Goal: Task Accomplishment & Management: Manage account settings

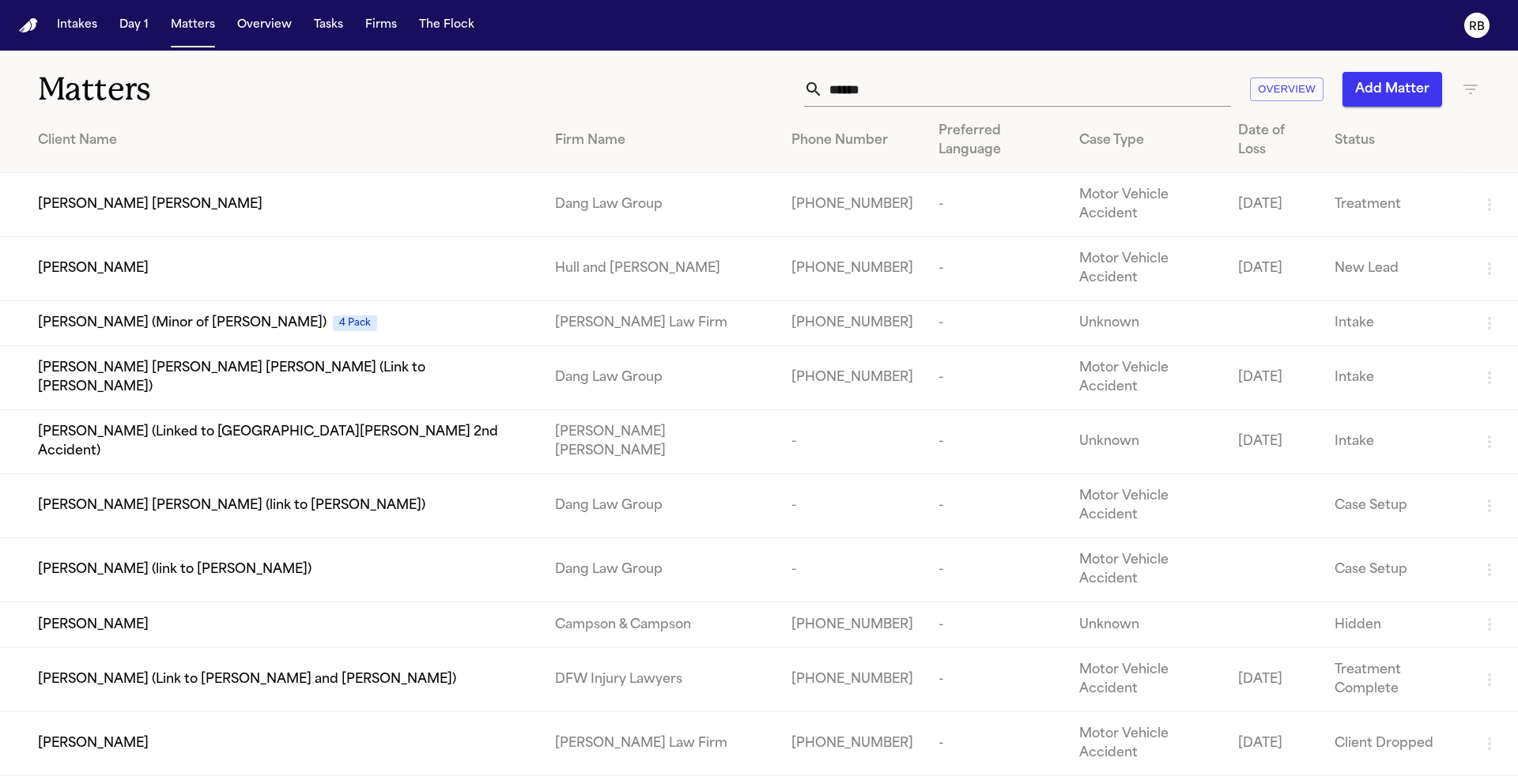
click at [483, 88] on div "****** Overview Add Matter" at bounding box center [968, 89] width 1022 height 35
click at [509, 97] on div "****** Overview Add Matter" at bounding box center [968, 89] width 1022 height 35
click at [332, 26] on button "Tasks" at bounding box center [328, 25] width 42 height 29
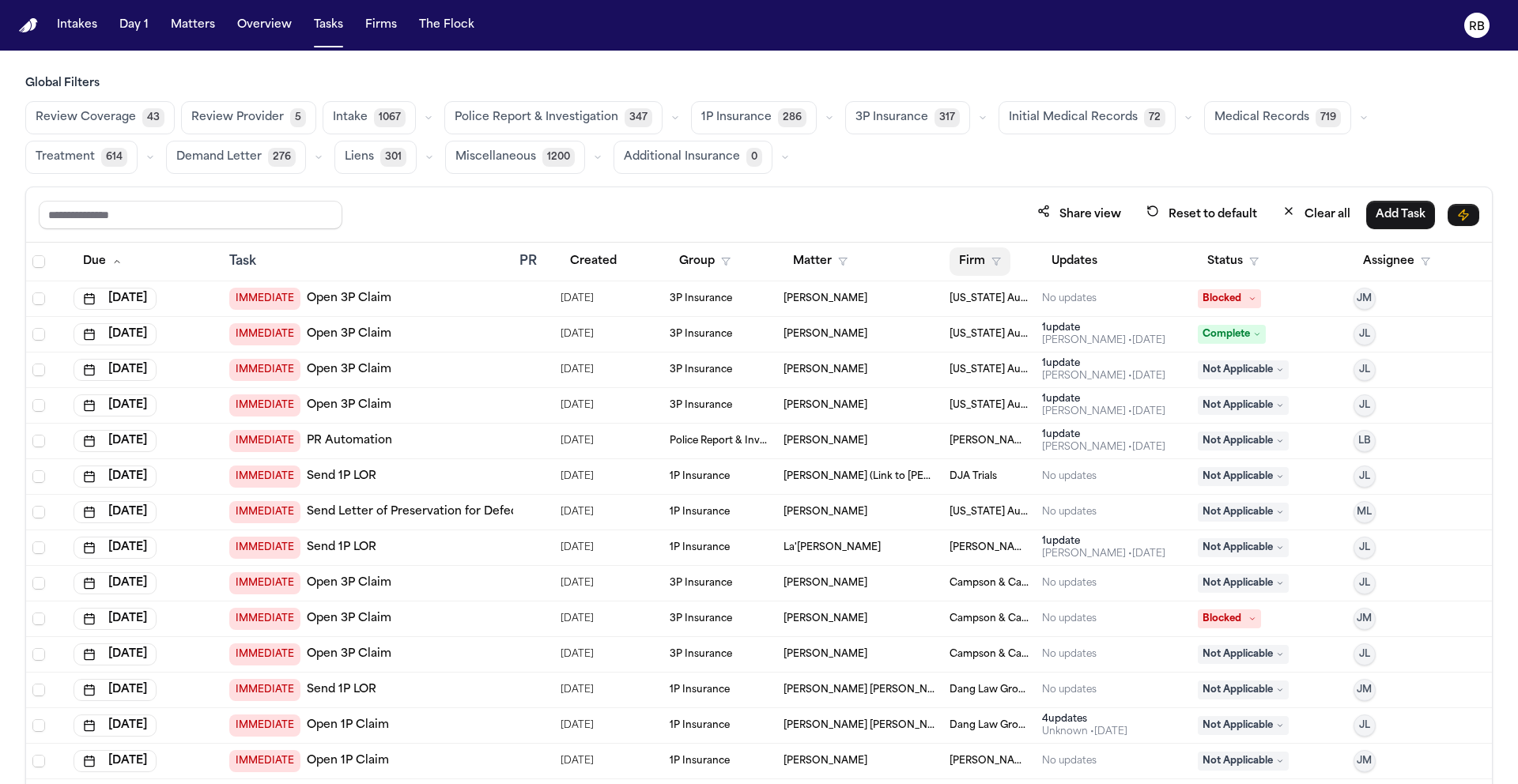
click at [964, 257] on button "Firm" at bounding box center [980, 262] width 61 height 29
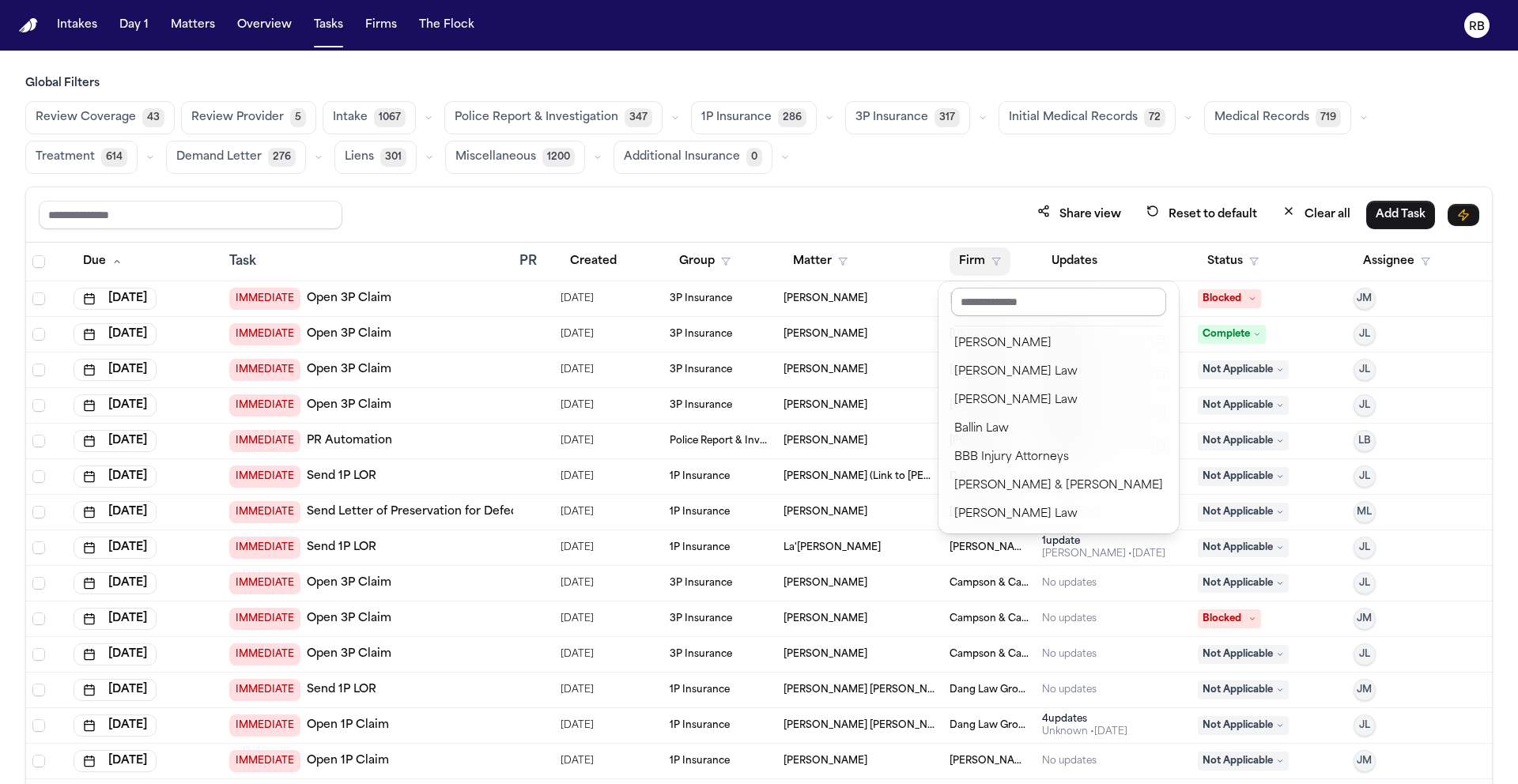
click at [1019, 301] on input "text" at bounding box center [1059, 302] width 215 height 29
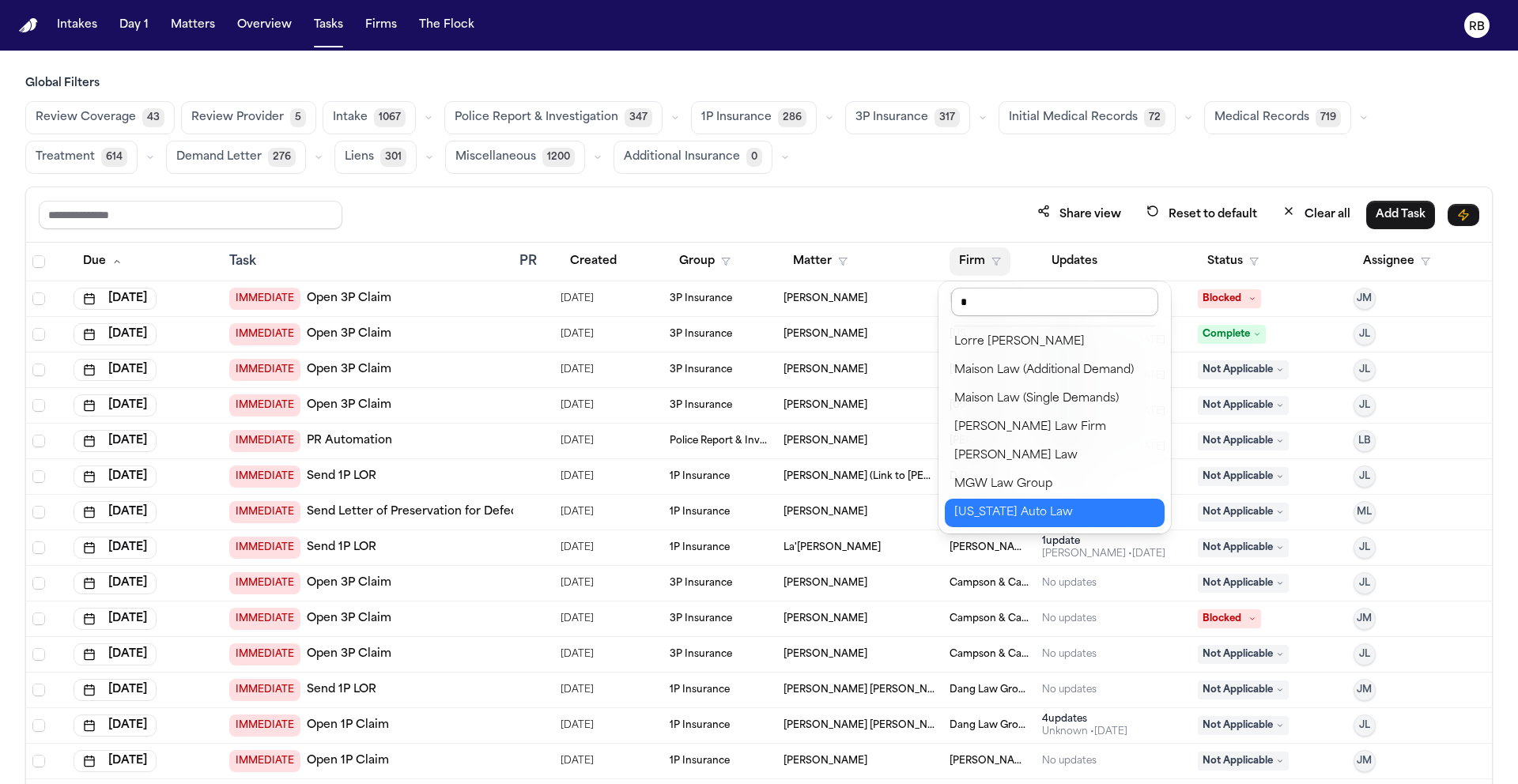
scroll to position [371, 0]
type input "*"
click at [986, 177] on div "Global Filters Review Coverage 43 Review Provider 5 Intake 1067 Police Report &…" at bounding box center [758, 465] width 1467 height 778
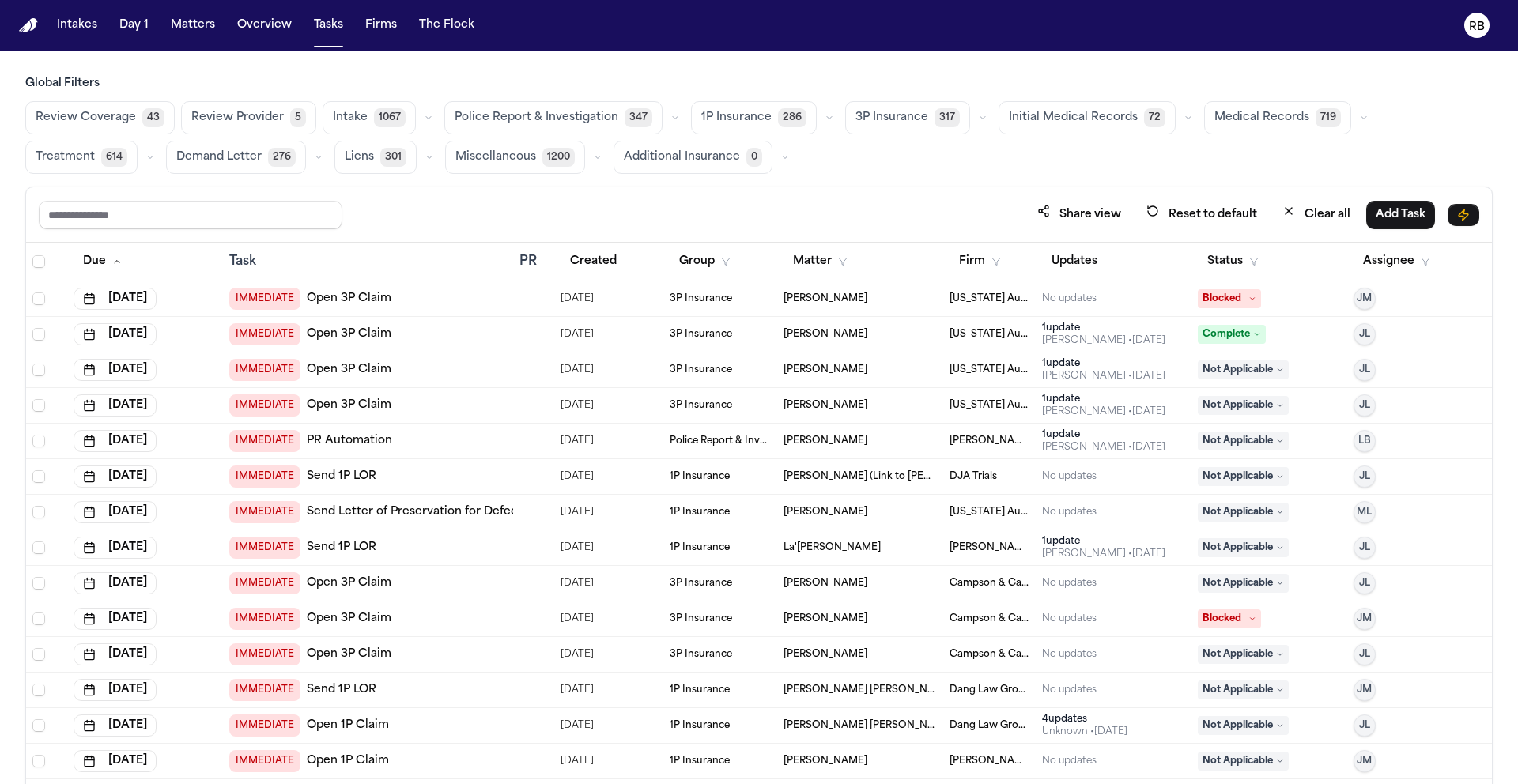
click at [1219, 125] on span "Medical Records" at bounding box center [1261, 118] width 95 height 16
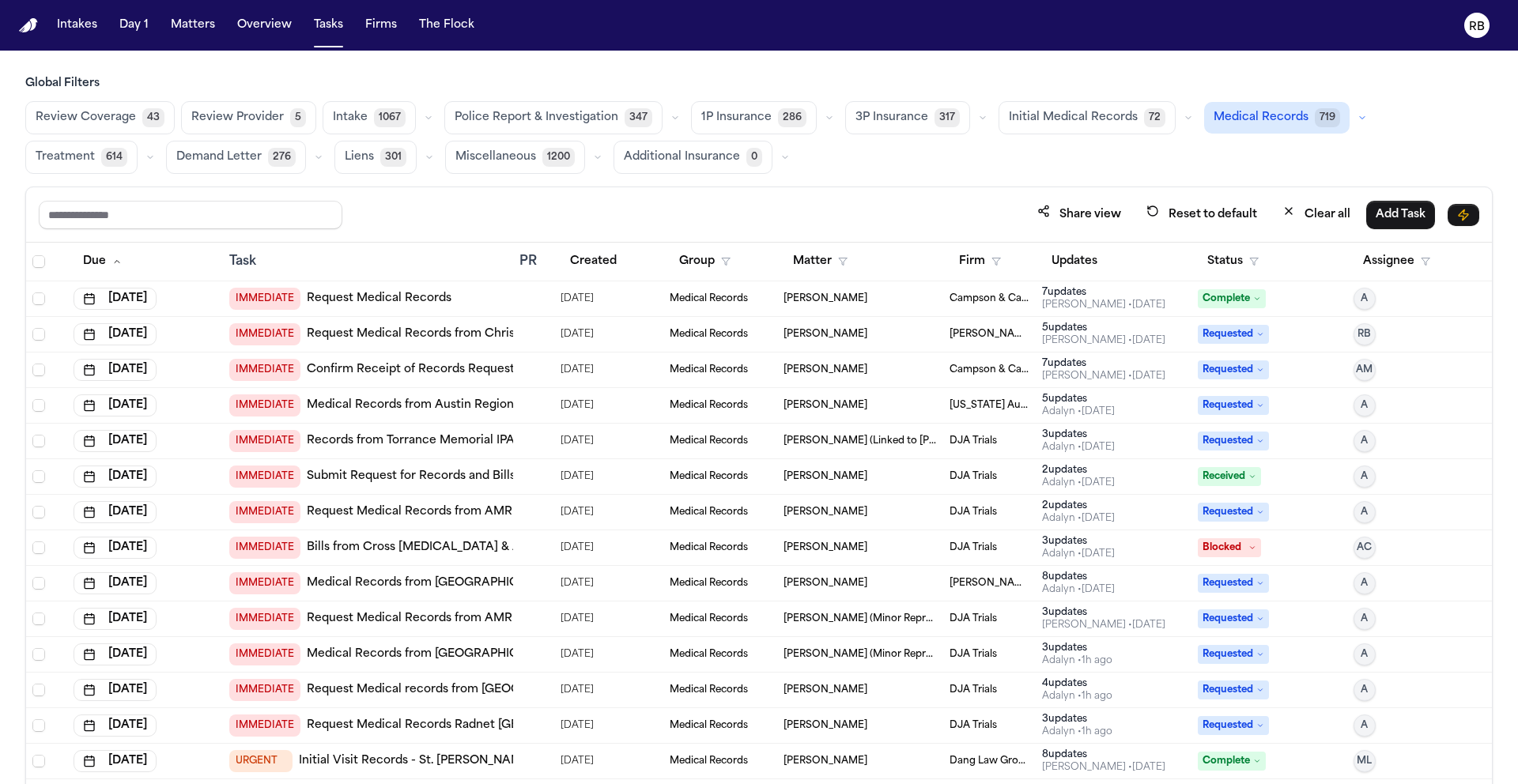
click at [1213, 117] on span "Medical Records" at bounding box center [1261, 118] width 95 height 16
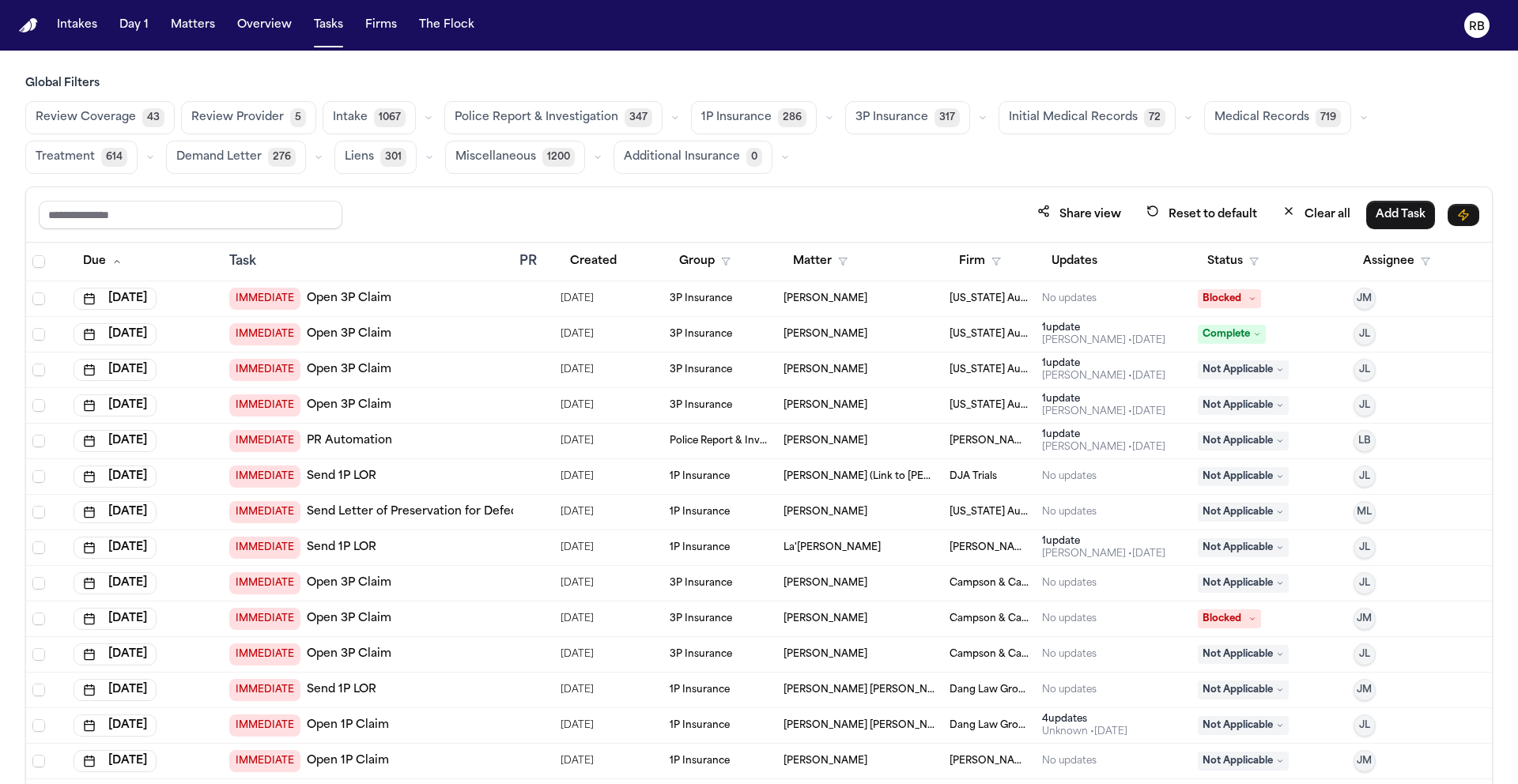
click at [914, 191] on div "Share view Reset to default Clear all Add Task" at bounding box center [758, 215] width 1465 height 56
click at [973, 249] on button "Firm" at bounding box center [980, 262] width 61 height 29
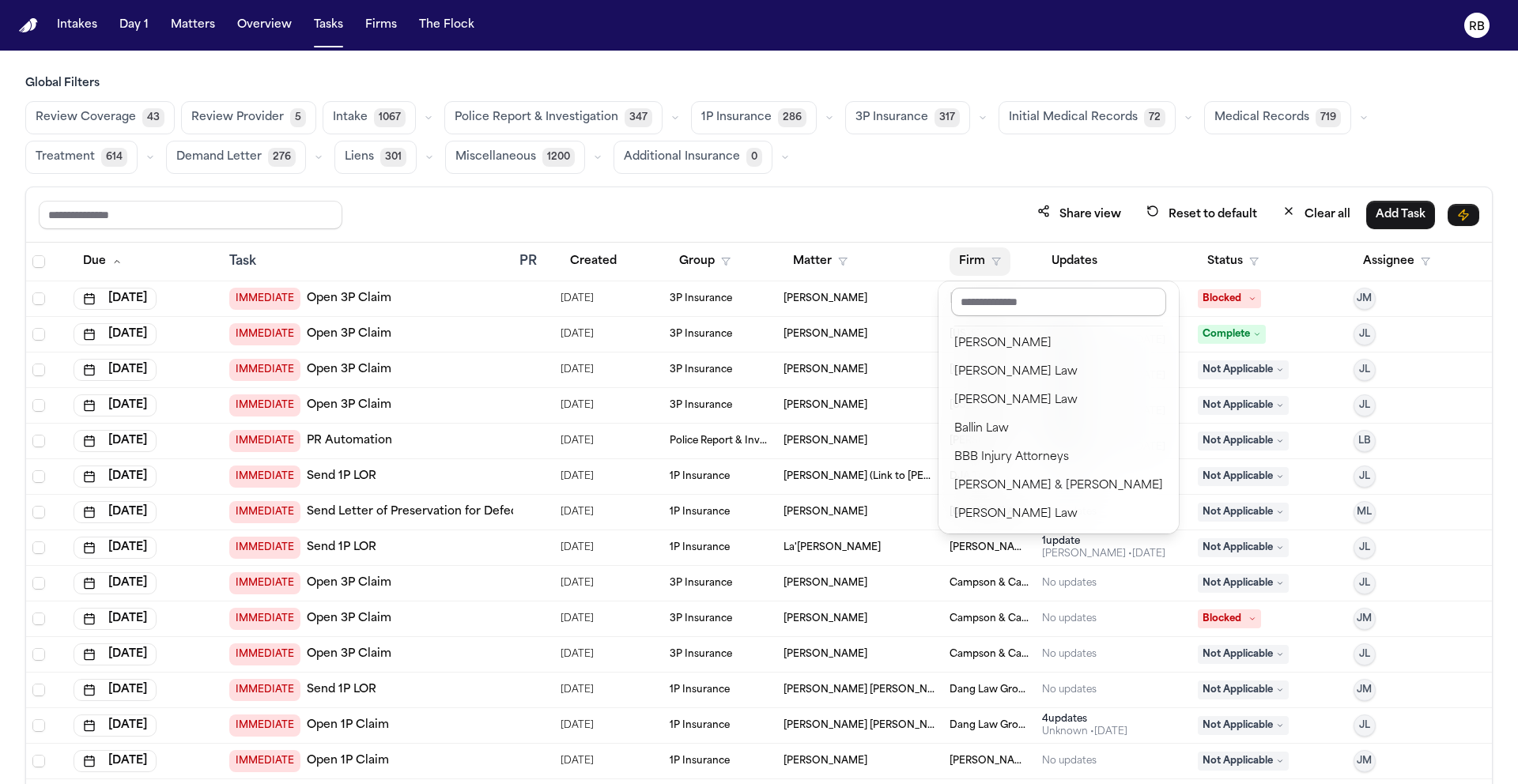
click at [986, 301] on input "text" at bounding box center [1059, 302] width 215 height 29
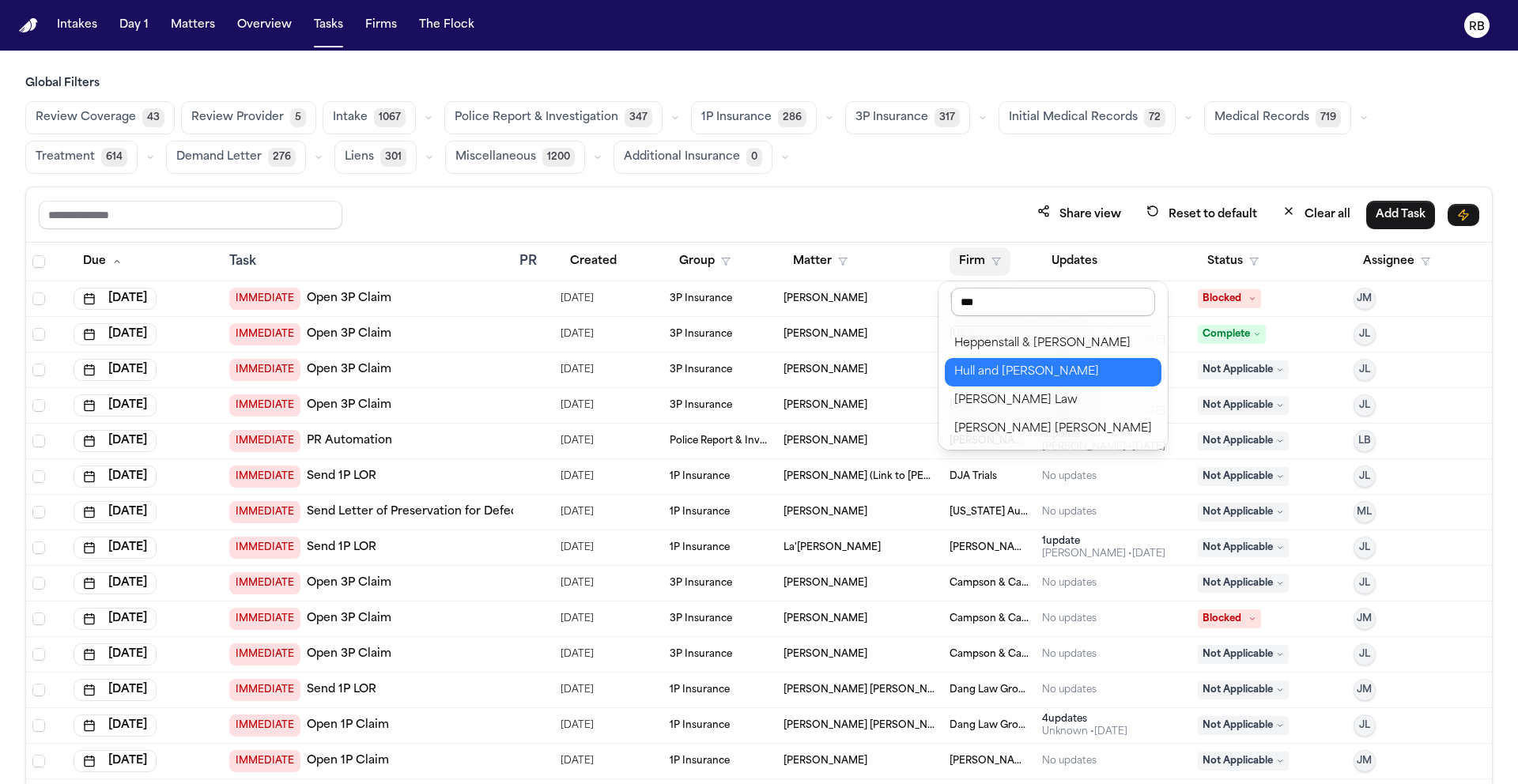
type input "****"
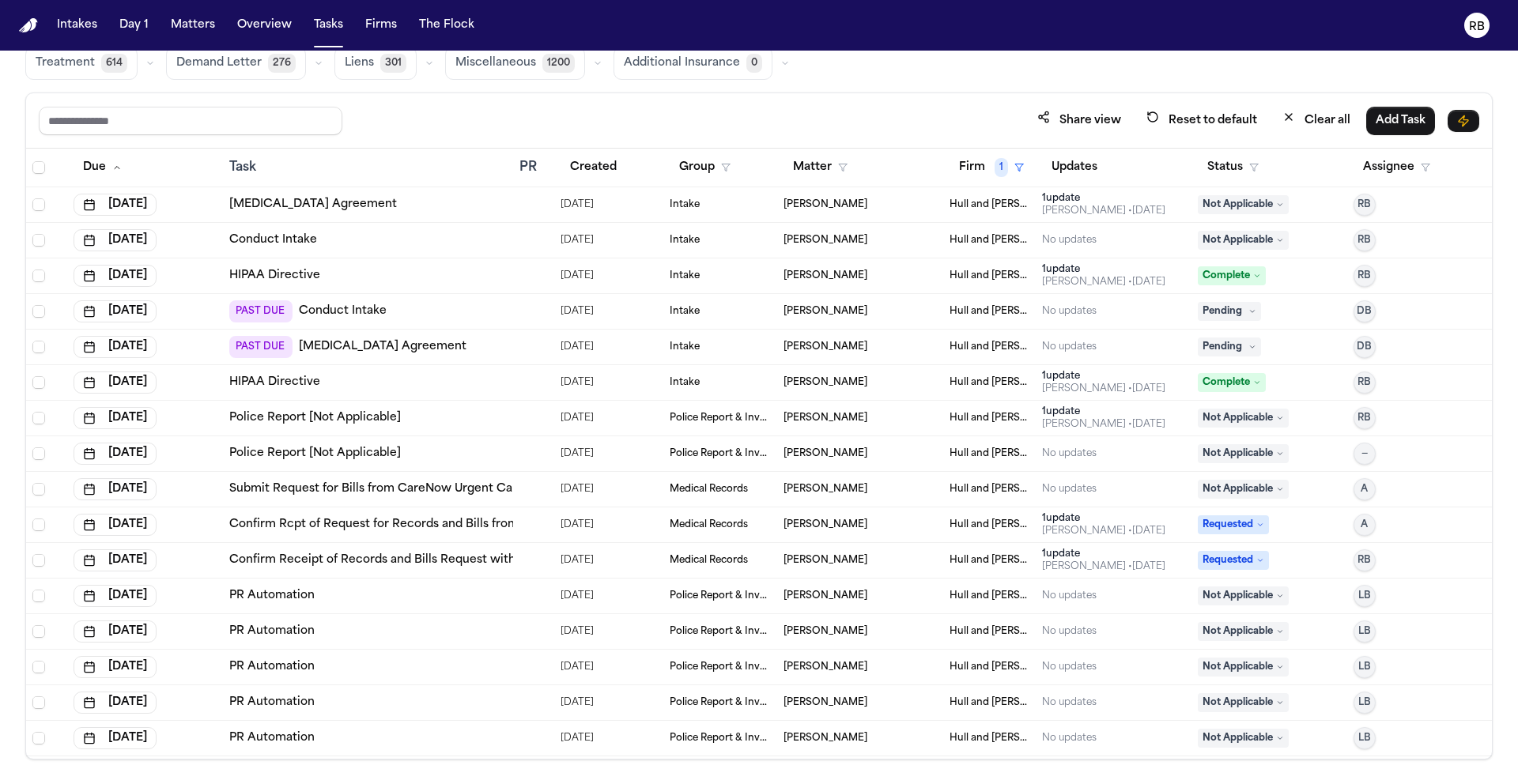
click at [836, 201] on div "Mary Kelley" at bounding box center [859, 205] width 153 height 13
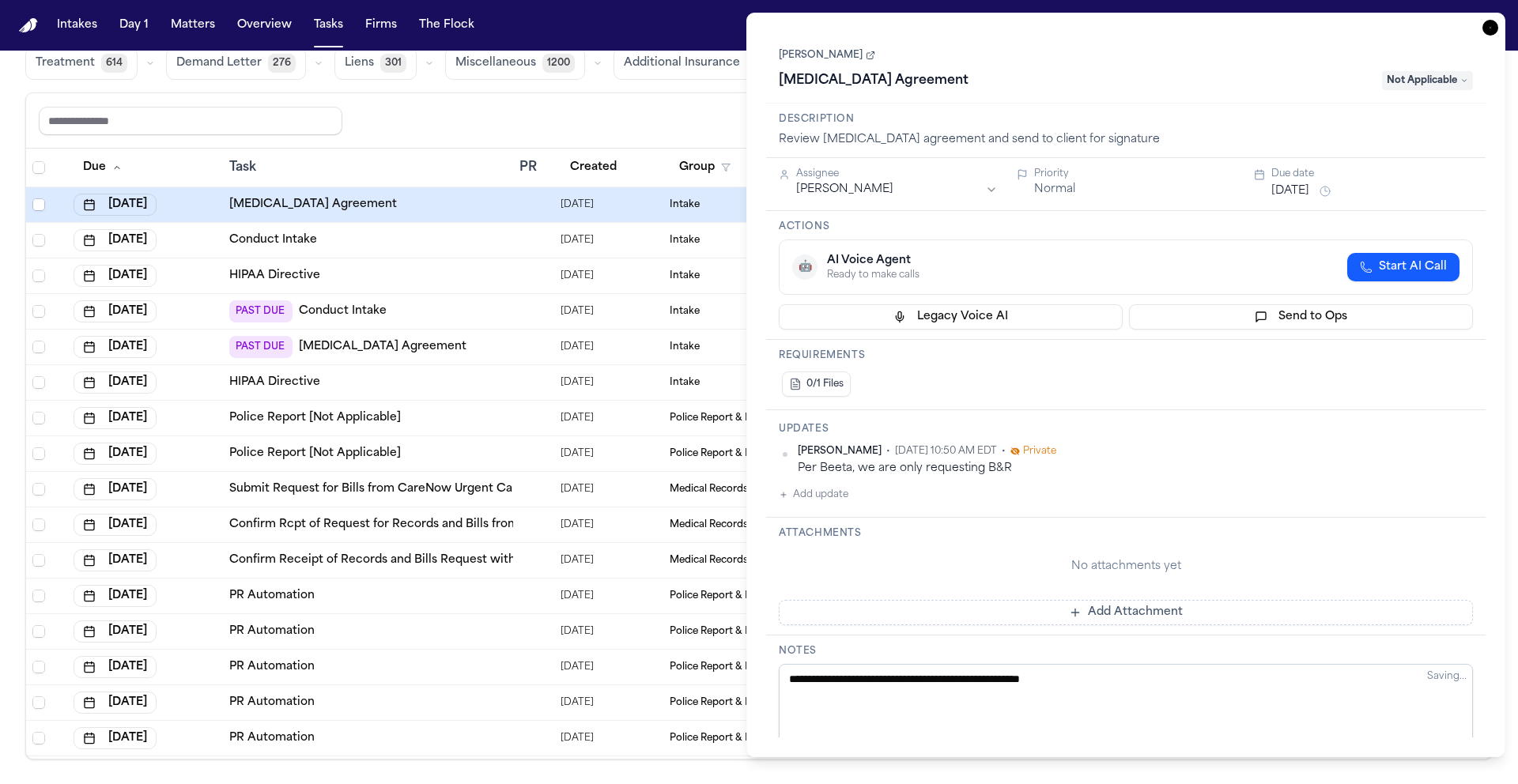
click at [818, 57] on link "Mary Kelley" at bounding box center [826, 56] width 96 height 13
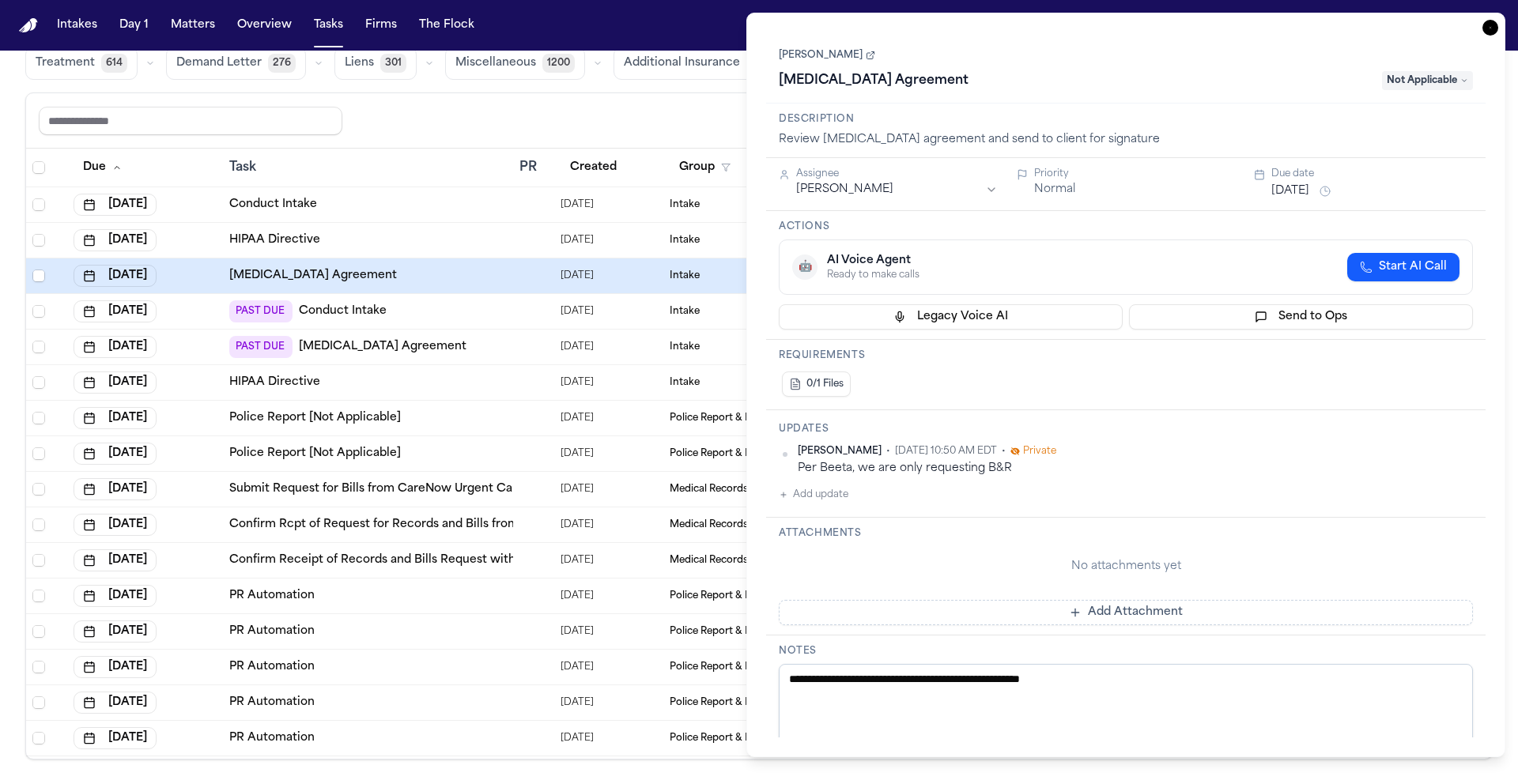
click at [1494, 27] on icon "button" at bounding box center [1490, 28] width 16 height 16
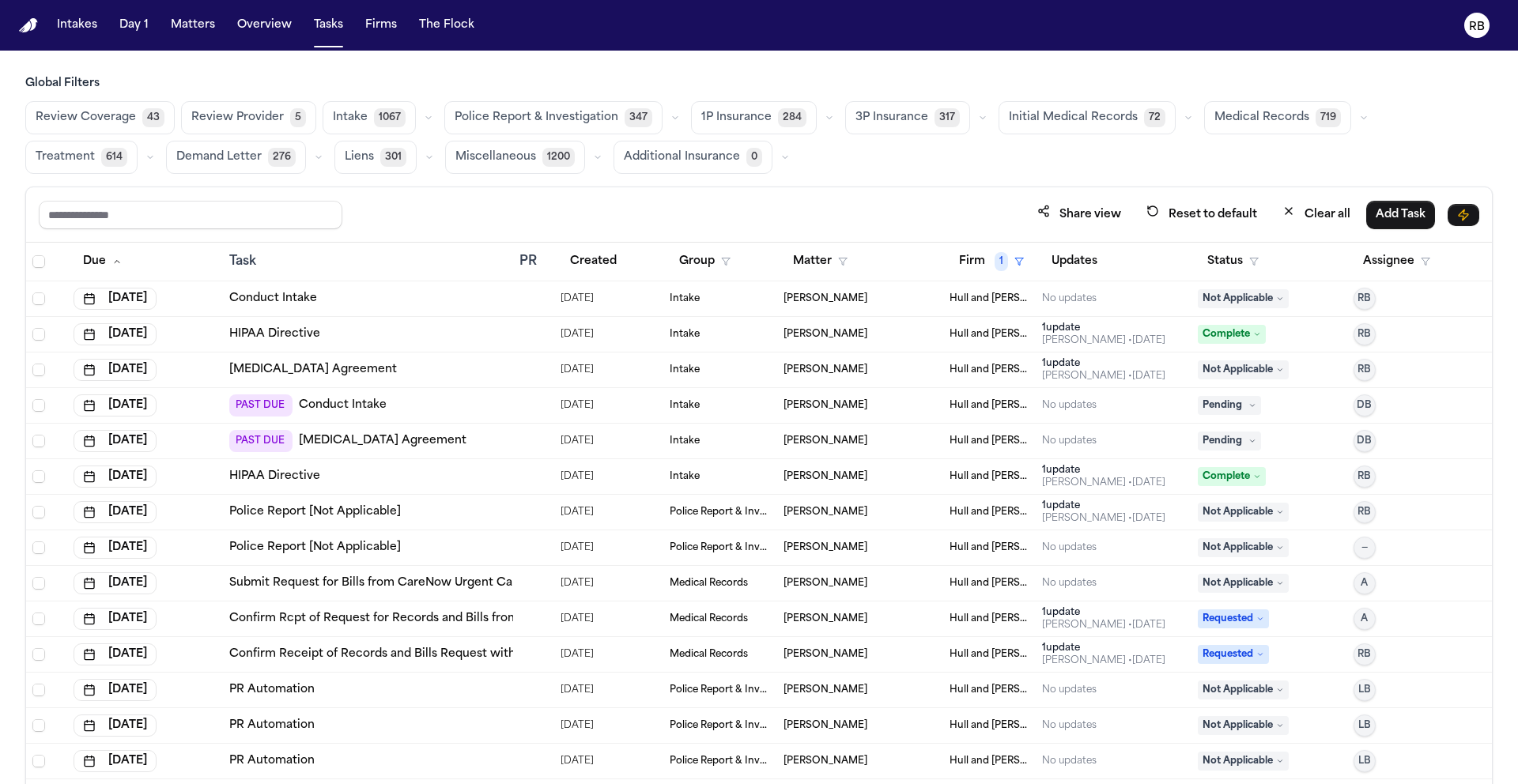
click at [900, 161] on div "Review Coverage 43 Review Provider 5 Intake 1067 Police Report & Investigation …" at bounding box center [758, 137] width 1467 height 73
click at [877, 169] on div "Review Coverage 43 Review Provider 5 Intake 1067 Police Report & Investigation …" at bounding box center [758, 137] width 1467 height 73
click at [196, 26] on button "Matters" at bounding box center [192, 25] width 57 height 29
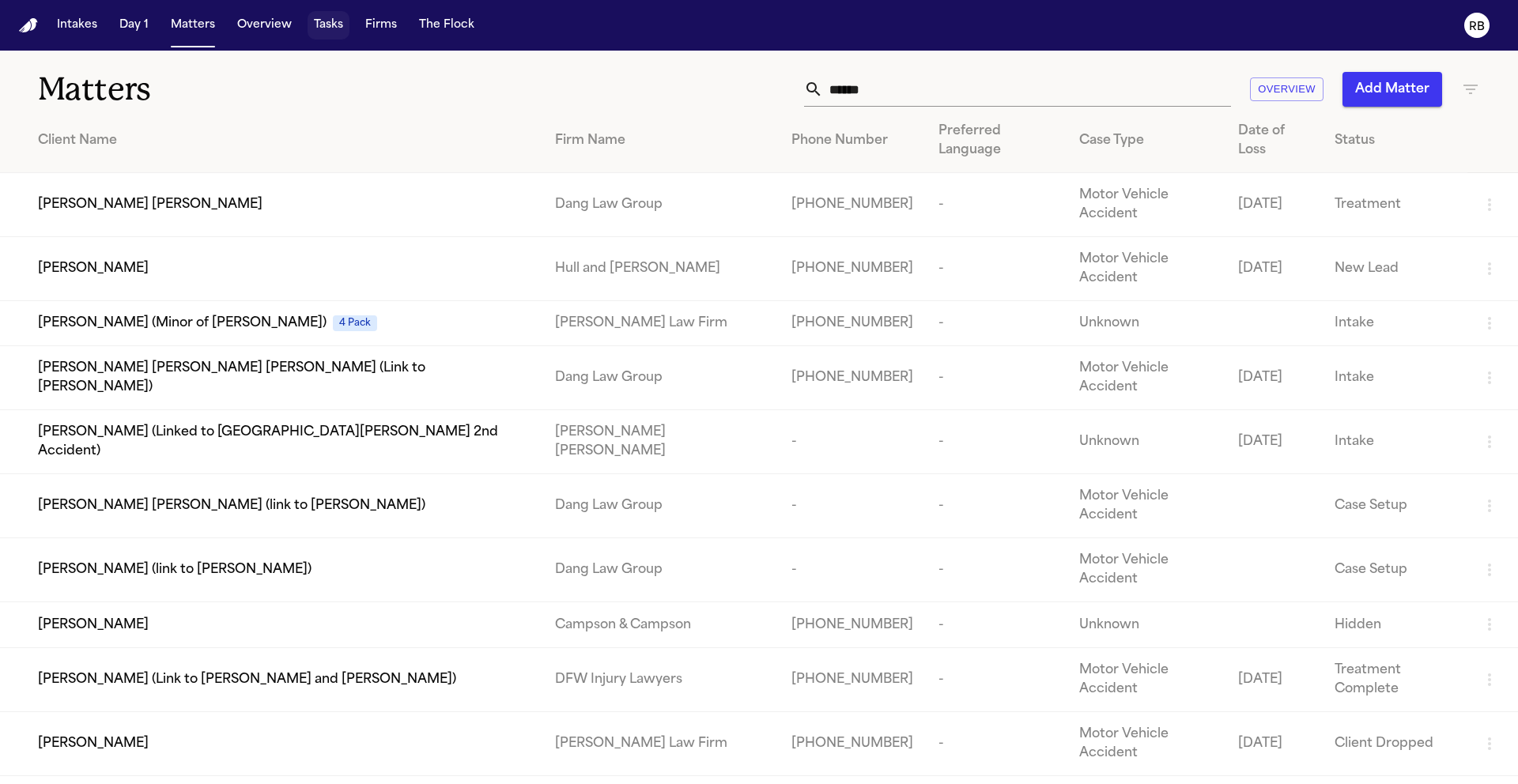
click at [338, 29] on button "Tasks" at bounding box center [328, 25] width 42 height 29
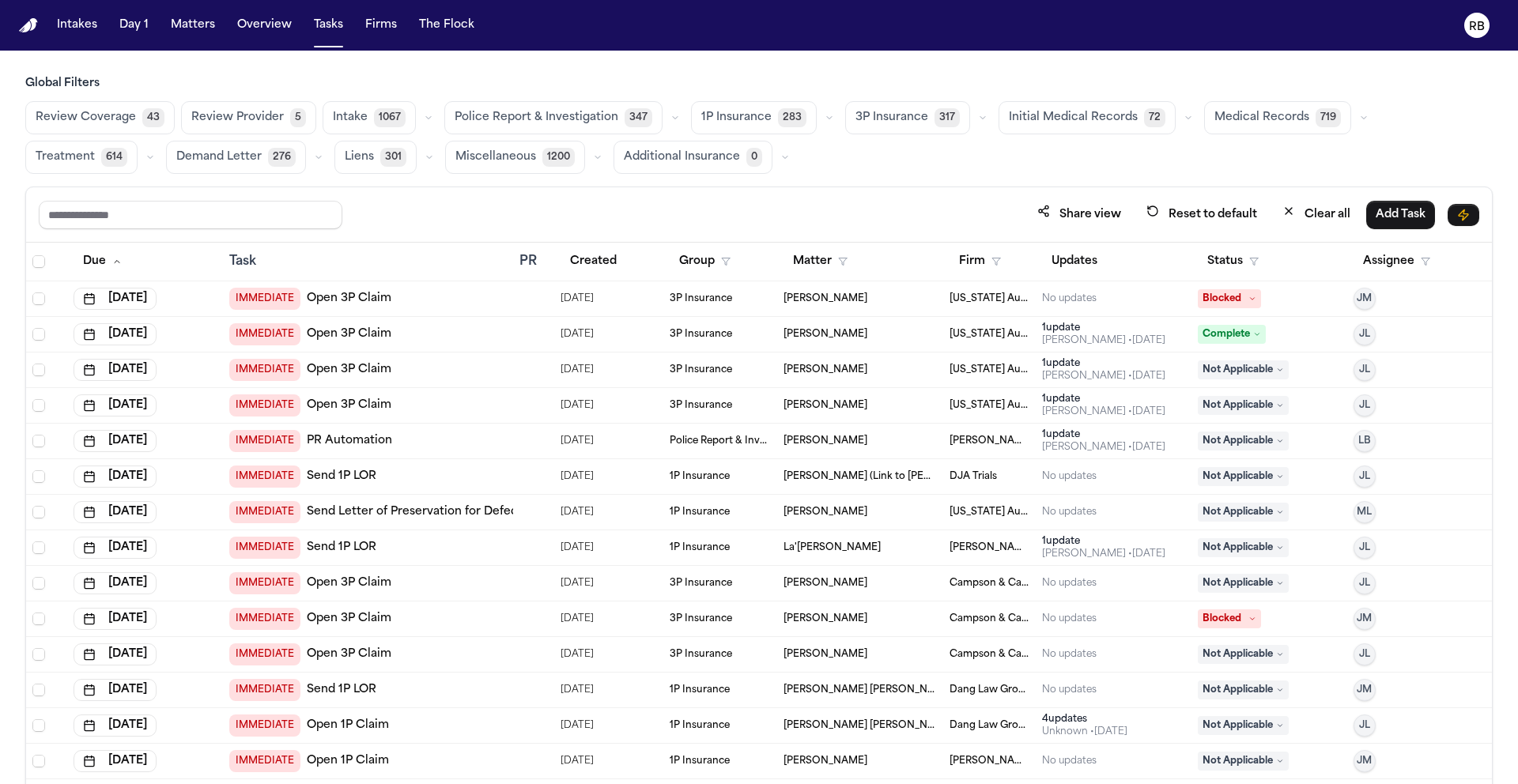
click at [899, 161] on div "Review Coverage 43 Review Provider 5 Intake 1067 Police Report & Investigation …" at bounding box center [758, 137] width 1467 height 73
click at [883, 166] on div "Review Coverage 43 Review Provider 5 Intake 1067 Police Report & Investigation …" at bounding box center [758, 137] width 1467 height 73
click at [814, 164] on div "Review Coverage 43 Review Provider 5 Intake 1067 Police Report & Investigation …" at bounding box center [758, 137] width 1467 height 73
click at [1237, 250] on button "Status" at bounding box center [1233, 262] width 70 height 29
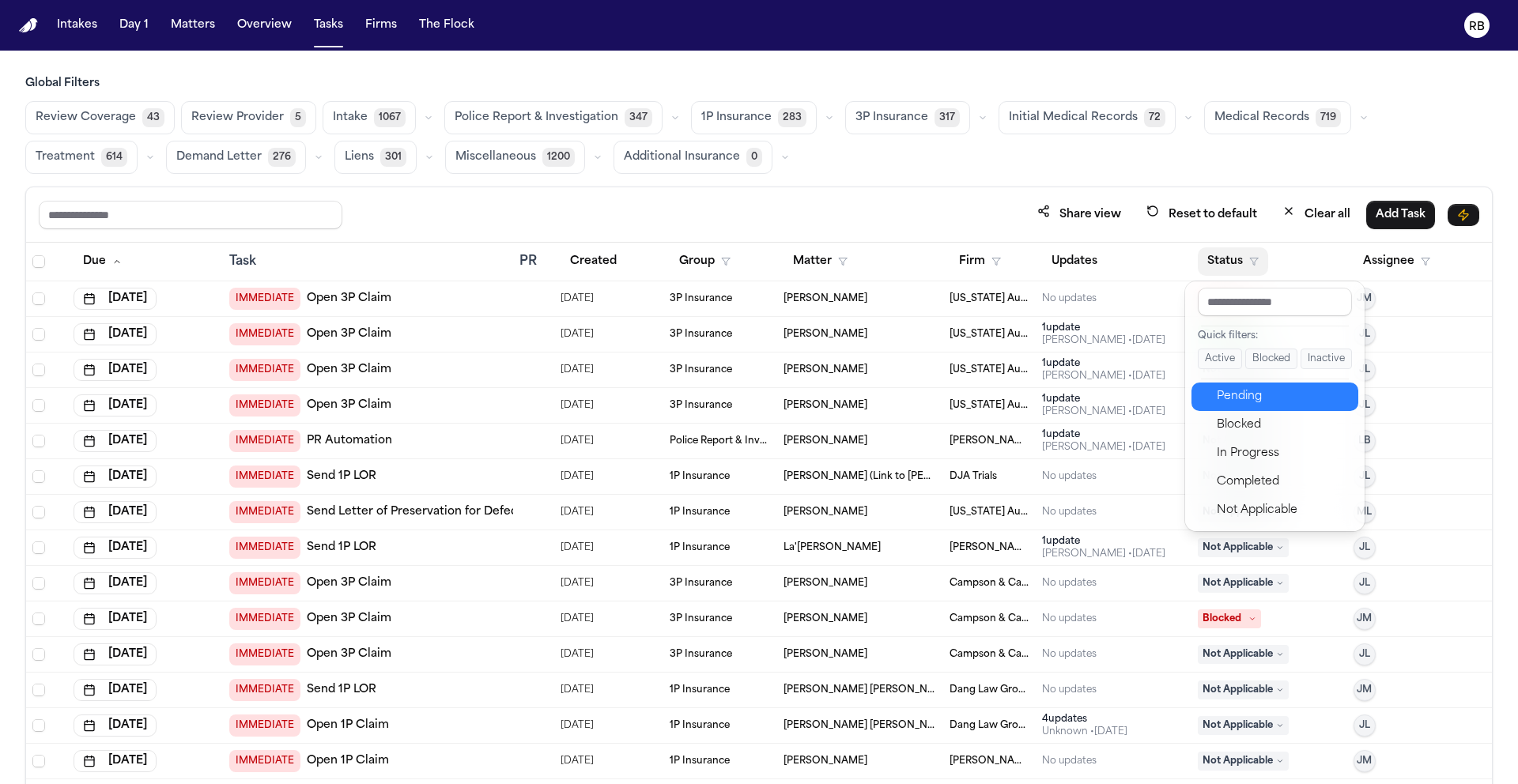
click at [1257, 388] on div "Pending" at bounding box center [1282, 396] width 132 height 19
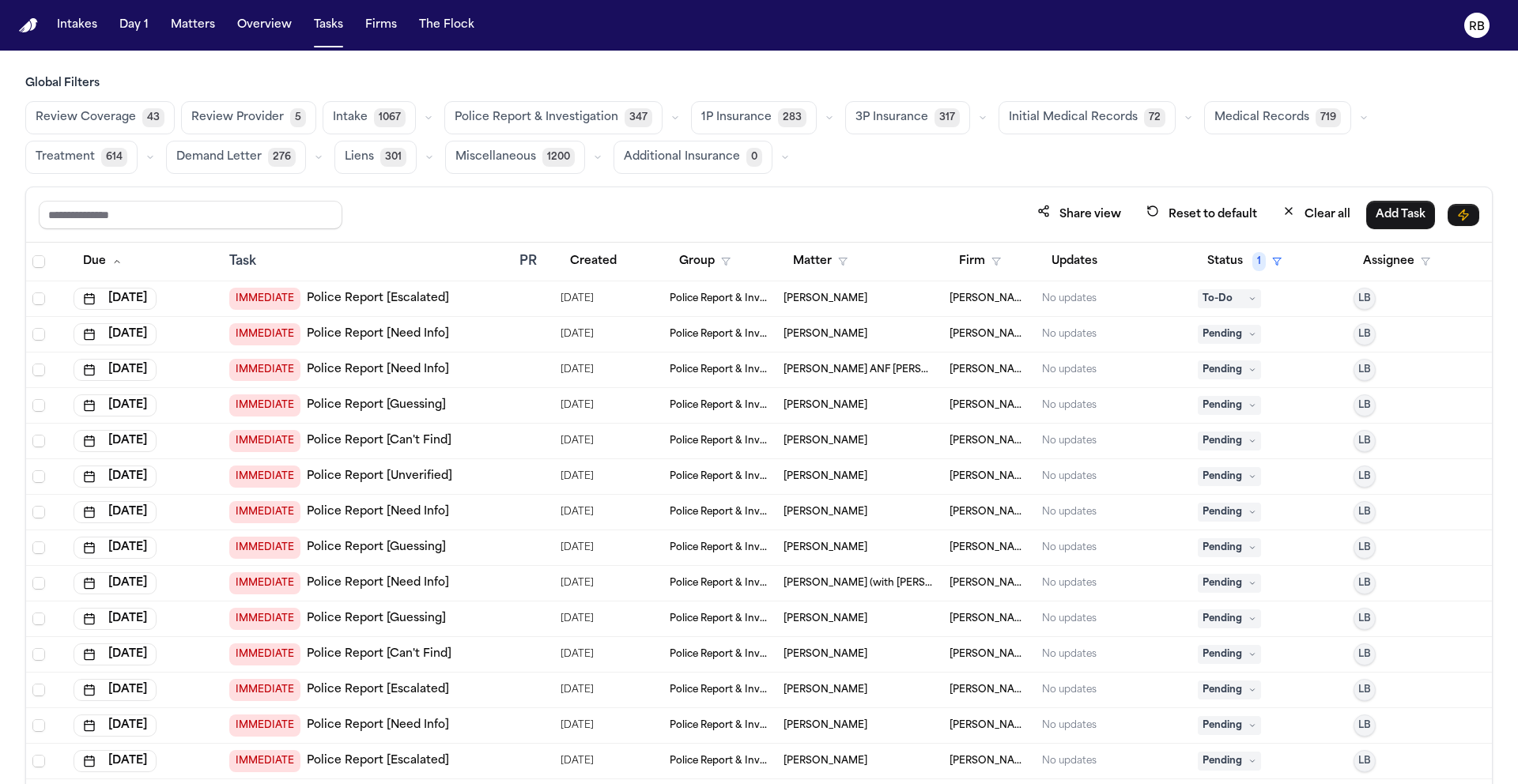
click at [991, 178] on div "Global Filters Review Coverage 43 Review Provider 5 Intake 1067 Police Report &…" at bounding box center [758, 465] width 1467 height 778
click at [1257, 123] on span "Medical Records" at bounding box center [1261, 118] width 95 height 16
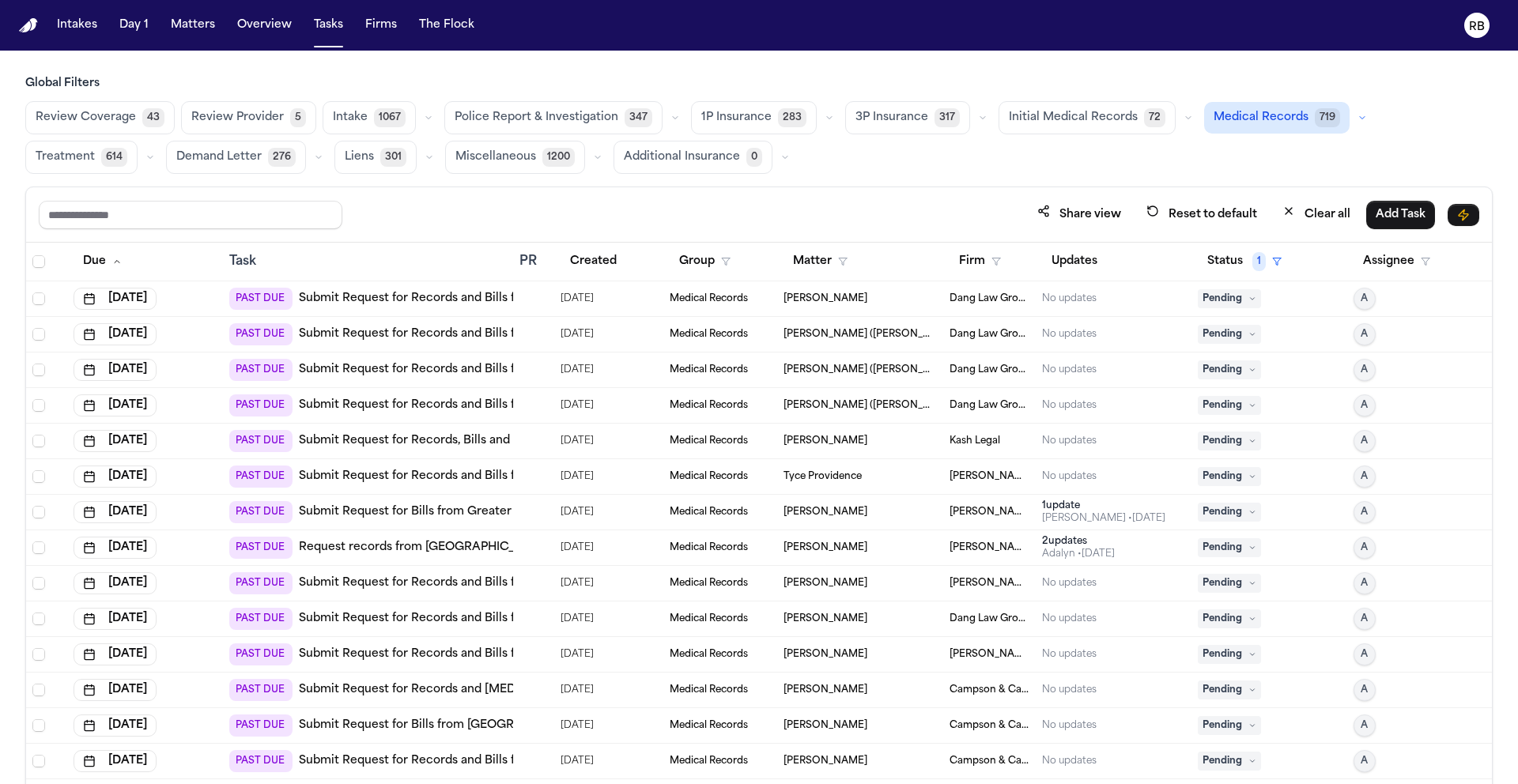
click at [902, 188] on div "Share view Reset to default Clear all Add Task" at bounding box center [758, 215] width 1465 height 56
click at [702, 213] on div "Share view Reset to default Clear all Add Task" at bounding box center [758, 214] width 1440 height 30
click at [950, 188] on div "Share view Reset to default Clear all Add Task" at bounding box center [758, 215] width 1465 height 56
click at [647, 294] on div "09/26/2025" at bounding box center [608, 299] width 96 height 22
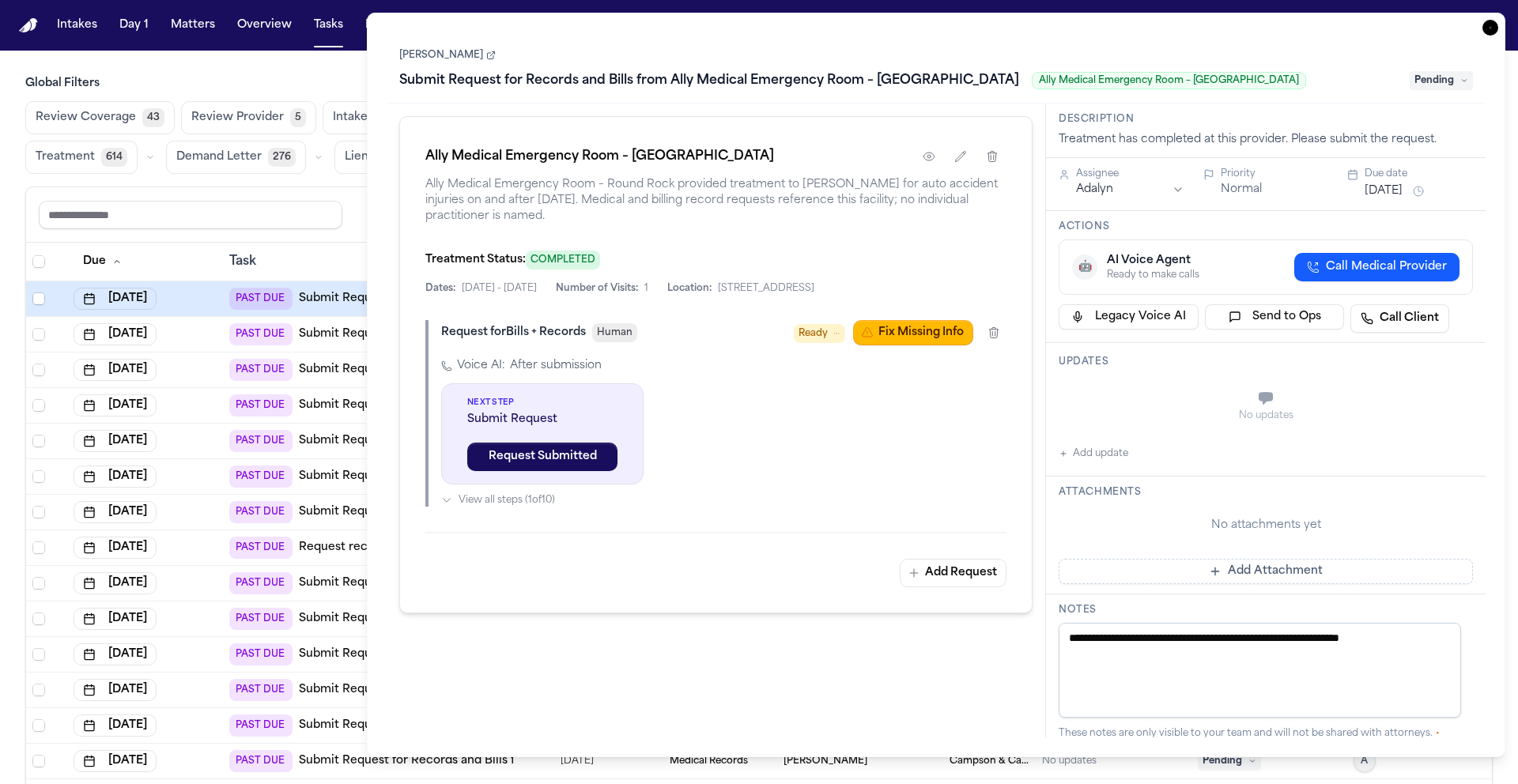
click at [1489, 30] on icon "button" at bounding box center [1490, 28] width 16 height 16
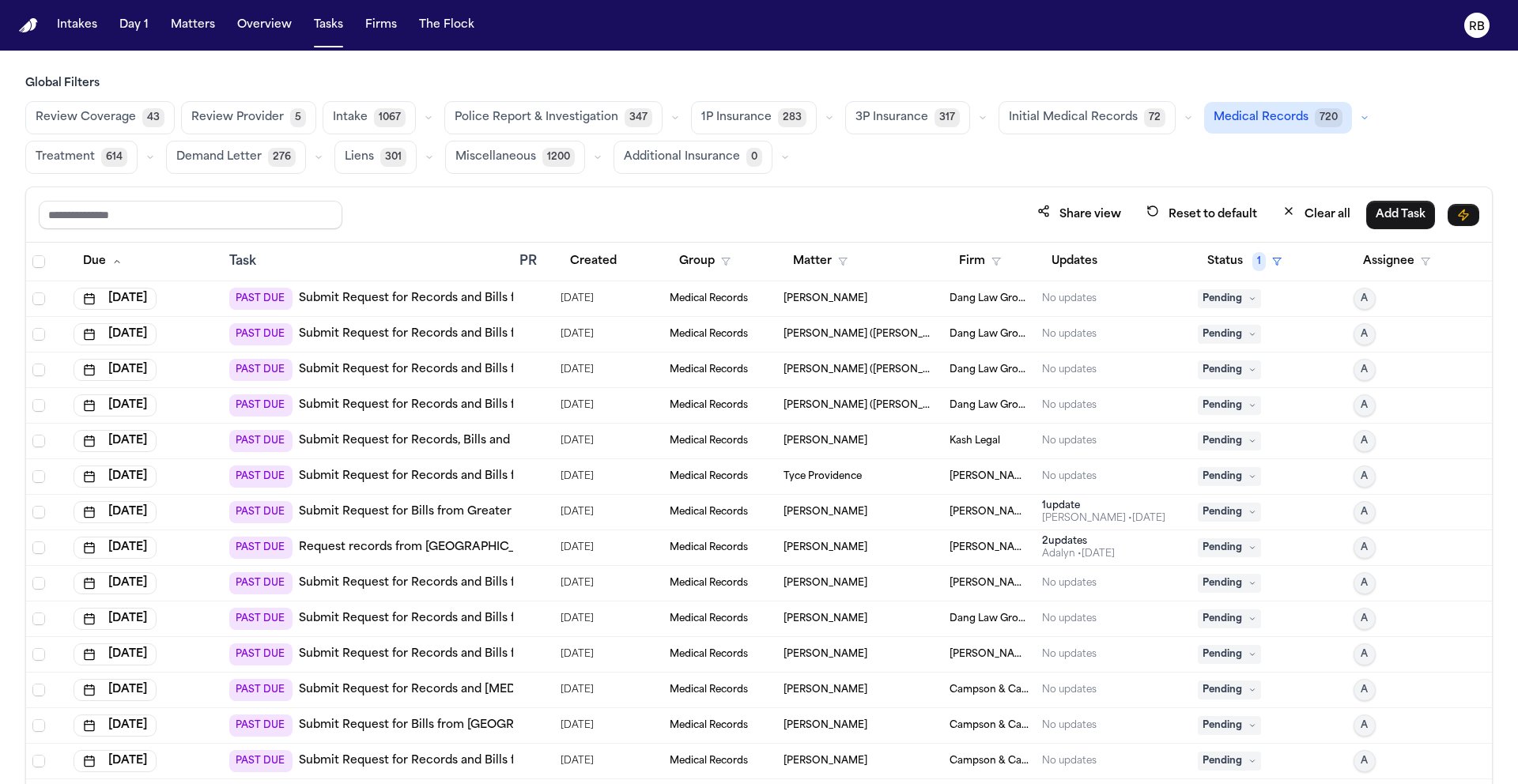
click at [898, 192] on div "Share view Reset to default Clear all Add Task" at bounding box center [758, 215] width 1465 height 56
click at [821, 185] on div "Global Filters Review Coverage 43 Review Provider 5 Intake 1067 Police Report &…" at bounding box center [758, 465] width 1467 height 778
click at [964, 259] on button "Firm" at bounding box center [980, 262] width 61 height 29
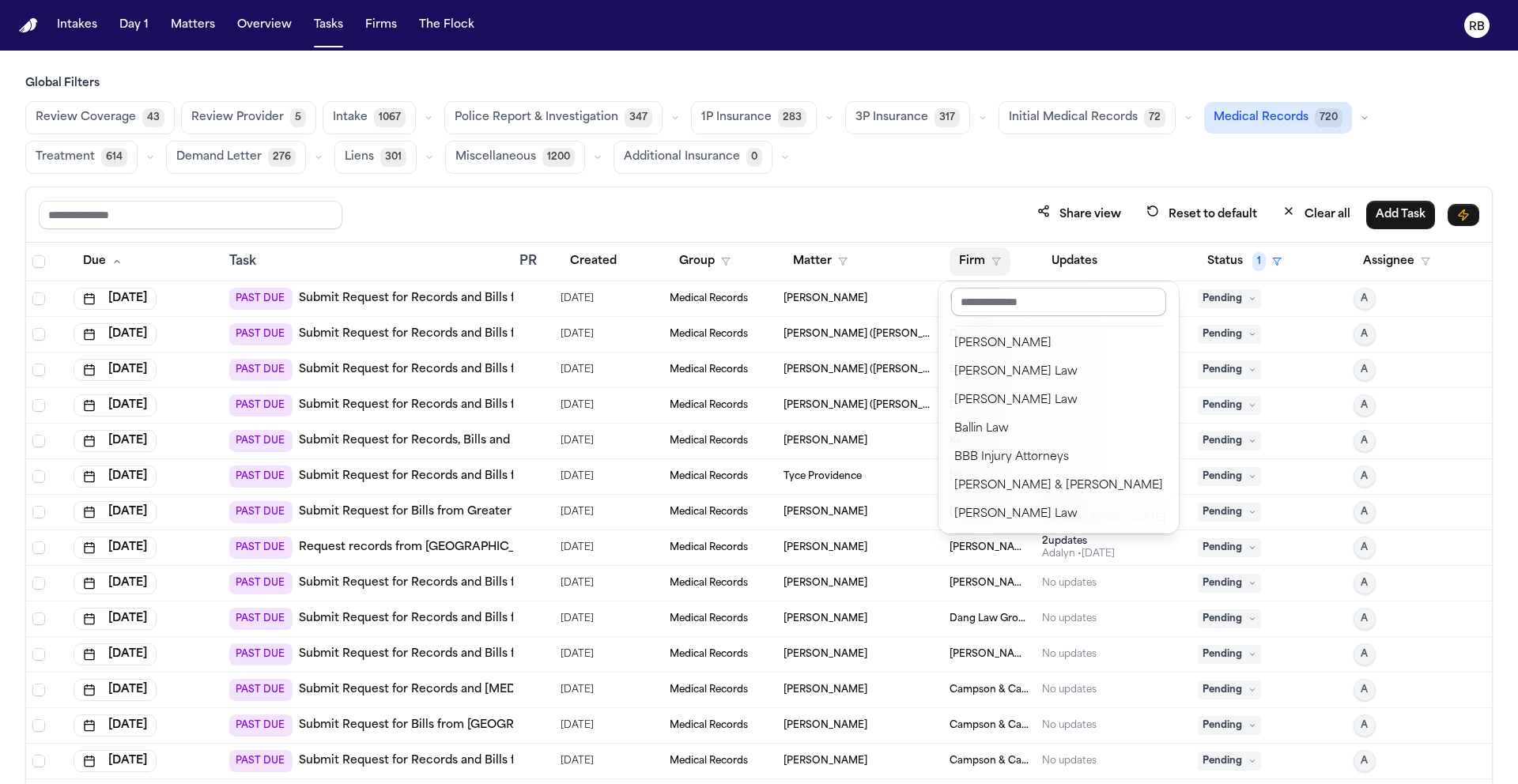
click at [1012, 293] on input "text" at bounding box center [1059, 302] width 215 height 29
drag, startPoint x: 866, startPoint y: 170, endPoint x: 1152, endPoint y: 280, distance: 306.4
click at [866, 170] on div "Global Filters Review Coverage 43 Review Provider 5 Intake 1067 Police Report &…" at bounding box center [758, 465] width 1467 height 778
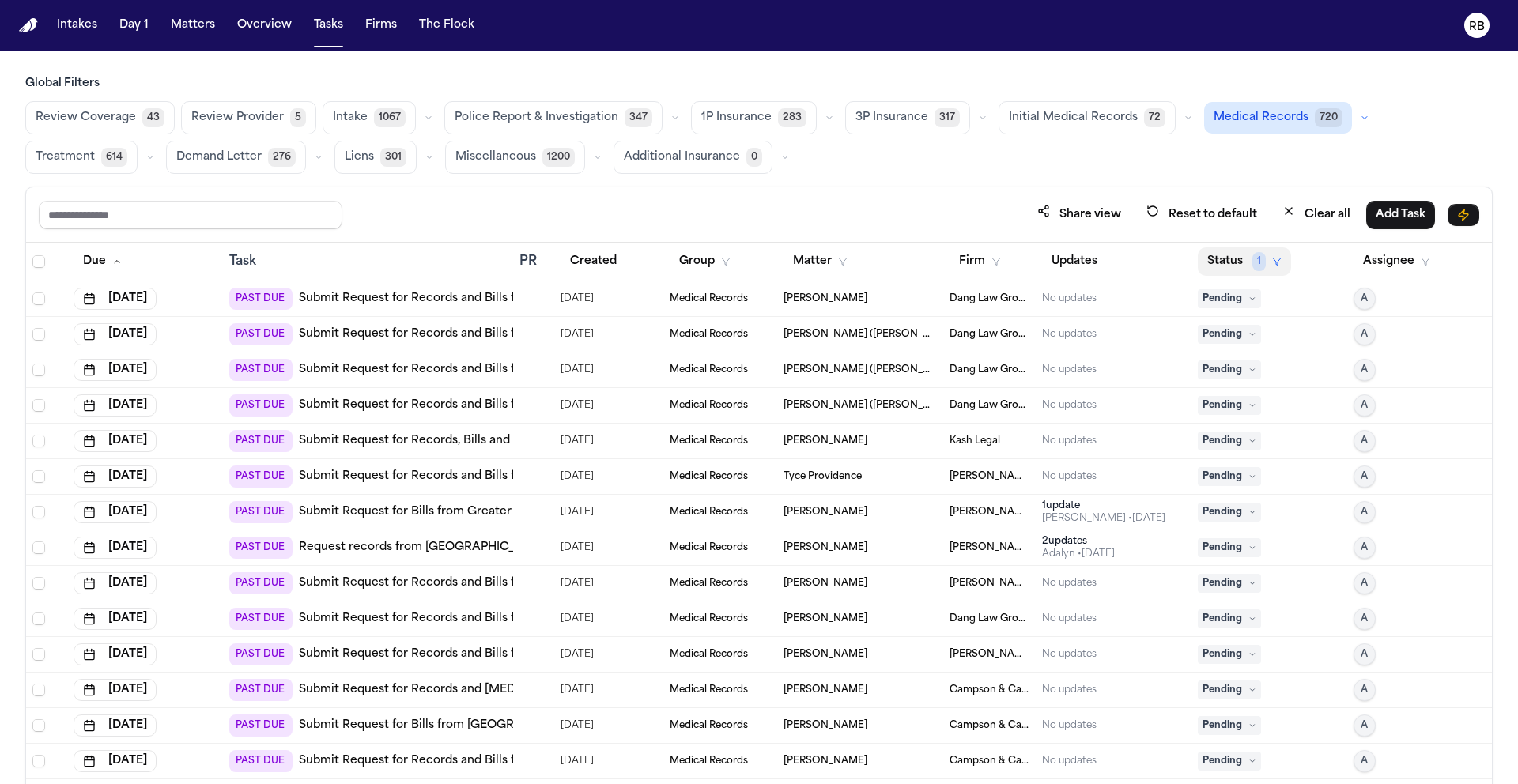
click at [1212, 262] on button "Status 1" at bounding box center [1244, 262] width 93 height 29
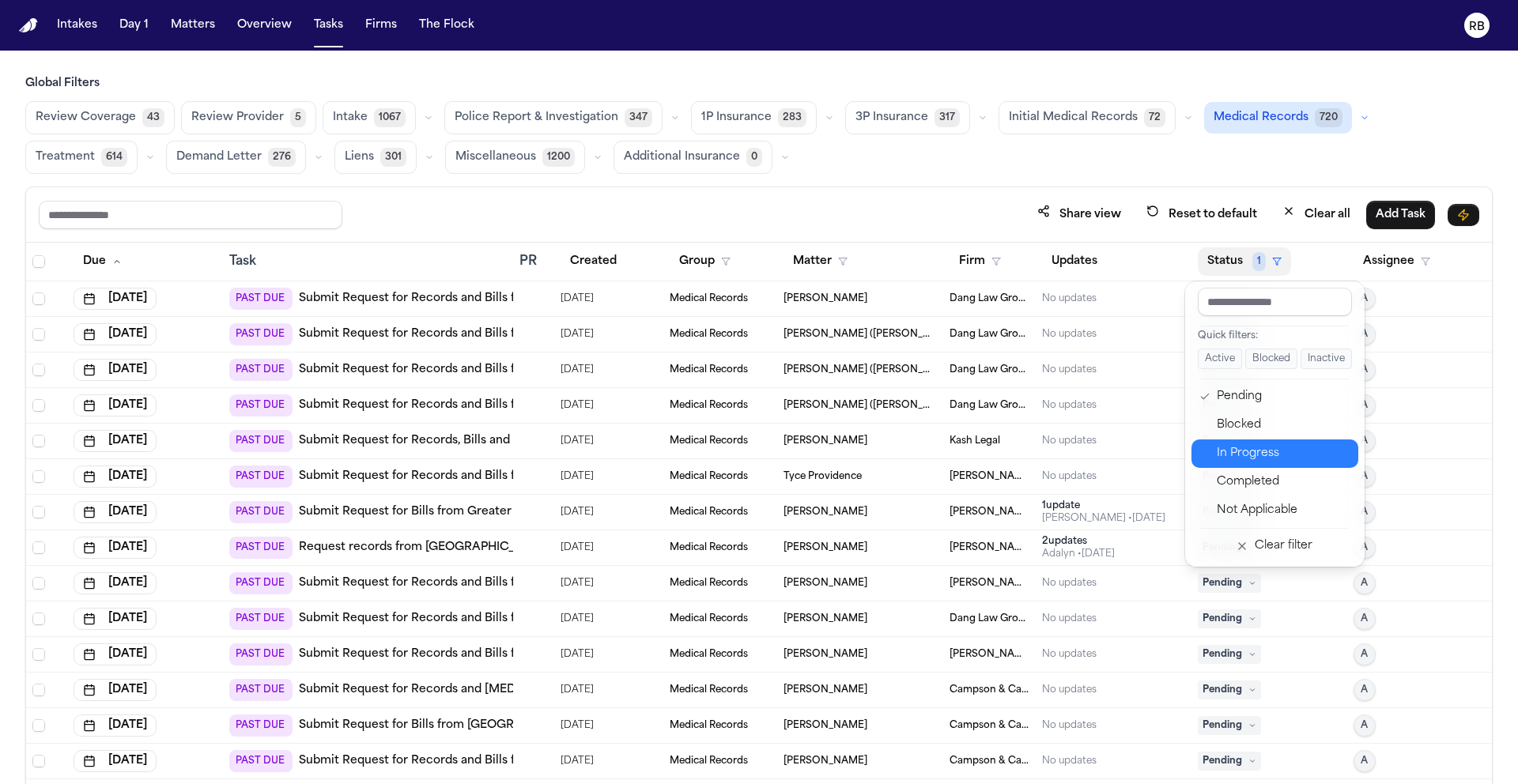
click at [1259, 448] on div "In Progress" at bounding box center [1282, 453] width 132 height 19
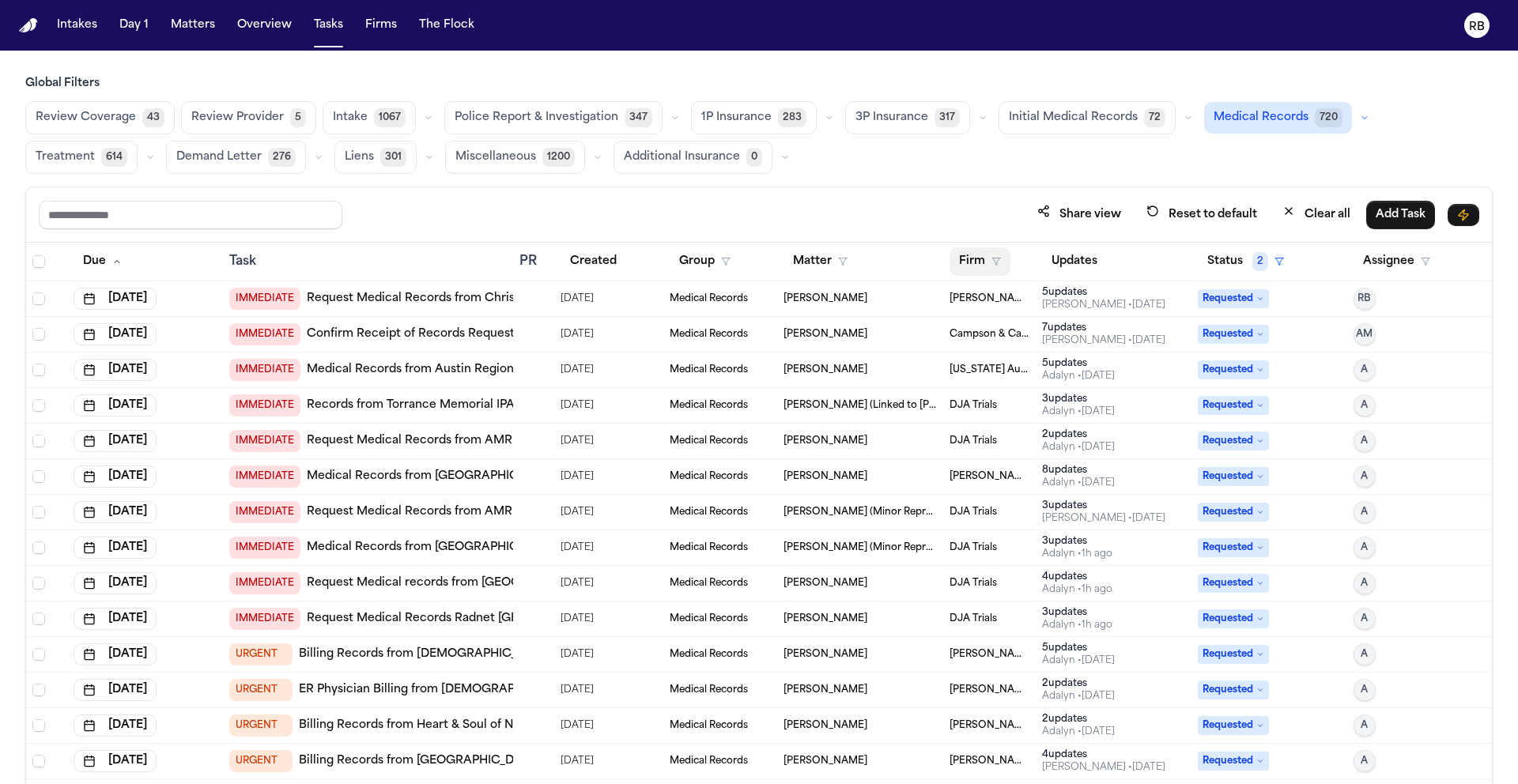
click at [973, 261] on button "Firm" at bounding box center [980, 262] width 61 height 29
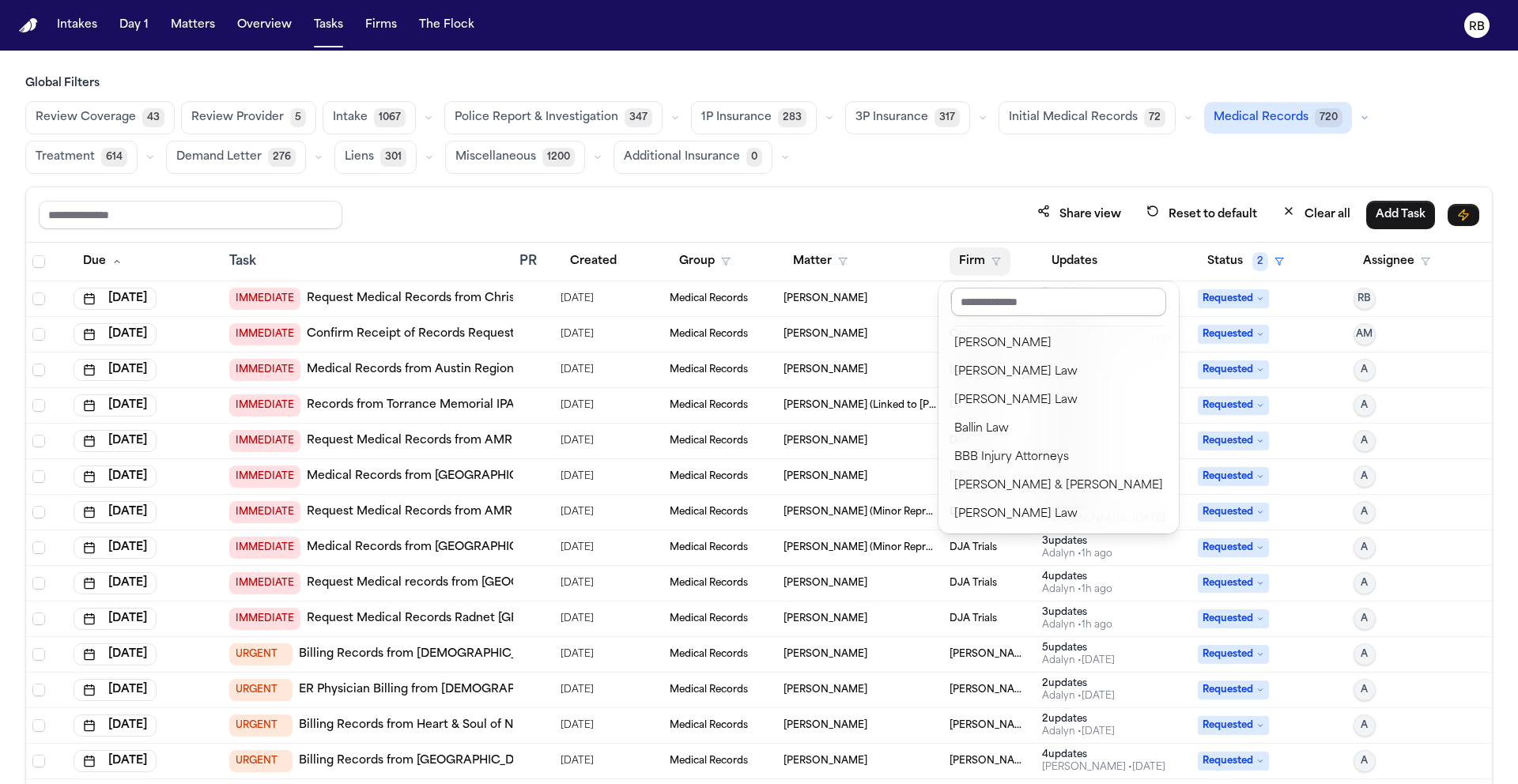
click at [1007, 297] on input "text" at bounding box center [1059, 302] width 215 height 29
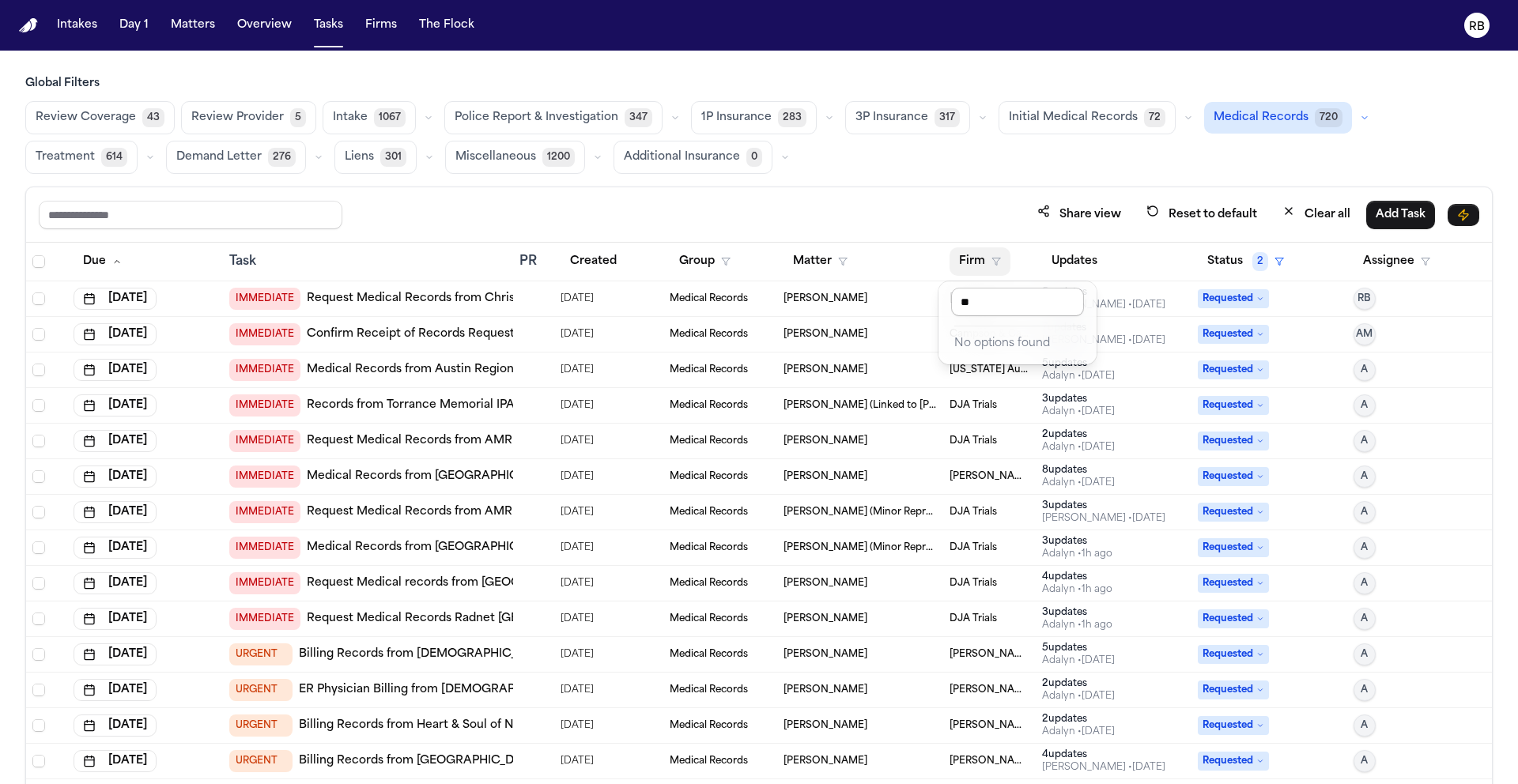
type input "*"
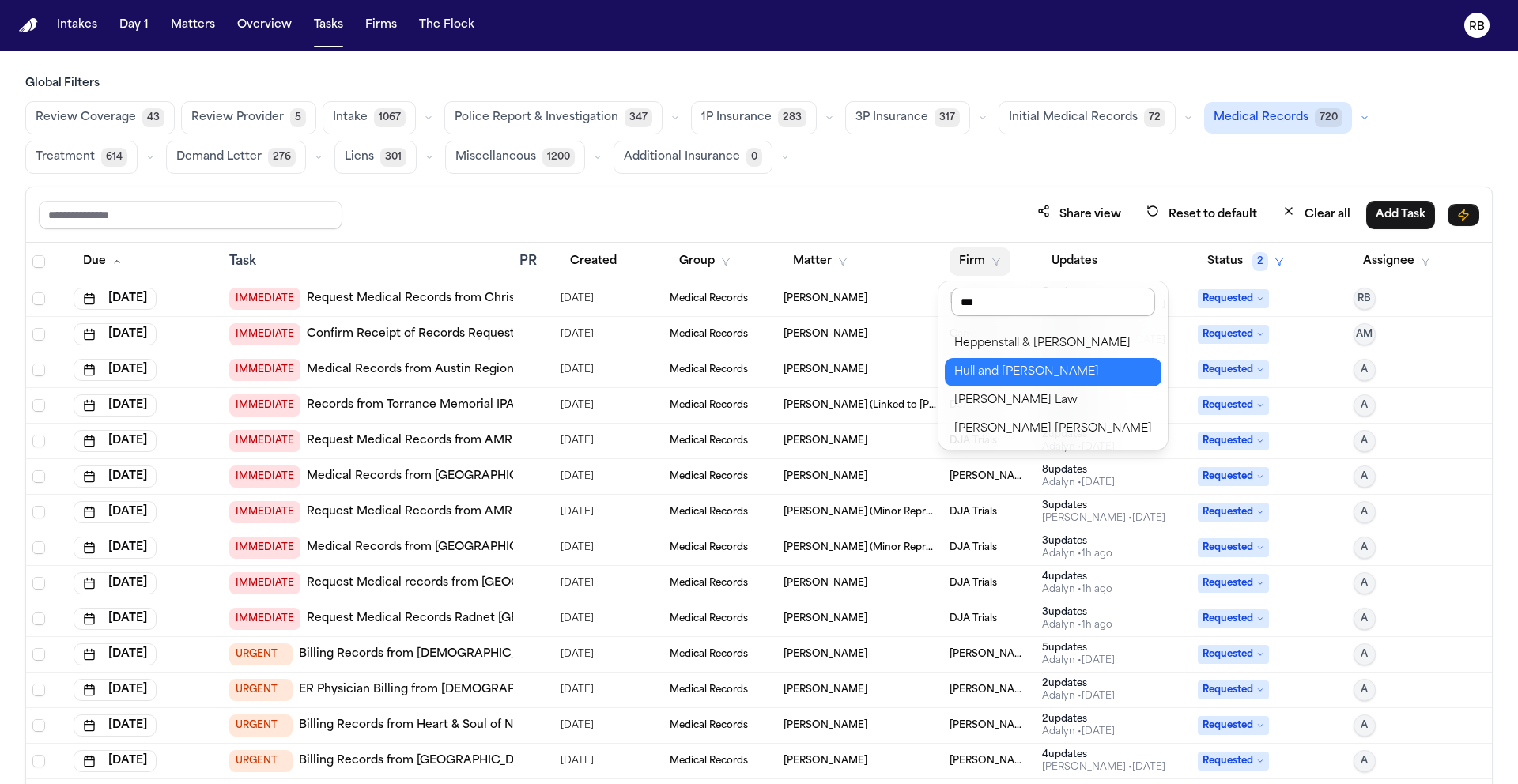
type input "****"
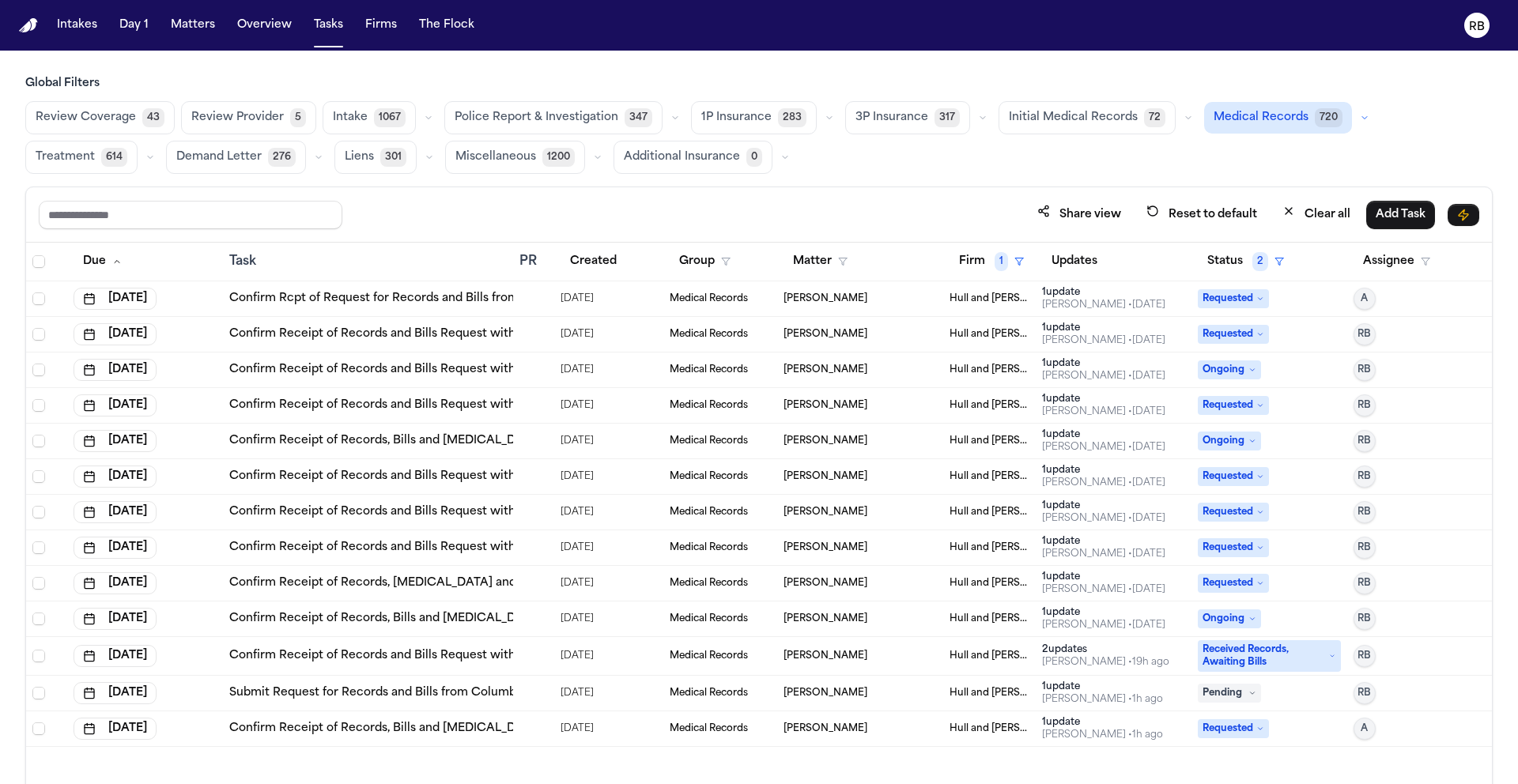
click at [884, 184] on div "Global Filters Review Coverage 43 Review Provider 5 Intake 1067 Police Report &…" at bounding box center [758, 465] width 1467 height 778
click at [542, 404] on div at bounding box center [534, 405] width 29 height 13
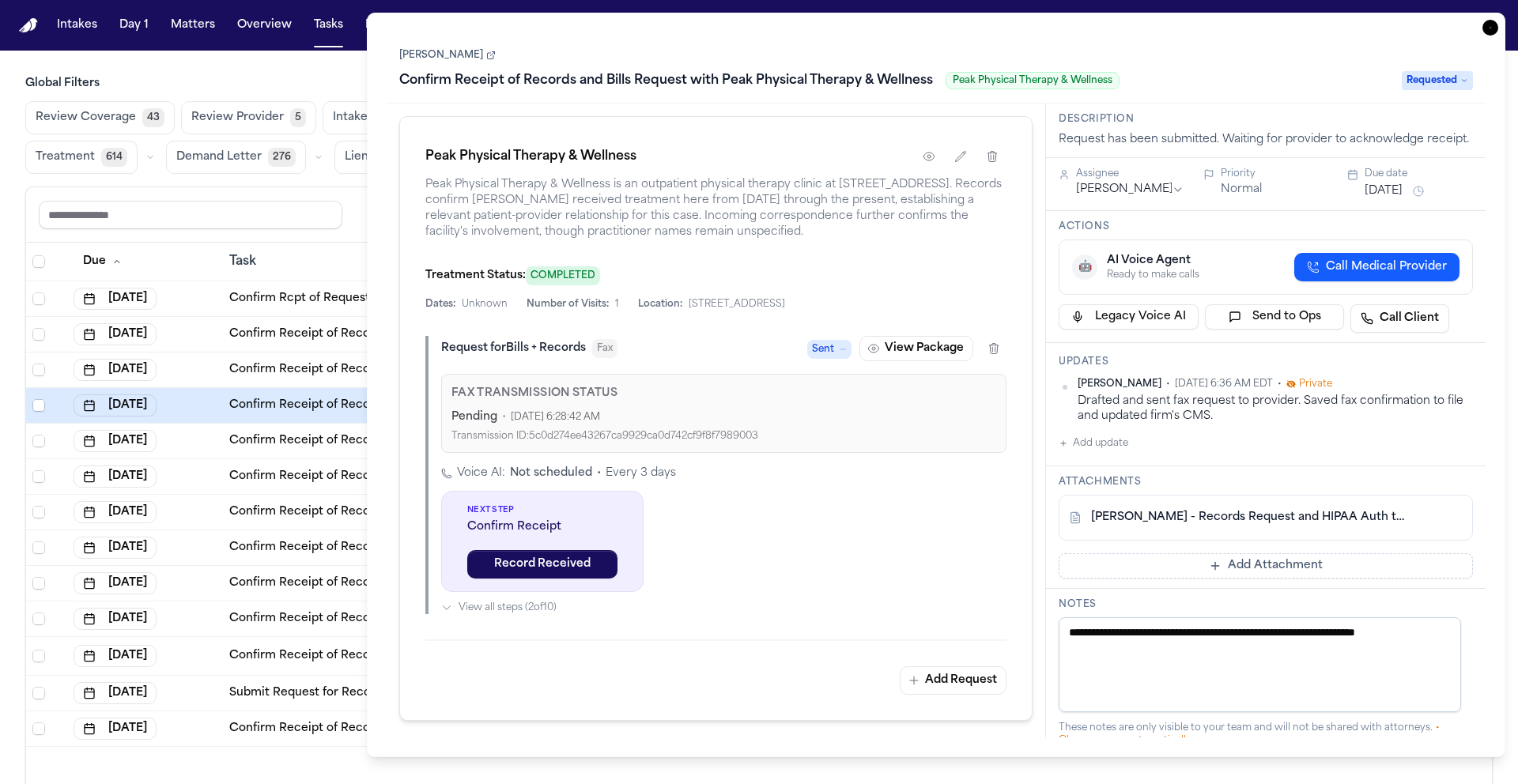
click at [1106, 453] on button "Add update" at bounding box center [1094, 443] width 70 height 19
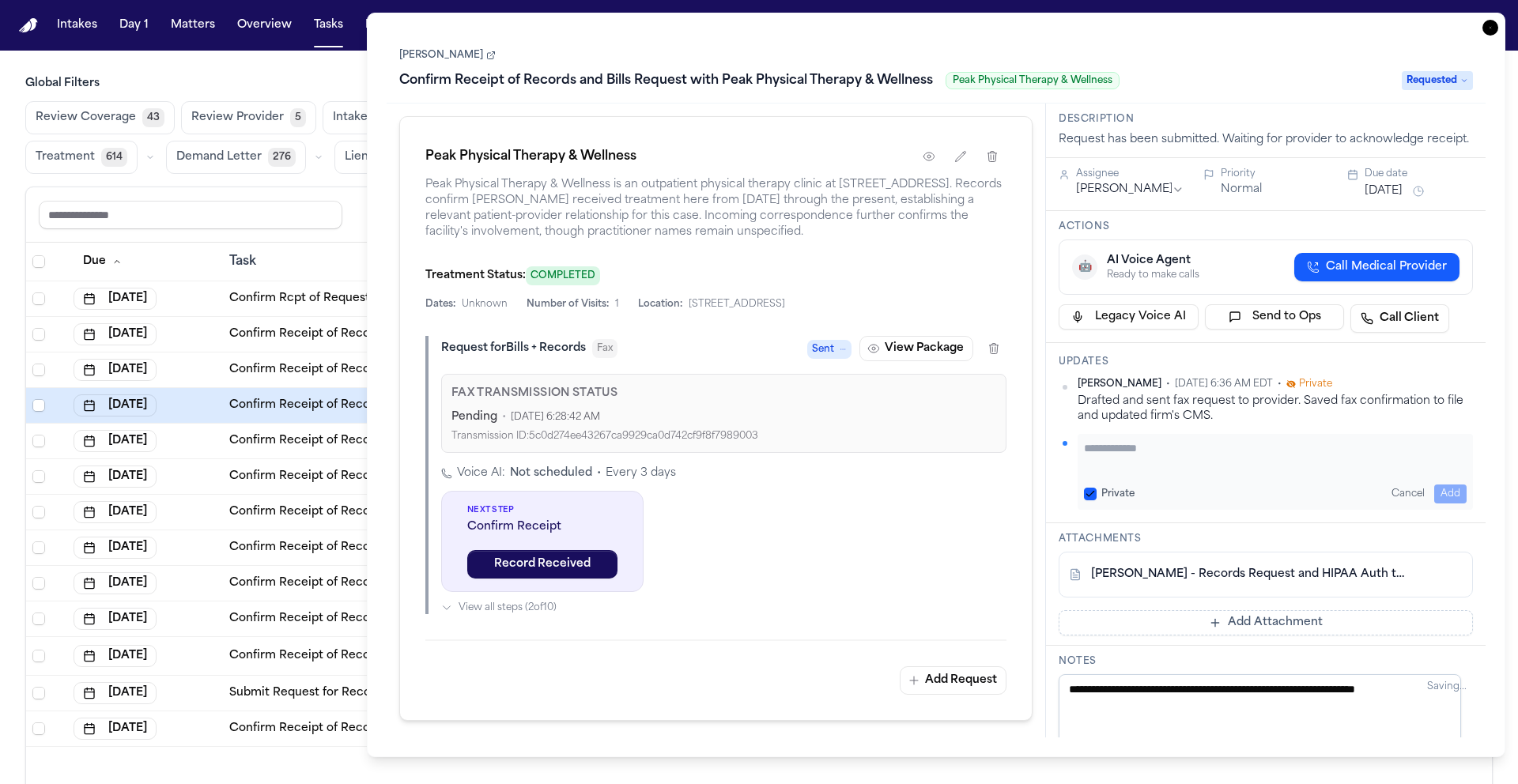
click at [1172, 469] on textarea "Add your update" at bounding box center [1275, 456] width 382 height 31
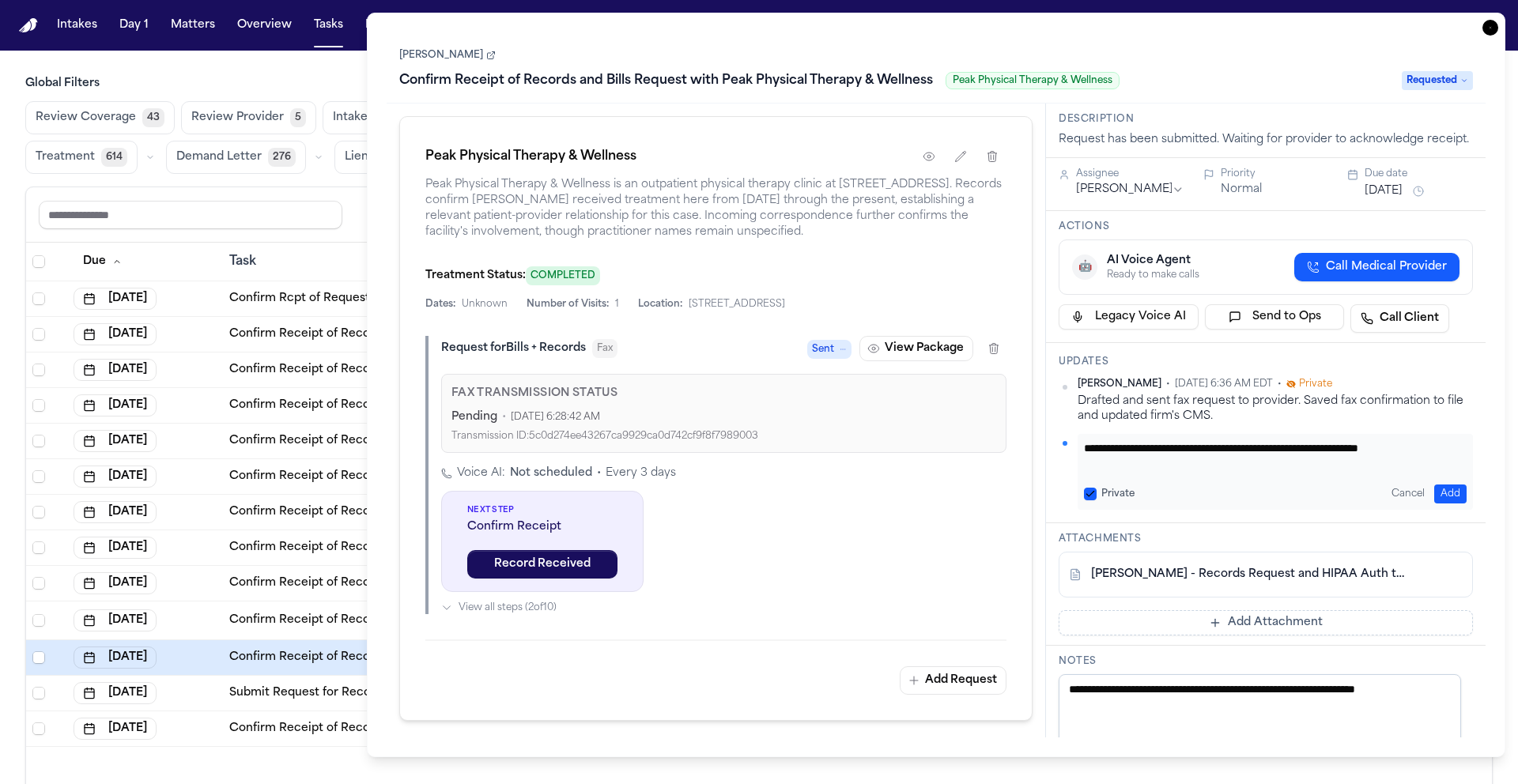
scroll to position [1, 0]
type textarea "**********"
click at [1434, 501] on button "Add" at bounding box center [1450, 493] width 32 height 19
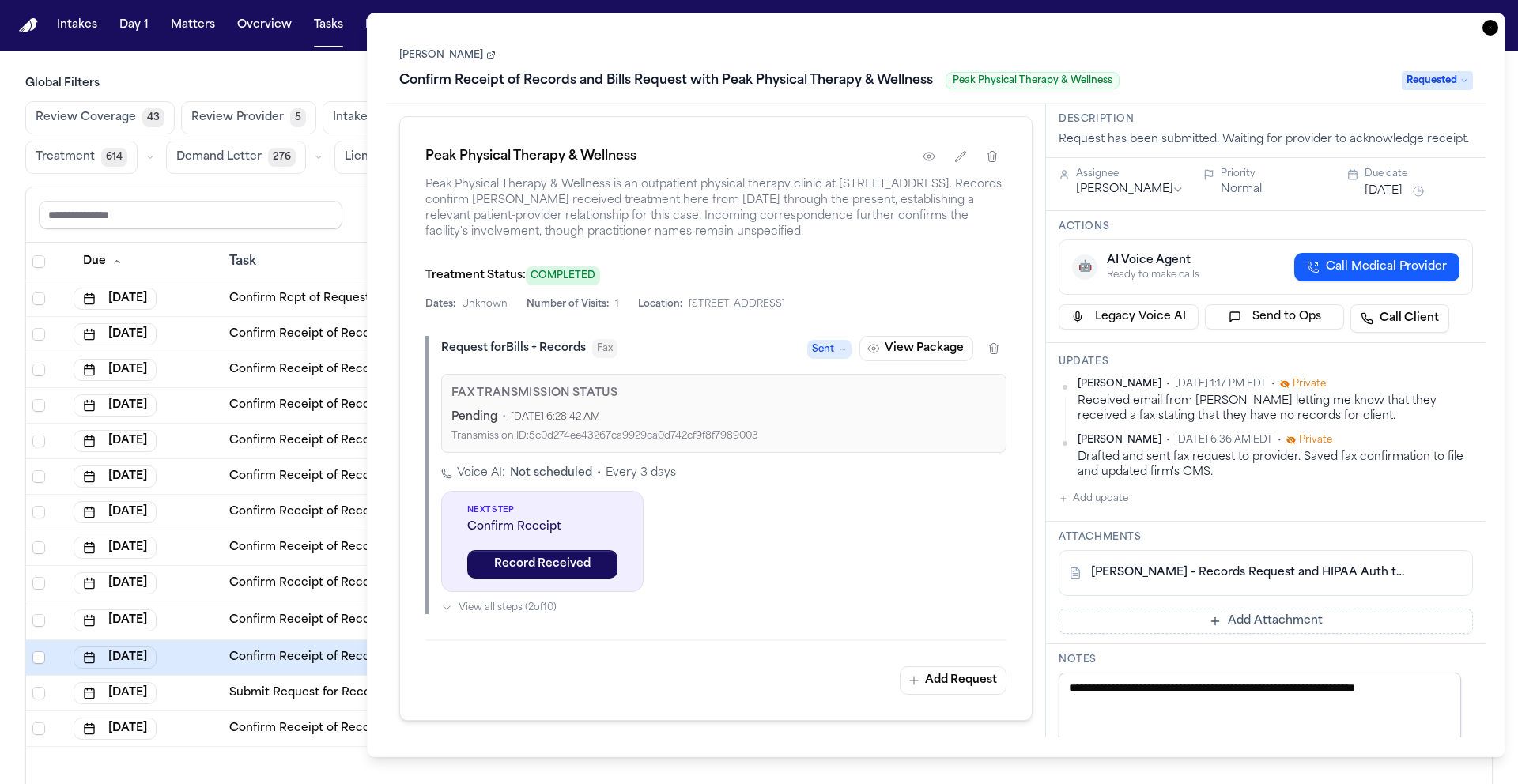
click at [1440, 86] on span "Requested" at bounding box center [1436, 80] width 71 height 19
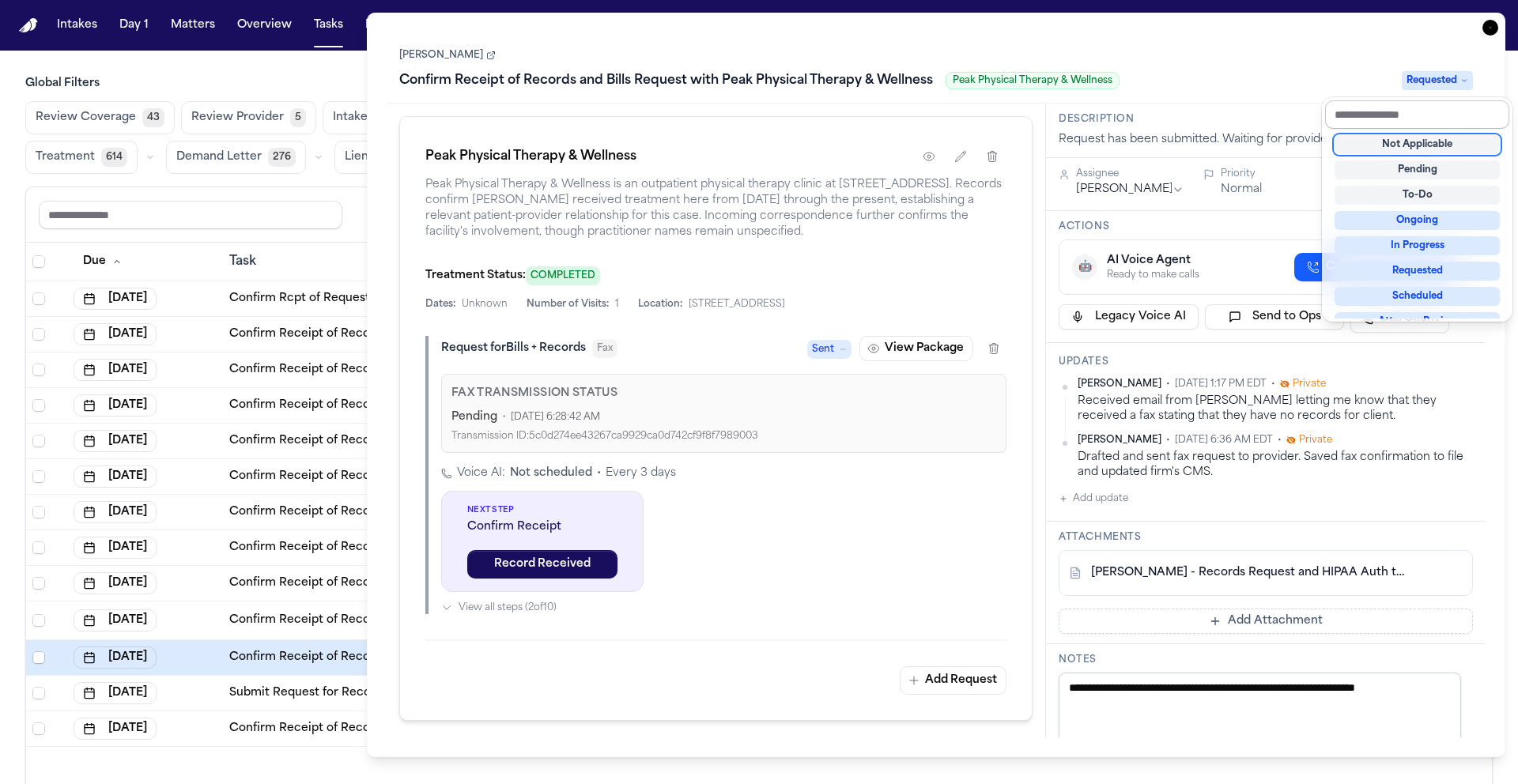
click at [1462, 107] on input "text" at bounding box center [1417, 115] width 184 height 29
click at [1451, 139] on div "Not Applicable" at bounding box center [1417, 144] width 165 height 19
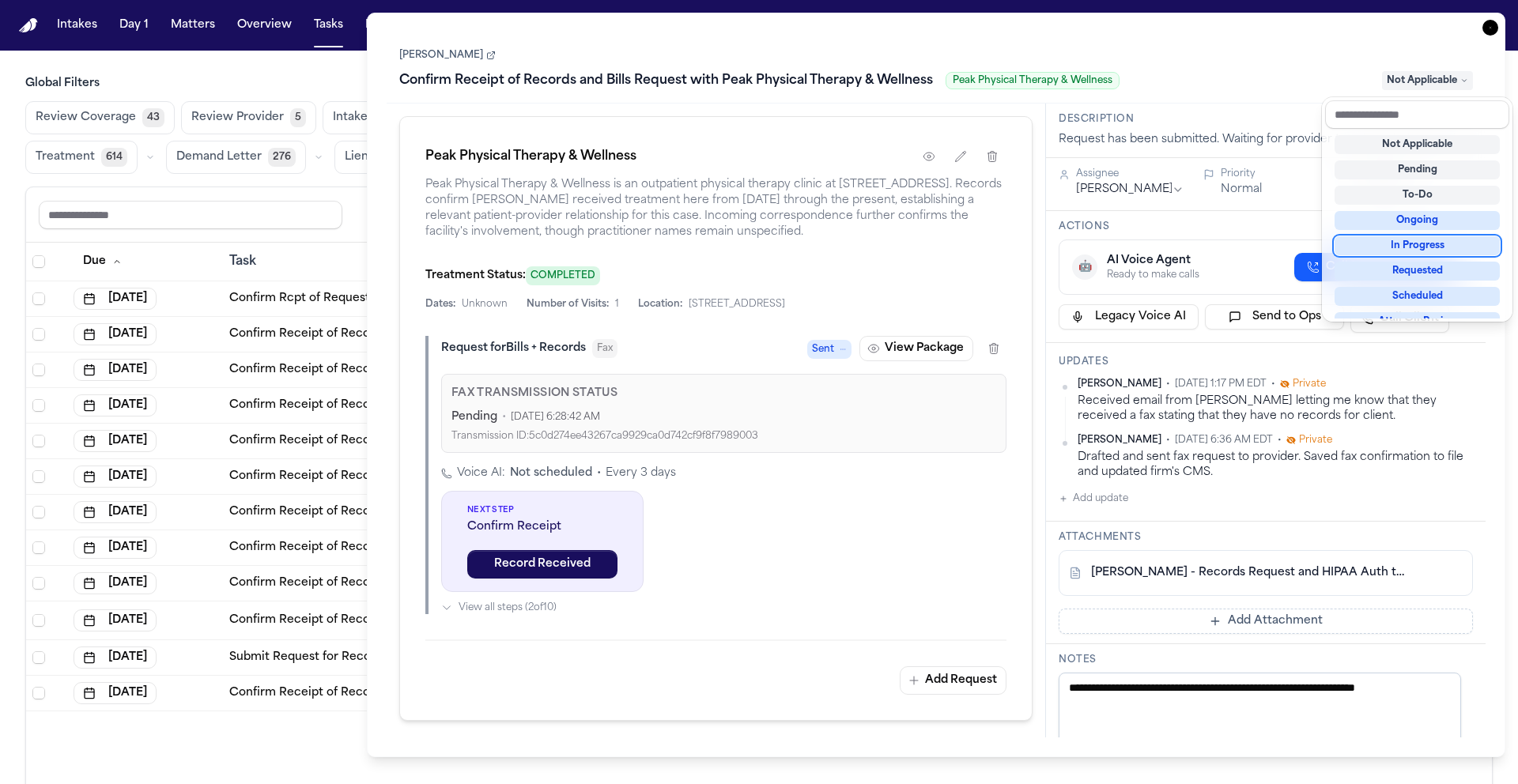
click at [1318, 429] on div "Joanne Ornelas Confirm Receipt of Records and Bills Request with Peak Physical …" at bounding box center [936, 385] width 1099 height 705
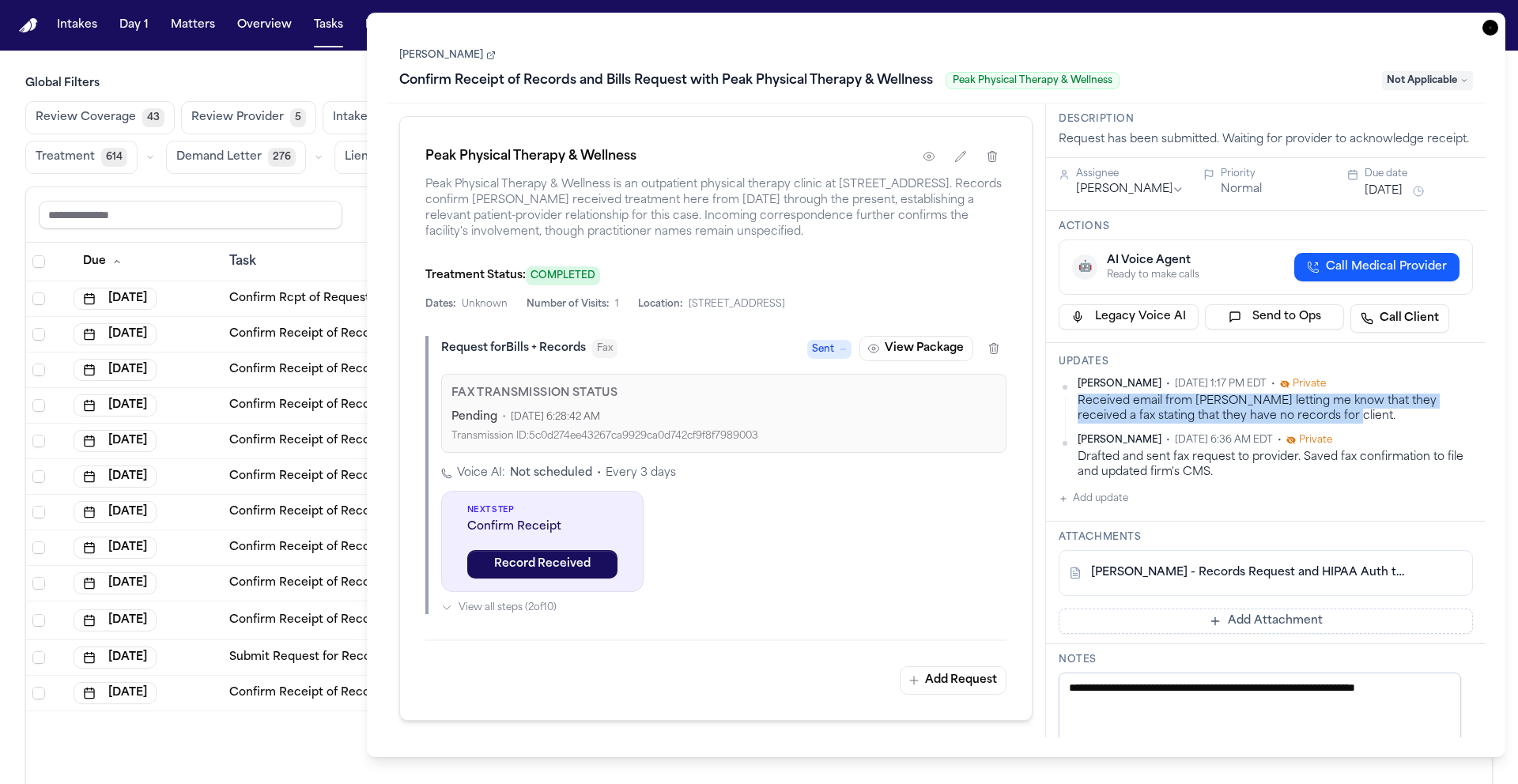
drag, startPoint x: 1332, startPoint y: 431, endPoint x: 1076, endPoint y: 422, distance: 256.2
click at [1076, 422] on div "Richelle Bauman • Oct 9, 2025 1:17 PM EDT • Private Received email from Alyssa …" at bounding box center [1266, 401] width 414 height 47
copy div "Received email from Alyssa letting me know that they received a fax stating tha…"
click at [1491, 20] on icon "button" at bounding box center [1490, 28] width 16 height 16
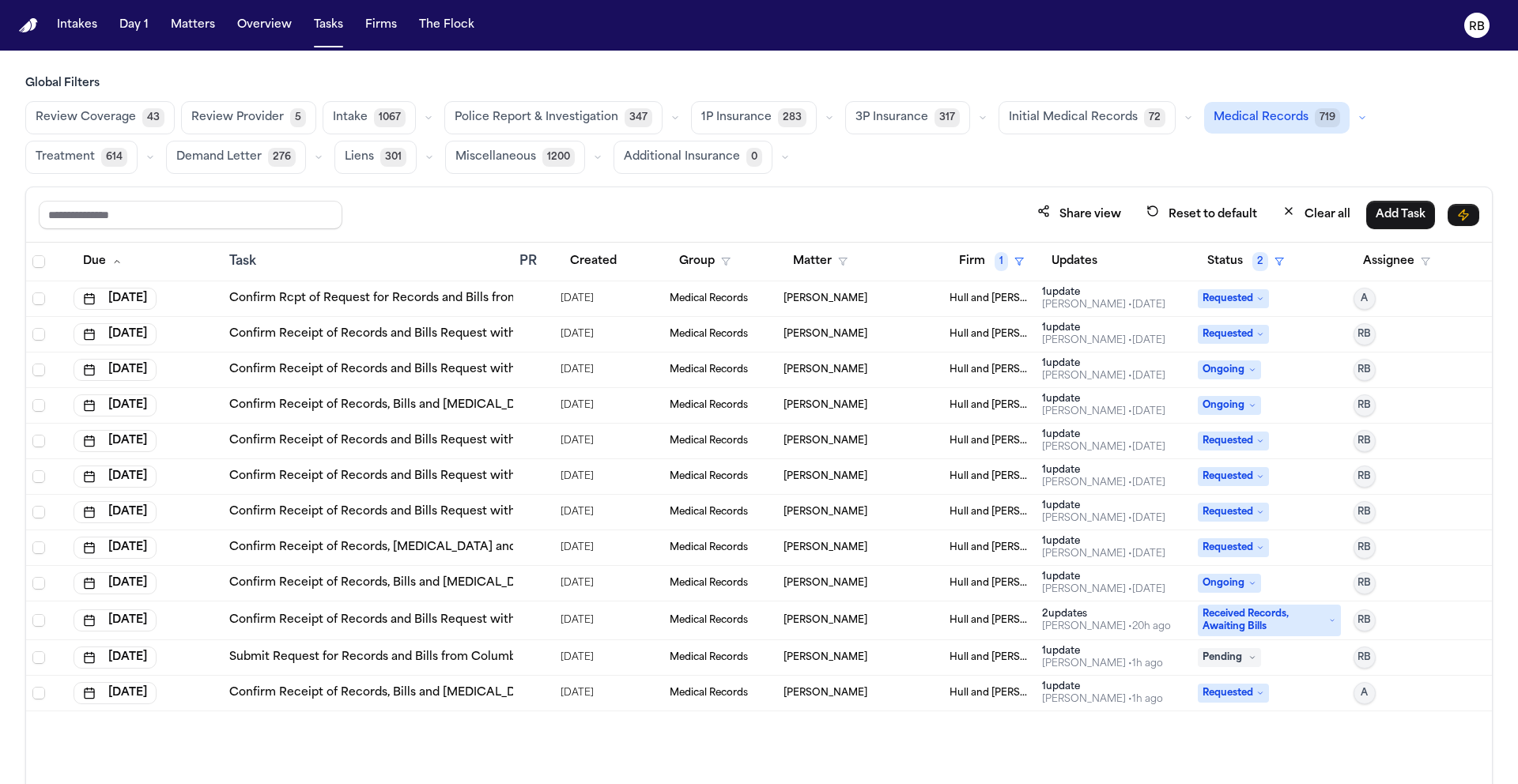
click at [1007, 167] on div "Review Coverage 43 Review Provider 5 Intake 1067 Police Report & Investigation …" at bounding box center [758, 137] width 1467 height 73
click at [1226, 162] on div "Review Coverage 43 Review Provider 5 Intake 1067 Police Report & Investigation …" at bounding box center [758, 137] width 1467 height 73
click at [887, 187] on div "Share view Reset to default Clear all Add Task" at bounding box center [758, 215] width 1465 height 56
click at [870, 179] on div "Global Filters Review Coverage 43 Review Provider 5 Intake 1067 Police Report &…" at bounding box center [758, 465] width 1467 height 778
click at [870, 181] on div "Global Filters Review Coverage 43 Review Provider 5 Intake 1067 Police Report &…" at bounding box center [758, 465] width 1467 height 778
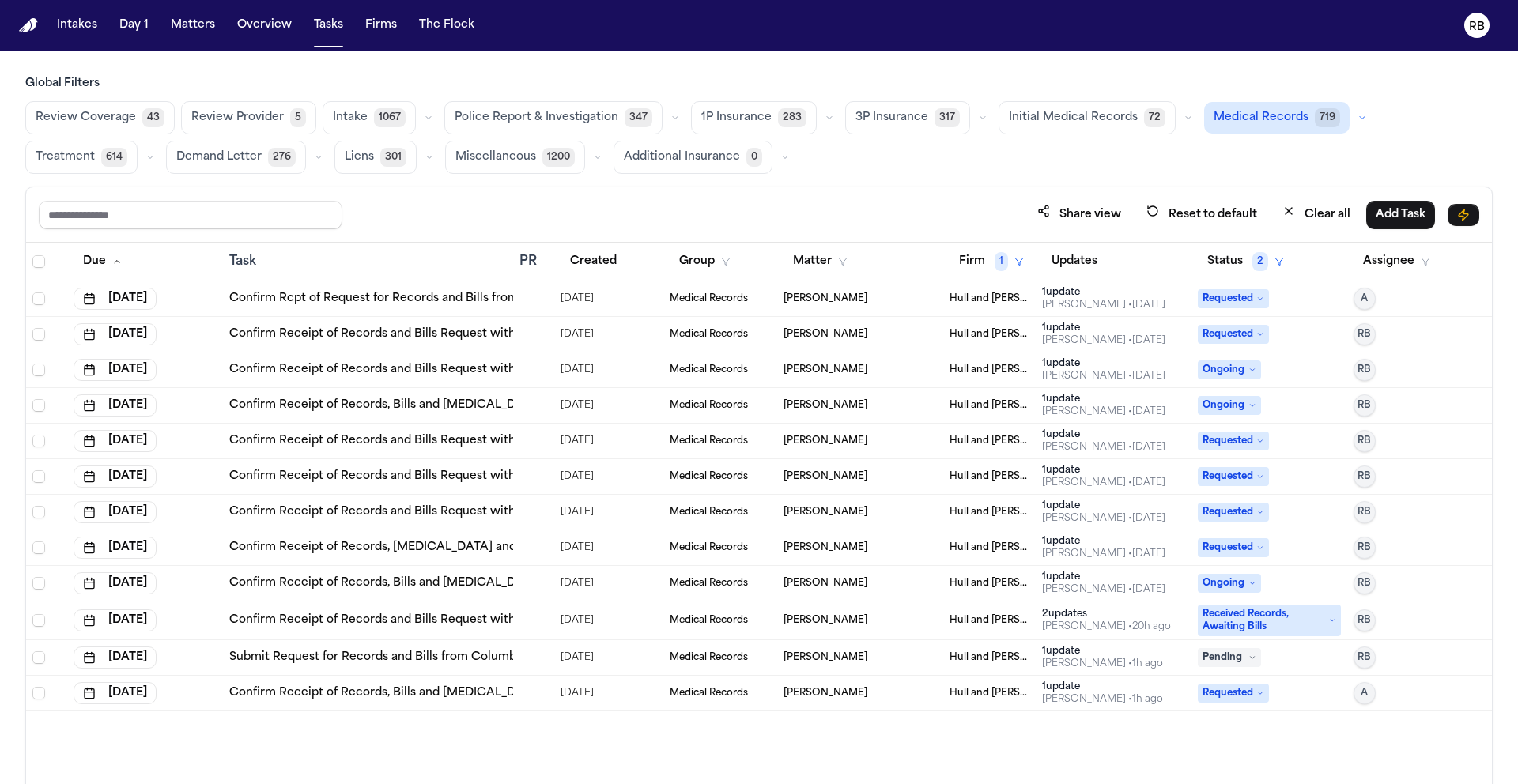
click at [231, 109] on span "Review Provider" at bounding box center [237, 118] width 92 height 16
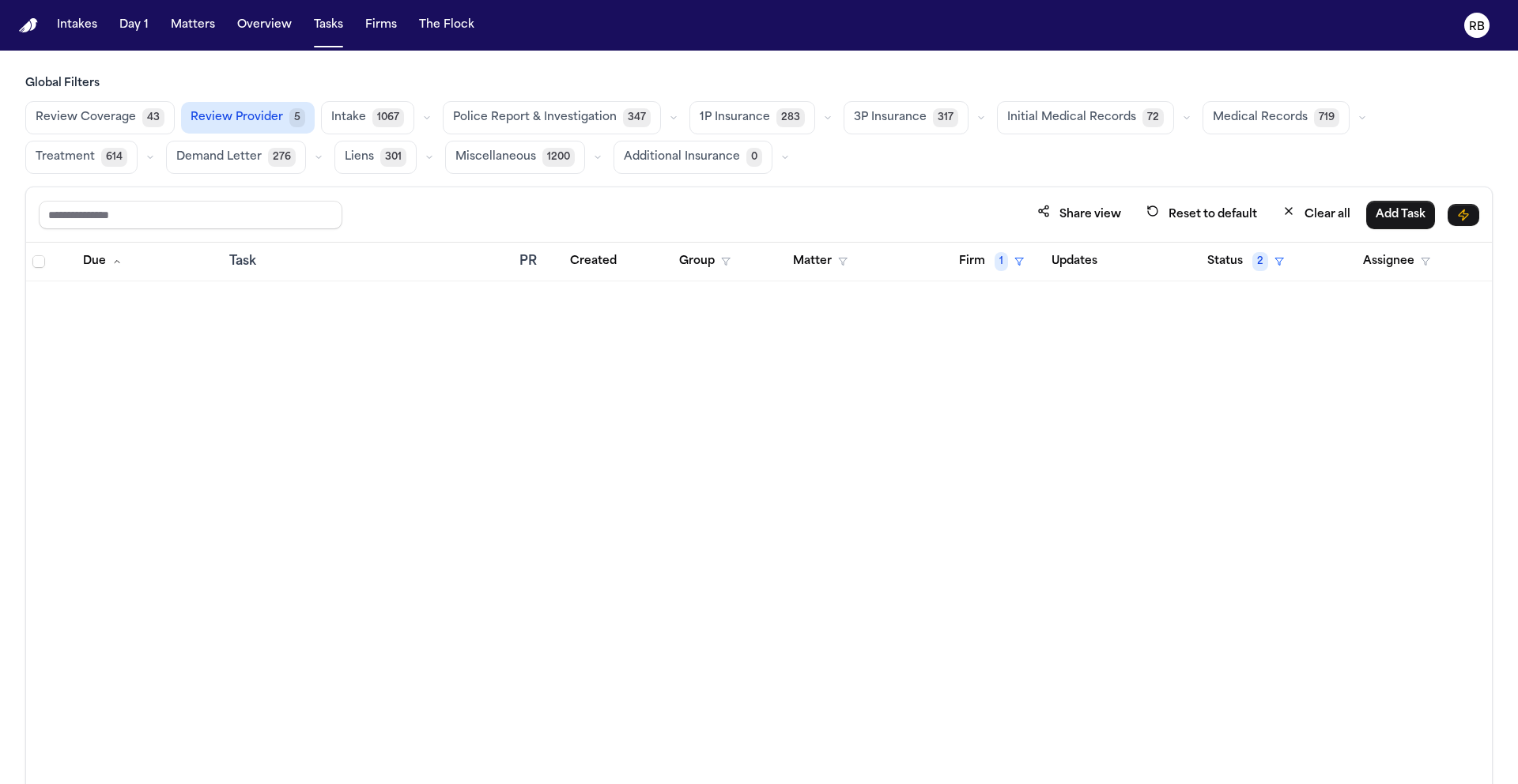
click at [809, 167] on div "Review Coverage 43 Review Provider 5 Intake 1067 Police Report & Investigation …" at bounding box center [758, 137] width 1467 height 73
click at [991, 265] on button "Firm 1" at bounding box center [990, 262] width 83 height 29
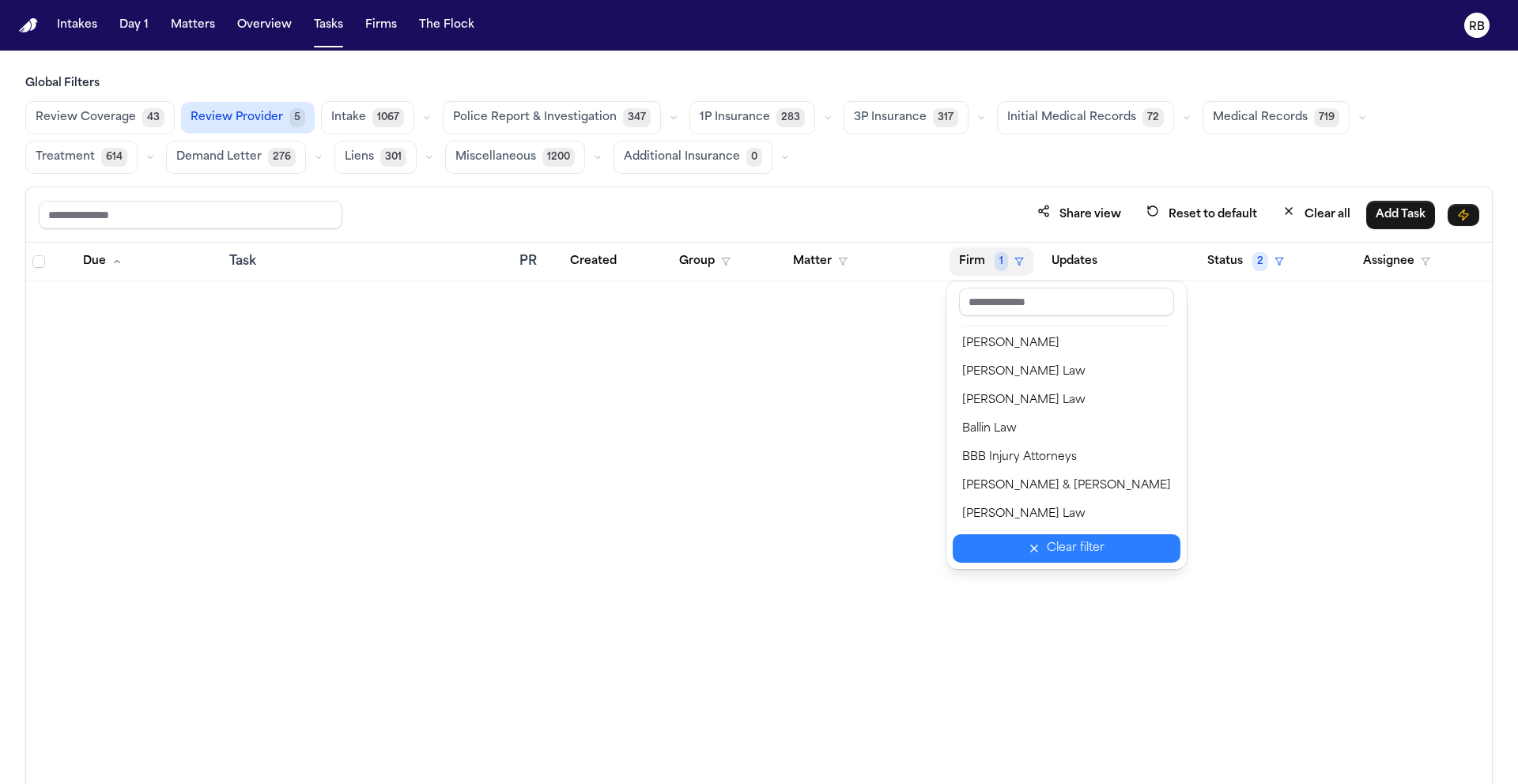
click at [1066, 554] on div "Clear filter" at bounding box center [1075, 548] width 57 height 19
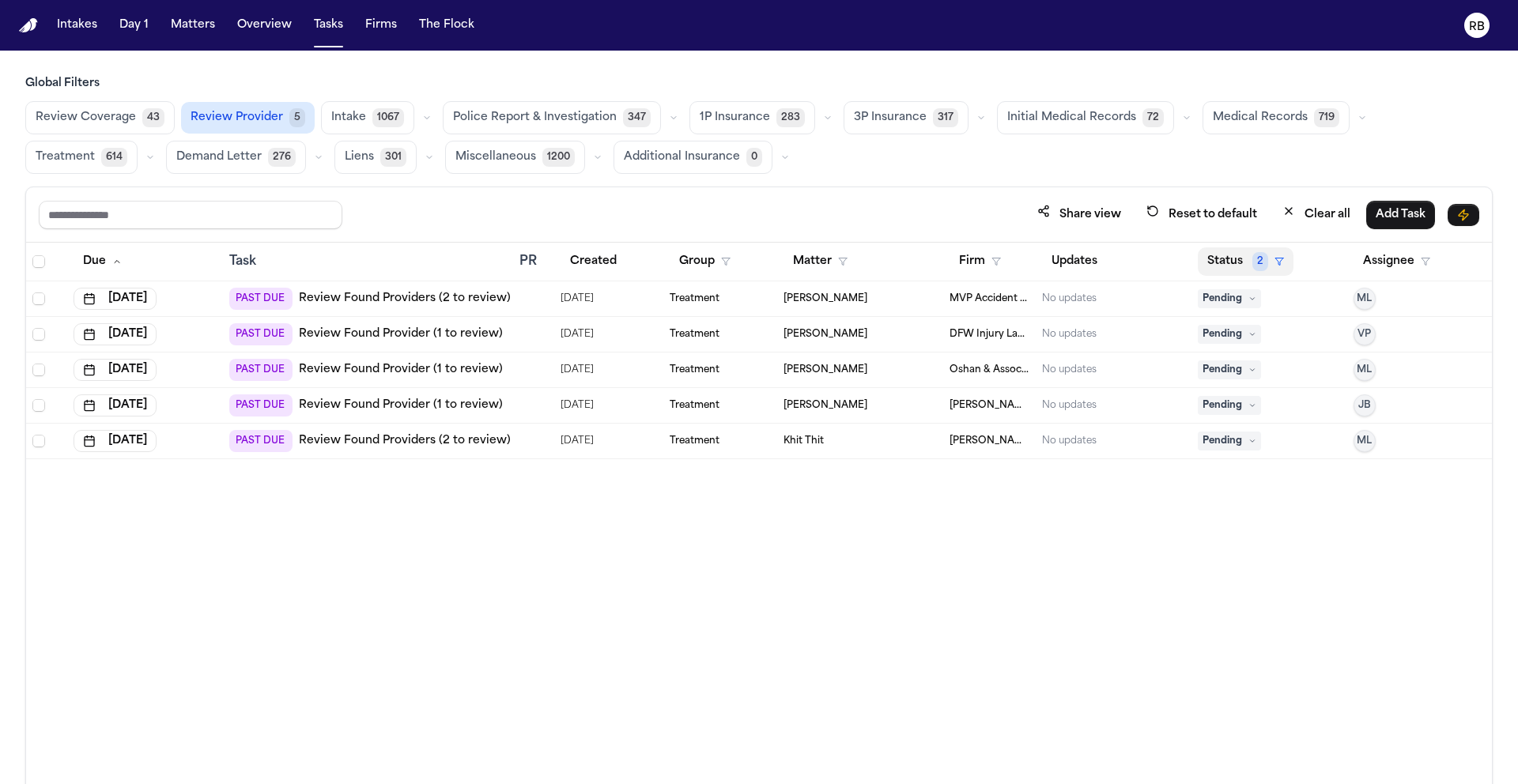
click at [1224, 248] on button "Status 2" at bounding box center [1245, 262] width 96 height 29
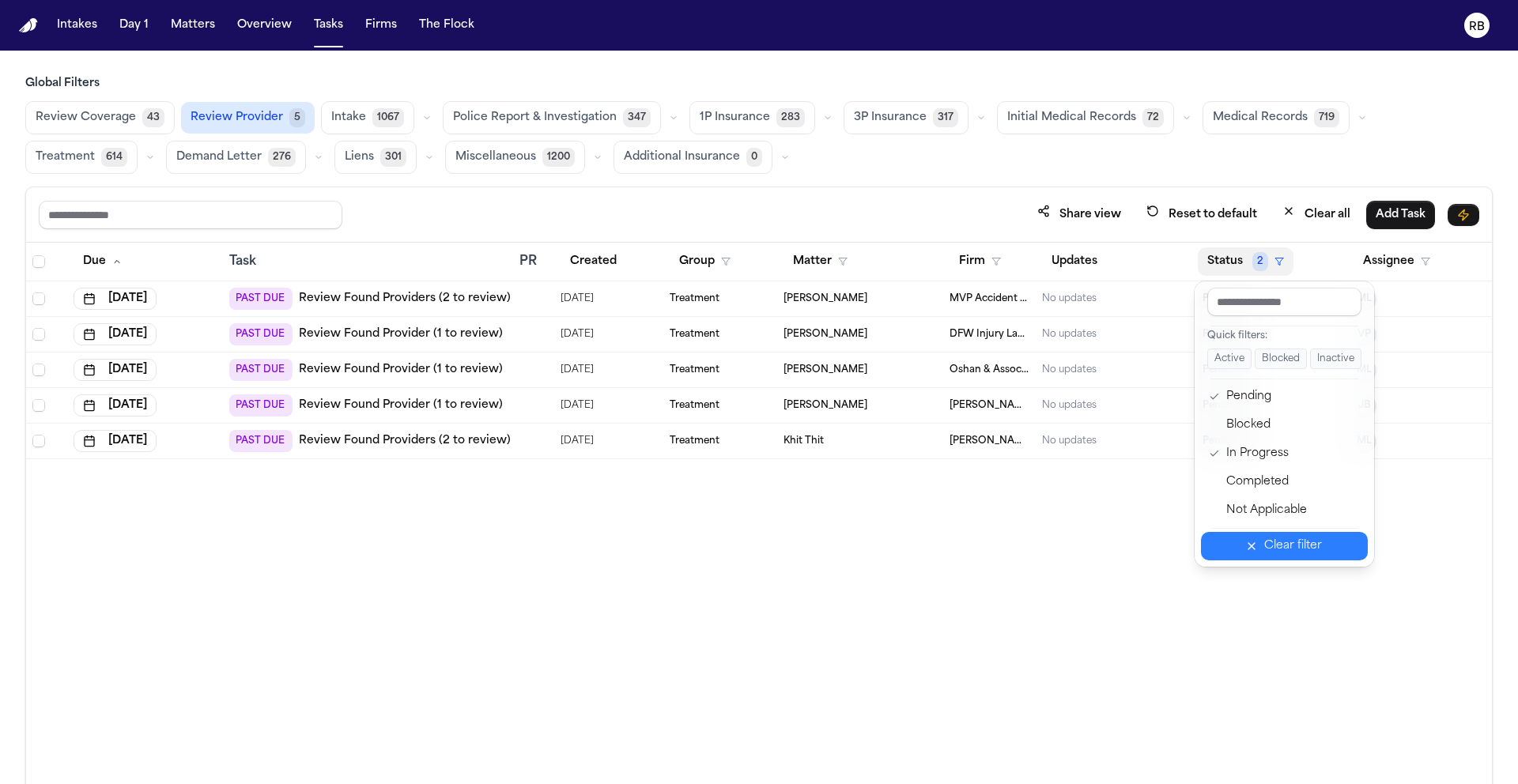
click at [1273, 541] on div "Clear filter" at bounding box center [1293, 545] width 57 height 19
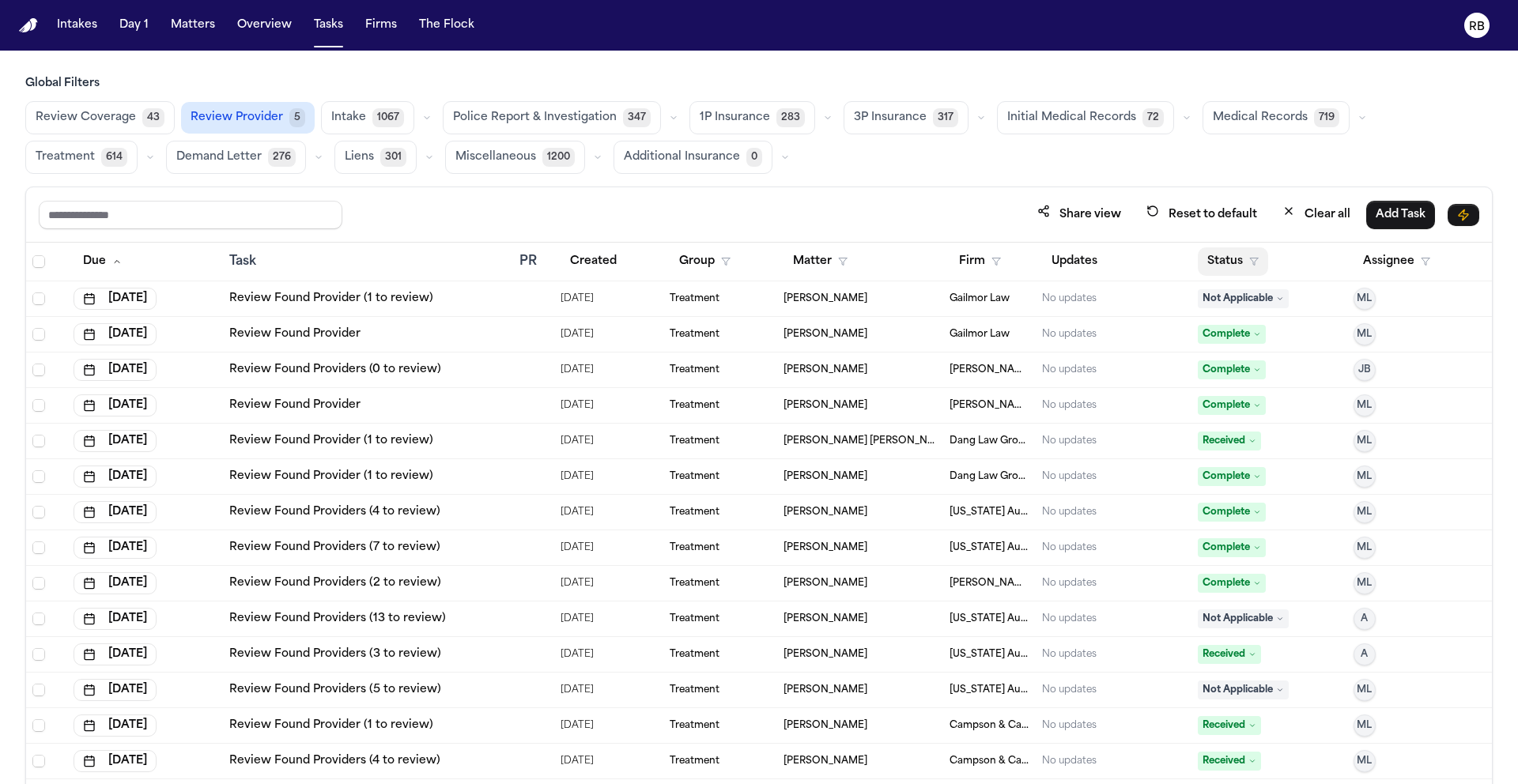
click at [1221, 257] on button "Status" at bounding box center [1233, 262] width 70 height 29
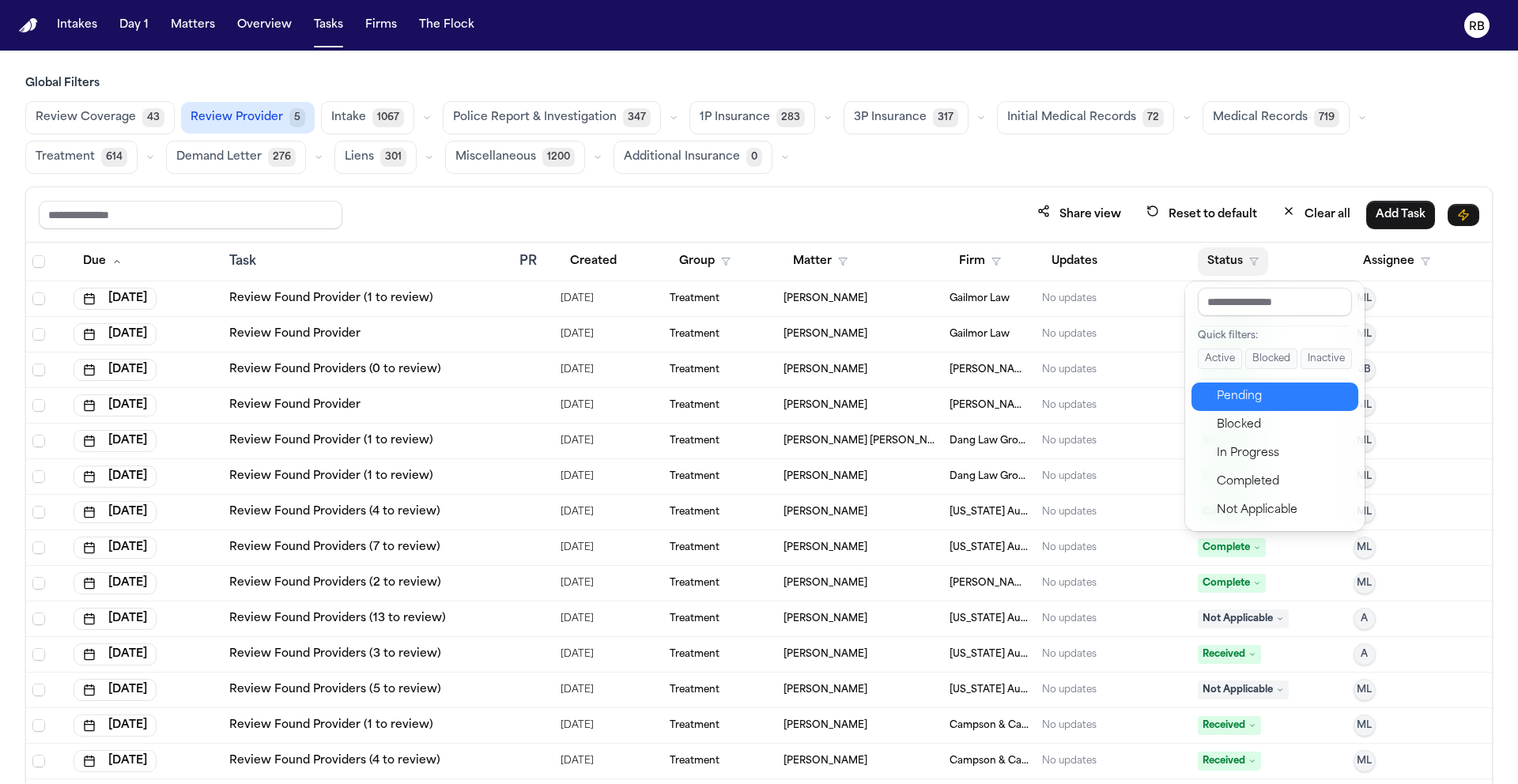
click at [1269, 385] on button "Pending" at bounding box center [1275, 396] width 167 height 29
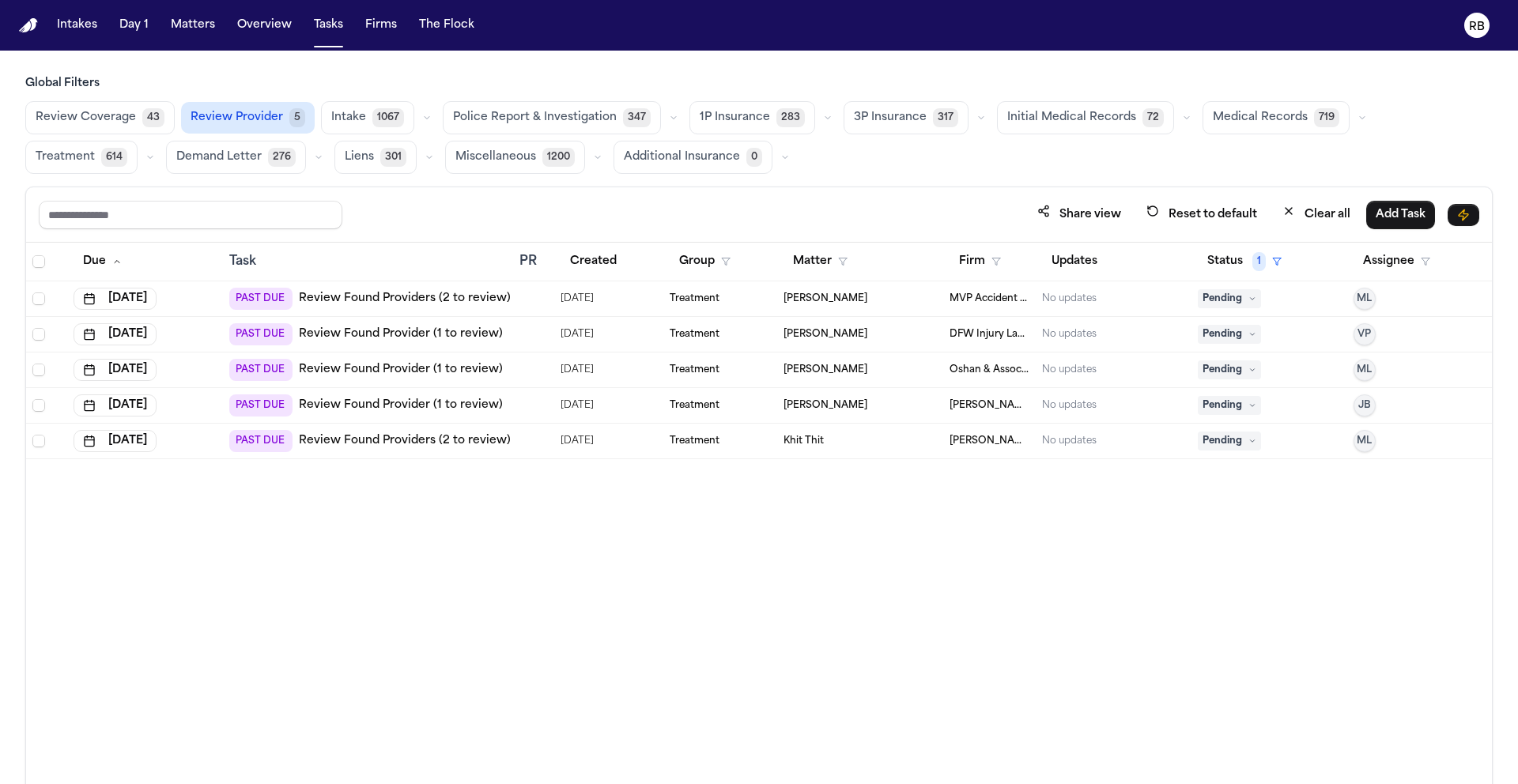
click at [841, 197] on div "Share view Reset to default Clear all Add Task" at bounding box center [758, 215] width 1465 height 56
click at [845, 193] on div "Share view Reset to default Clear all Add Task" at bounding box center [758, 215] width 1465 height 56
click at [204, 23] on button "Matters" at bounding box center [192, 25] width 57 height 29
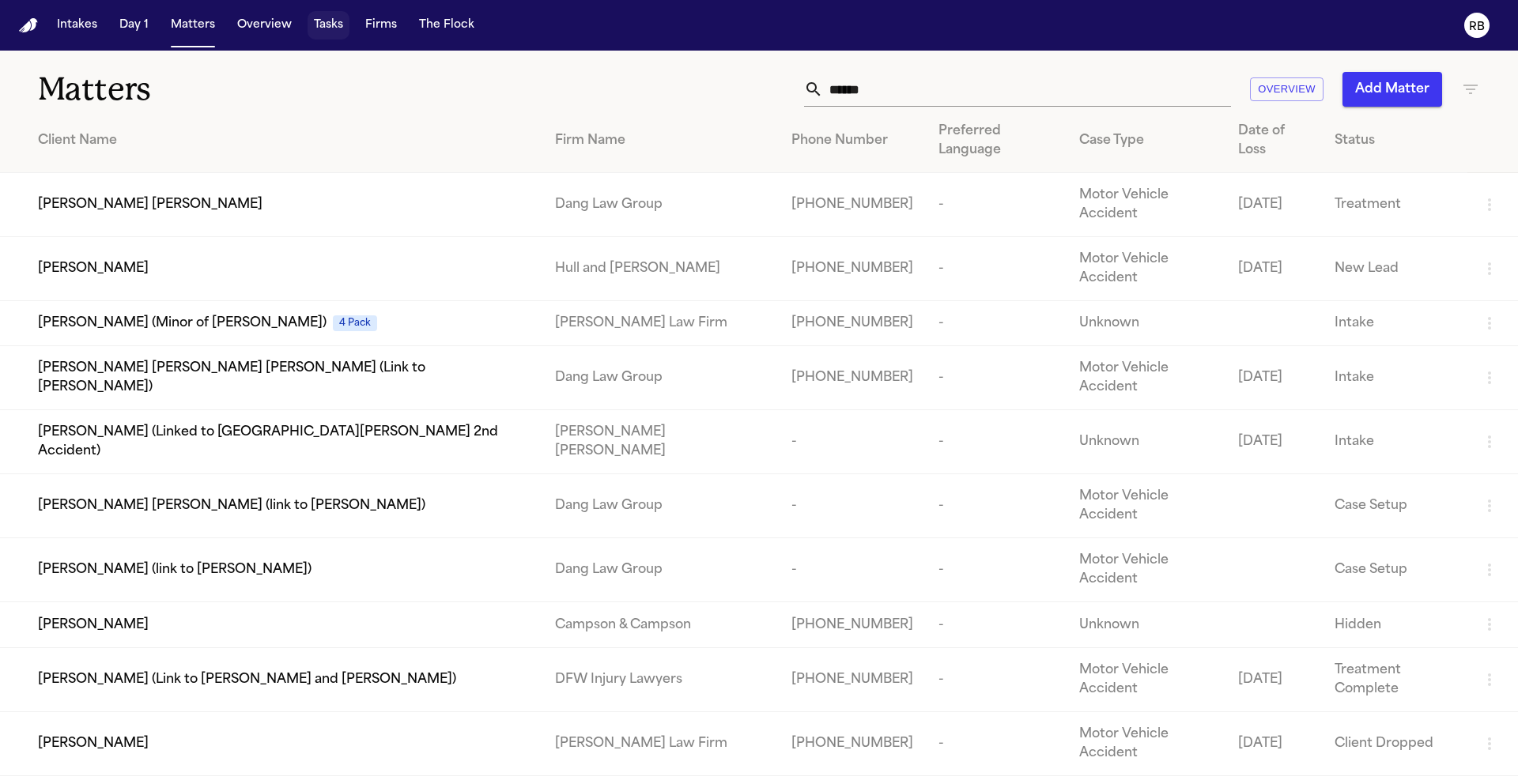
click at [316, 32] on button "Tasks" at bounding box center [328, 25] width 42 height 29
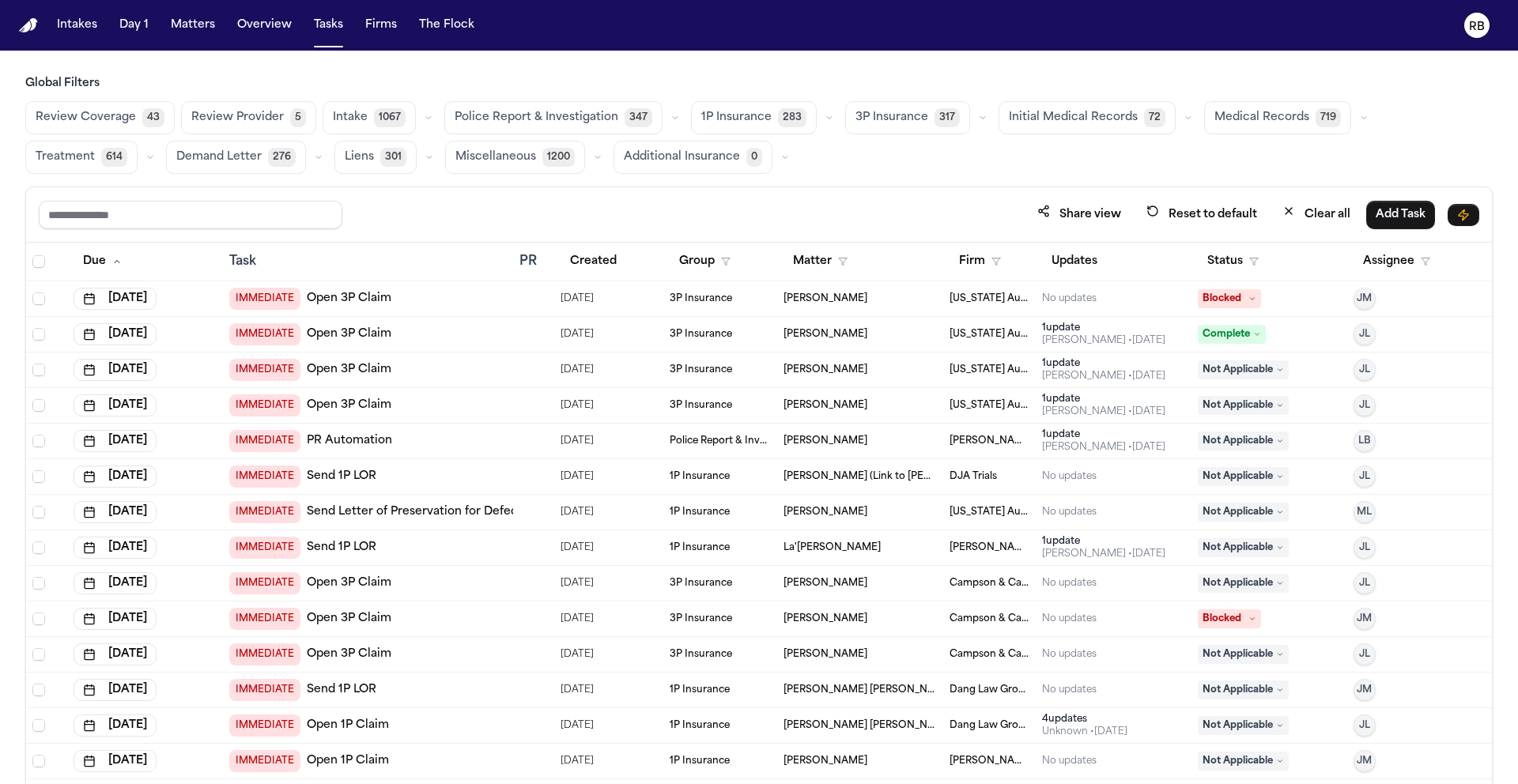
click at [887, 175] on div "Global Filters Review Coverage 43 Review Provider 5 Intake 1067 Police Report &…" at bounding box center [758, 465] width 1467 height 778
click at [1085, 112] on span "Initial Medical Records" at bounding box center [1073, 118] width 129 height 16
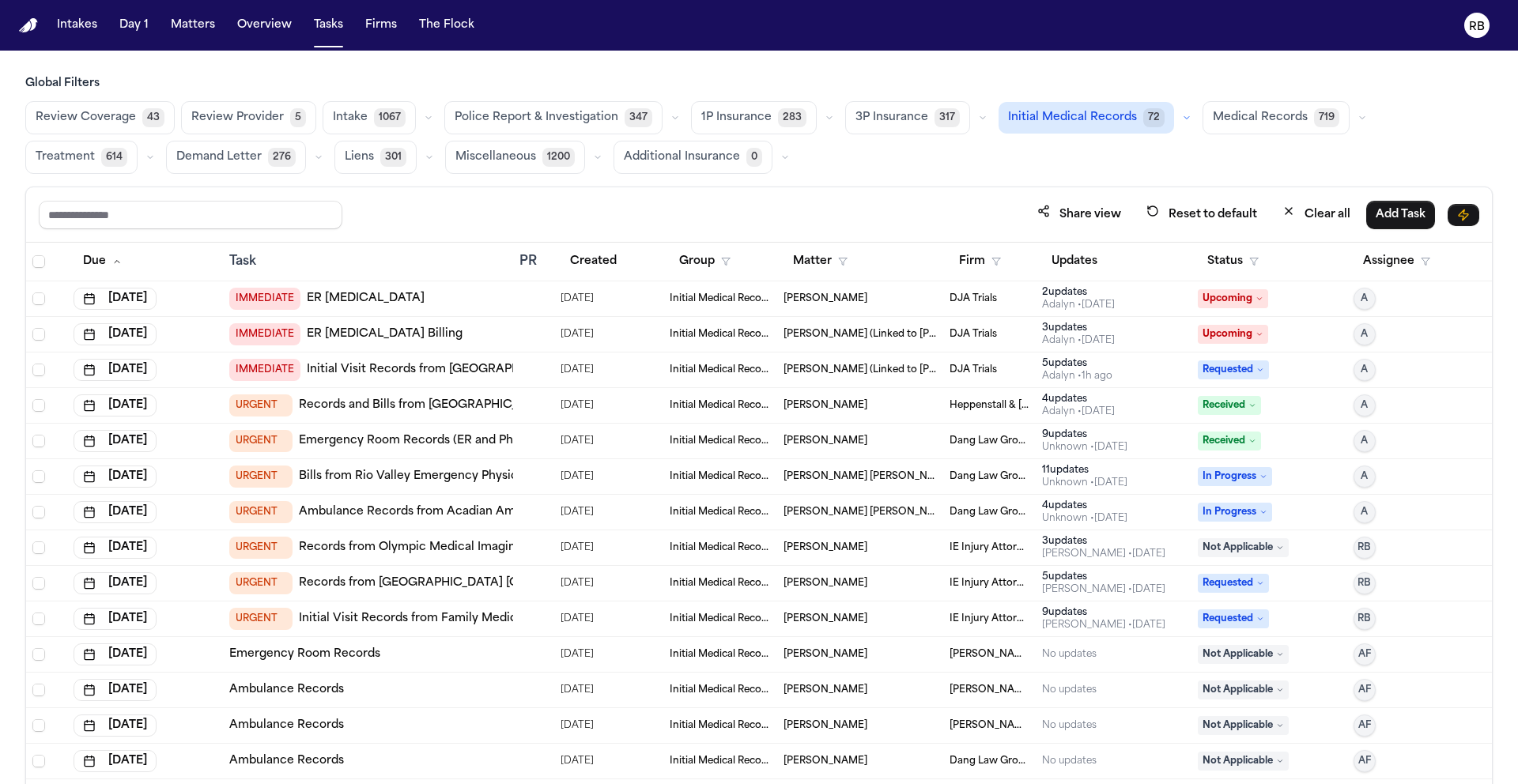
click at [911, 187] on div "Share view Reset to default Clear all Add Task Due Task PR Created Group Matter…" at bounding box center [758, 520] width 1467 height 667
click at [535, 584] on div at bounding box center [534, 583] width 29 height 13
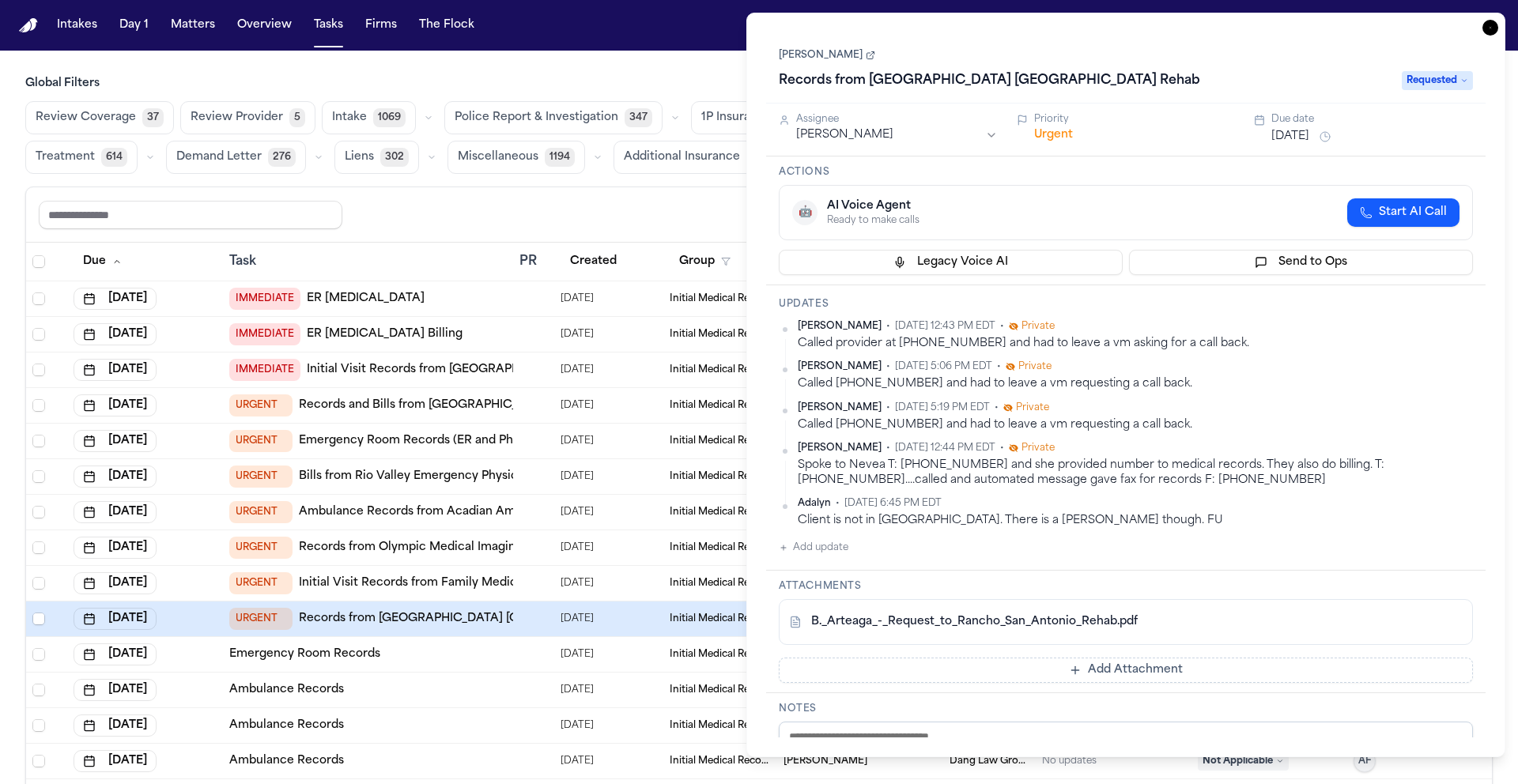
click at [823, 59] on link "Brandon Arteaga" at bounding box center [826, 56] width 96 height 13
click at [1485, 23] on icon "button" at bounding box center [1490, 28] width 16 height 16
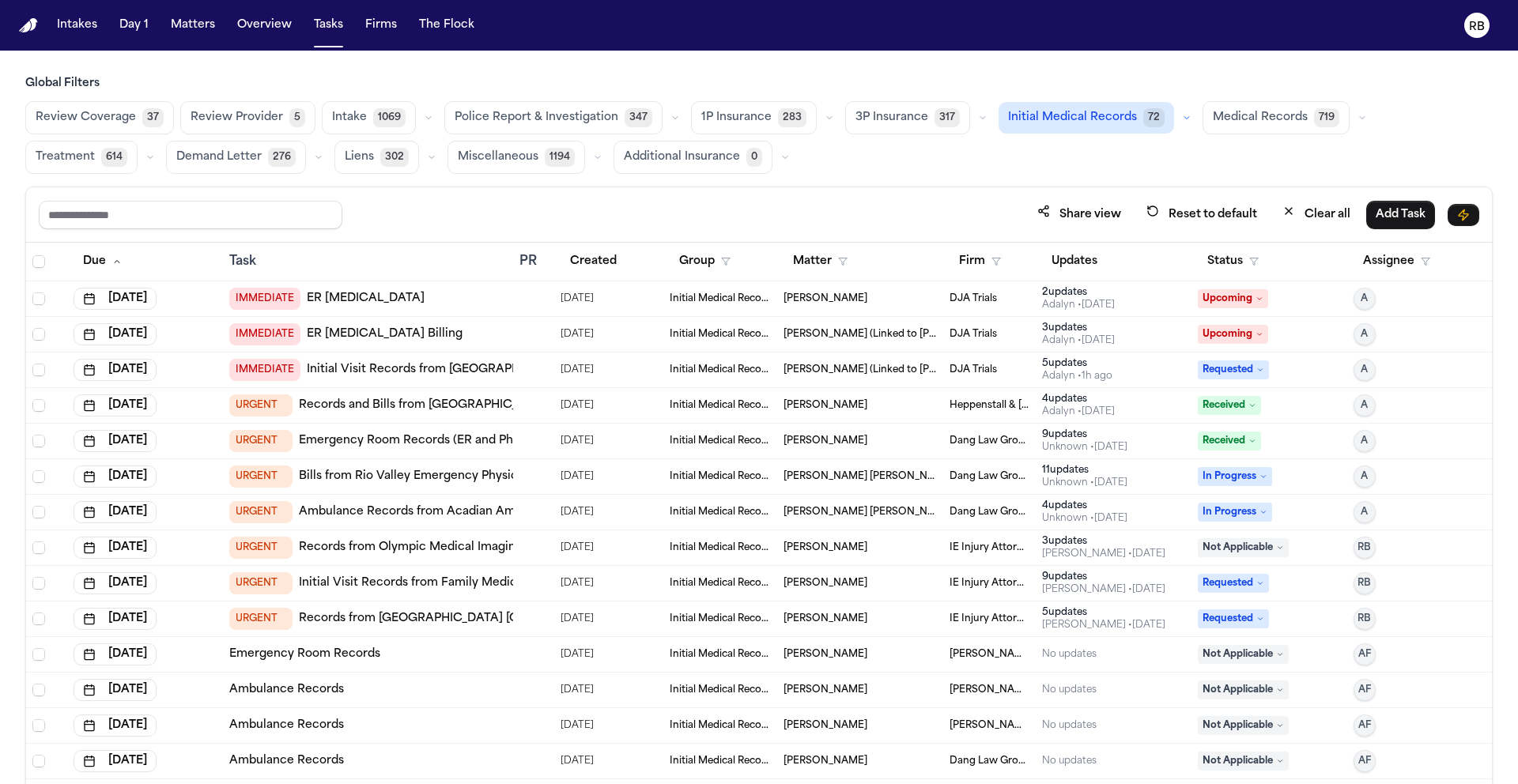
click at [740, 205] on div "Share view Reset to default Clear all Add Task" at bounding box center [758, 214] width 1440 height 30
click at [926, 151] on div "Review Coverage 37 Review Provider 5 Intake 1069 Police Report & Investigation …" at bounding box center [758, 137] width 1467 height 73
click at [840, 189] on div "Share view Reset to default Clear all Add Task" at bounding box center [758, 215] width 1465 height 56
click at [1093, 128] on button "Initial Medical Records 72" at bounding box center [1086, 118] width 176 height 31
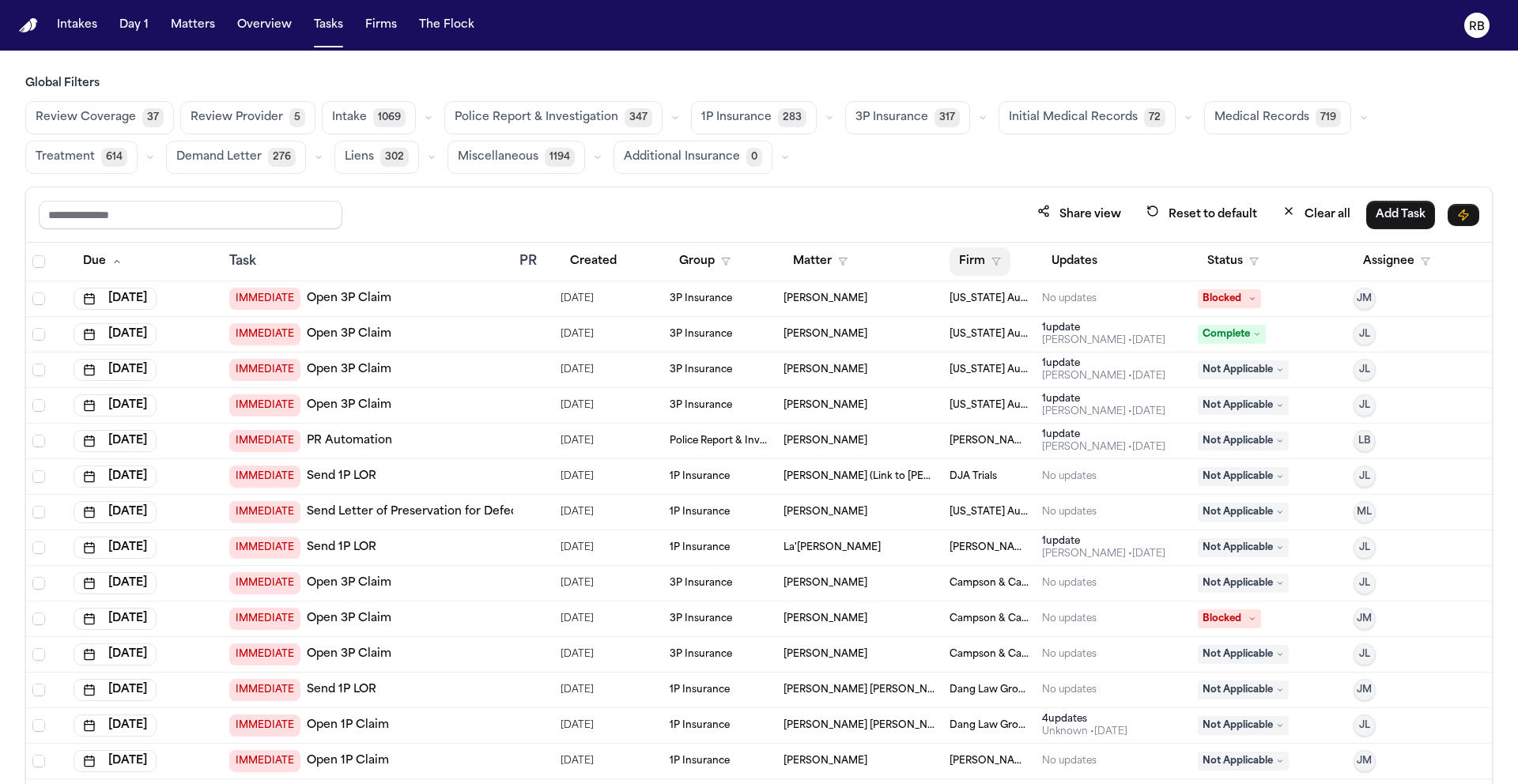
click at [973, 252] on button "Firm" at bounding box center [980, 262] width 61 height 29
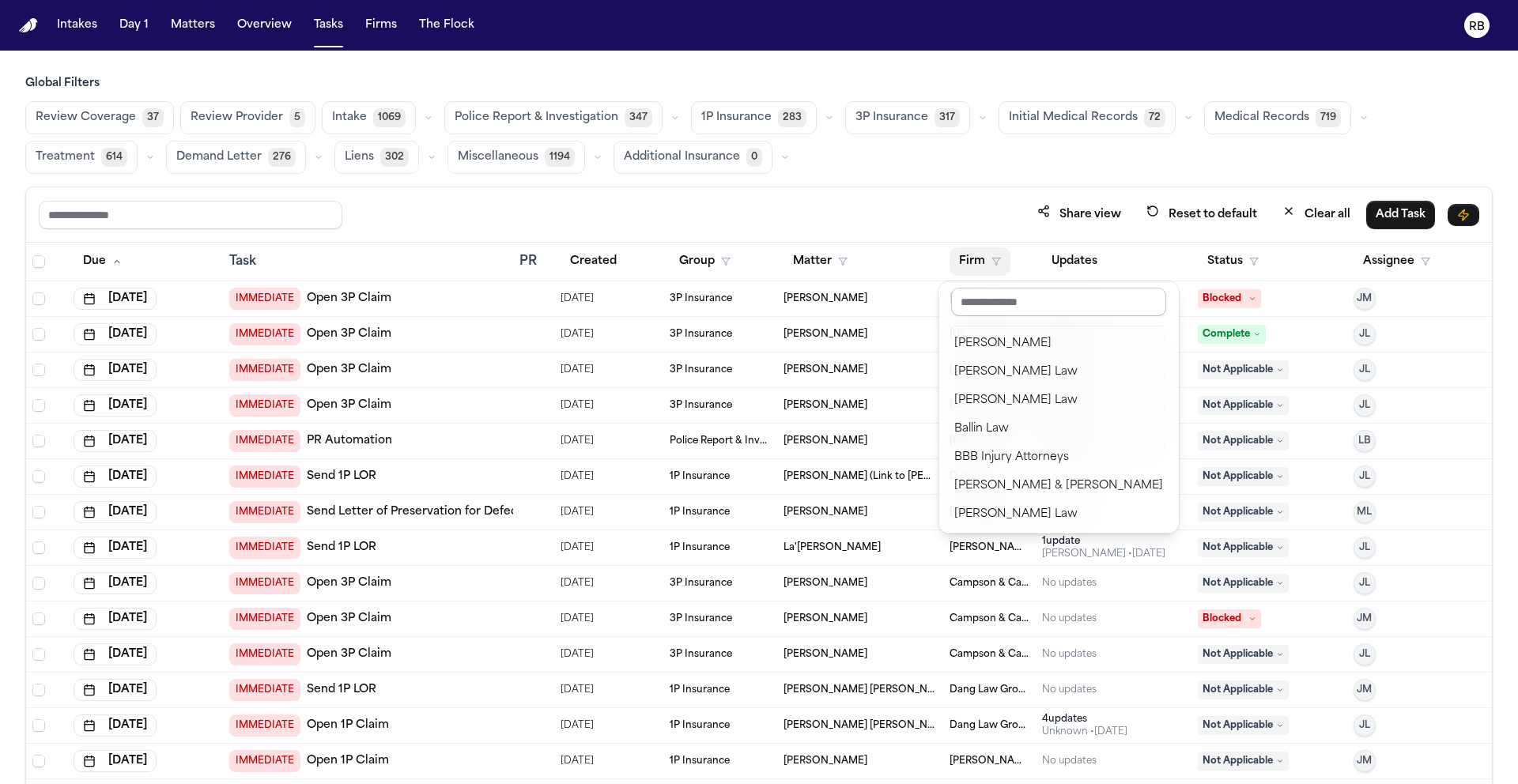
click at [990, 309] on input "text" at bounding box center [1059, 302] width 215 height 29
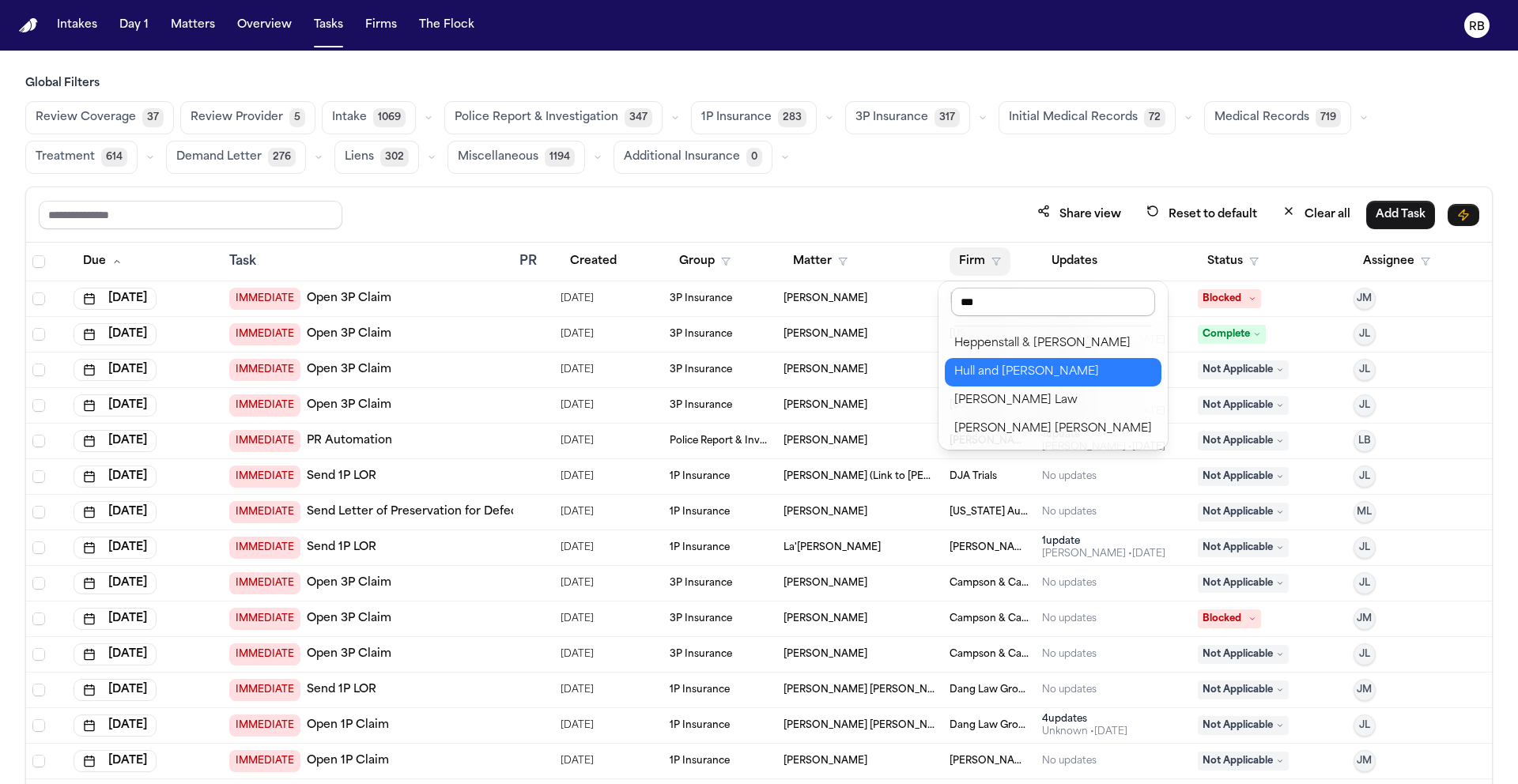
type input "****"
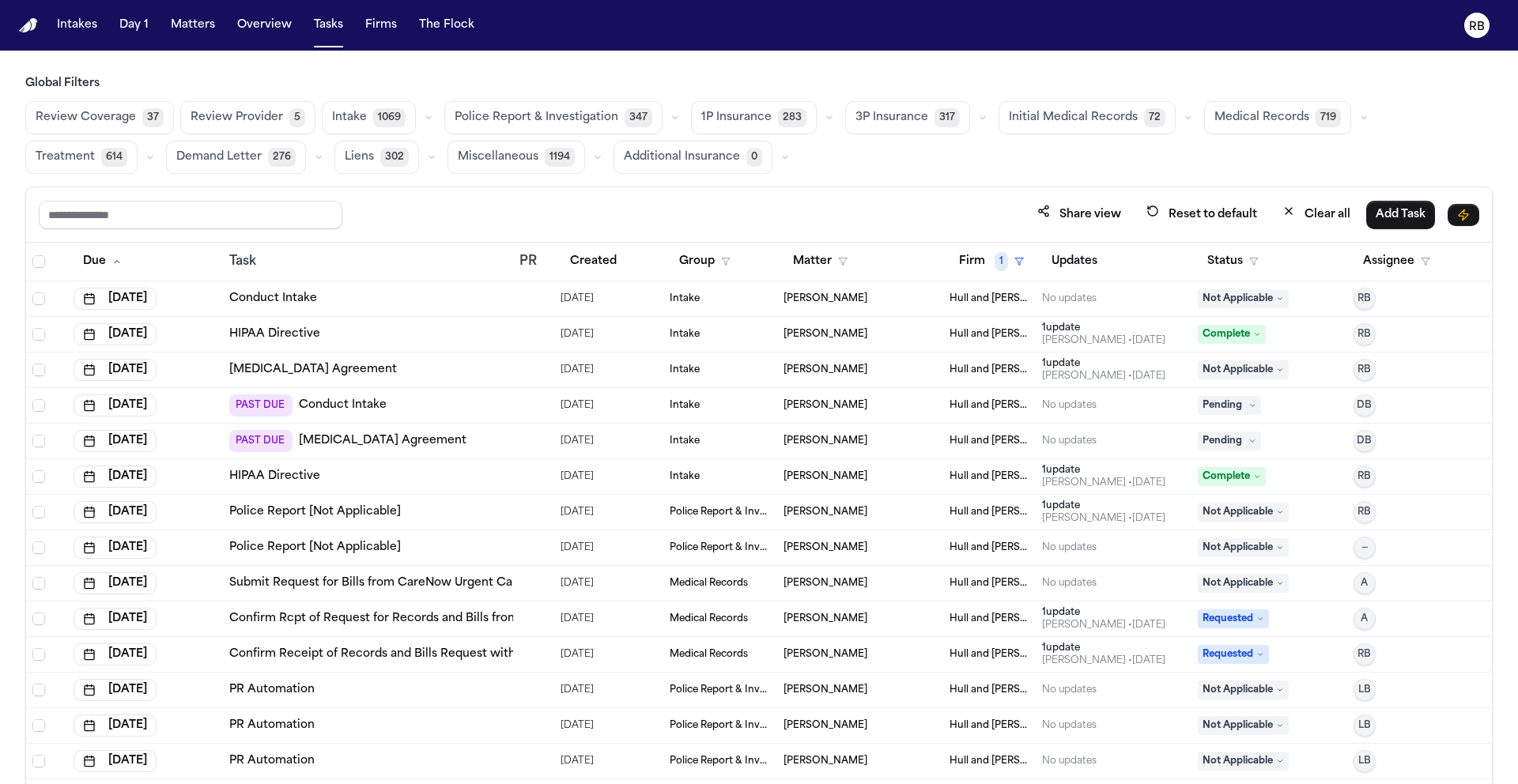
click at [887, 405] on div "[PERSON_NAME]" at bounding box center [859, 405] width 153 height 13
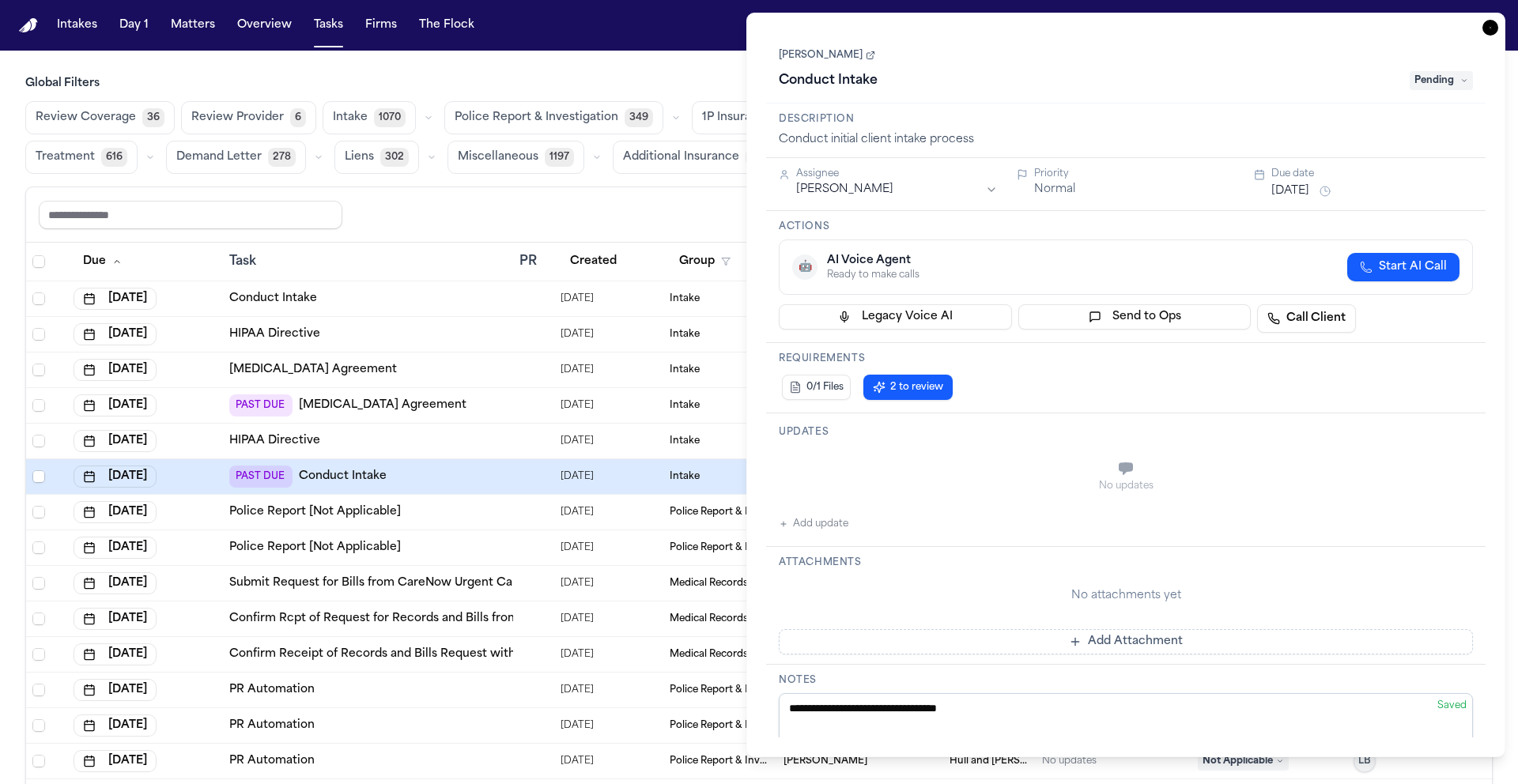
click at [833, 50] on link "[PERSON_NAME]" at bounding box center [826, 56] width 96 height 13
click at [1492, 29] on icon "button" at bounding box center [1490, 28] width 16 height 16
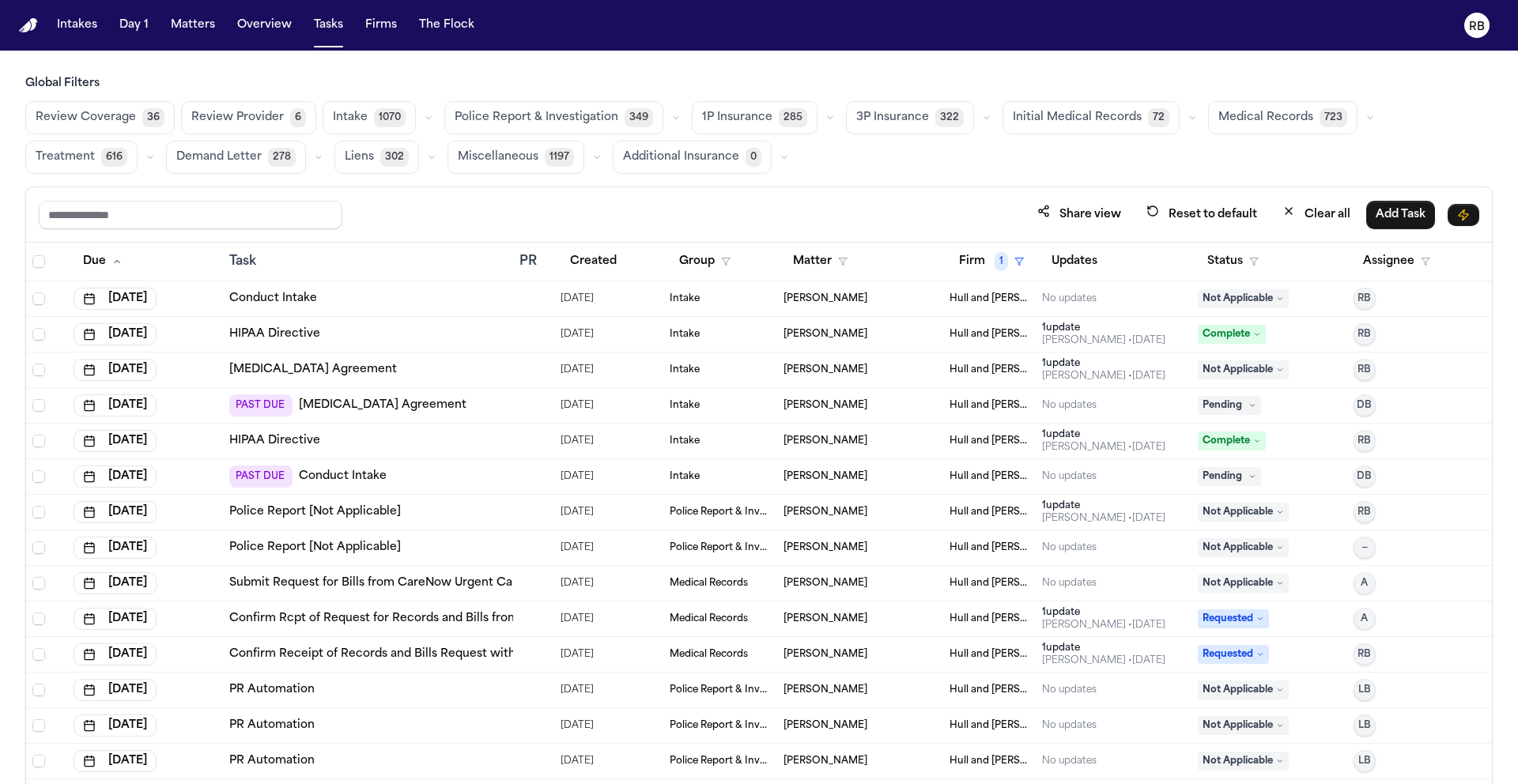
click at [1248, 402] on icon at bounding box center [1252, 405] width 8 height 8
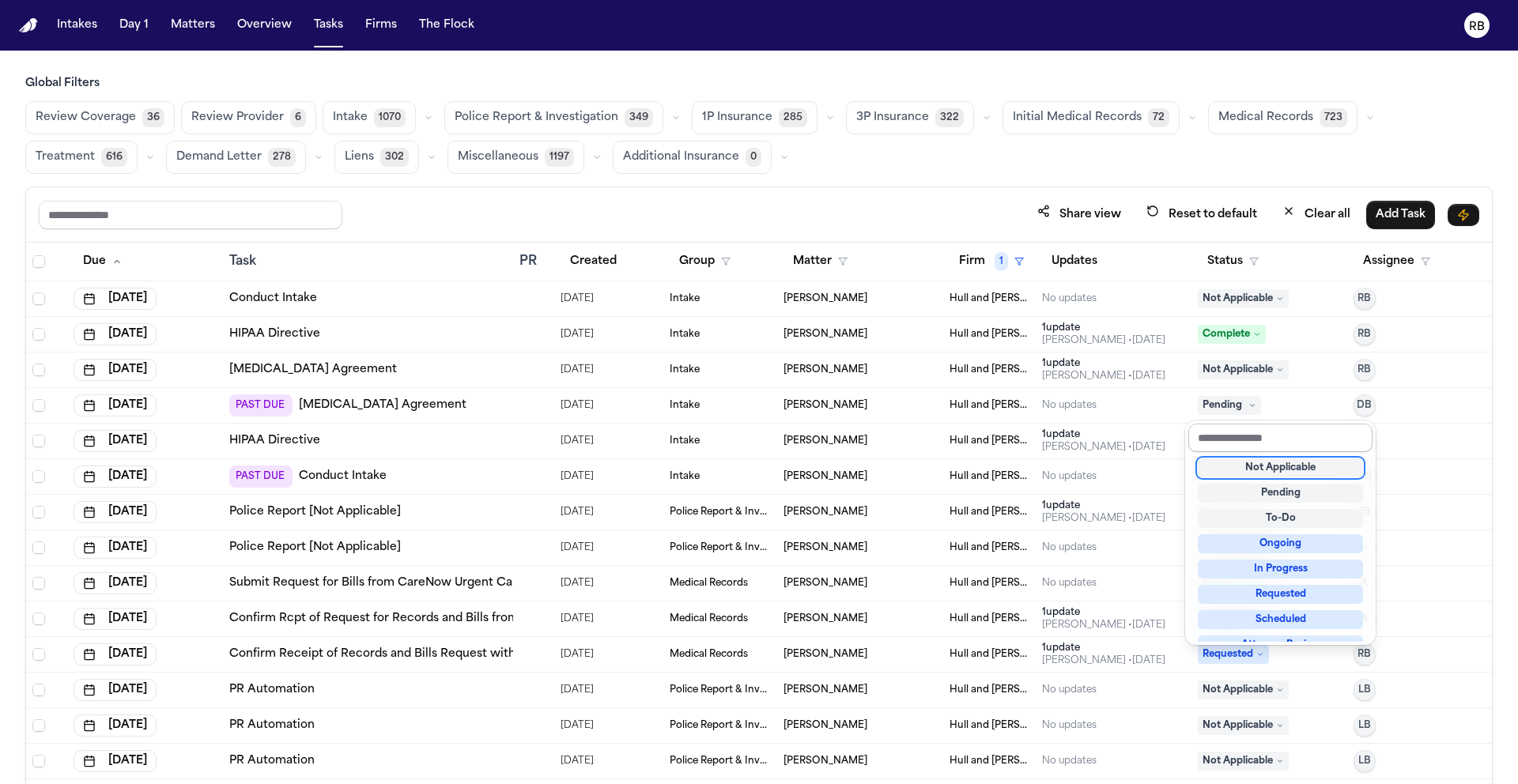
click at [1261, 429] on input "text" at bounding box center [1279, 438] width 184 height 29
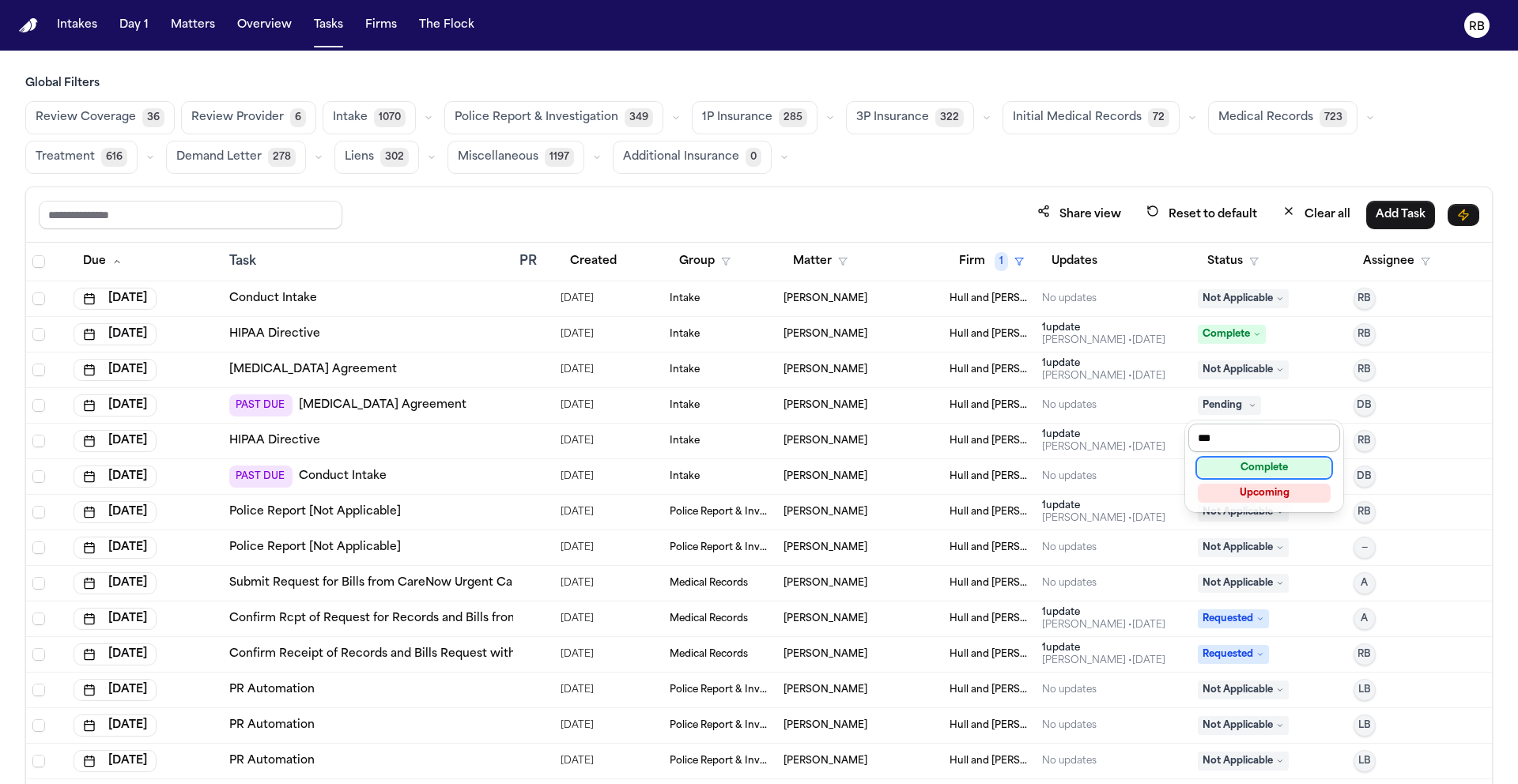
type input "****"
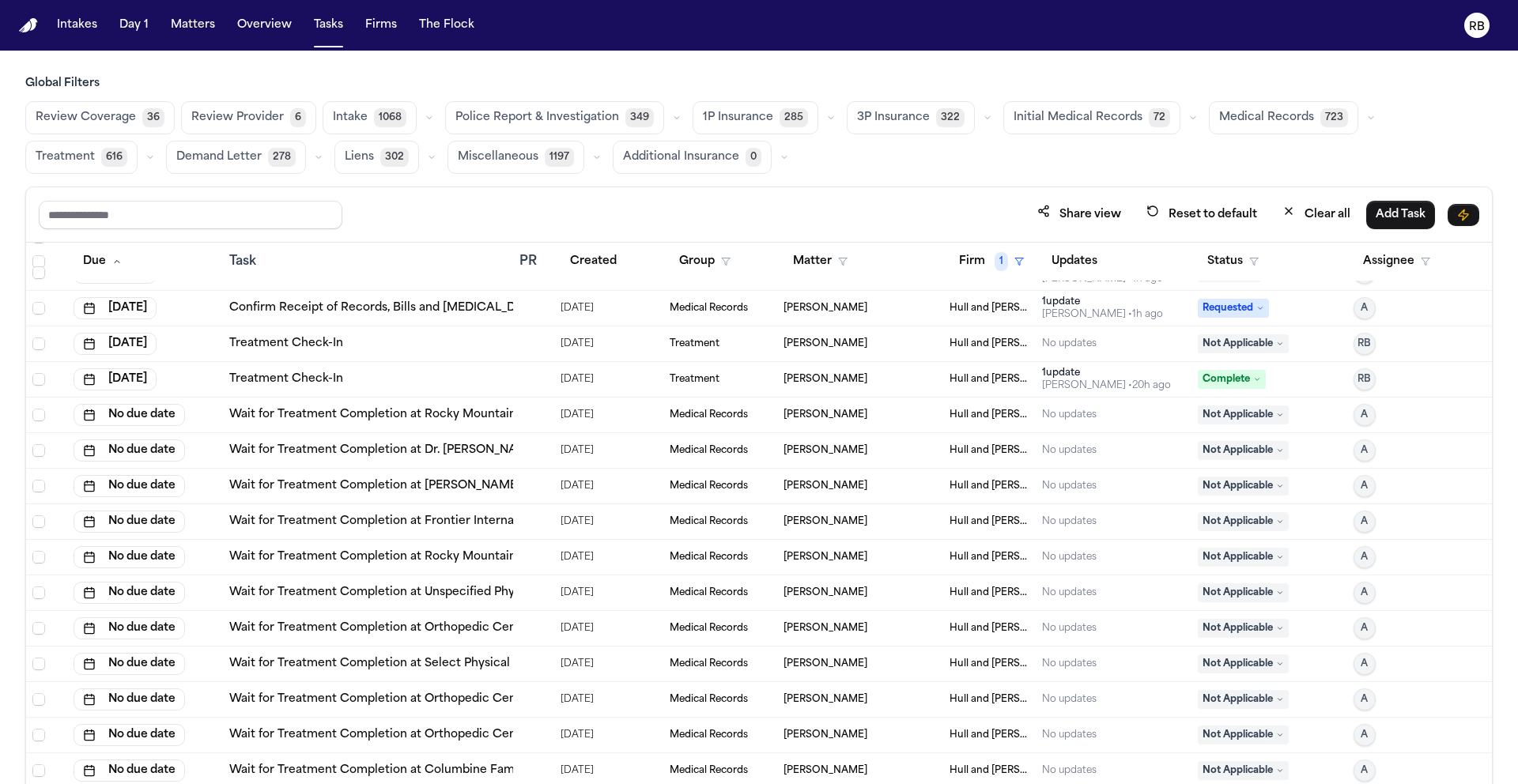
scroll to position [1210, 0]
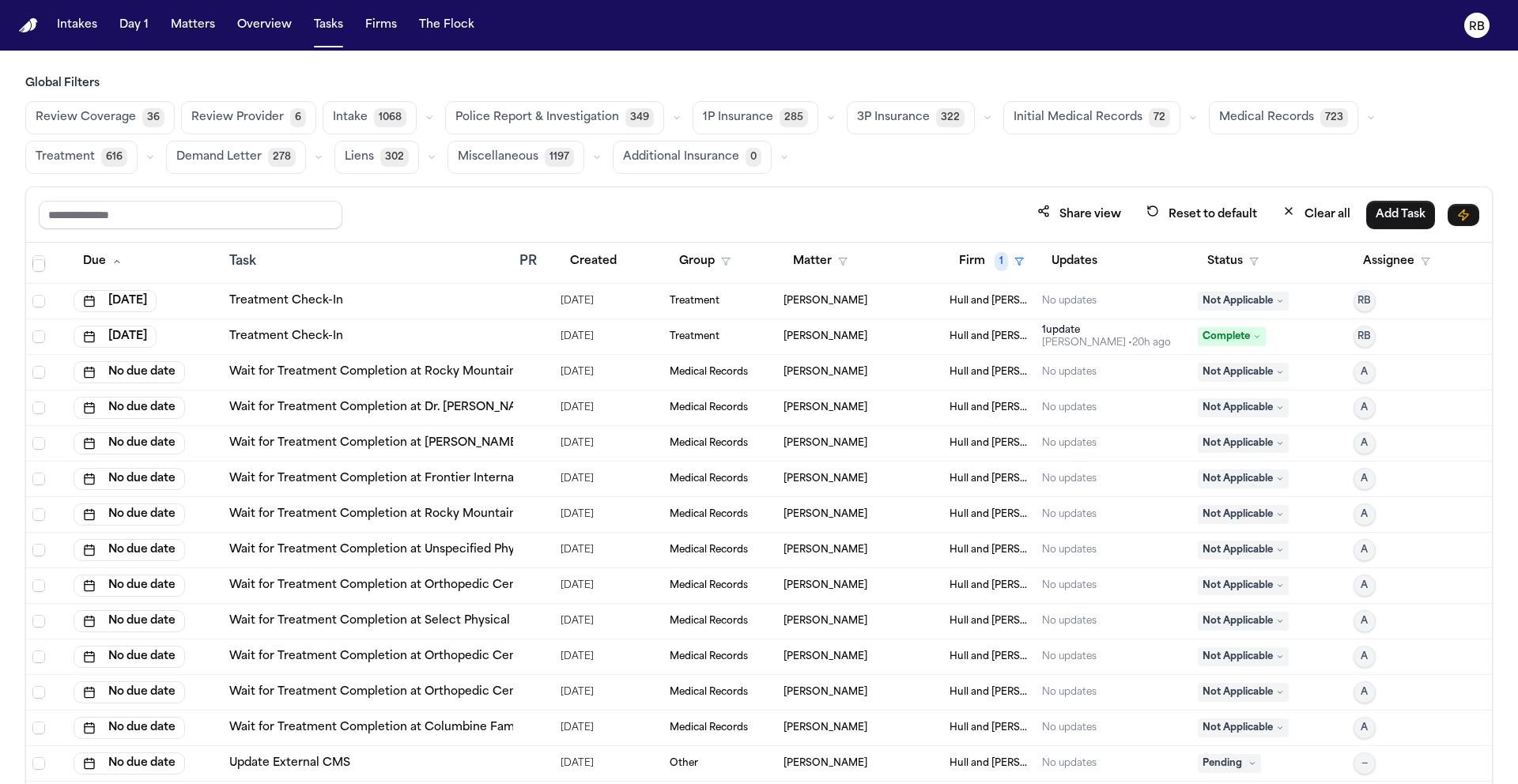
click at [1233, 762] on span "Pending" at bounding box center [1229, 762] width 63 height 19
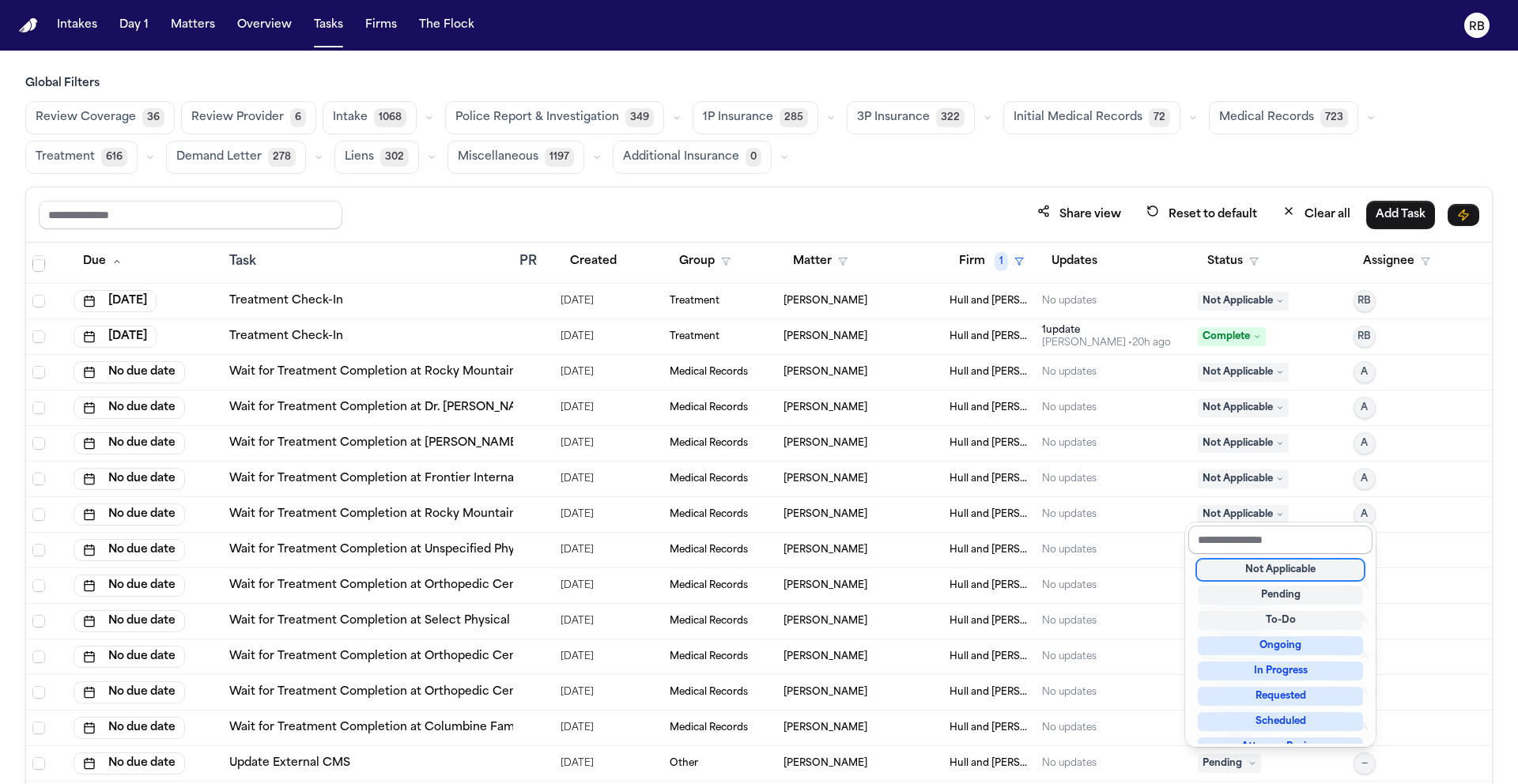
click at [1287, 529] on input "text" at bounding box center [1279, 540] width 184 height 29
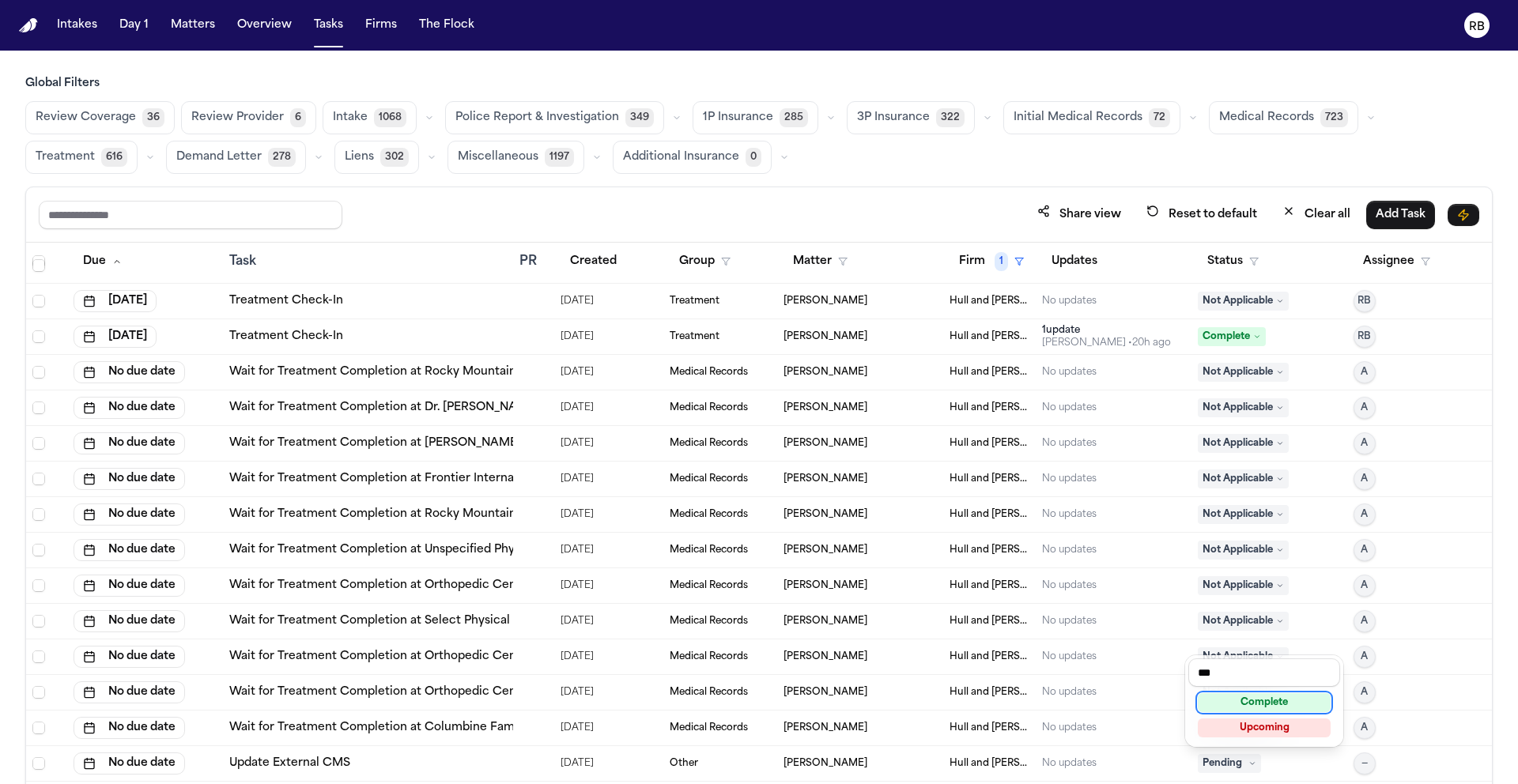
type input "****"
click at [1358, 762] on button "—" at bounding box center [1364, 763] width 22 height 22
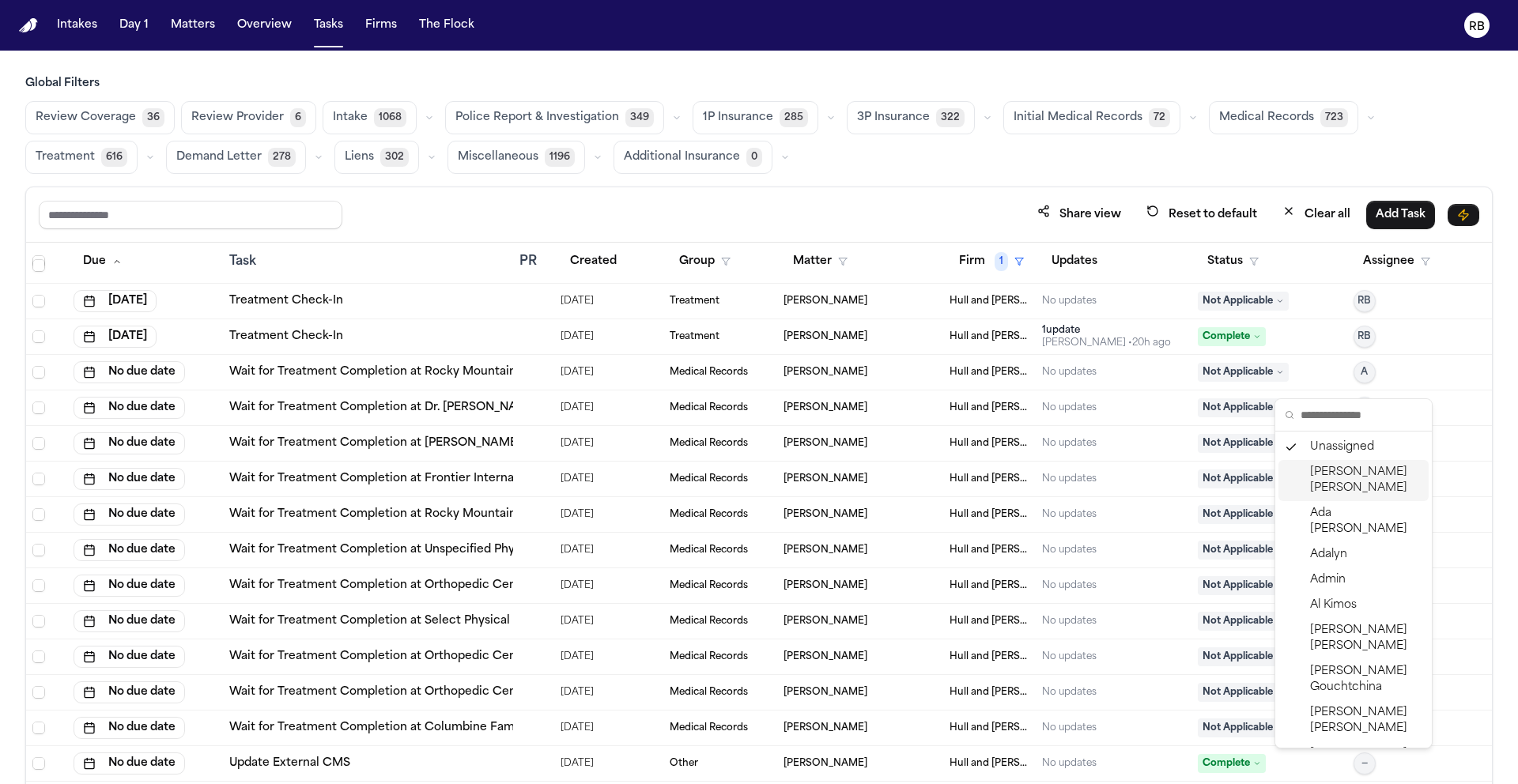
click at [1341, 474] on span "[PERSON_NAME]" at bounding box center [1365, 480] width 112 height 31
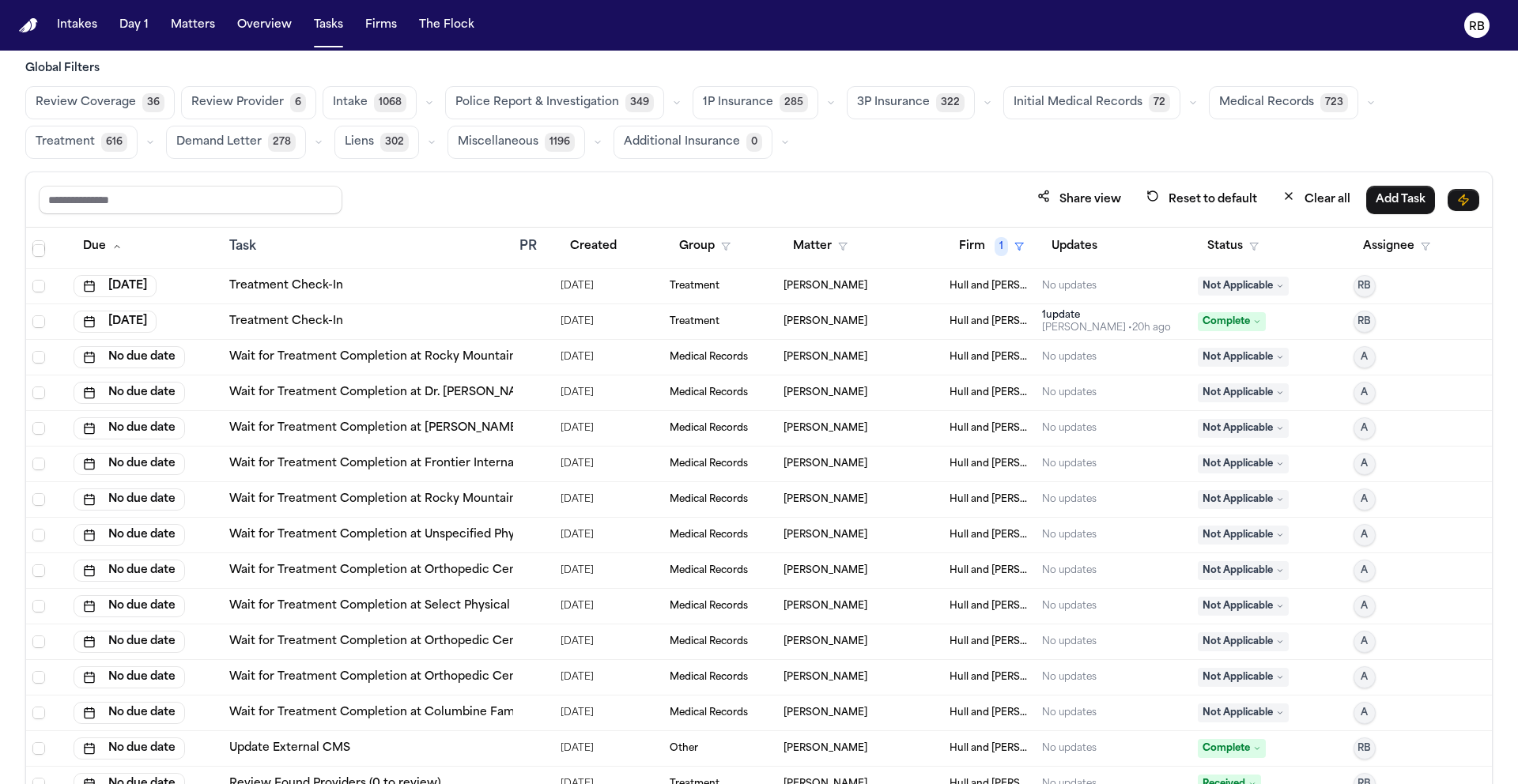
scroll to position [94, 0]
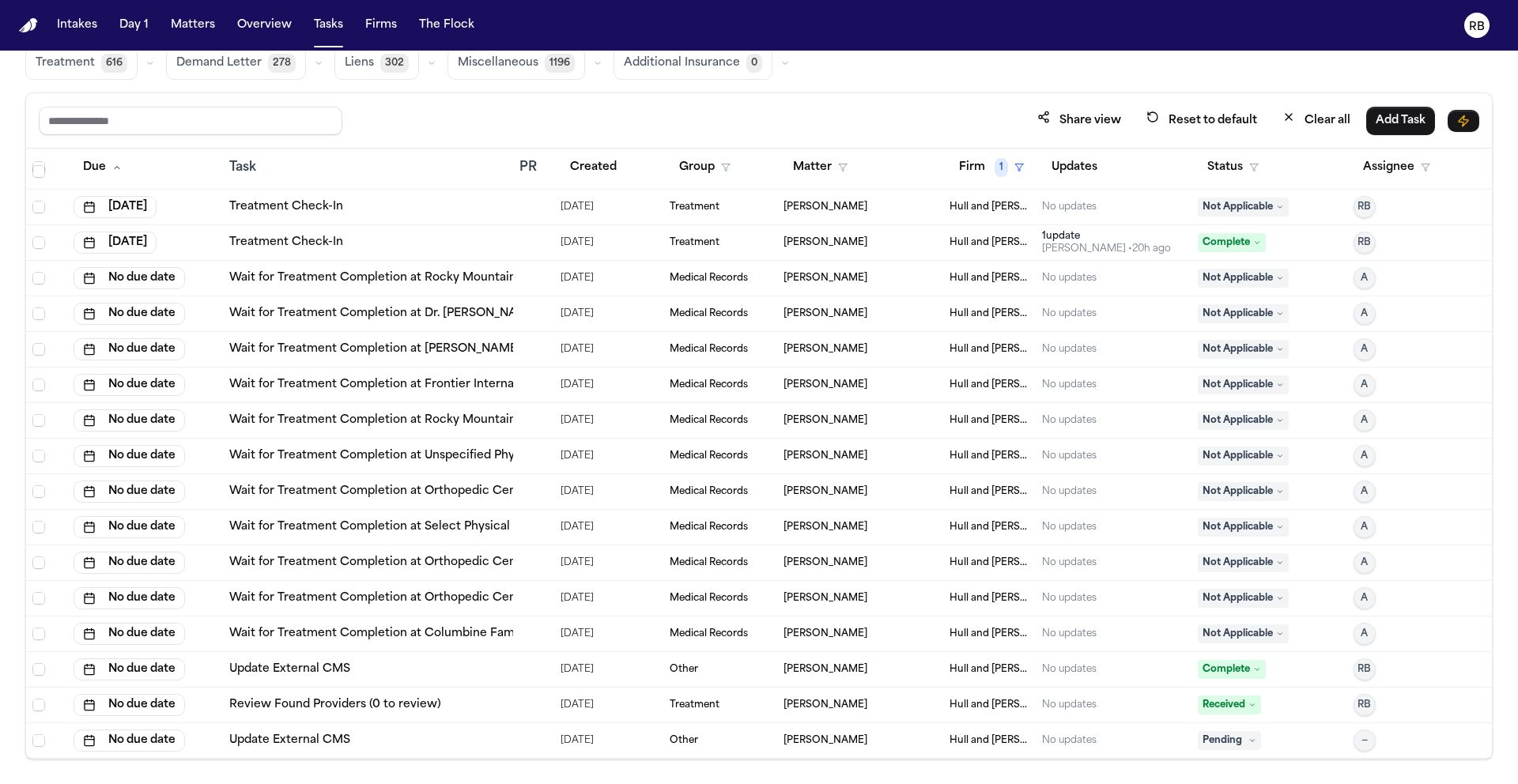
click at [1227, 736] on span "Pending" at bounding box center [1229, 740] width 63 height 19
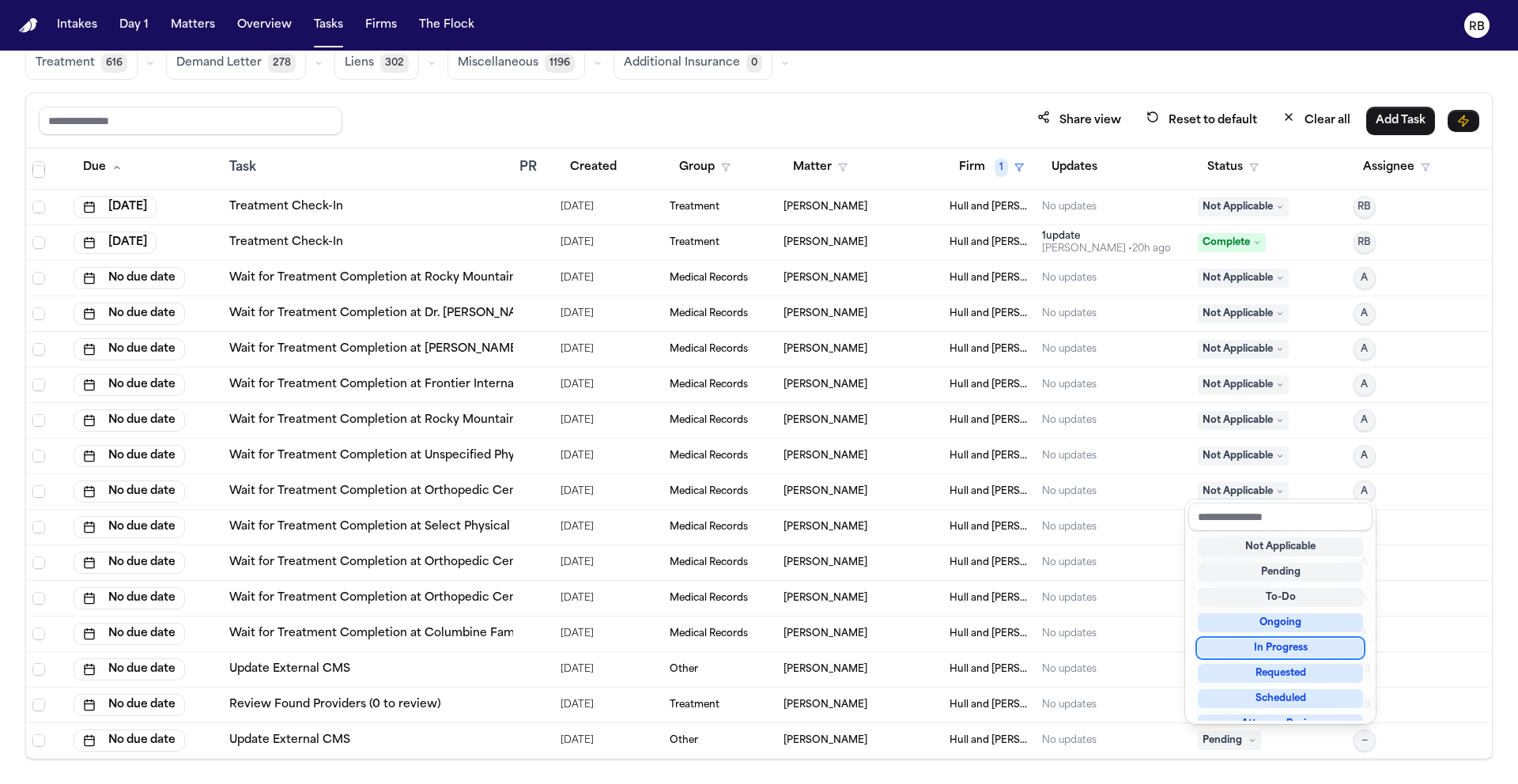
scroll to position [3, 0]
click at [1276, 512] on input "text" at bounding box center [1279, 517] width 184 height 29
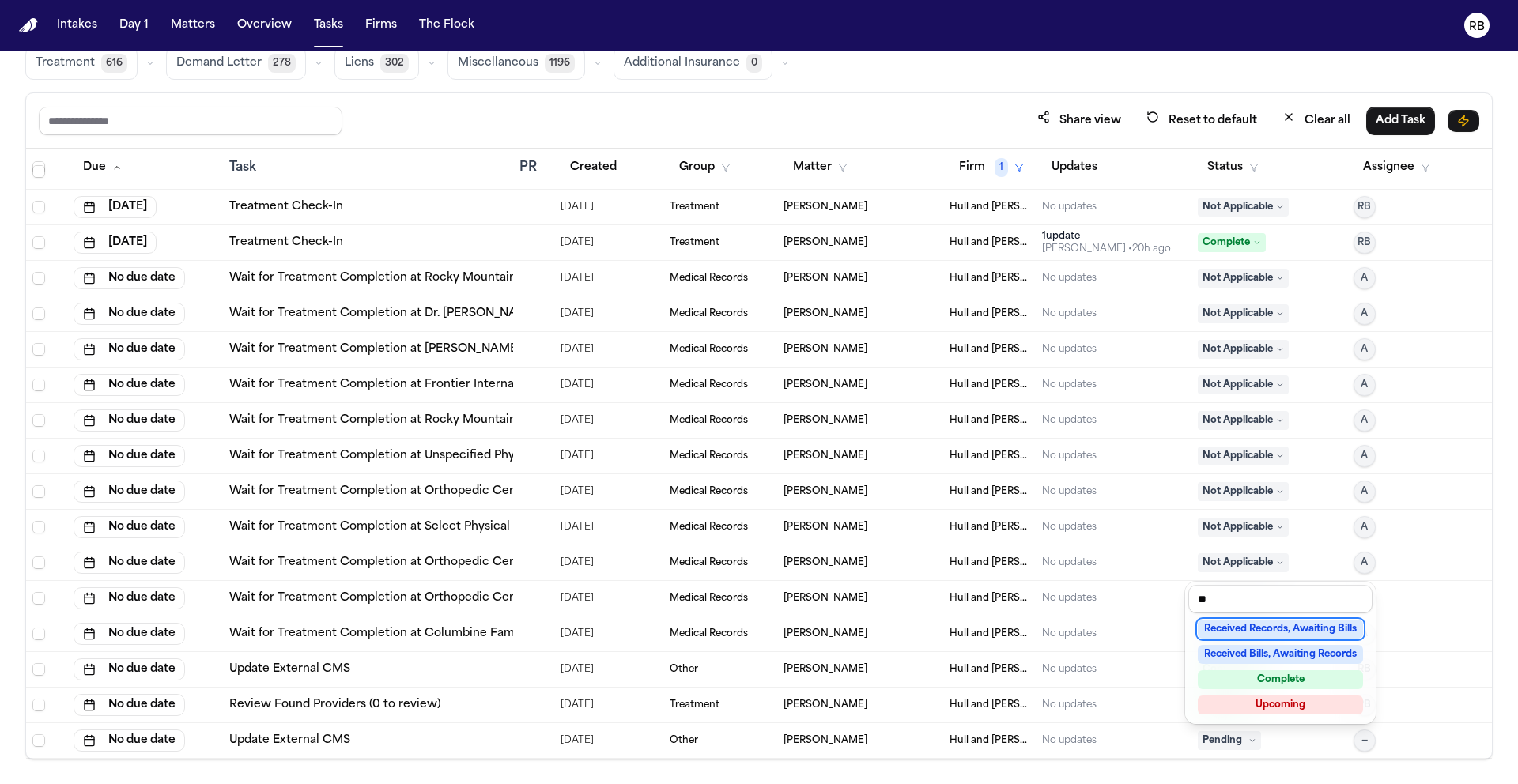
scroll to position [0, 0]
type input "****"
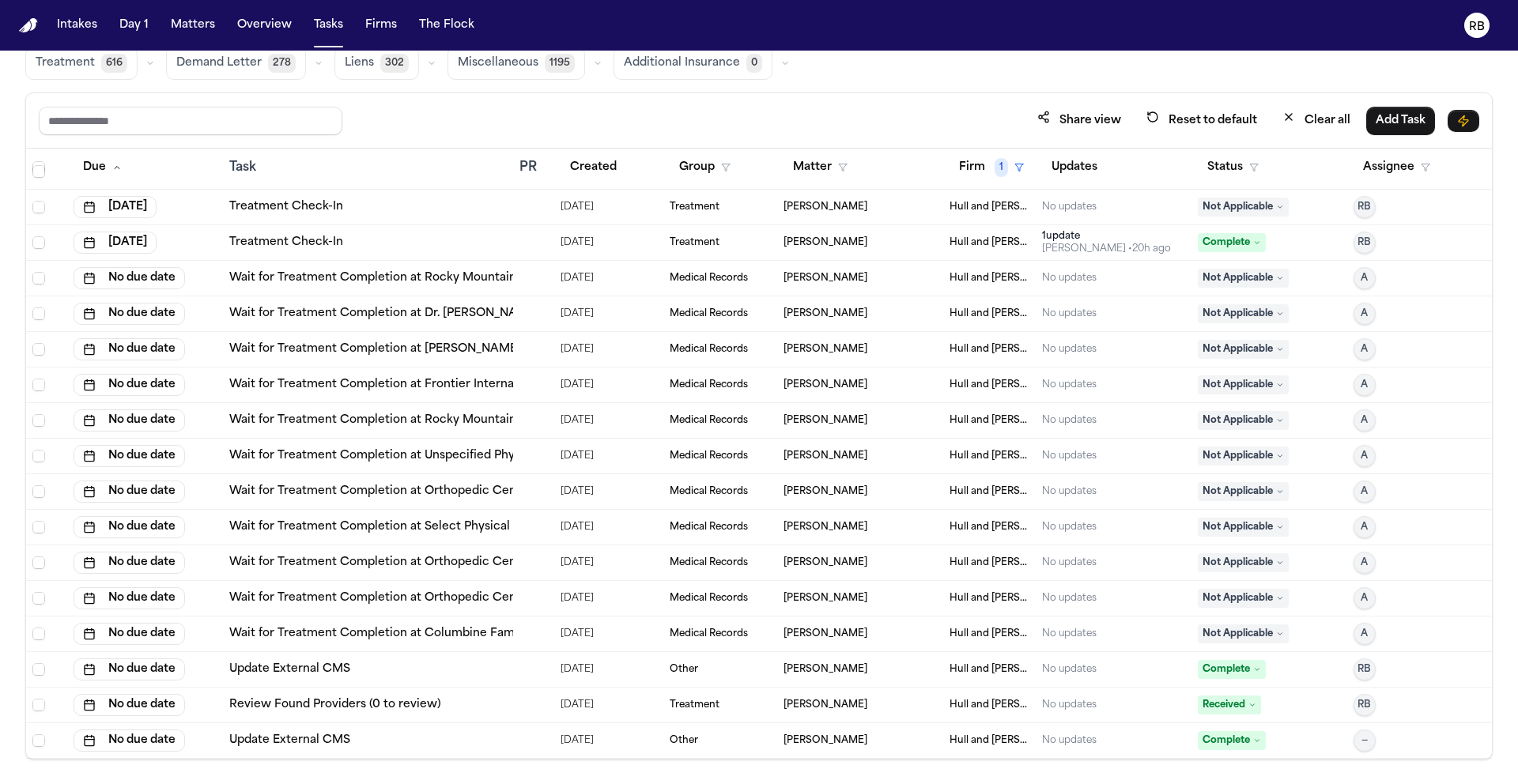
click at [1357, 739] on button "—" at bounding box center [1364, 740] width 22 height 22
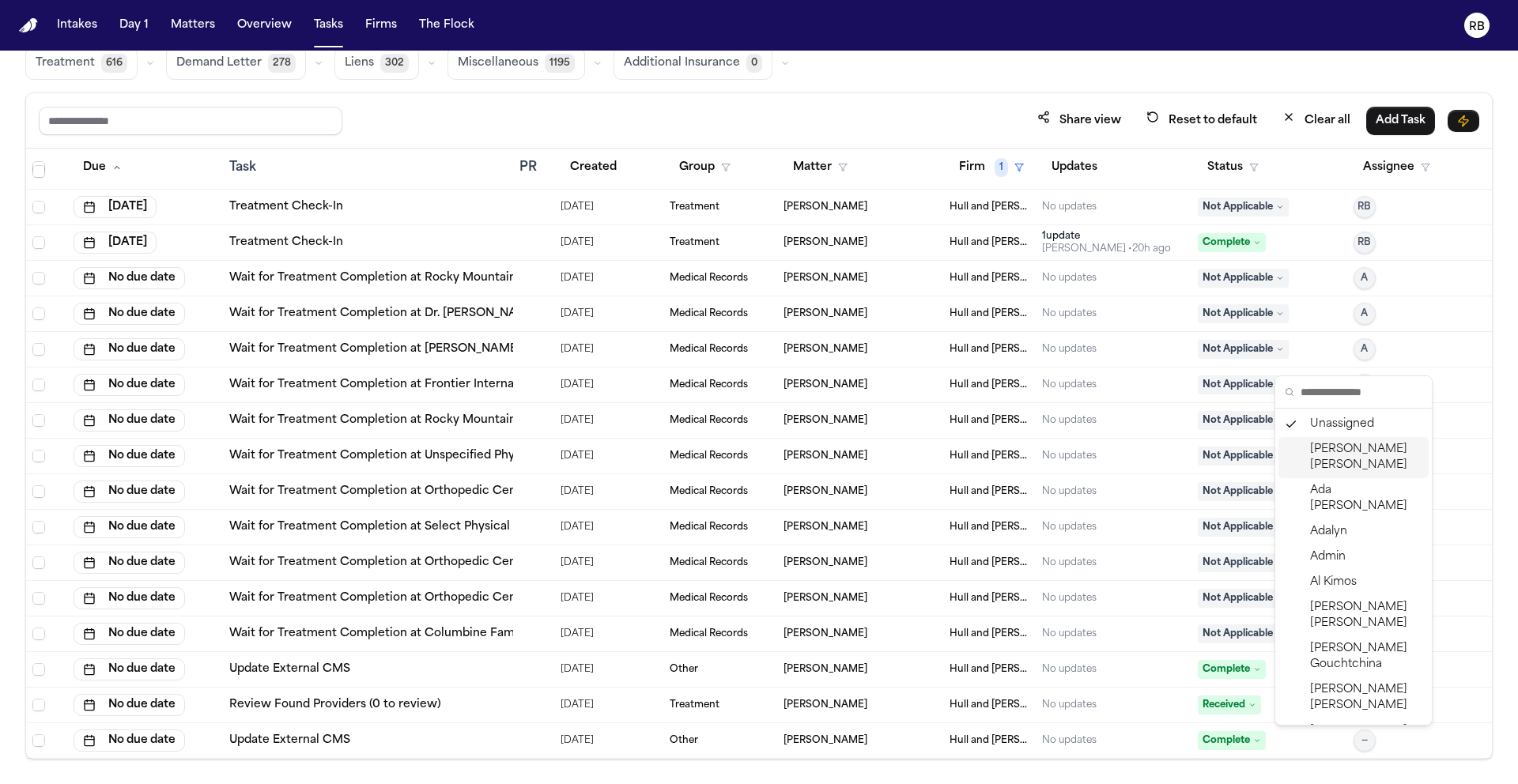
click at [1348, 447] on span "[PERSON_NAME]" at bounding box center [1365, 457] width 112 height 31
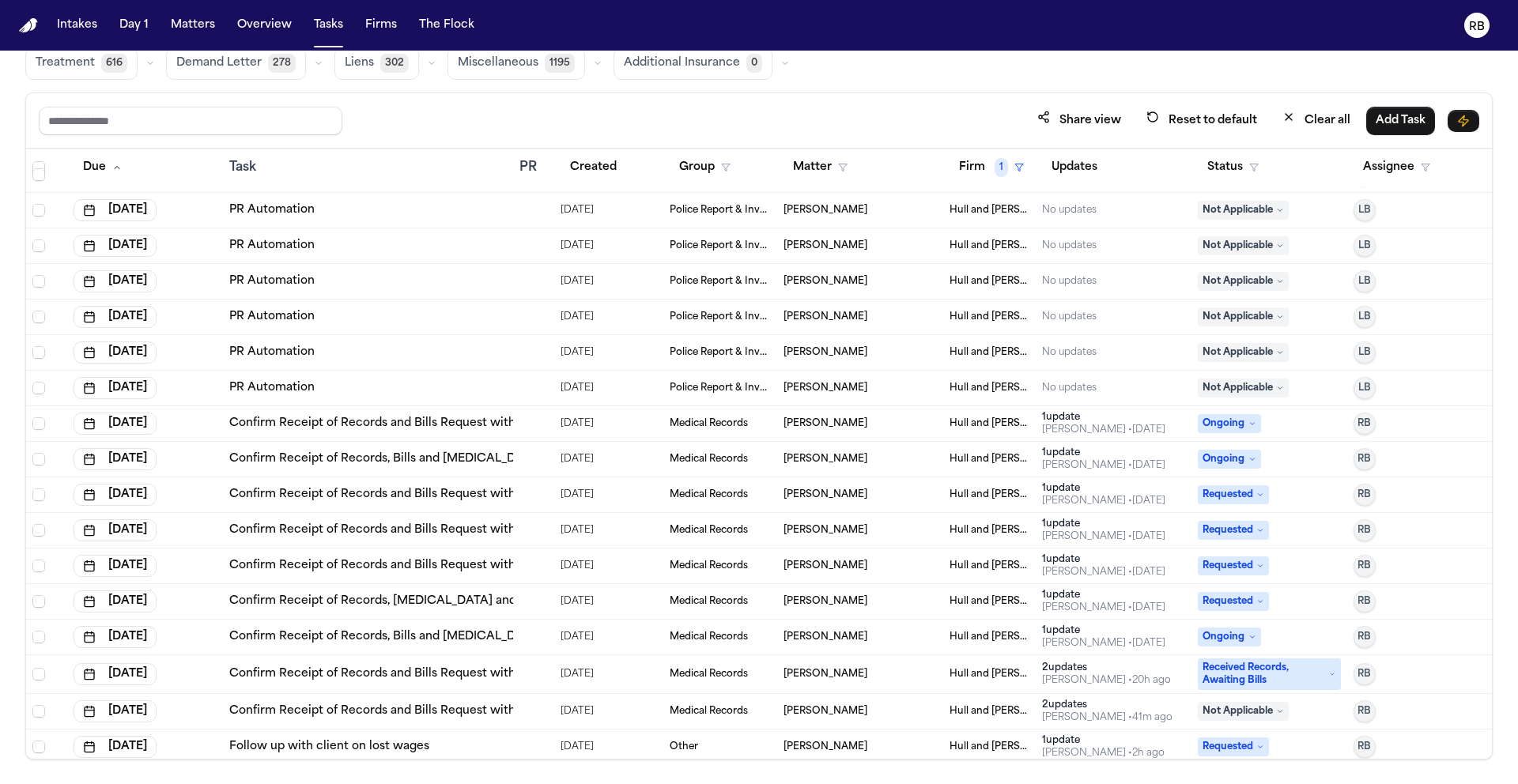
scroll to position [562, 0]
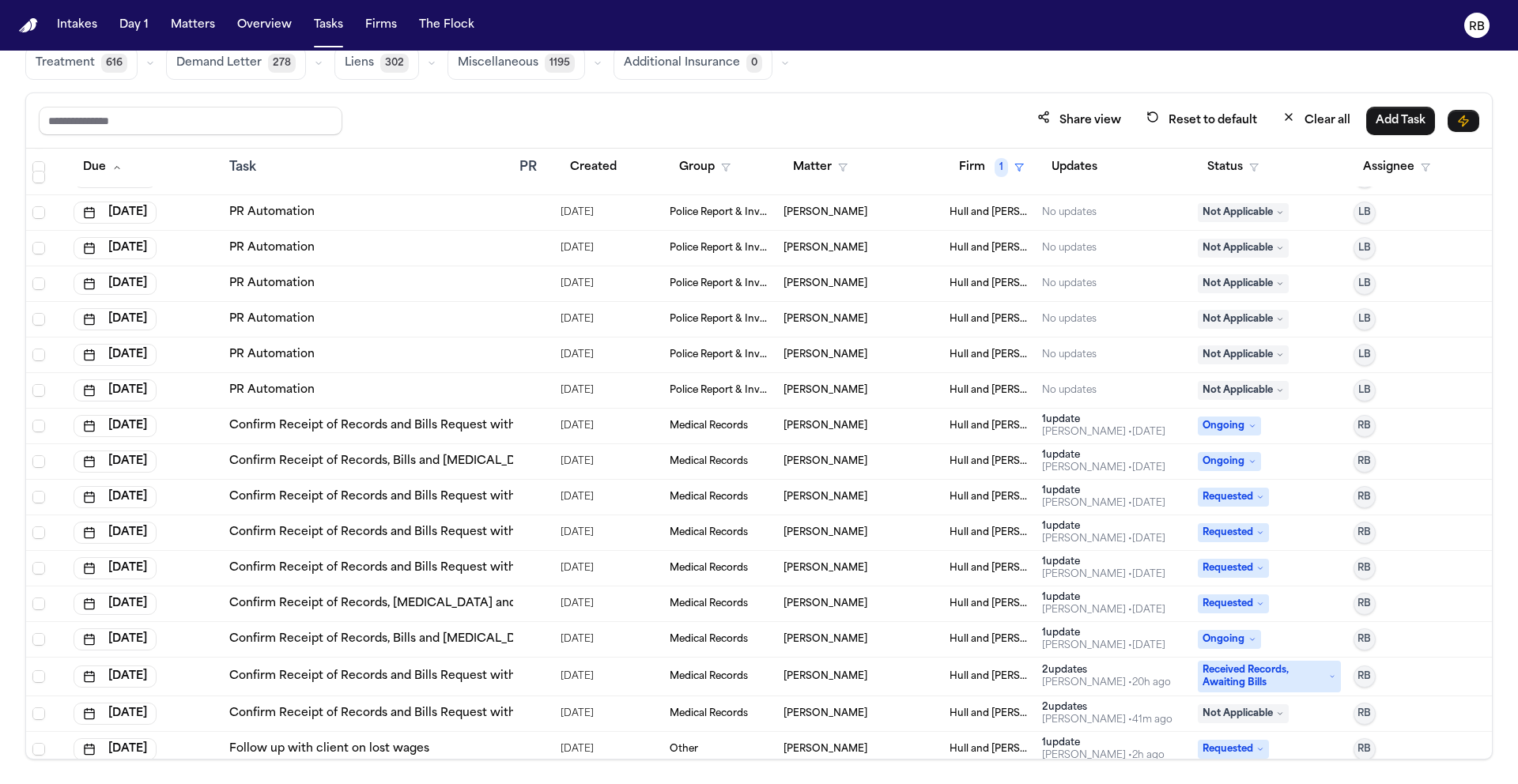
click at [1358, 395] on span "LB" at bounding box center [1365, 390] width 13 height 13
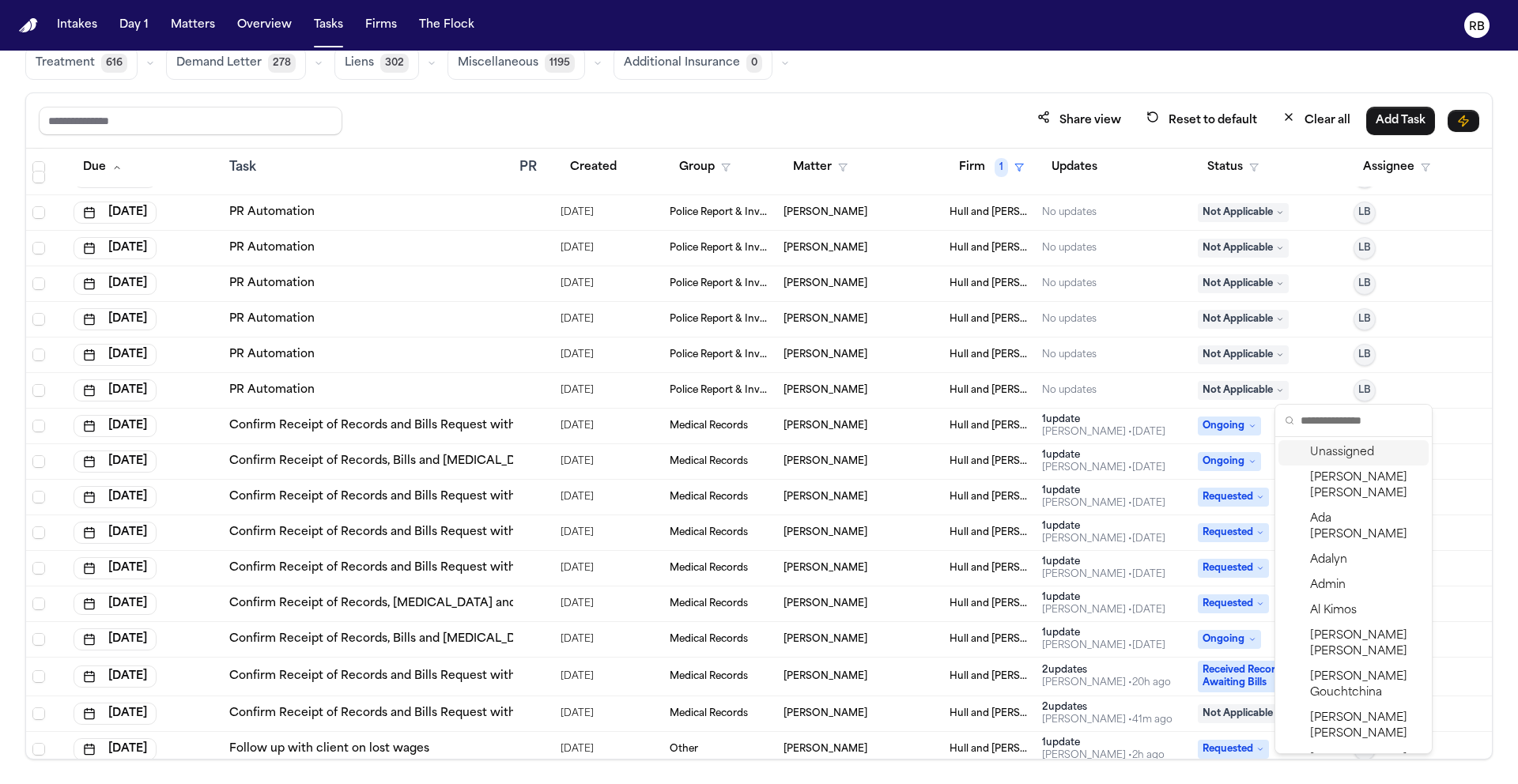
click at [1358, 395] on span "LB" at bounding box center [1365, 390] width 13 height 13
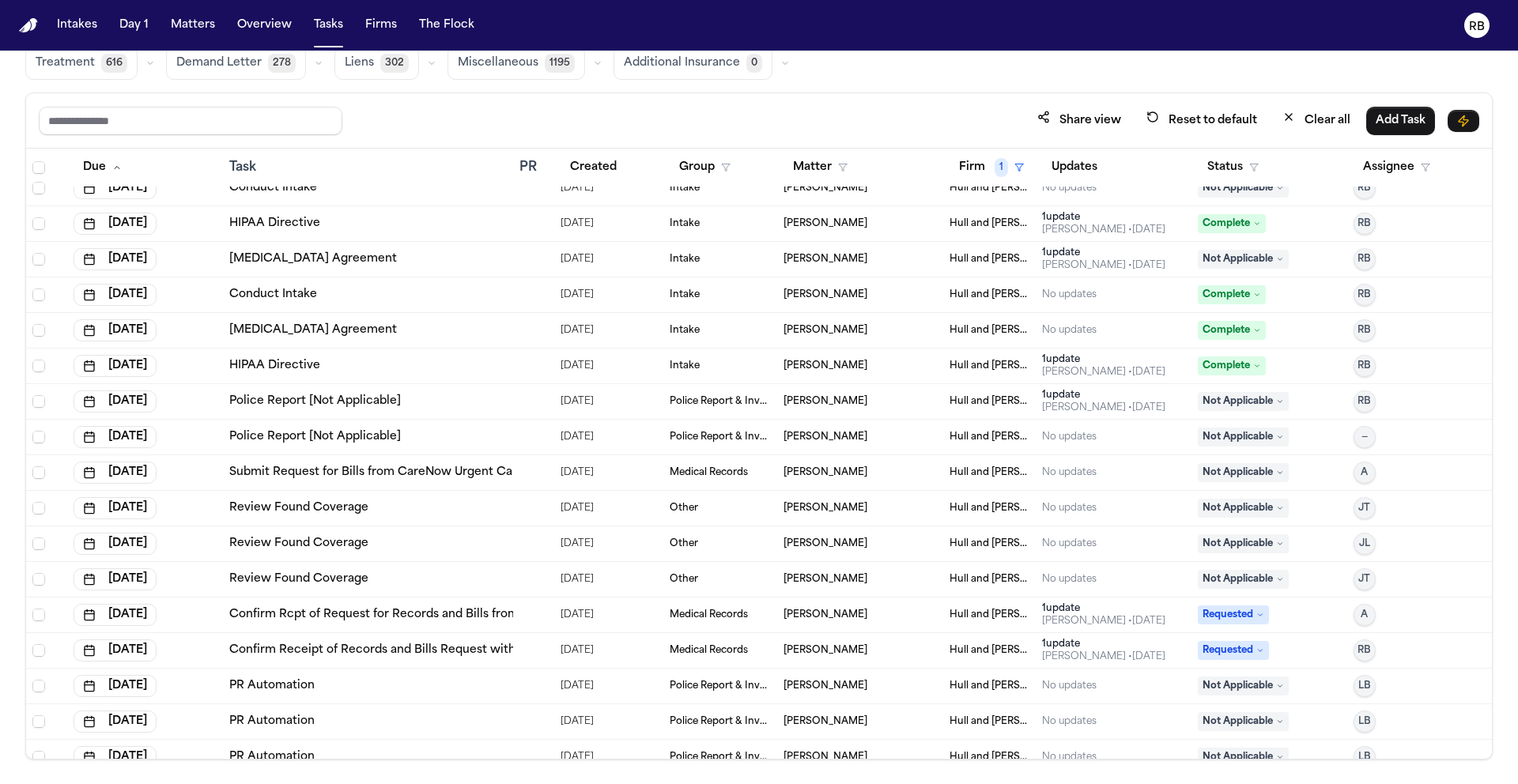
scroll to position [0, 0]
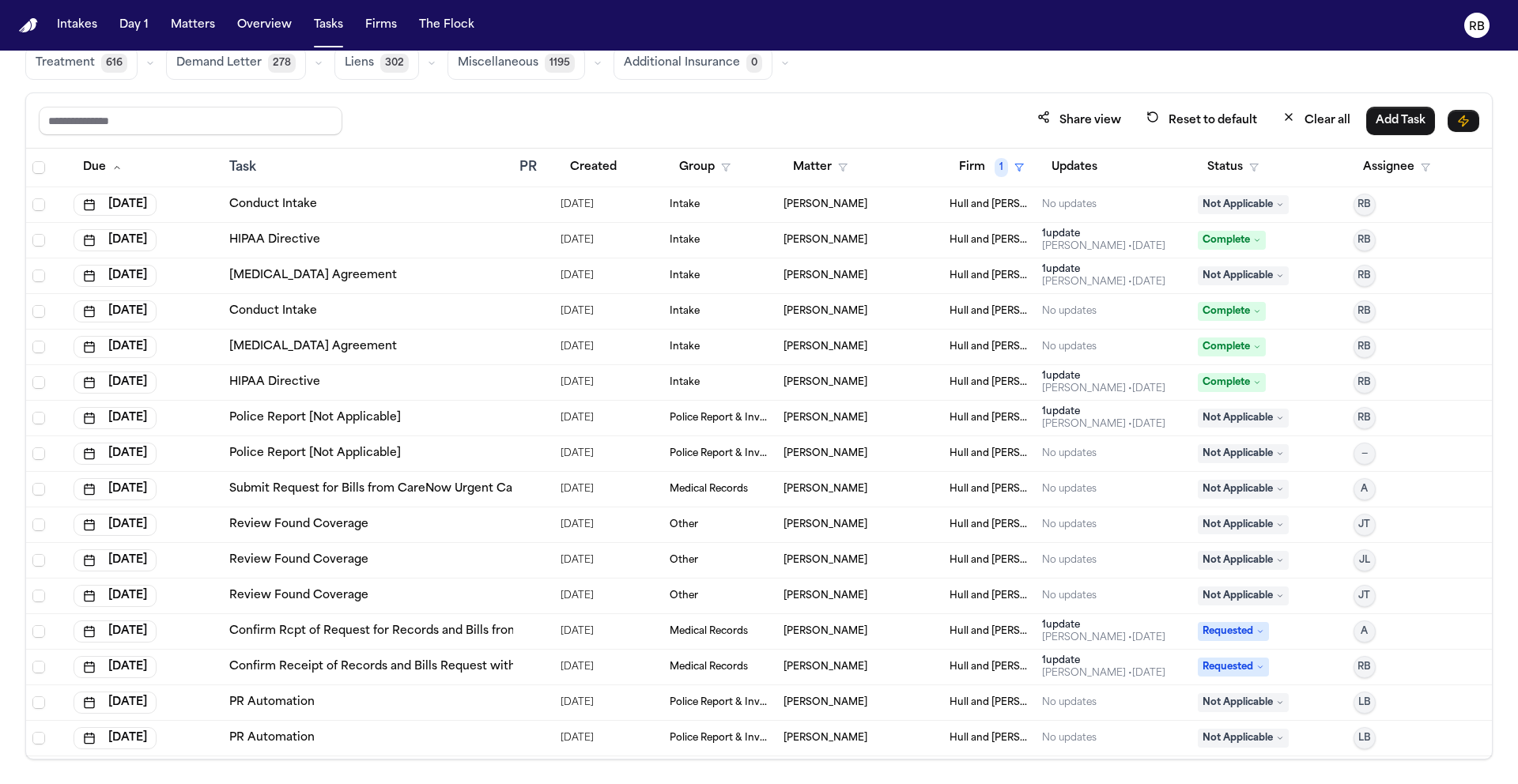
click at [1015, 72] on div "Review Coverage 36 Review Provider 6 Intake 1068 Police Report & Investigation …" at bounding box center [758, 43] width 1467 height 73
click at [960, 68] on div "Review Coverage 36 Review Provider 6 Intake 1068 Police Report & Investigation …" at bounding box center [758, 43] width 1467 height 73
click at [964, 103] on div "Share view Reset to default Clear all Add Task" at bounding box center [758, 121] width 1465 height 56
click at [833, 123] on div "Share view Reset to default Clear all Add Task" at bounding box center [758, 120] width 1440 height 30
click at [340, 25] on button "Tasks" at bounding box center [328, 25] width 42 height 29
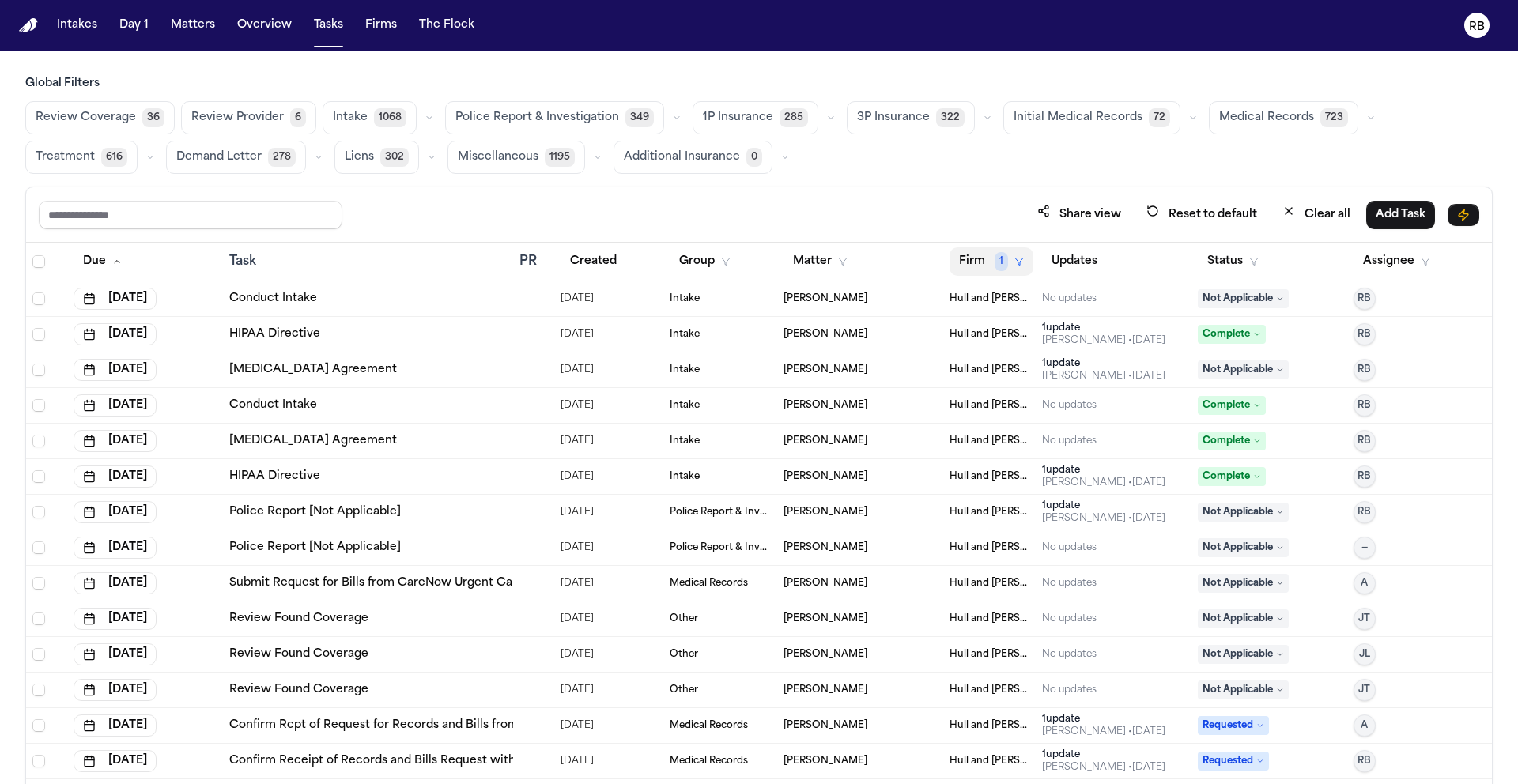
click at [977, 249] on button "Firm 1" at bounding box center [990, 262] width 83 height 29
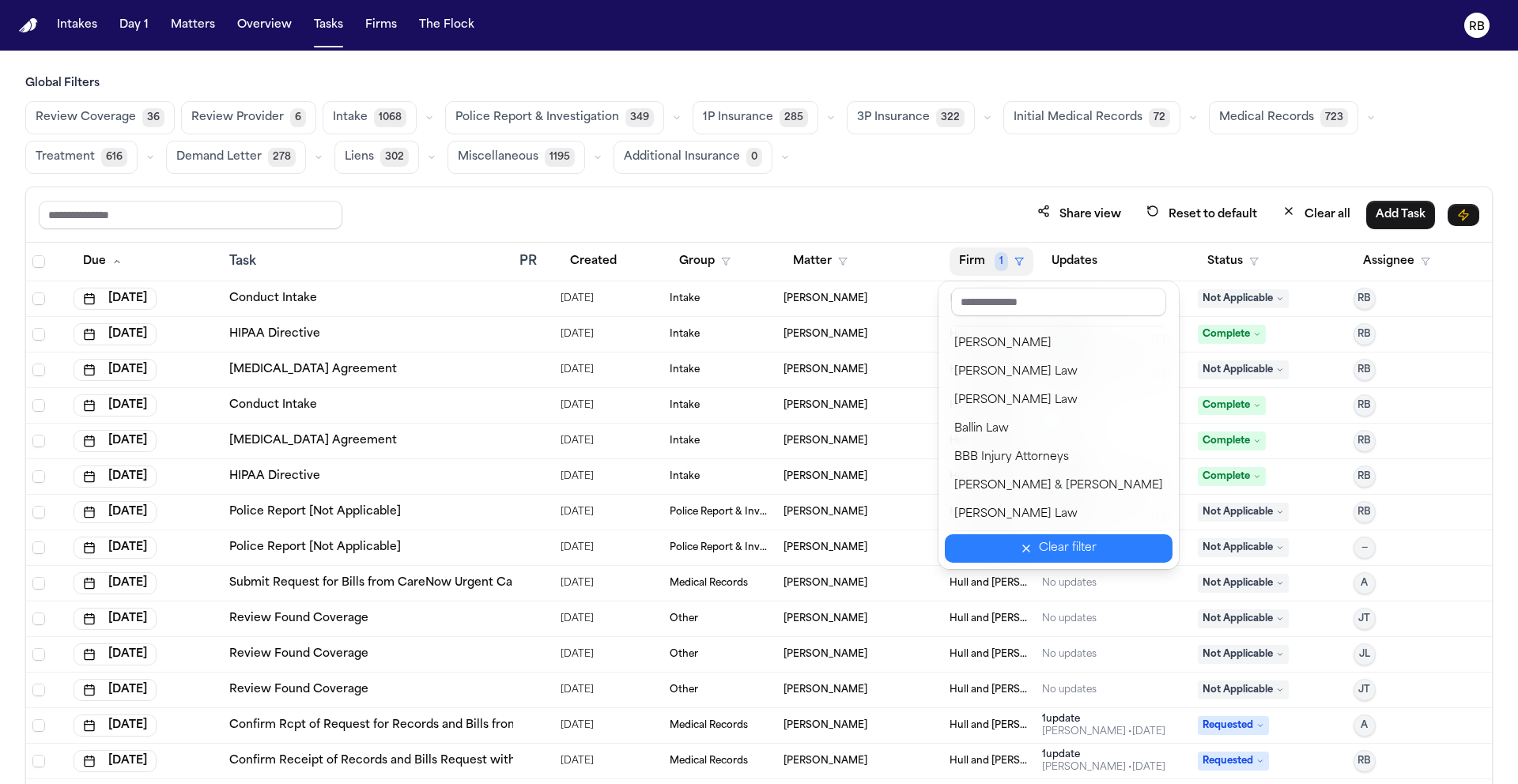
click at [1039, 543] on div "Clear filter" at bounding box center [1068, 548] width 57 height 19
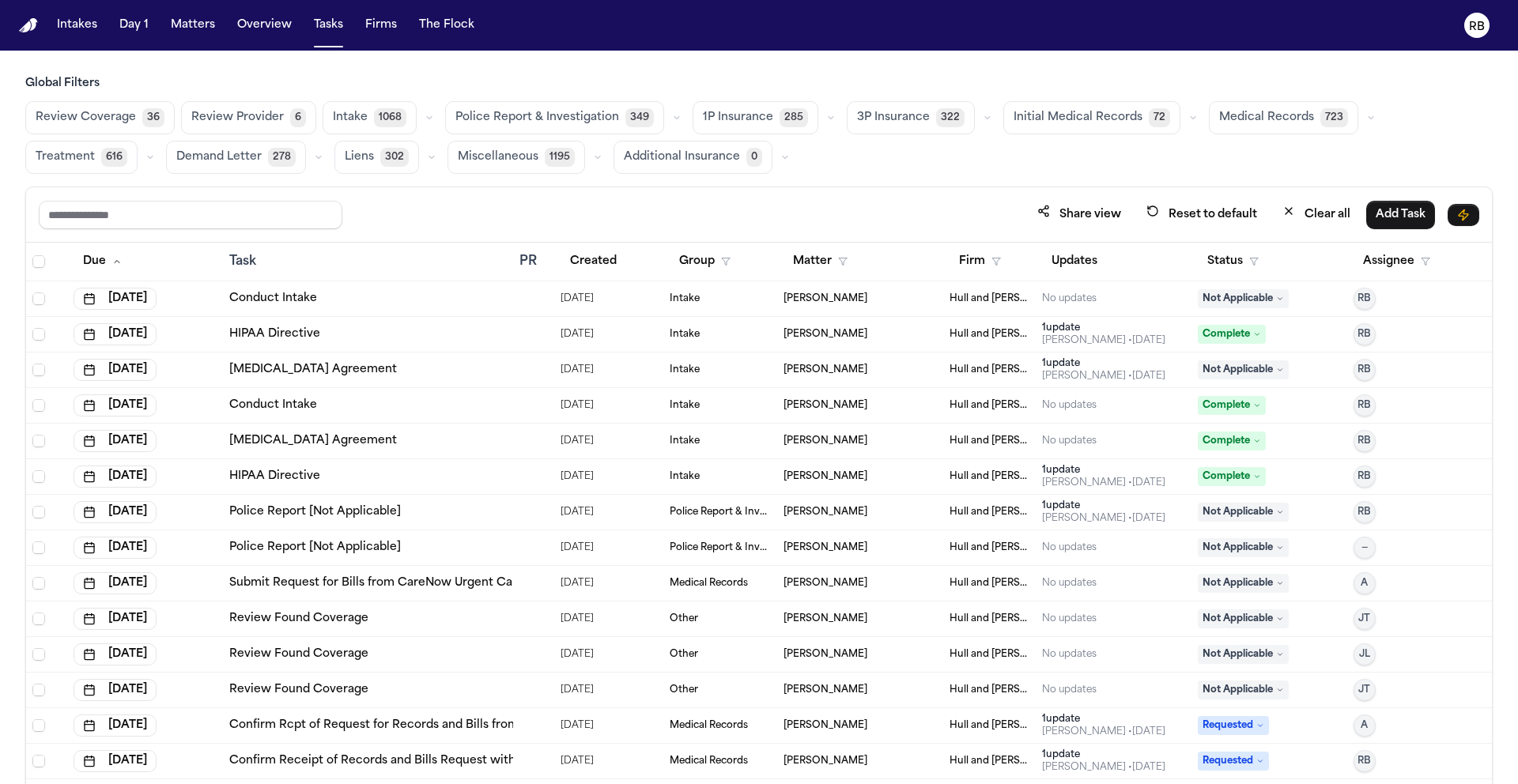
click at [942, 192] on div "Share view Reset to default Clear all Add Task" at bounding box center [758, 215] width 1465 height 56
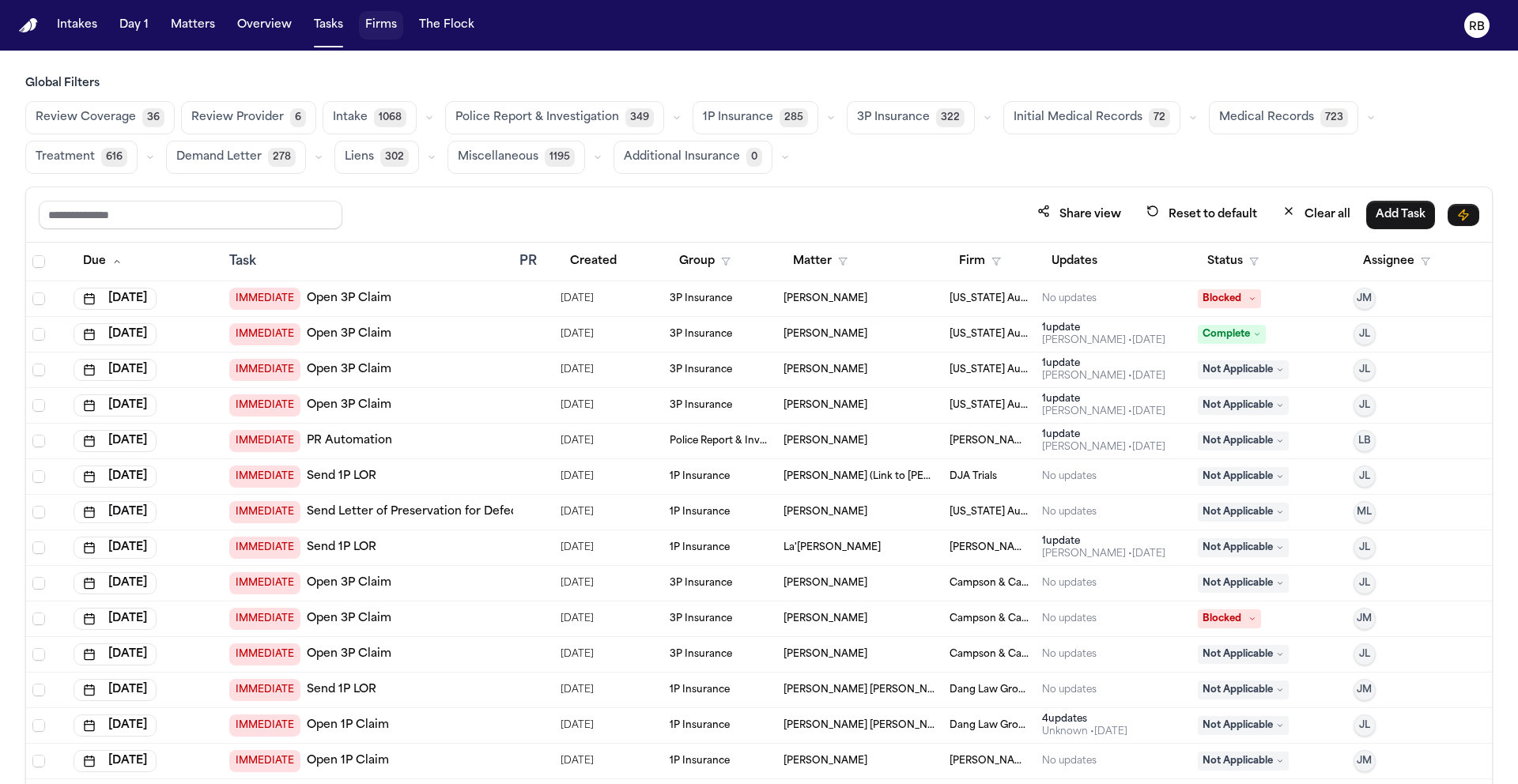
click at [377, 25] on button "Firms" at bounding box center [380, 25] width 44 height 29
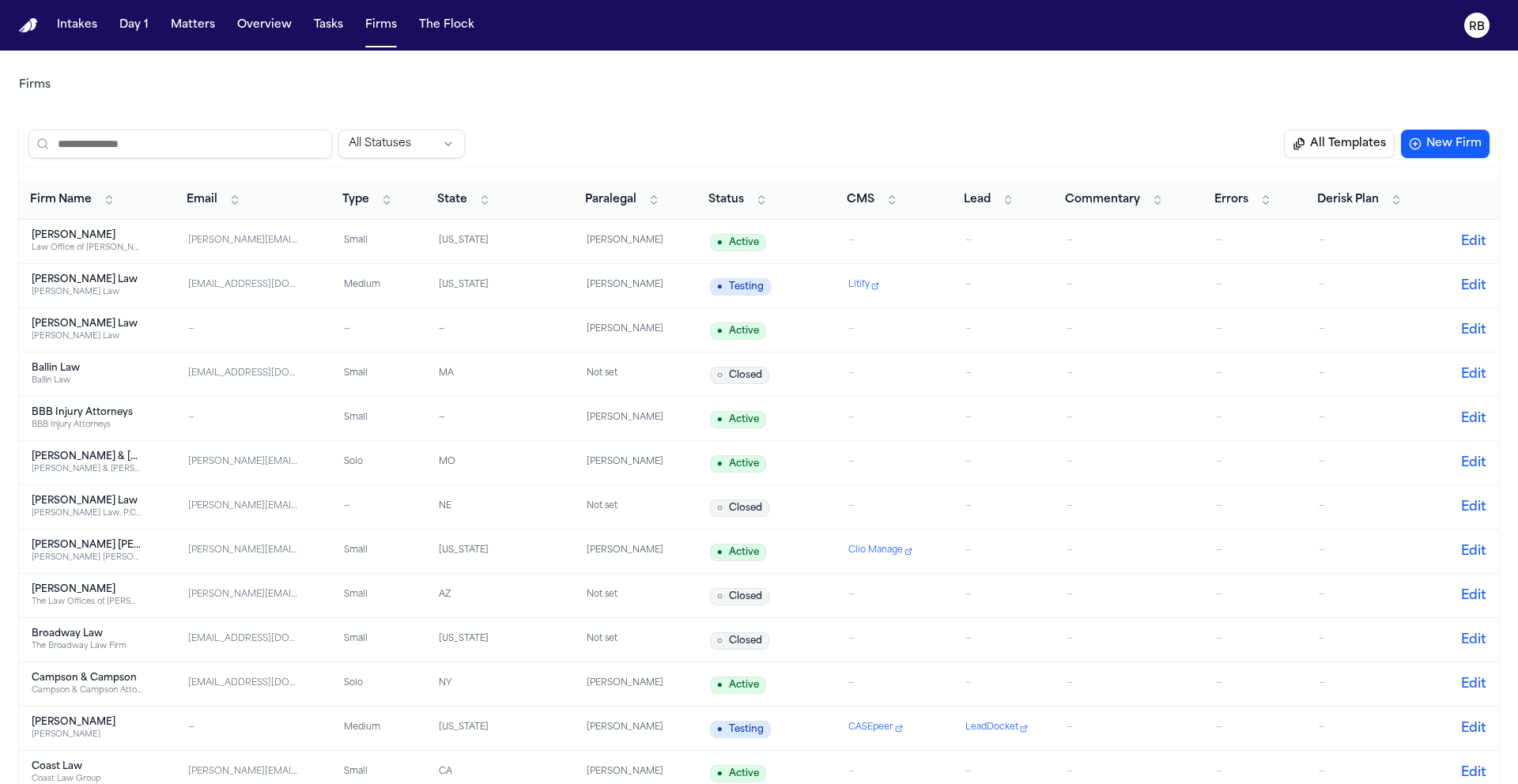
click at [175, 134] on input "search" at bounding box center [180, 144] width 303 height 29
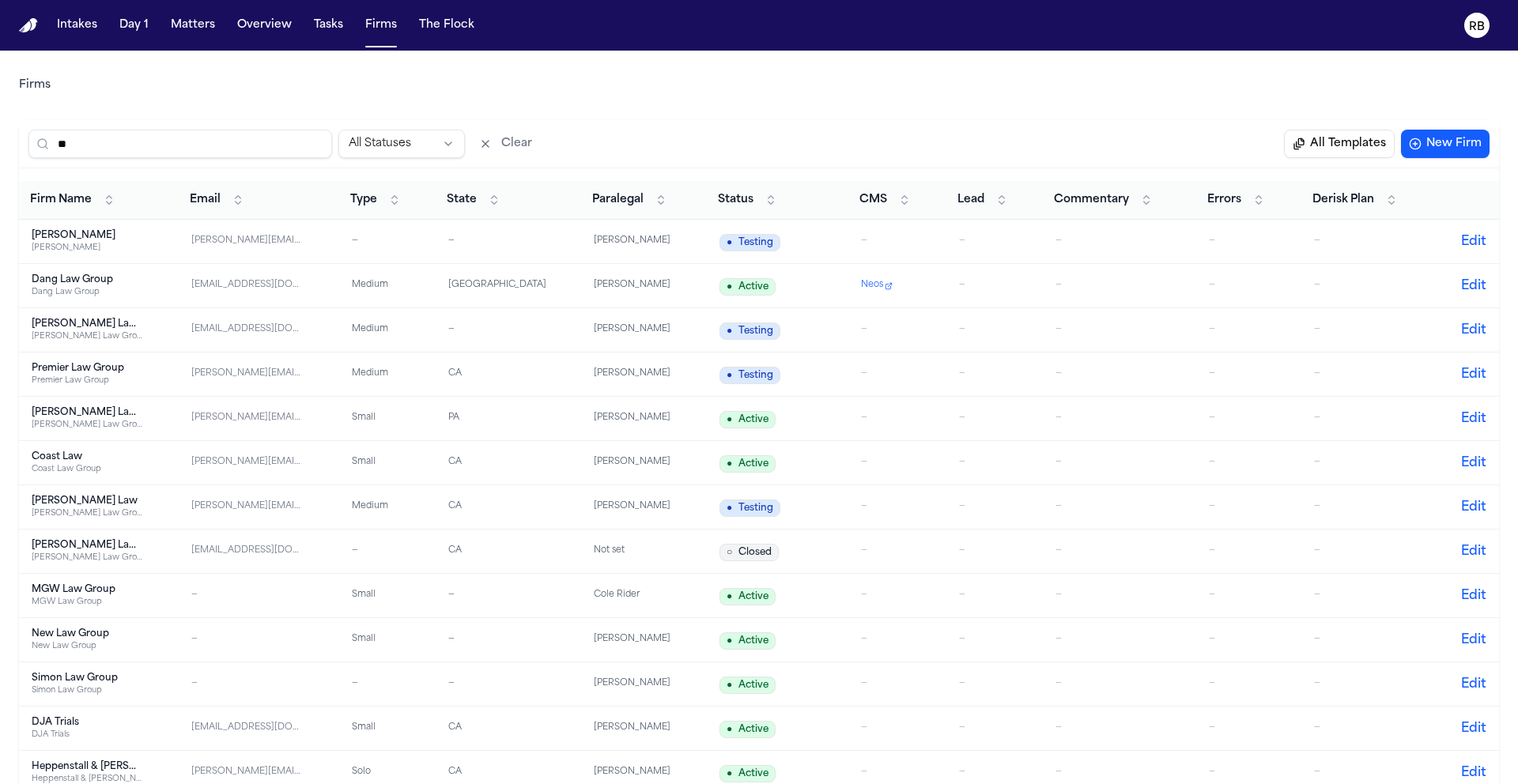
type input "*"
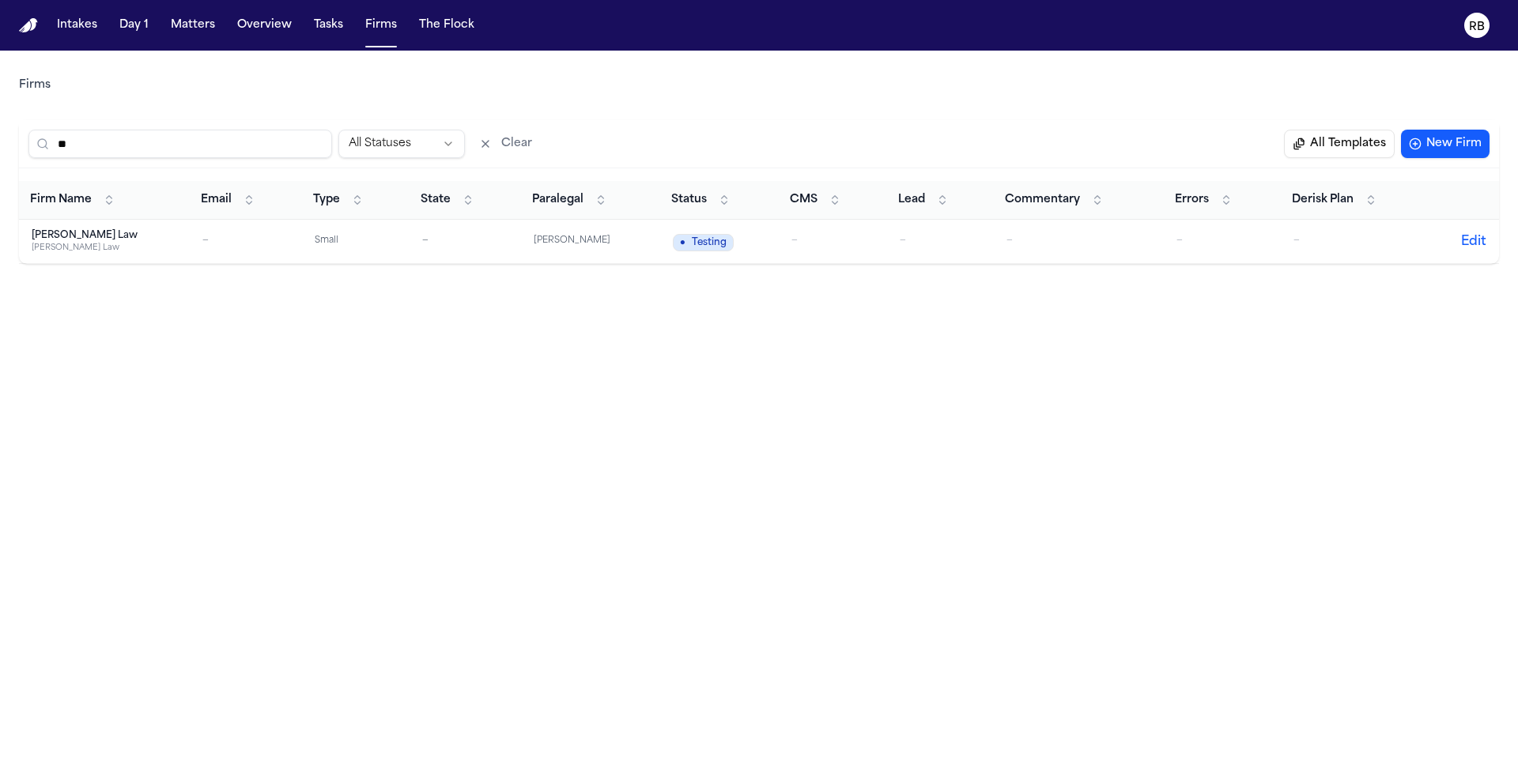
type input "*"
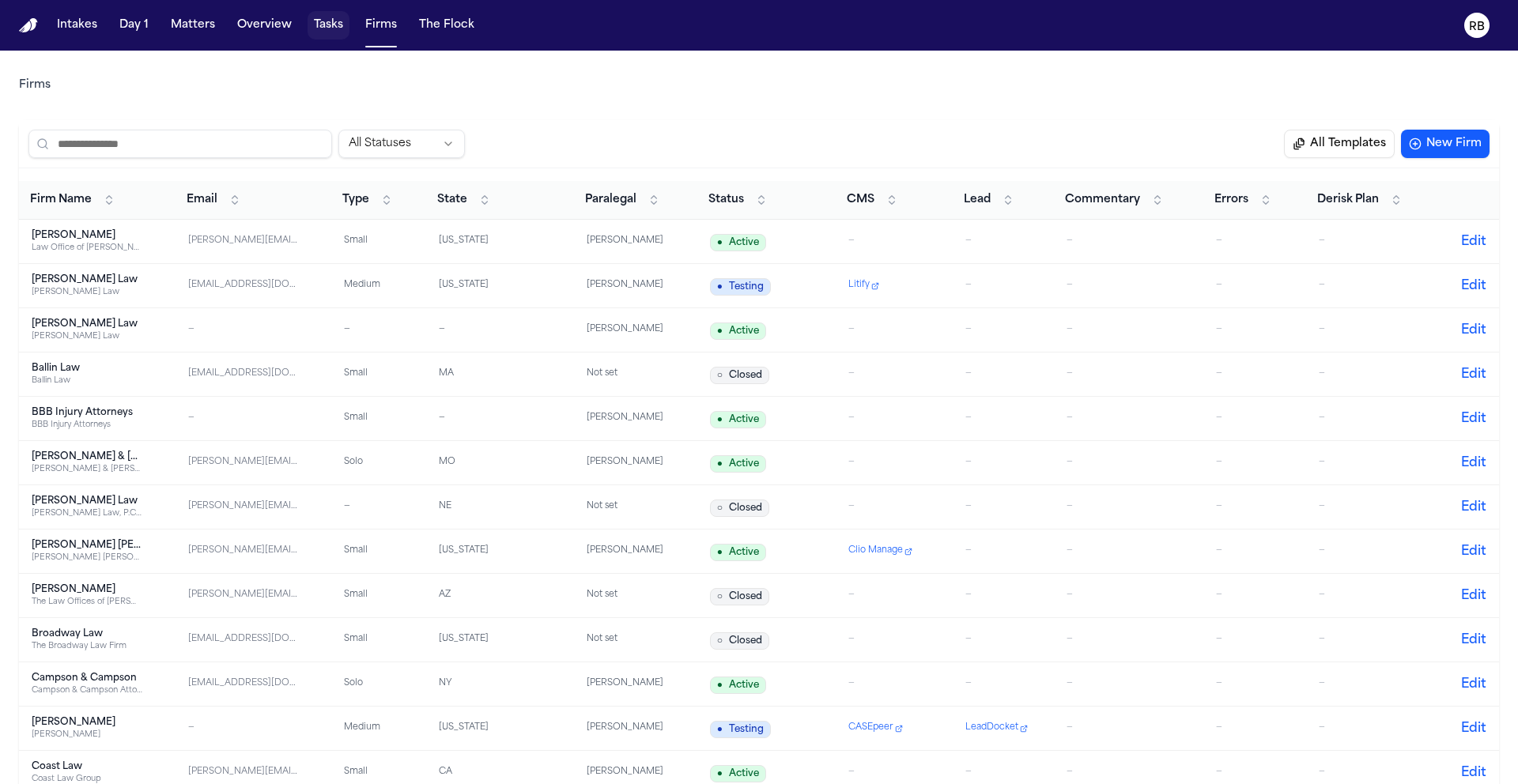
click at [326, 19] on button "Tasks" at bounding box center [328, 25] width 42 height 29
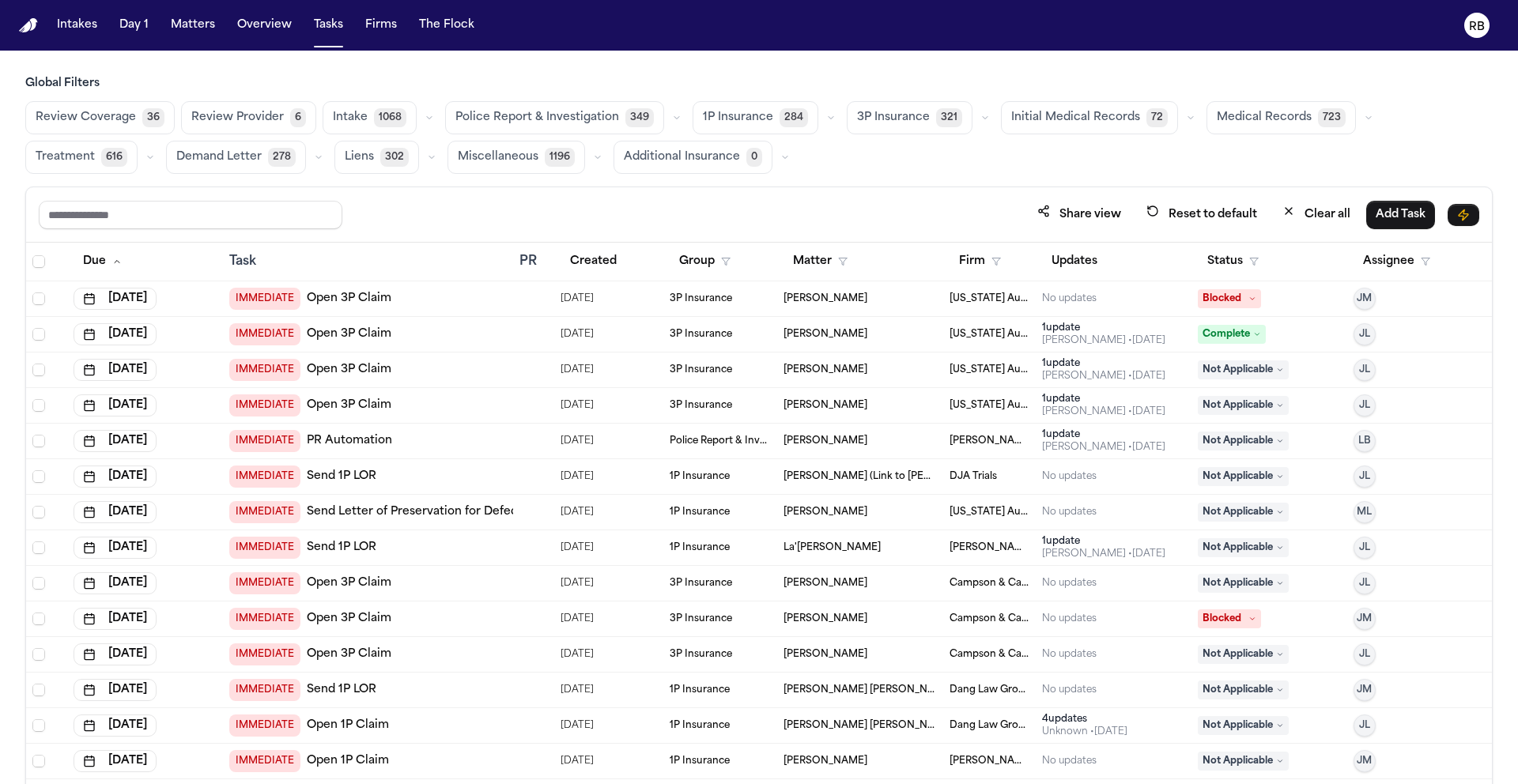
click at [1242, 118] on span "Medical Records" at bounding box center [1264, 118] width 95 height 16
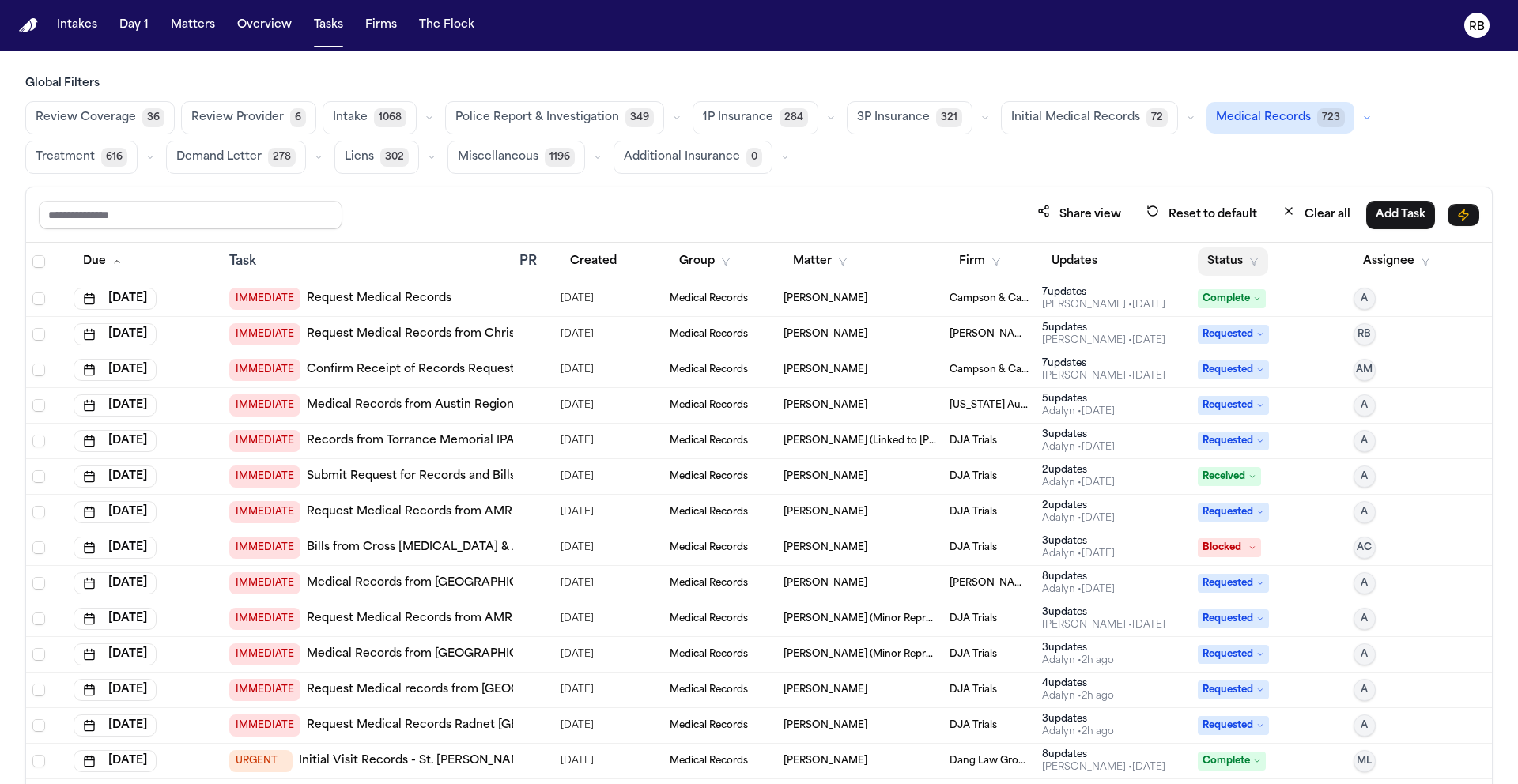
click at [1223, 269] on button "Status" at bounding box center [1233, 262] width 70 height 29
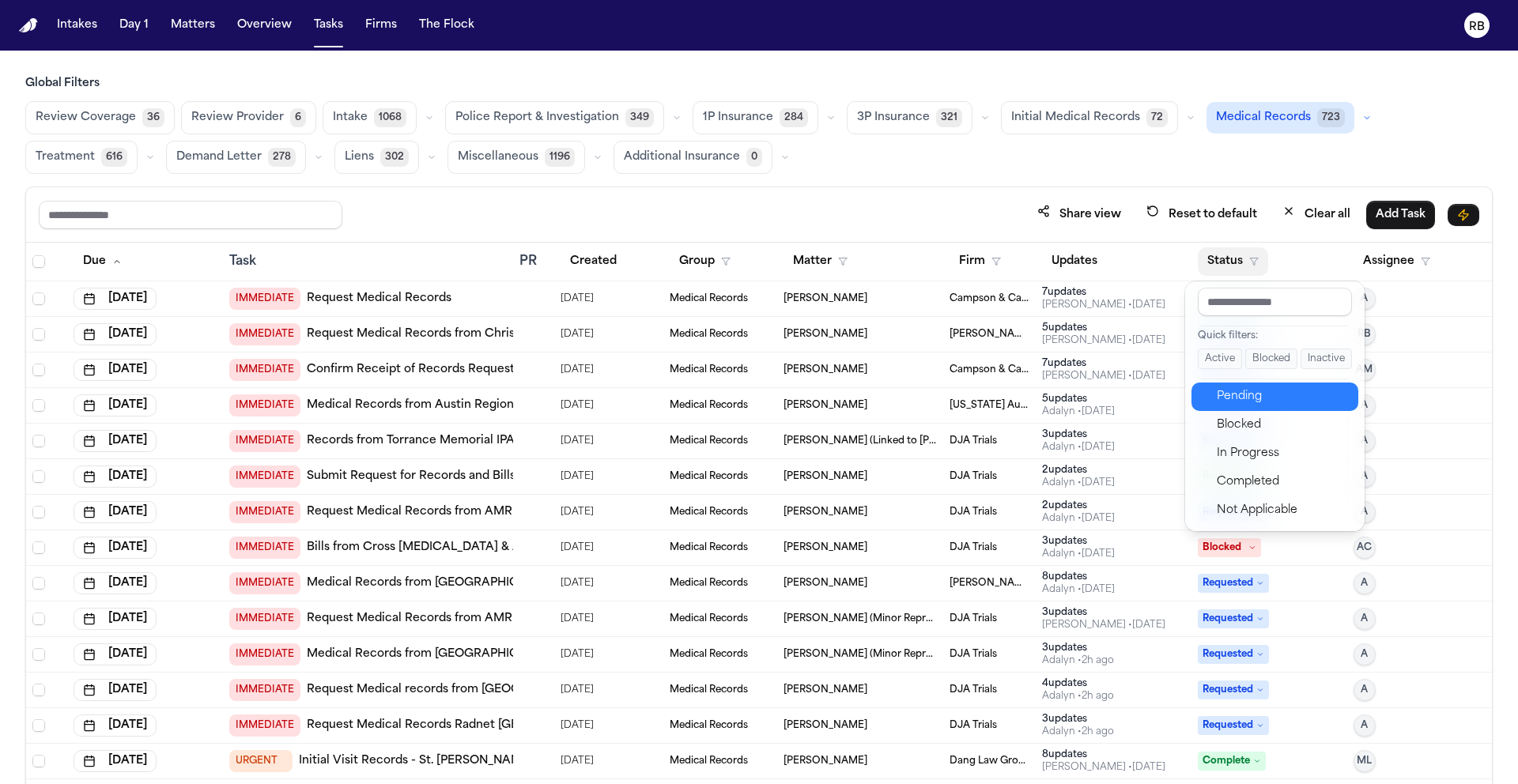
click at [1252, 390] on div "Pending" at bounding box center [1282, 396] width 132 height 19
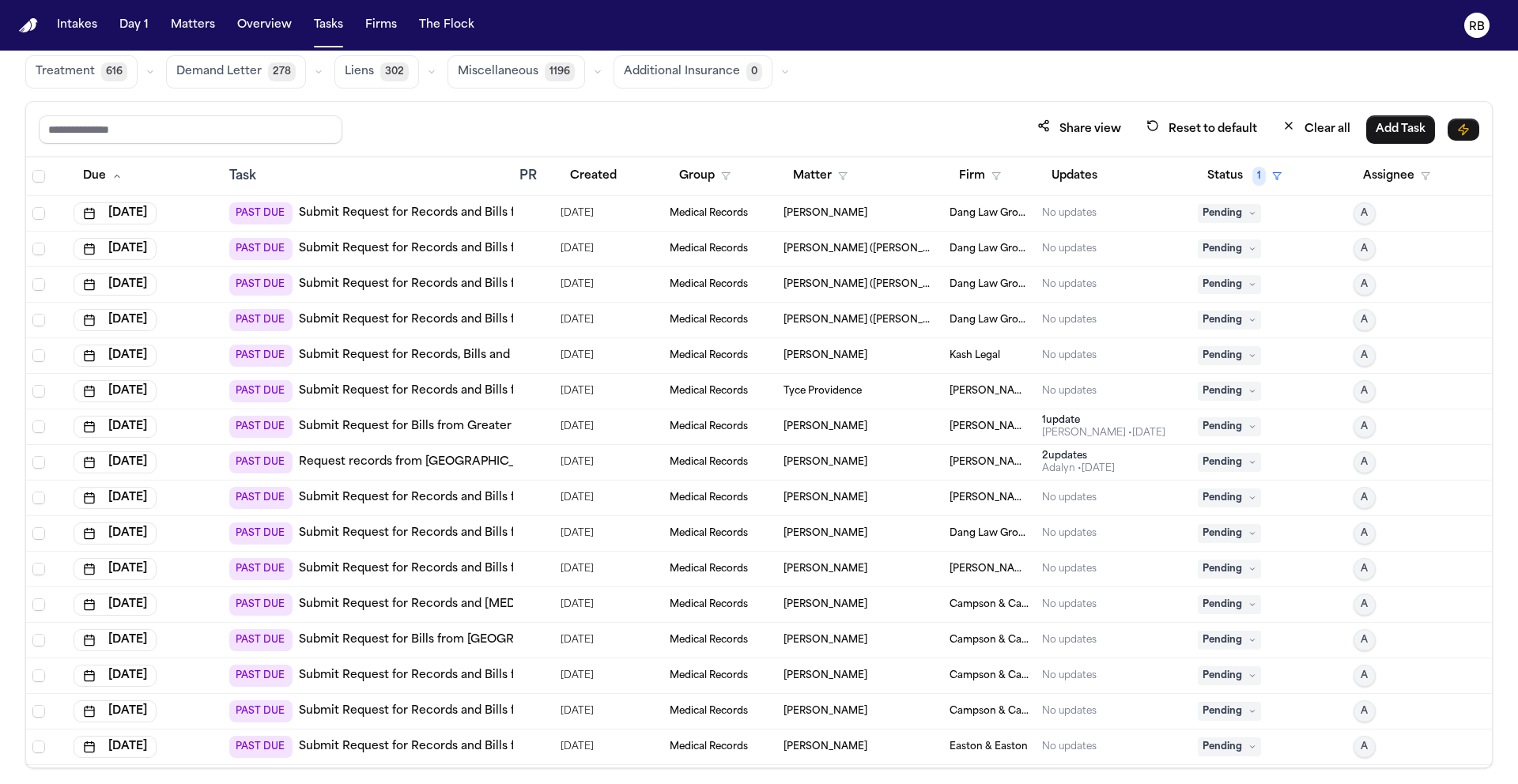
scroll to position [94, 0]
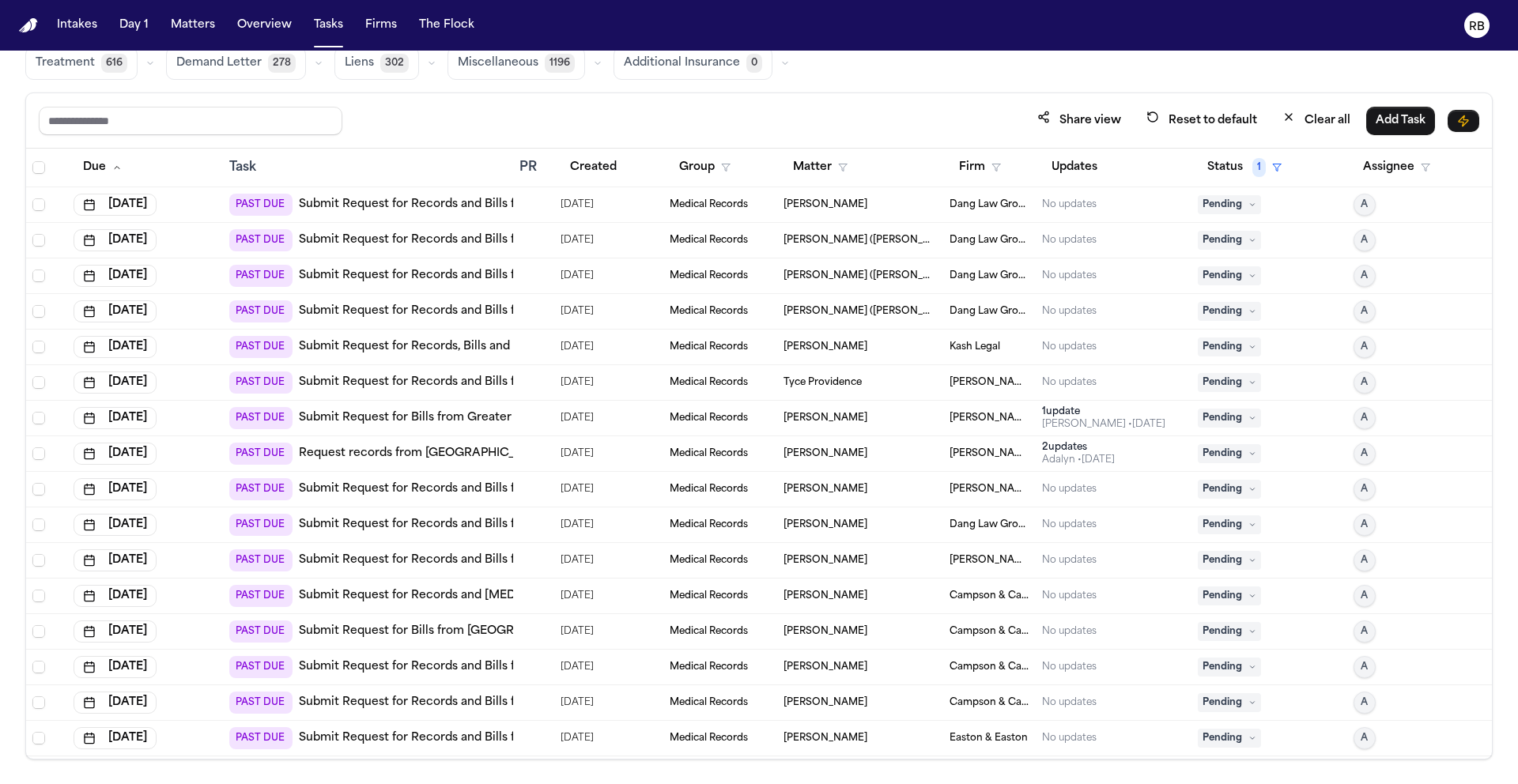
click at [954, 118] on div "Share view Reset to default Clear all Add Task" at bounding box center [758, 120] width 1440 height 30
click at [927, 205] on div "Elvin Santiago Valderrama" at bounding box center [859, 205] width 153 height 13
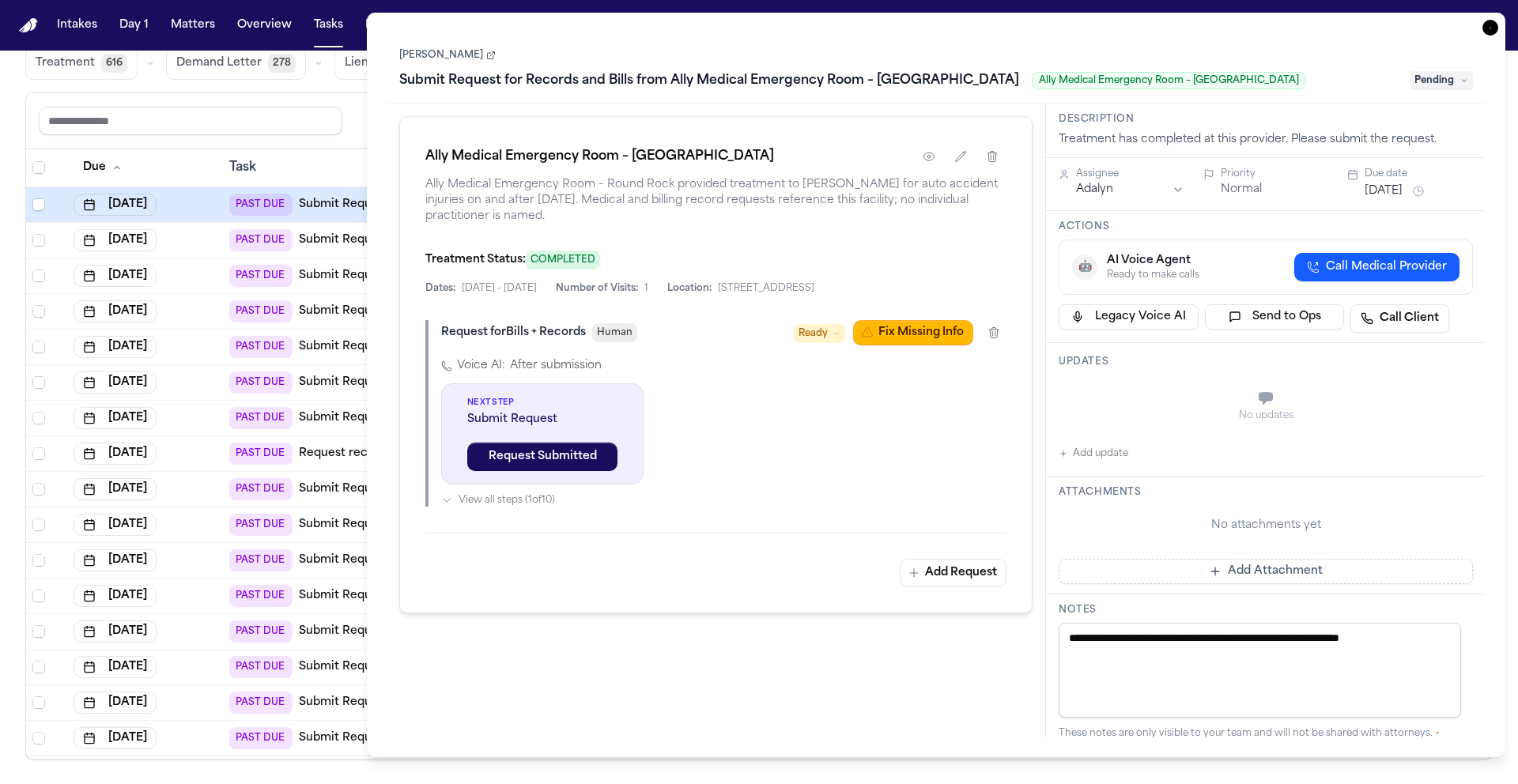
click at [1492, 26] on icon "button" at bounding box center [1490, 28] width 16 height 16
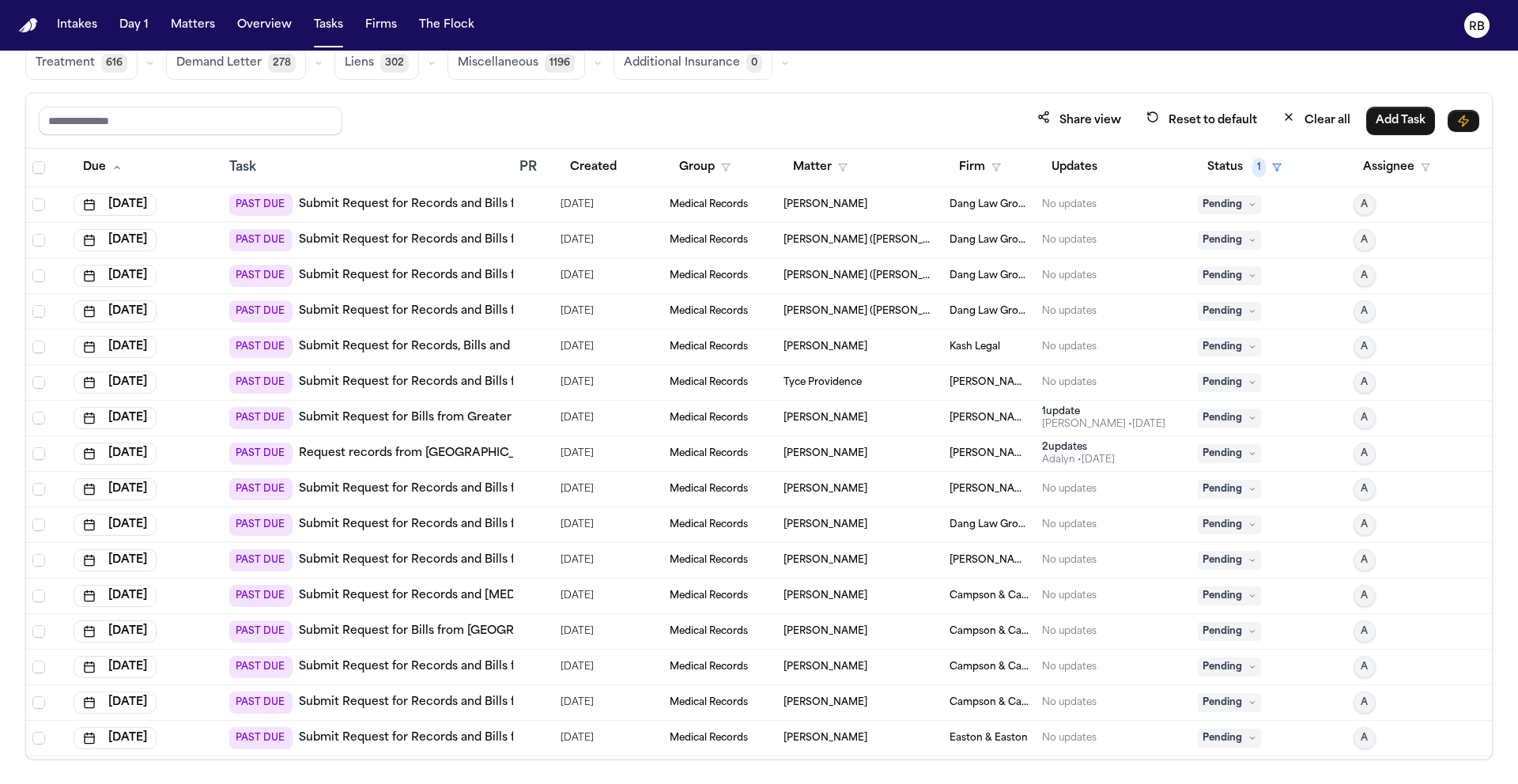
click at [1183, 84] on div "Global Filters Review Coverage 36 Review Provider 6 Intake 1068 Police Report &…" at bounding box center [758, 370] width 1467 height 778
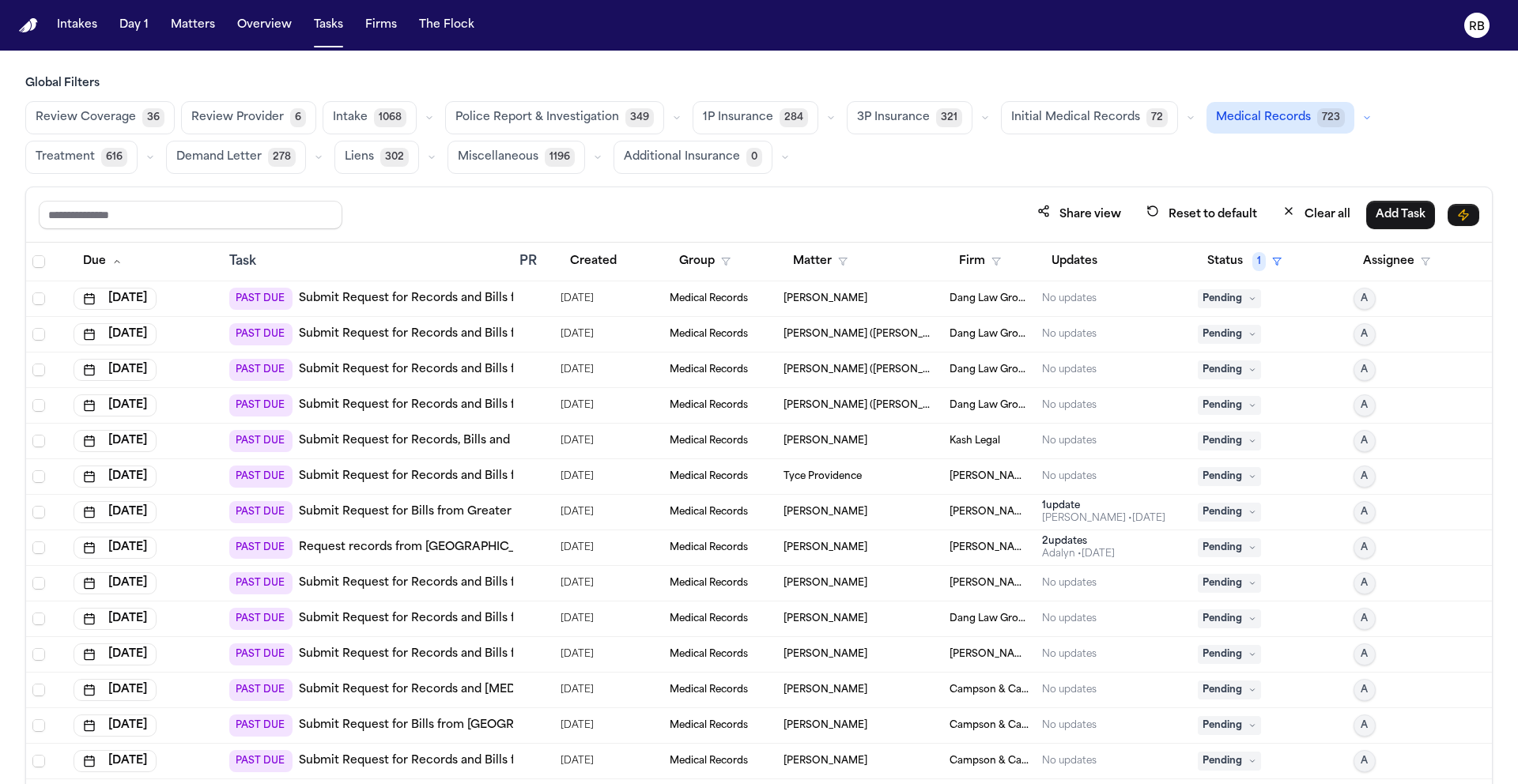
click at [1050, 162] on div "Review Coverage 36 Review Provider 6 Intake 1068 Police Report & Investigation …" at bounding box center [758, 137] width 1467 height 73
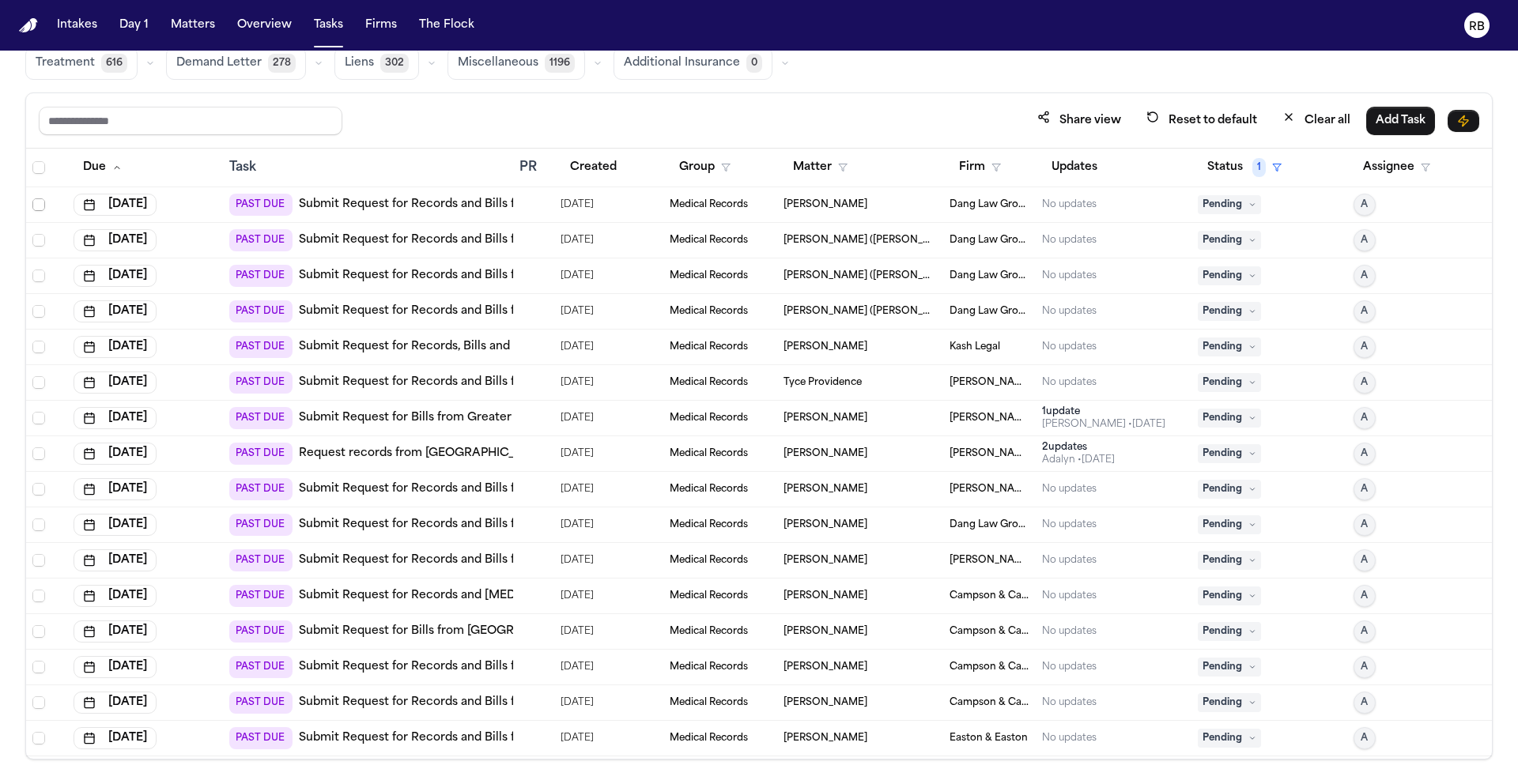
click at [39, 208] on span "Select row" at bounding box center [39, 205] width 13 height 13
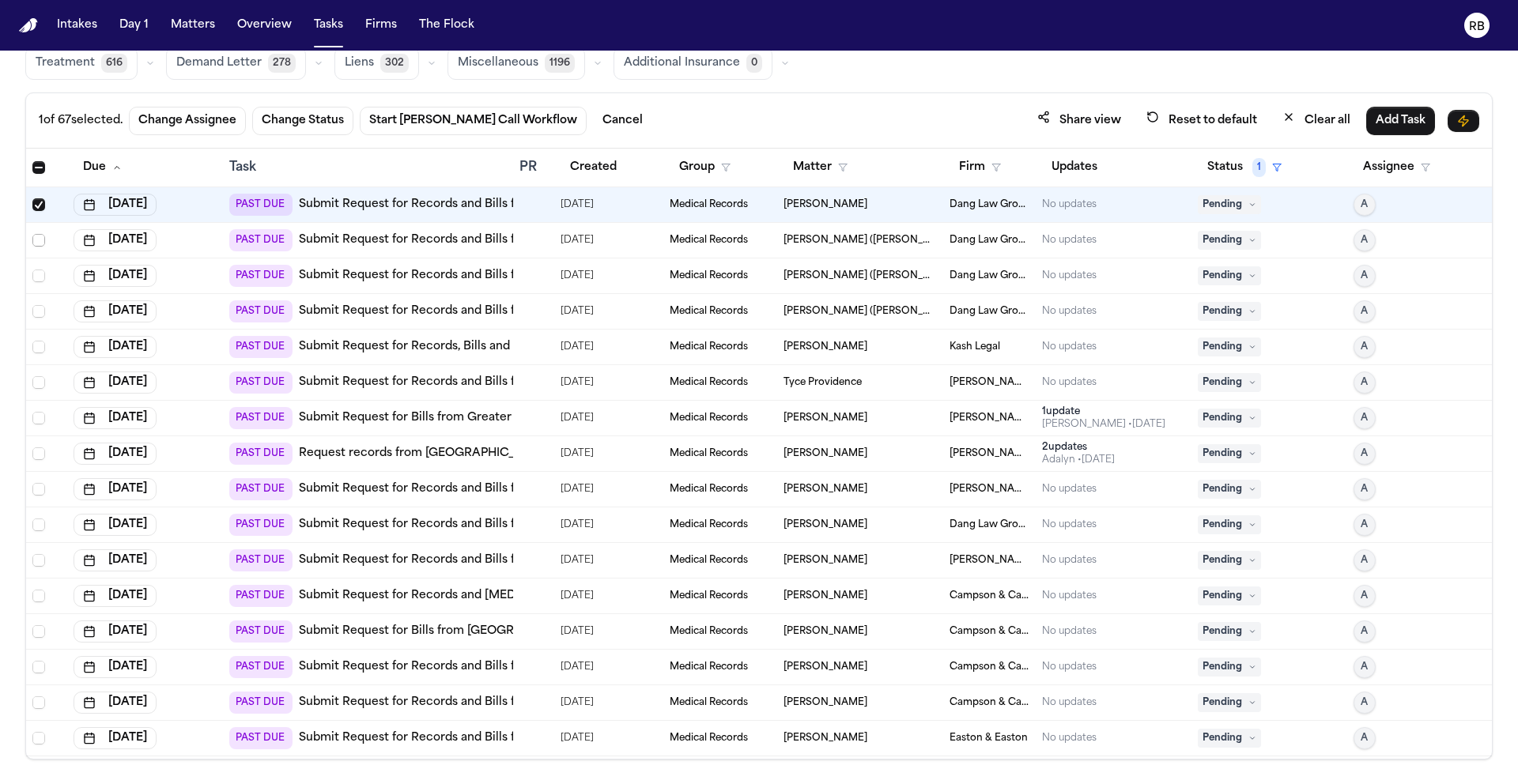
click at [37, 237] on span "Select row" at bounding box center [39, 240] width 13 height 13
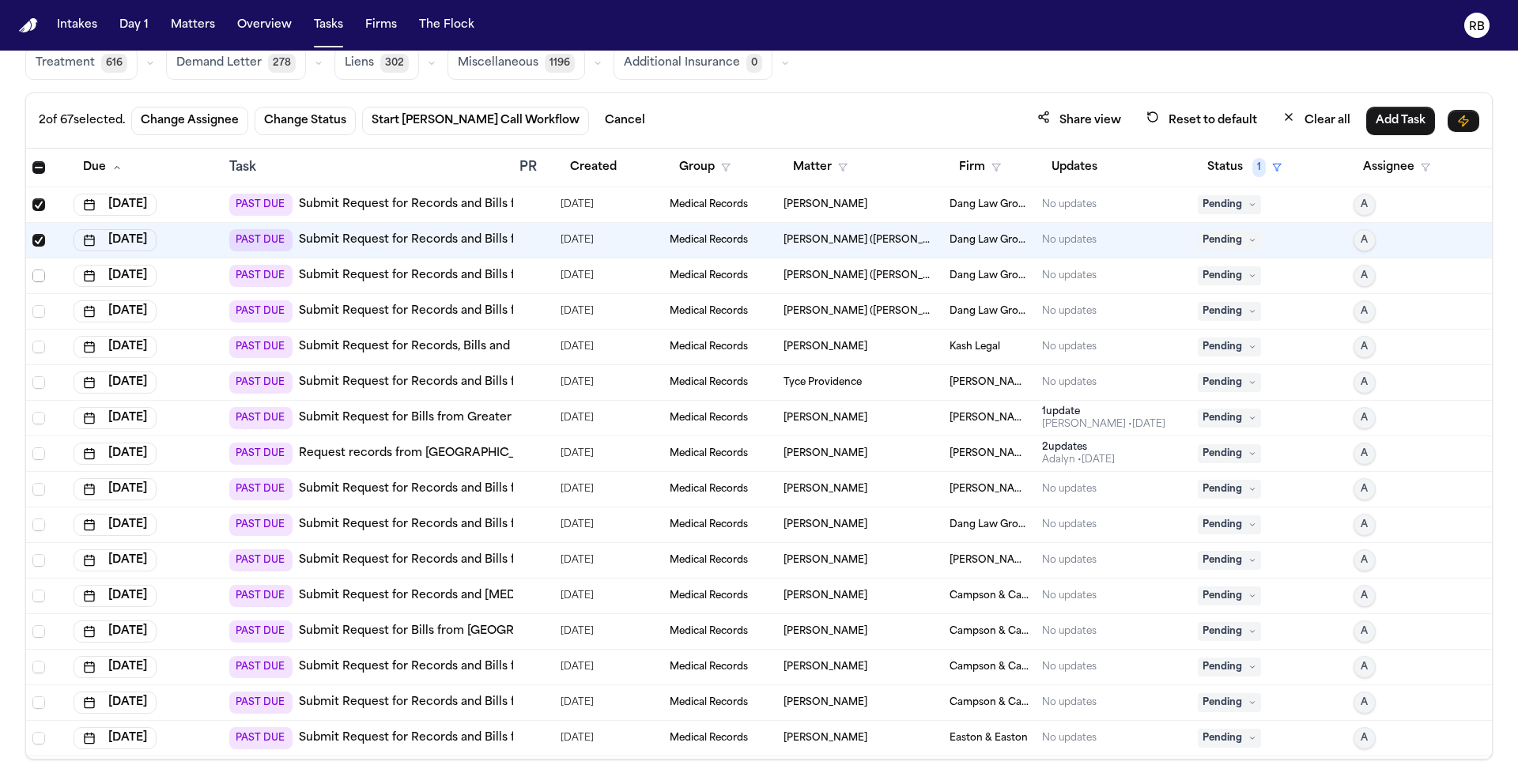
click at [39, 277] on span "Select row" at bounding box center [39, 275] width 13 height 13
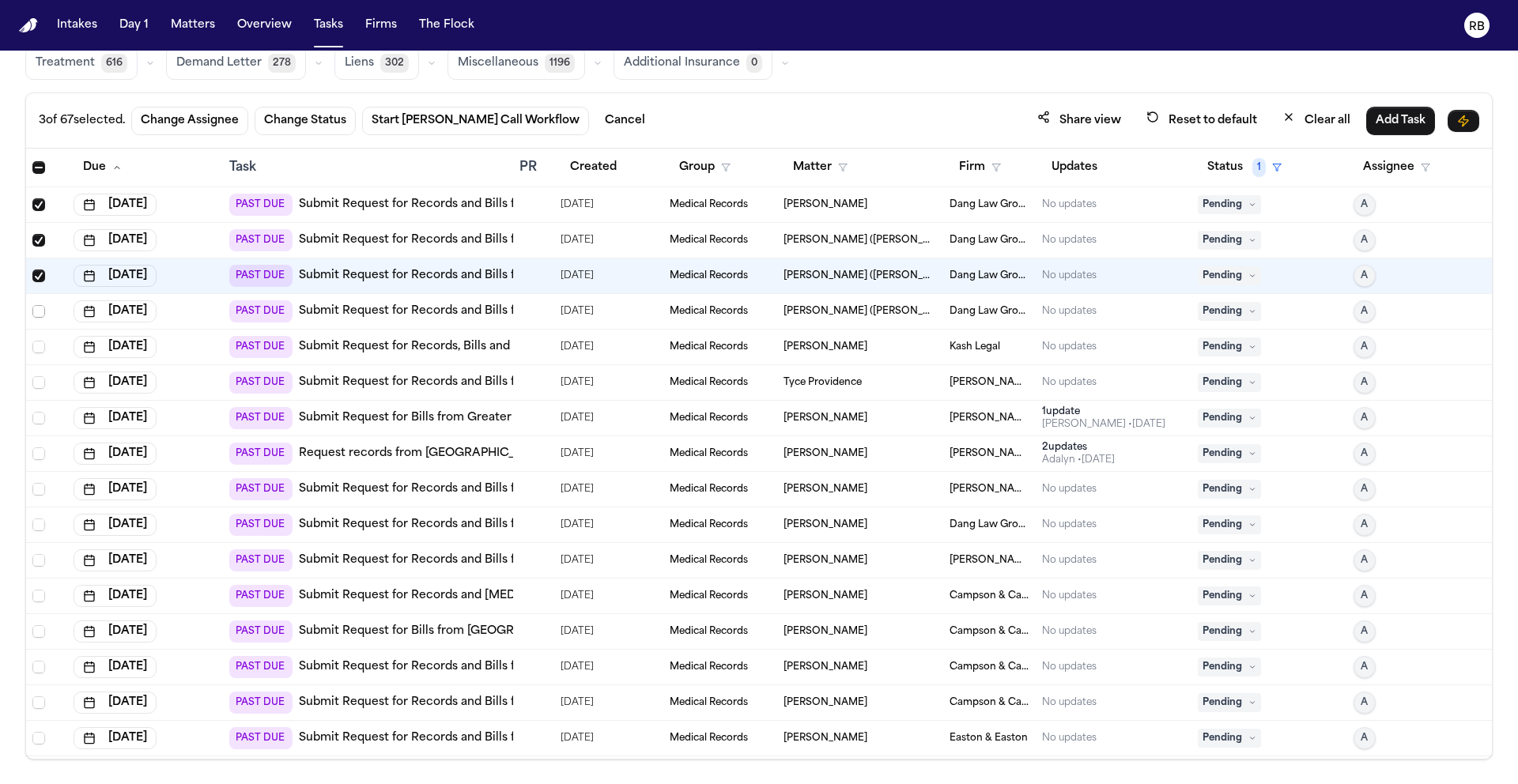
click at [39, 309] on span "Select row" at bounding box center [39, 311] width 13 height 13
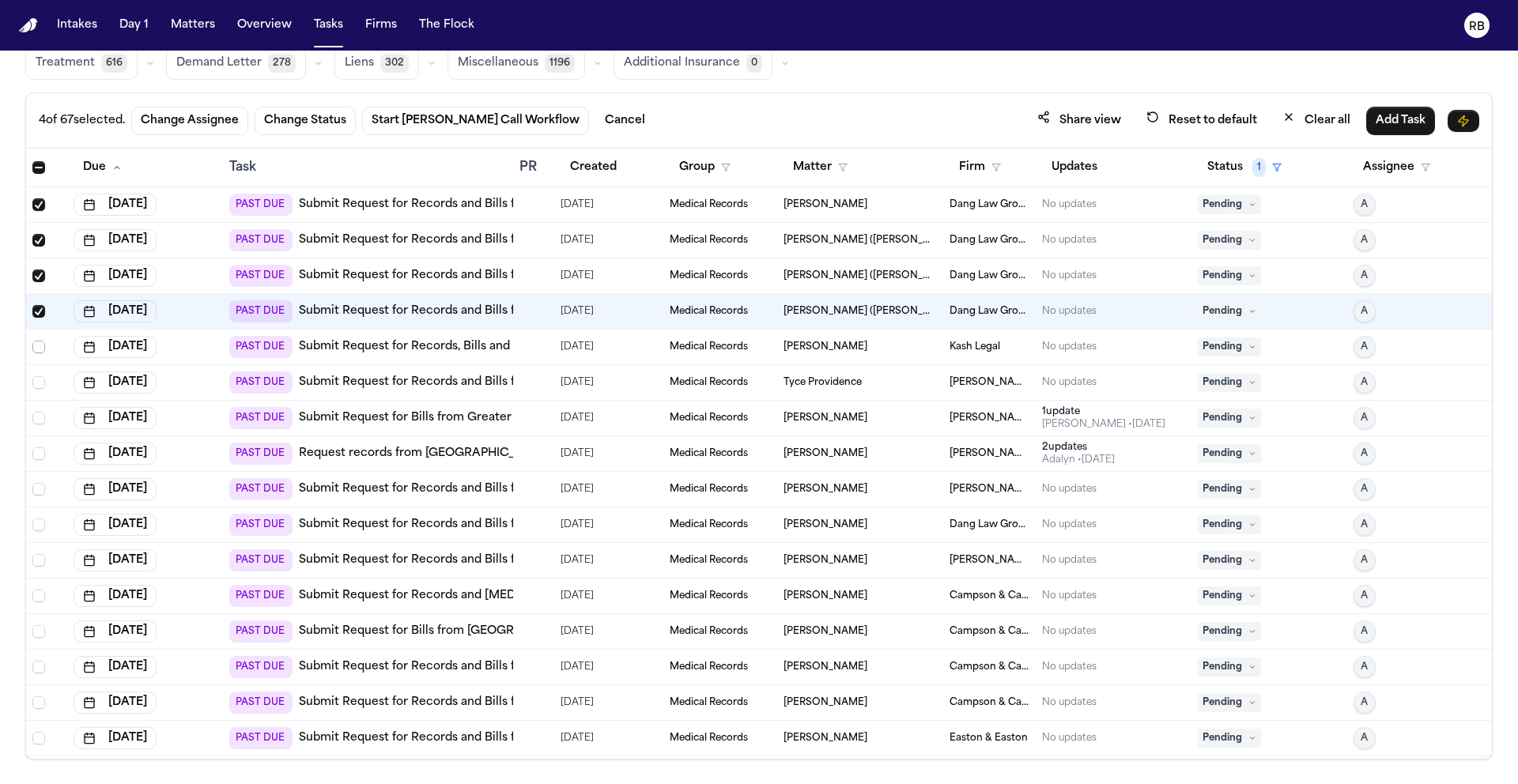
click at [39, 348] on span "Select row" at bounding box center [39, 347] width 13 height 13
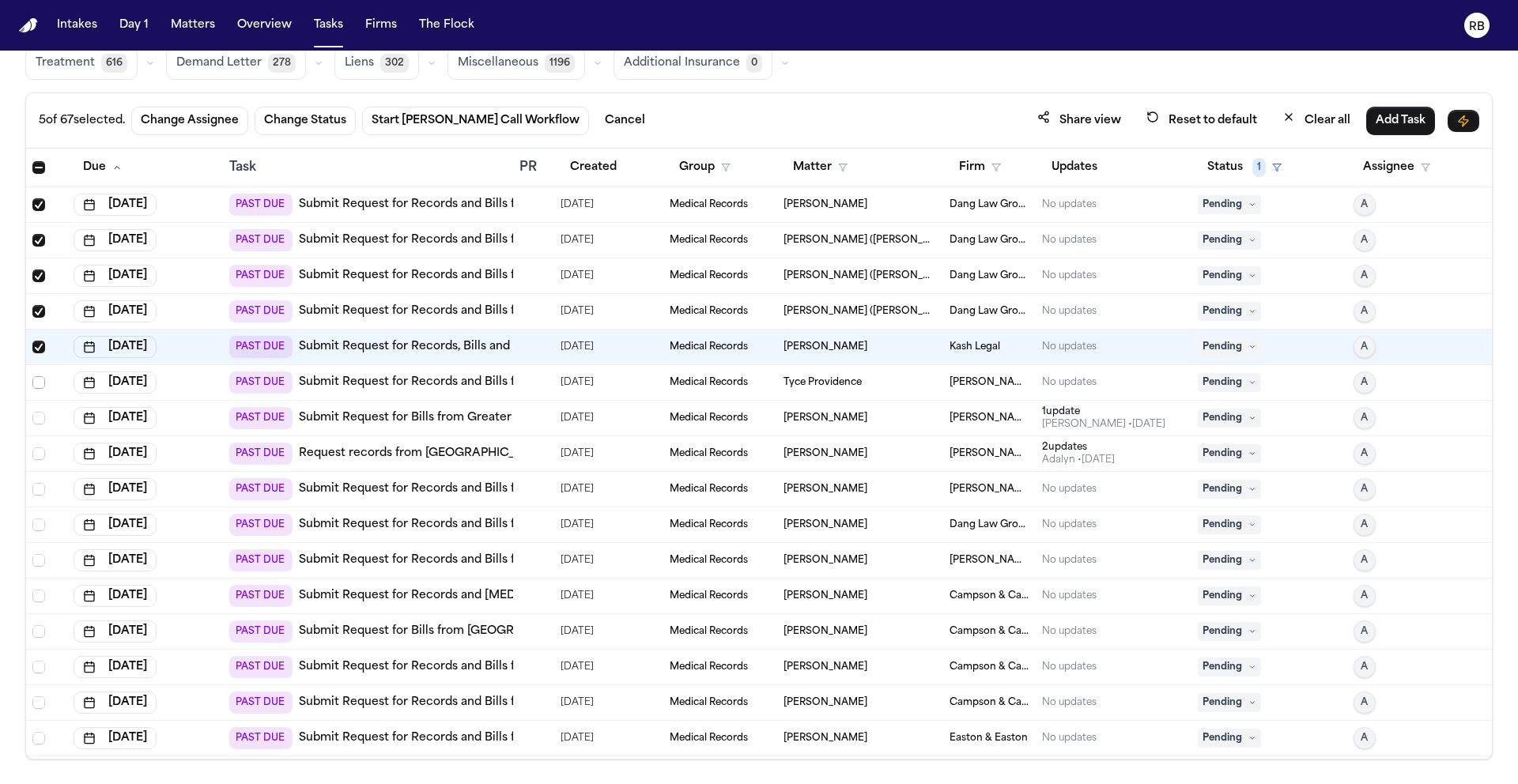
click at [37, 382] on span "Select row" at bounding box center [39, 382] width 13 height 13
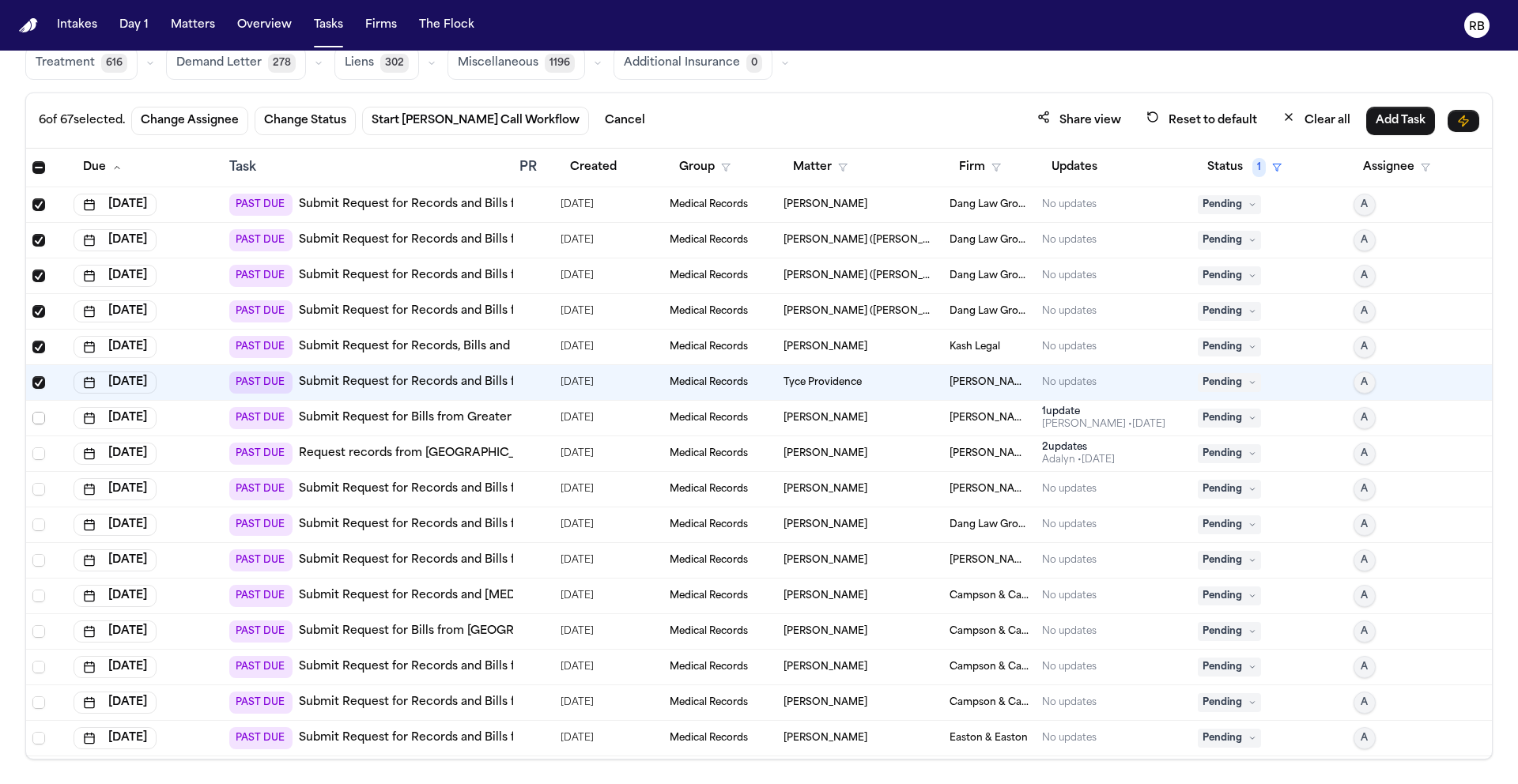
click at [39, 416] on span "Select row" at bounding box center [39, 418] width 13 height 13
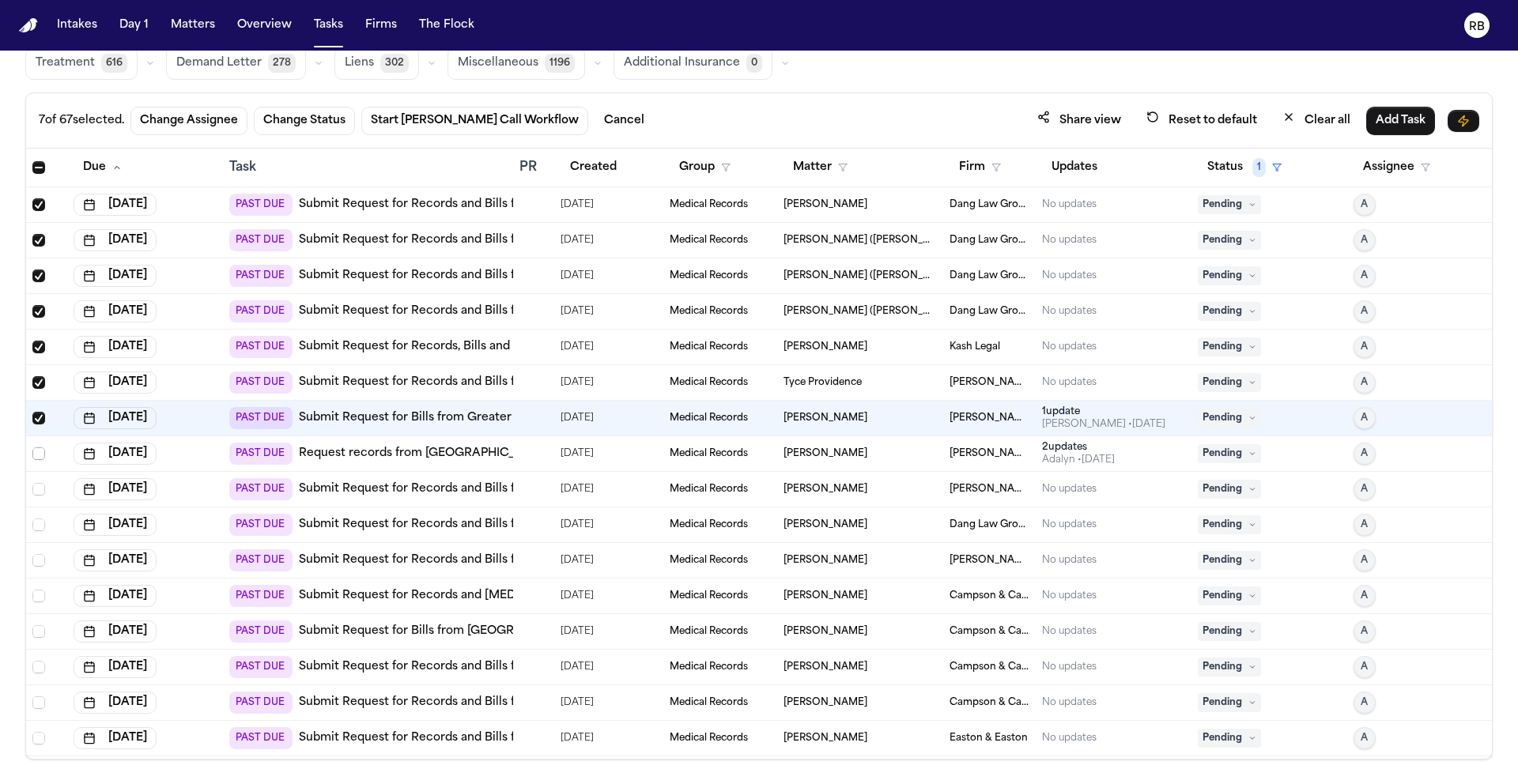
click at [37, 455] on span "Select row" at bounding box center [39, 454] width 13 height 13
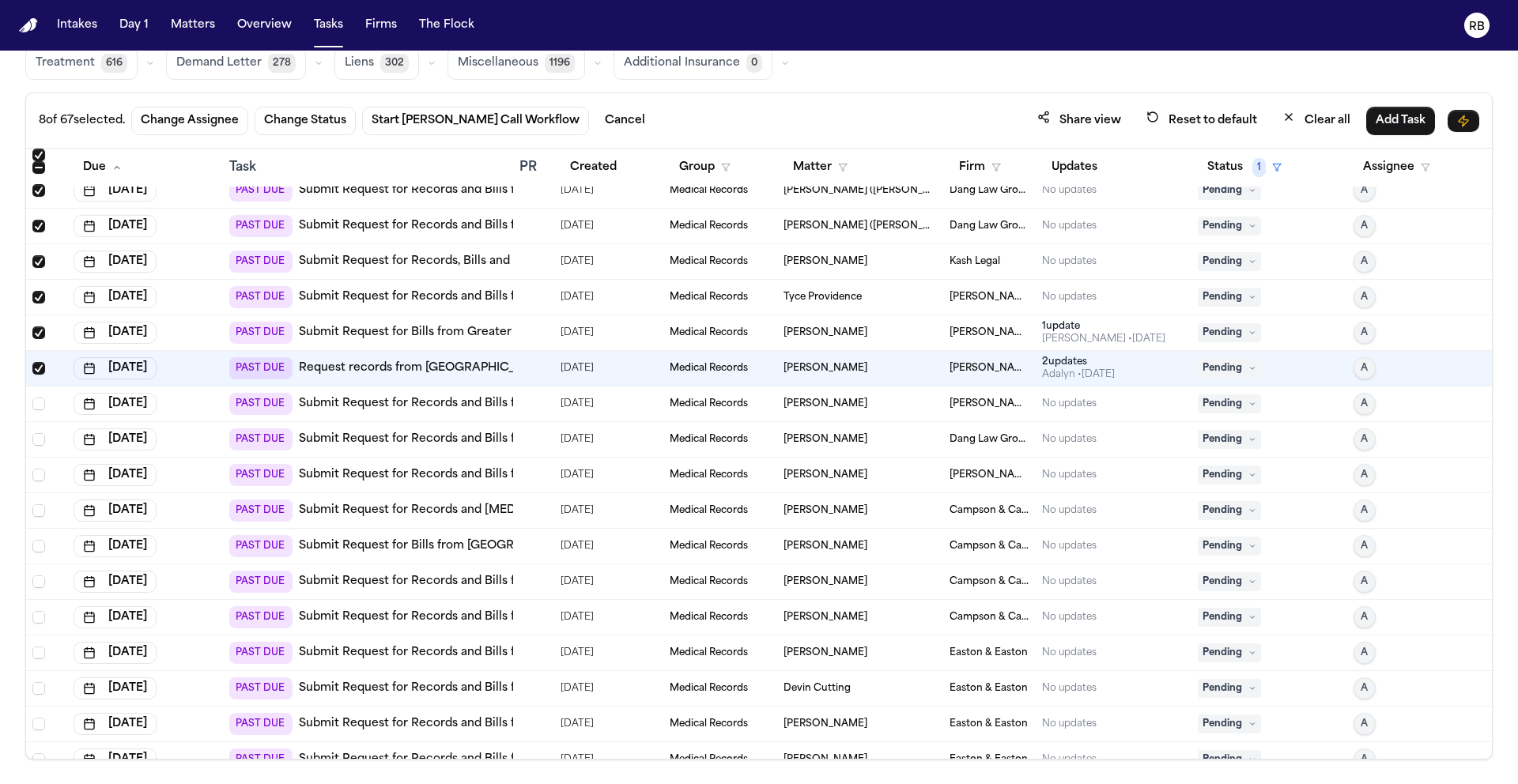
scroll to position [96, 0]
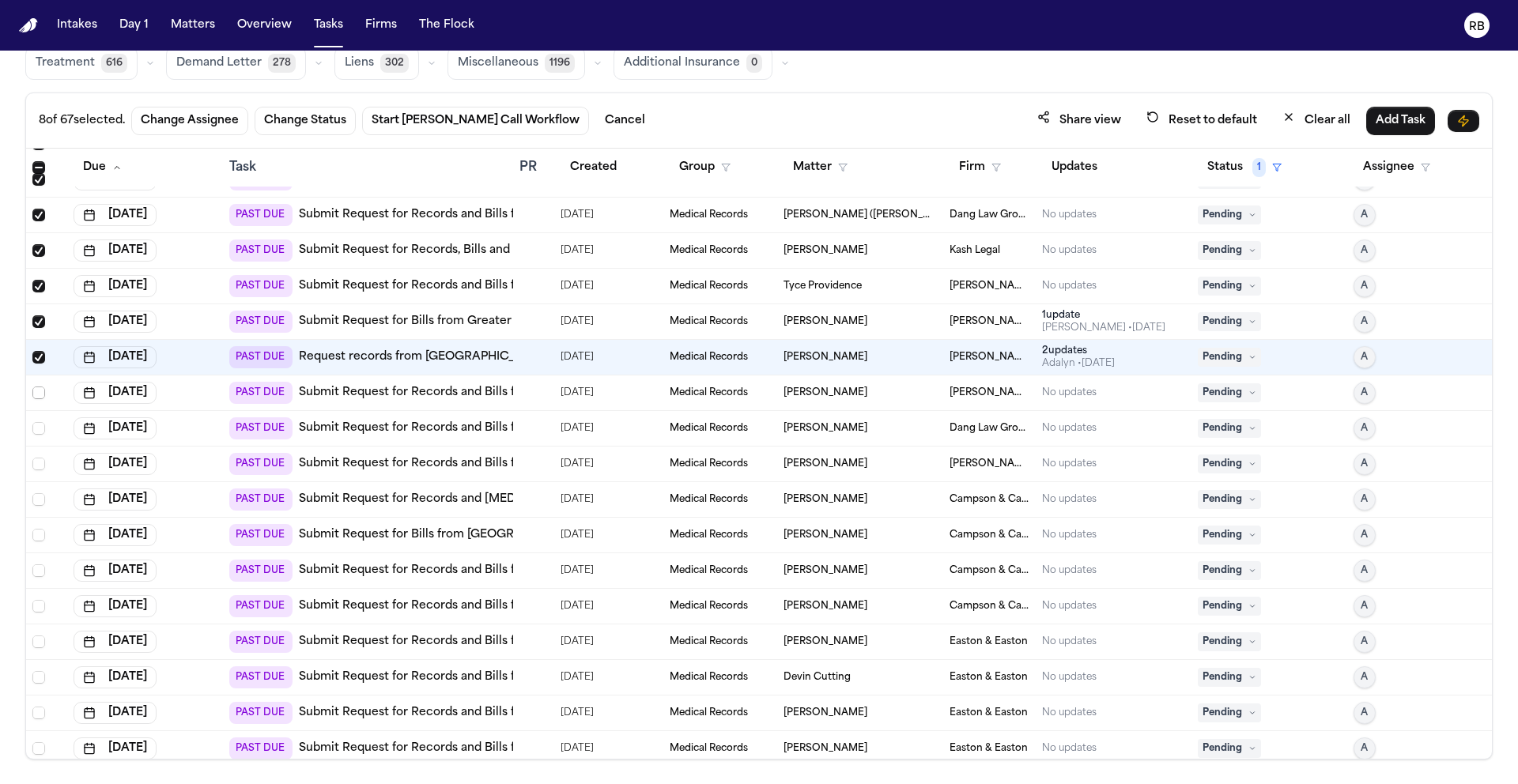
click at [37, 391] on span "Select row" at bounding box center [39, 393] width 13 height 13
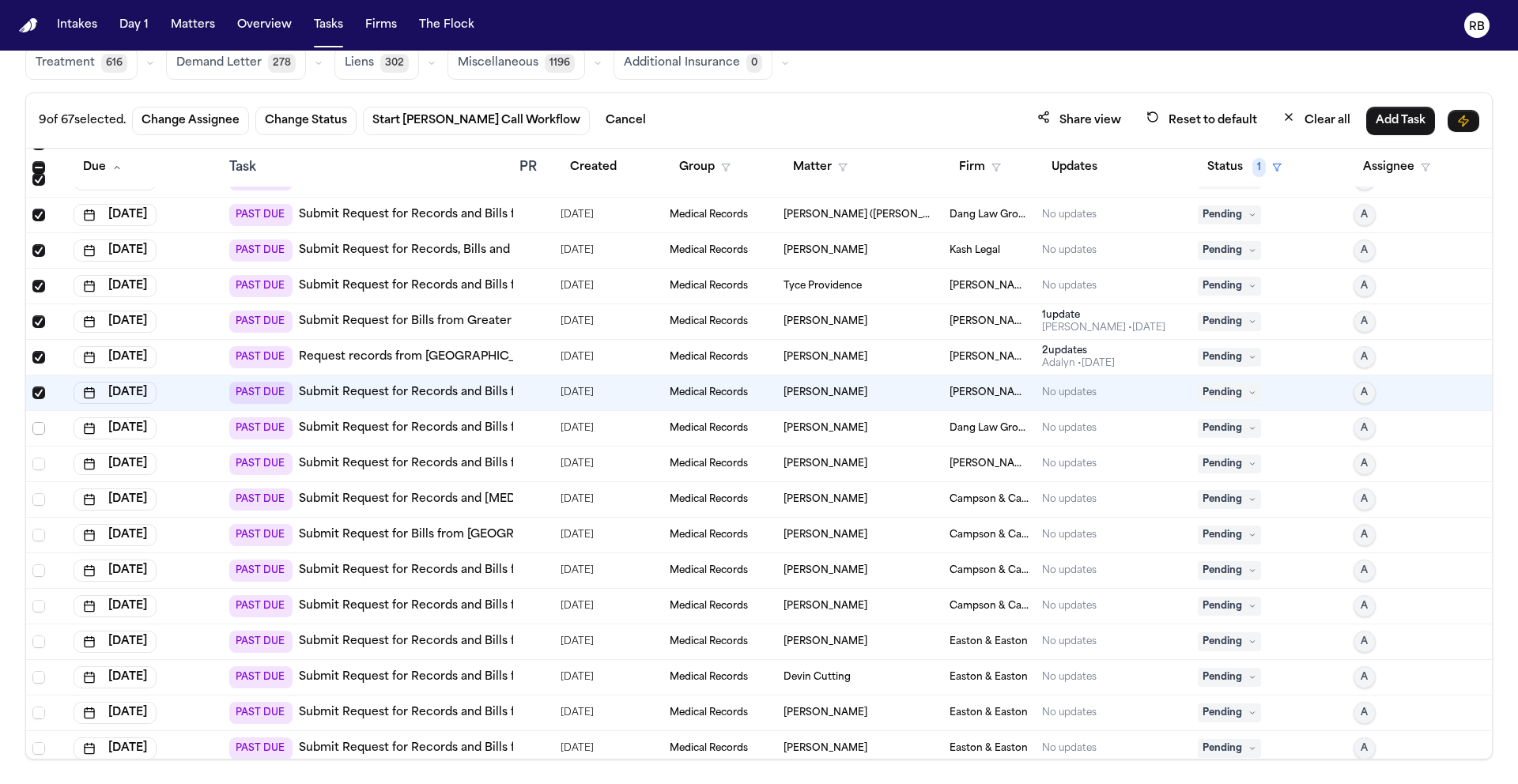
click at [36, 431] on span "Select row" at bounding box center [39, 428] width 13 height 13
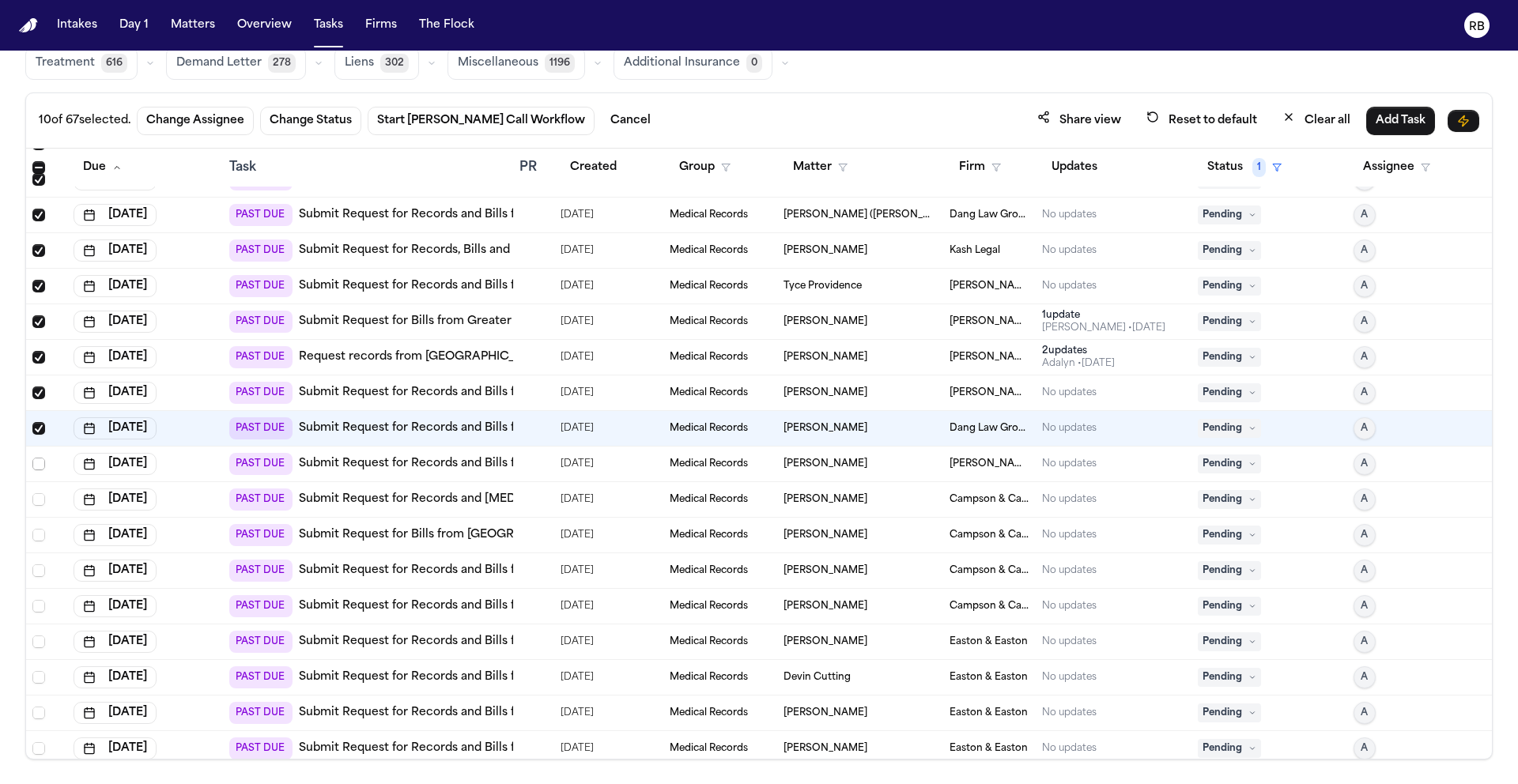
click at [39, 466] on span "Select row" at bounding box center [39, 464] width 13 height 13
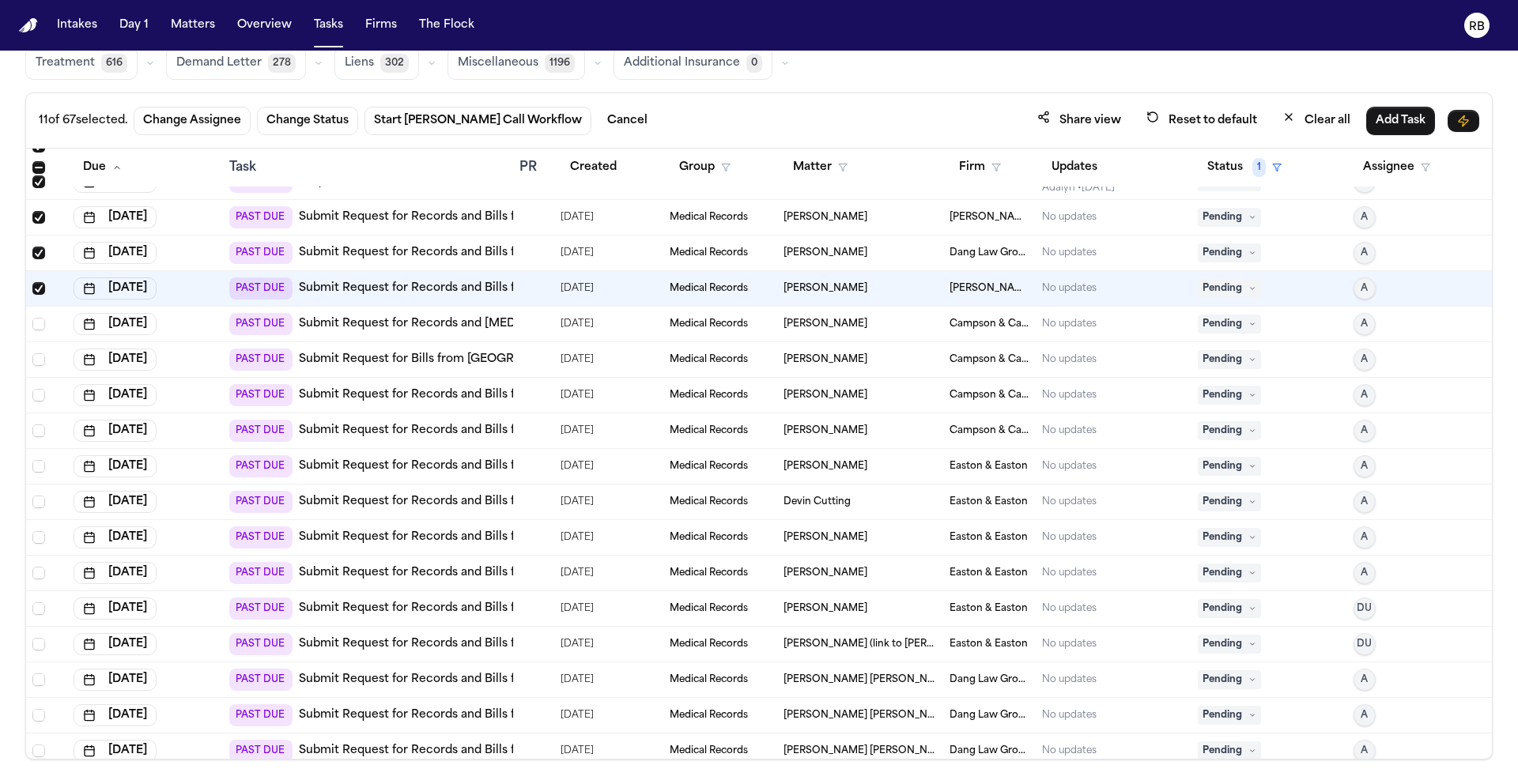
scroll to position [283, 0]
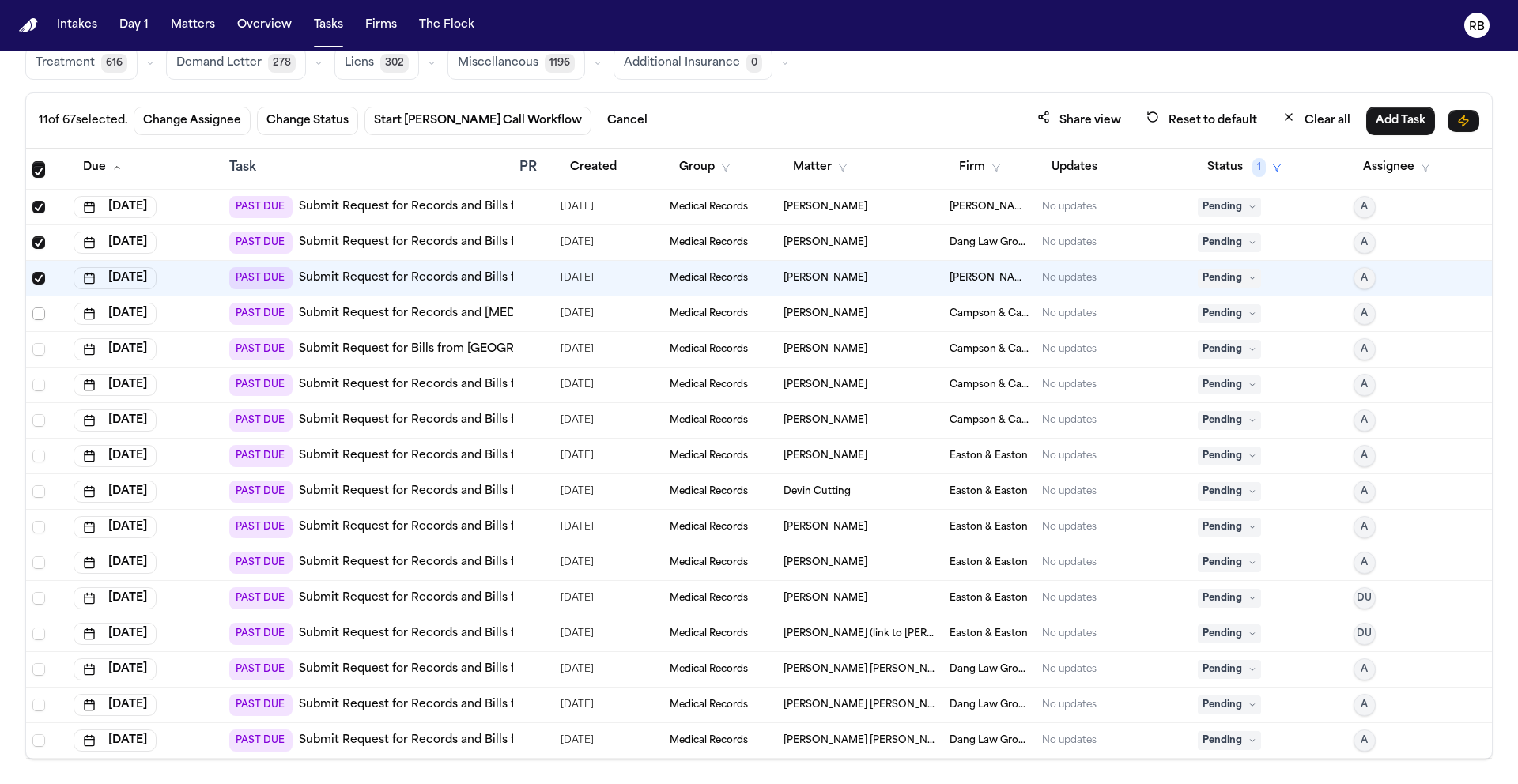
click at [34, 311] on span "Select row" at bounding box center [39, 314] width 13 height 13
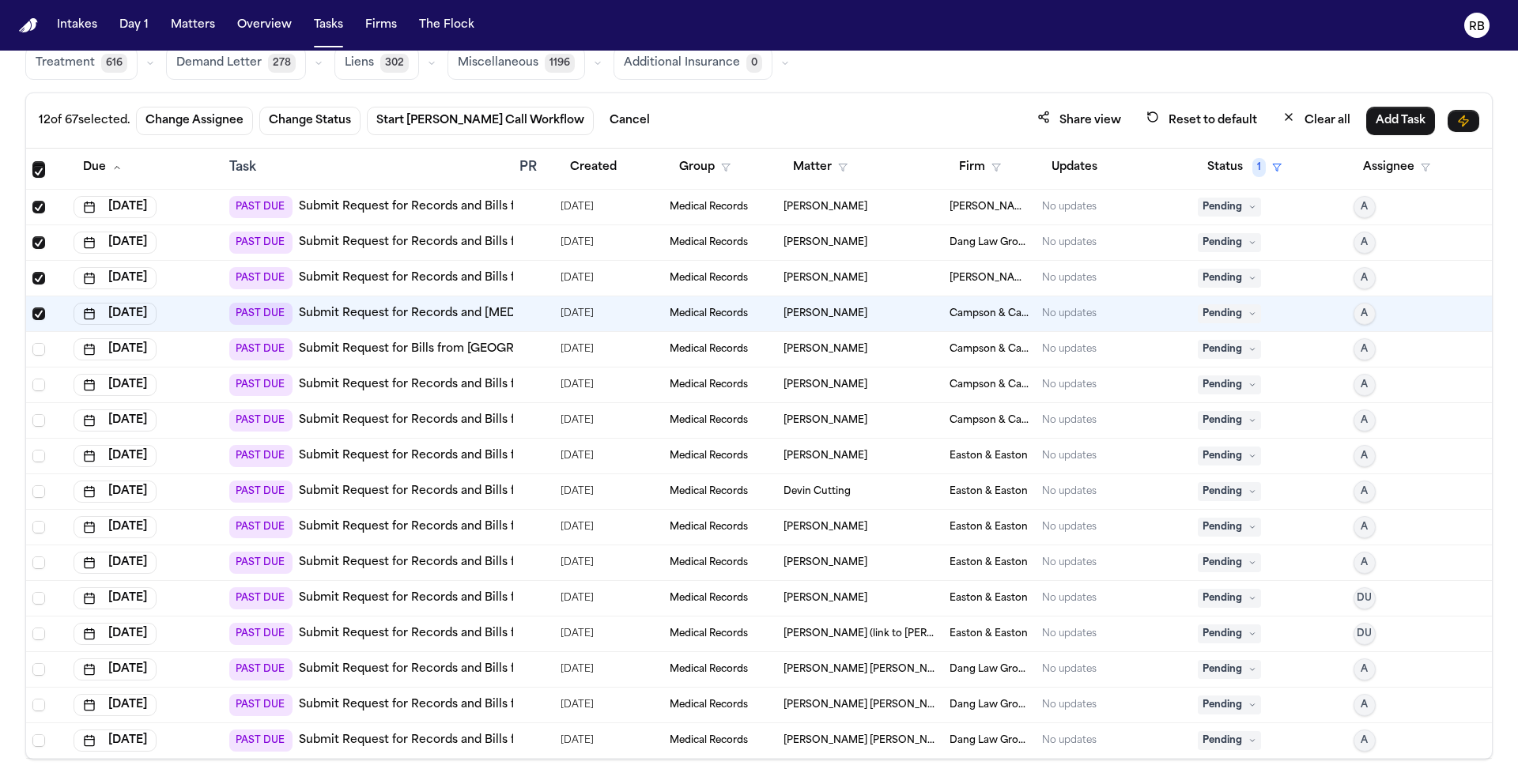
click at [37, 355] on td at bounding box center [47, 350] width 41 height 36
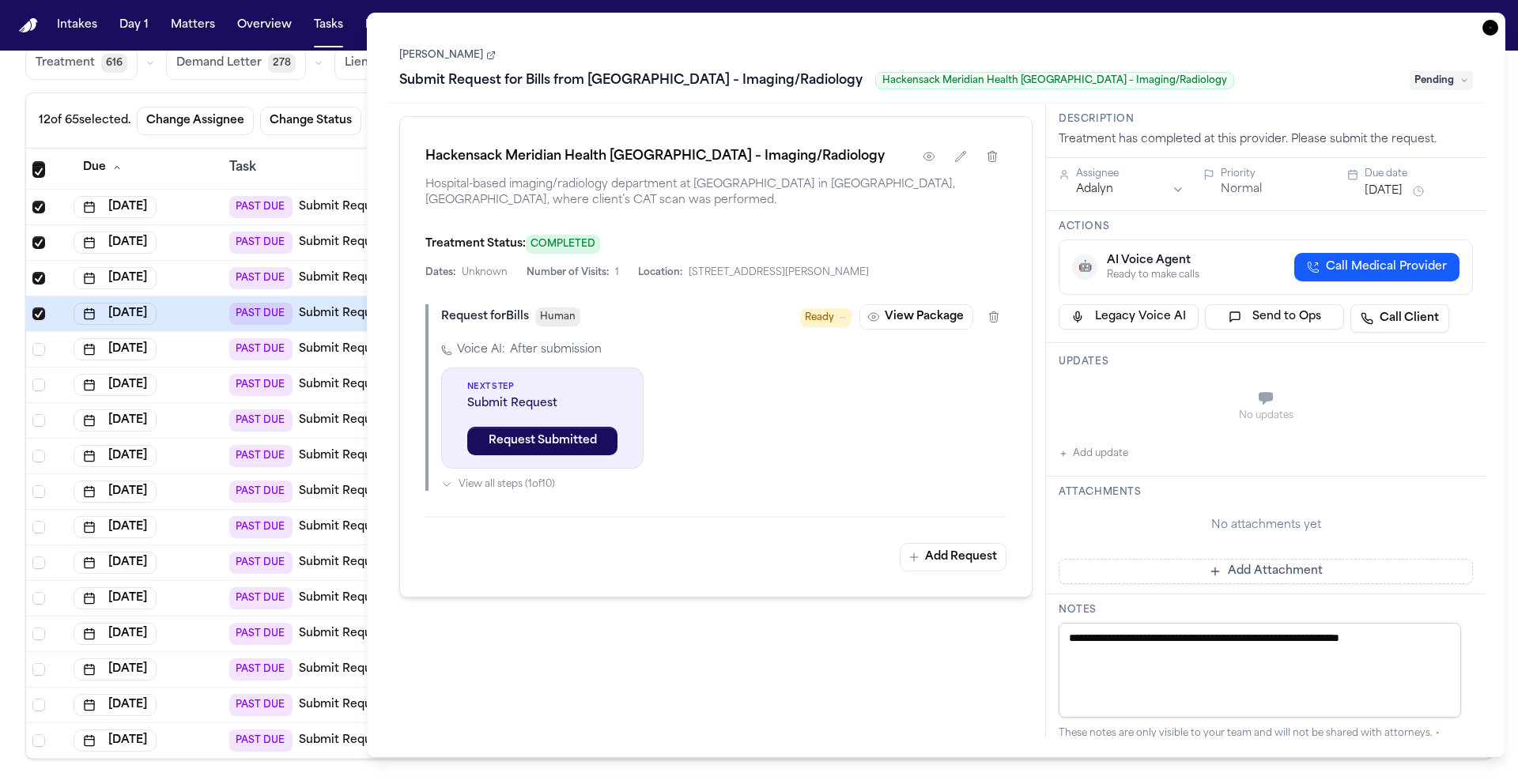
click at [1492, 29] on icon "button" at bounding box center [1490, 28] width 16 height 16
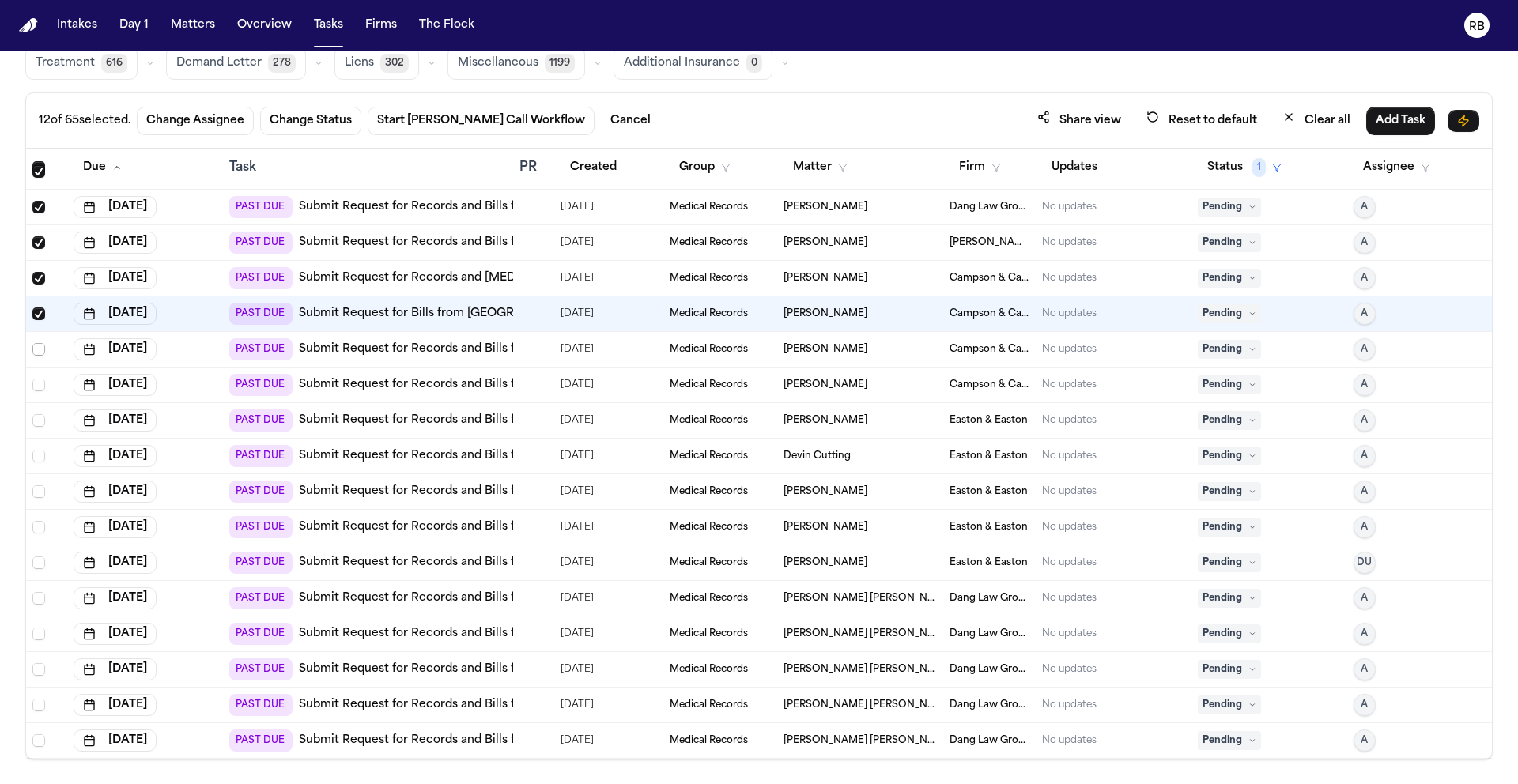
click at [40, 349] on span "Select row" at bounding box center [39, 349] width 13 height 13
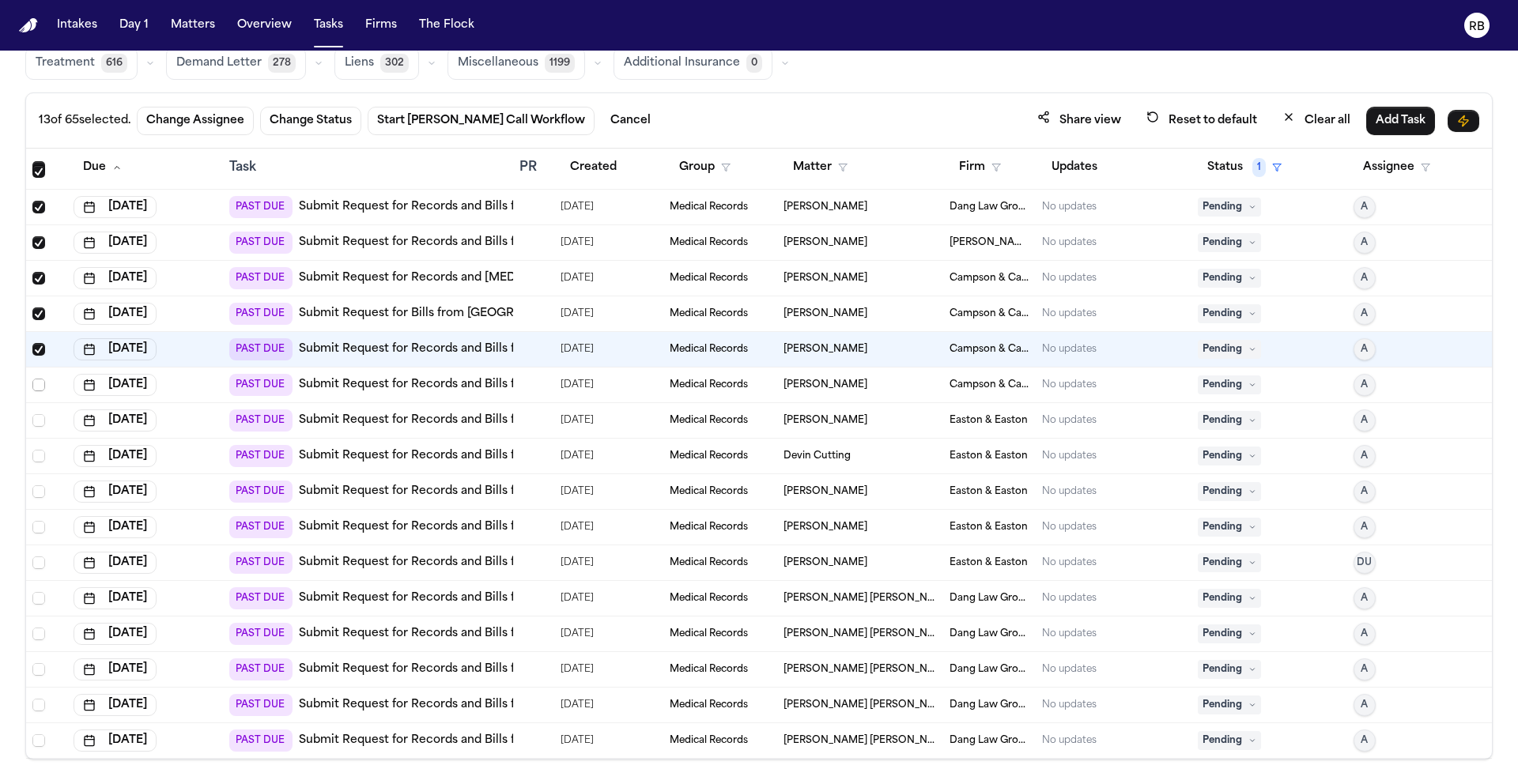
click at [39, 382] on span "Select row" at bounding box center [39, 385] width 13 height 13
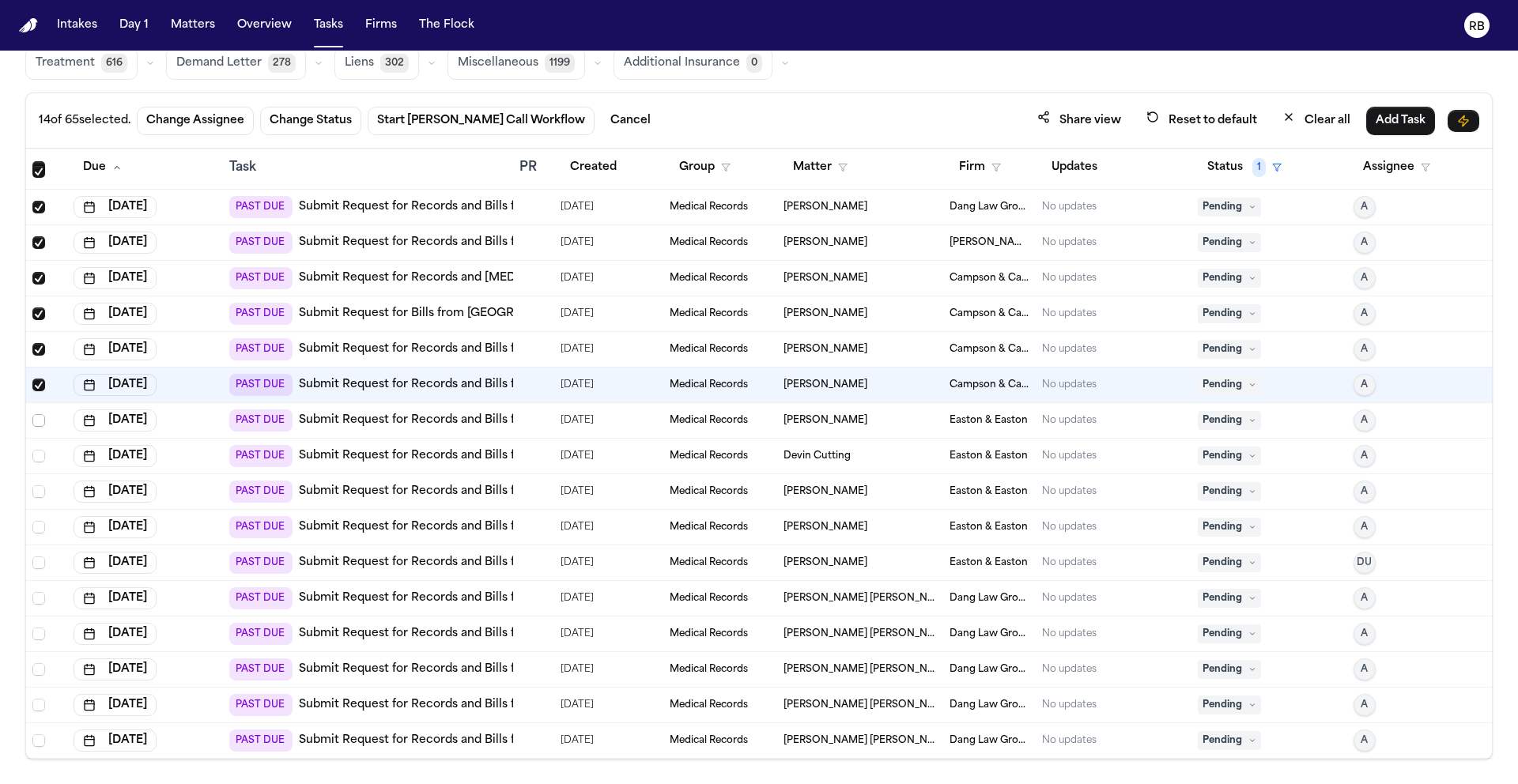
click at [39, 419] on span "Select row" at bounding box center [39, 421] width 13 height 13
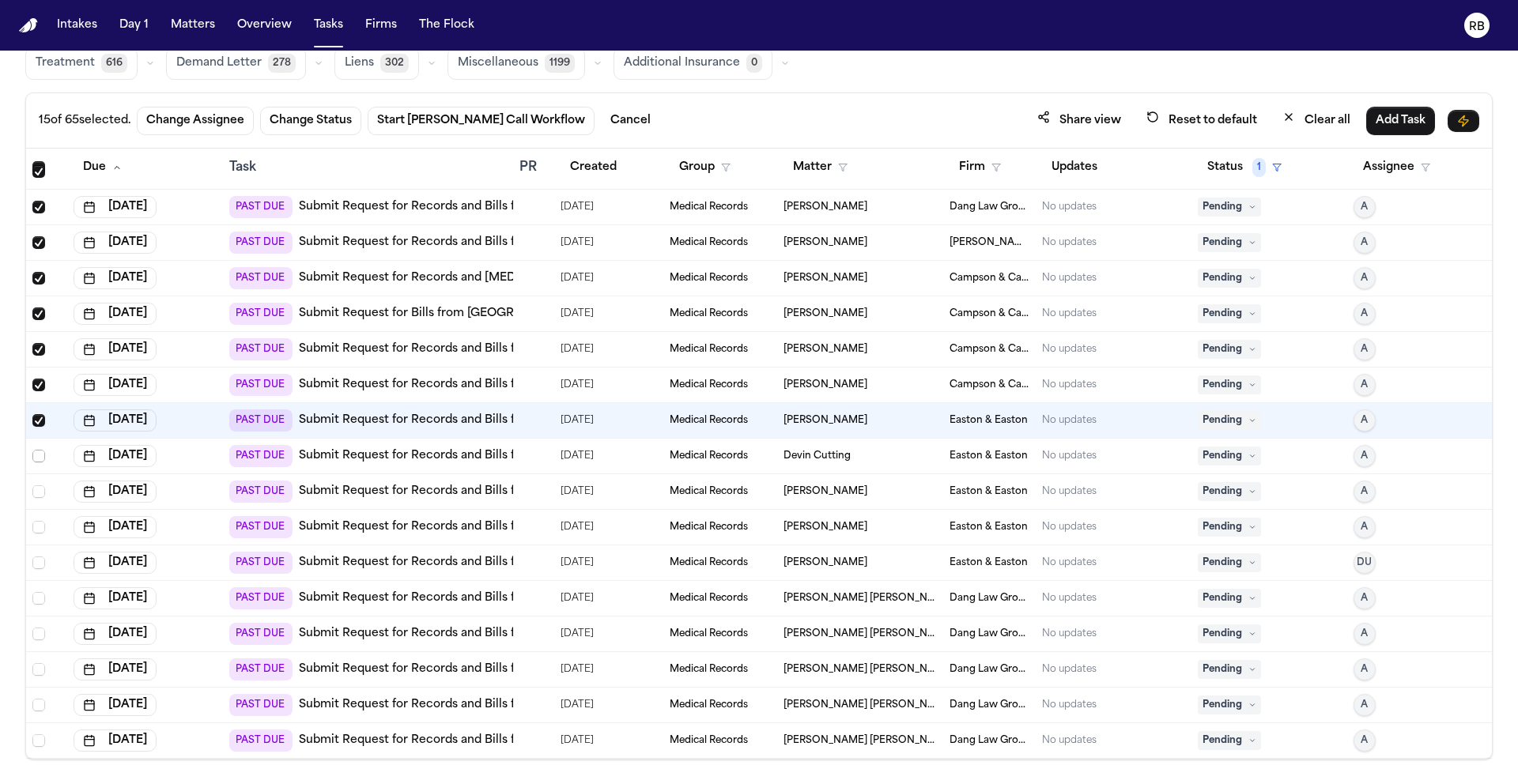
click at [41, 456] on span "Select row" at bounding box center [39, 456] width 13 height 13
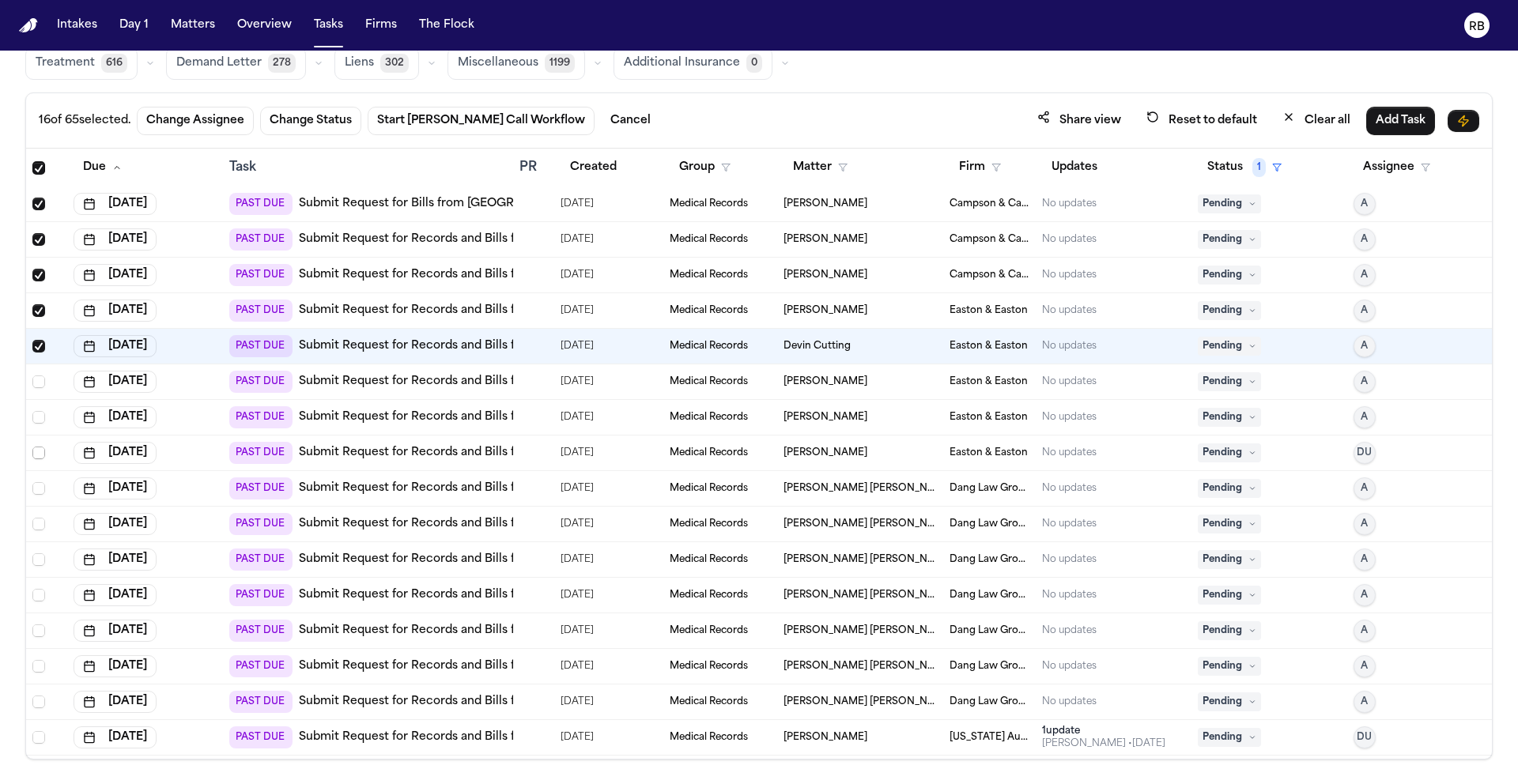
scroll to position [402, 0]
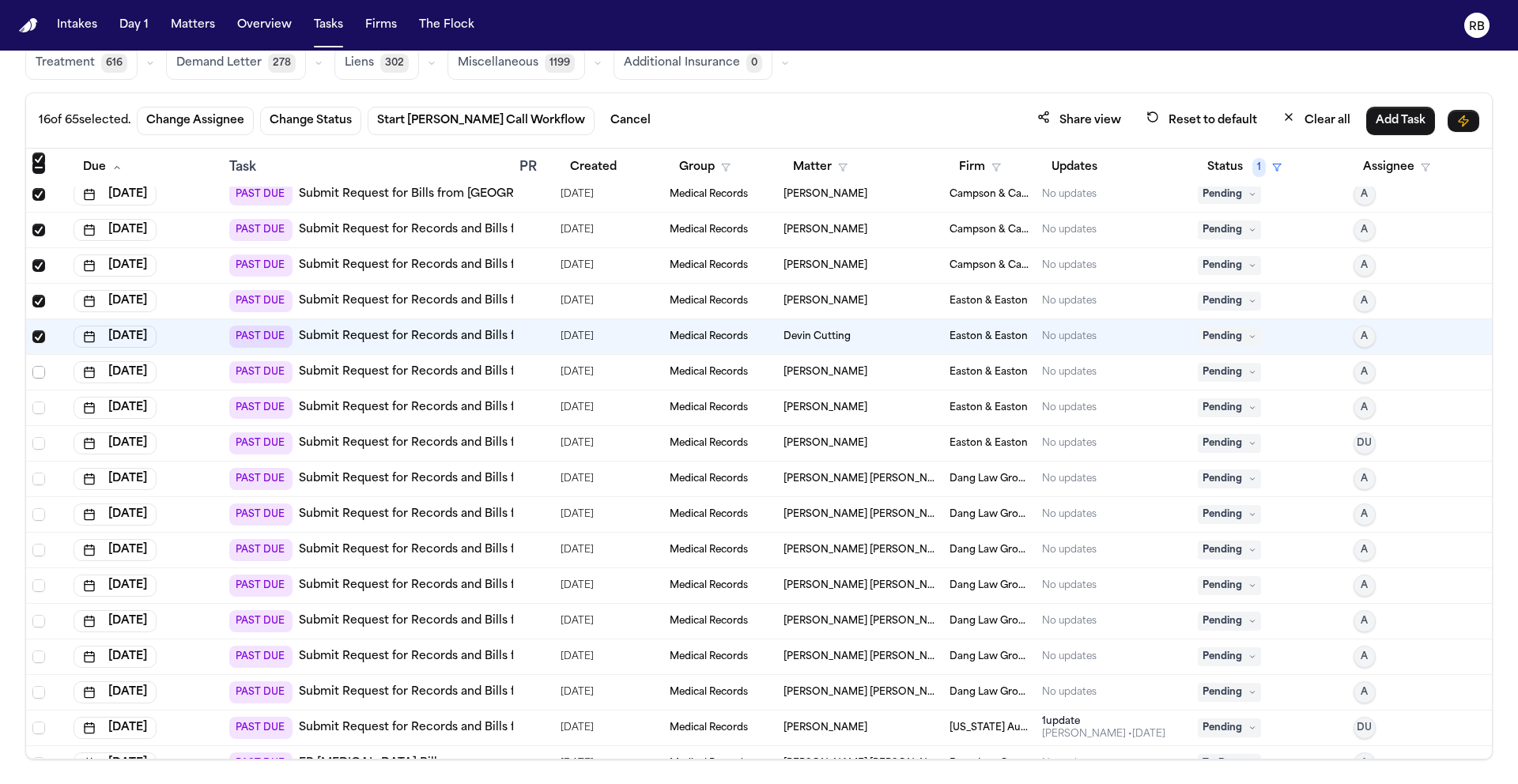
click at [36, 371] on span "Select row" at bounding box center [39, 372] width 13 height 13
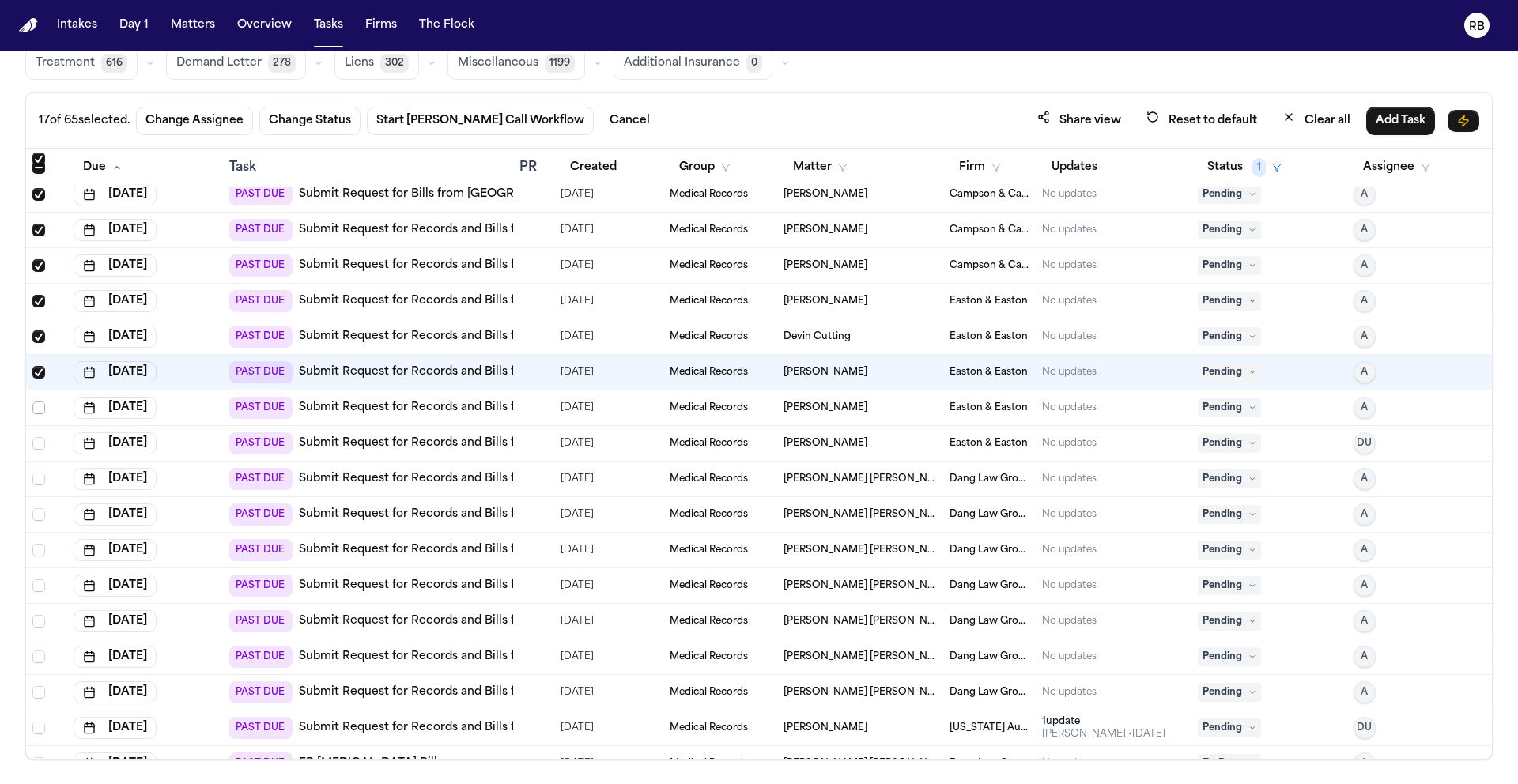
click at [37, 409] on span "Select row" at bounding box center [39, 408] width 13 height 13
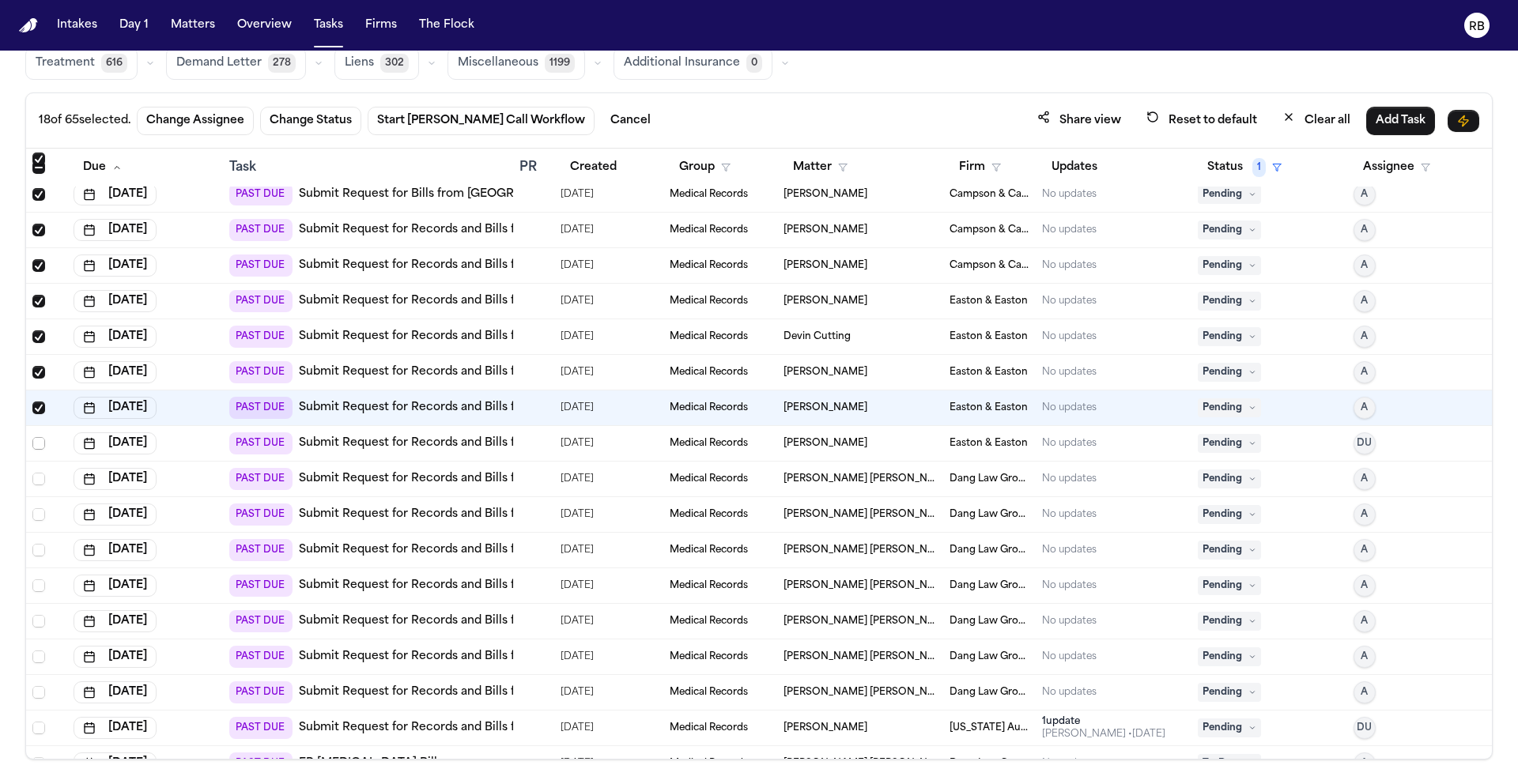
click at [38, 441] on span "Select row" at bounding box center [39, 443] width 13 height 13
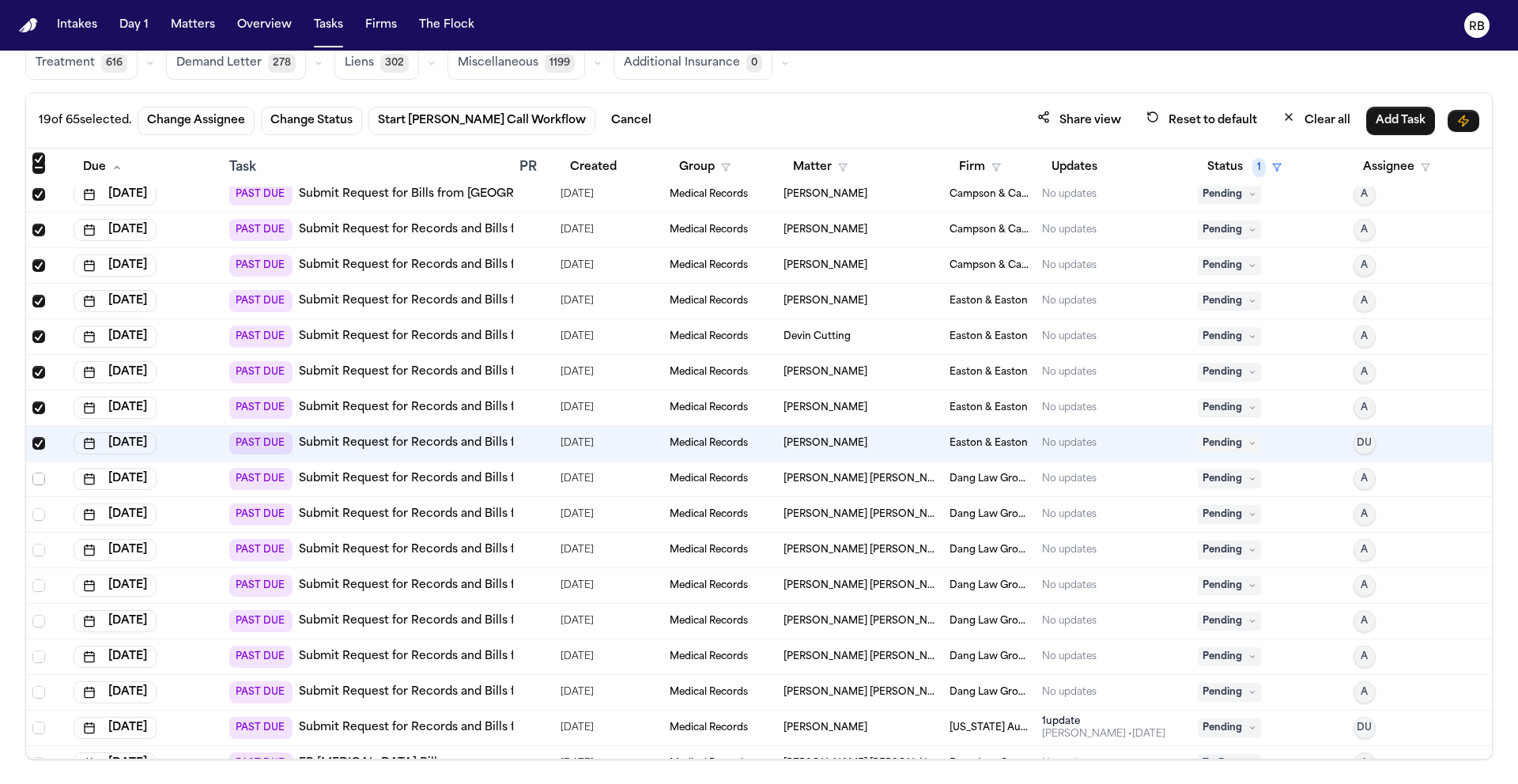
click at [37, 482] on span "Select row" at bounding box center [39, 479] width 13 height 13
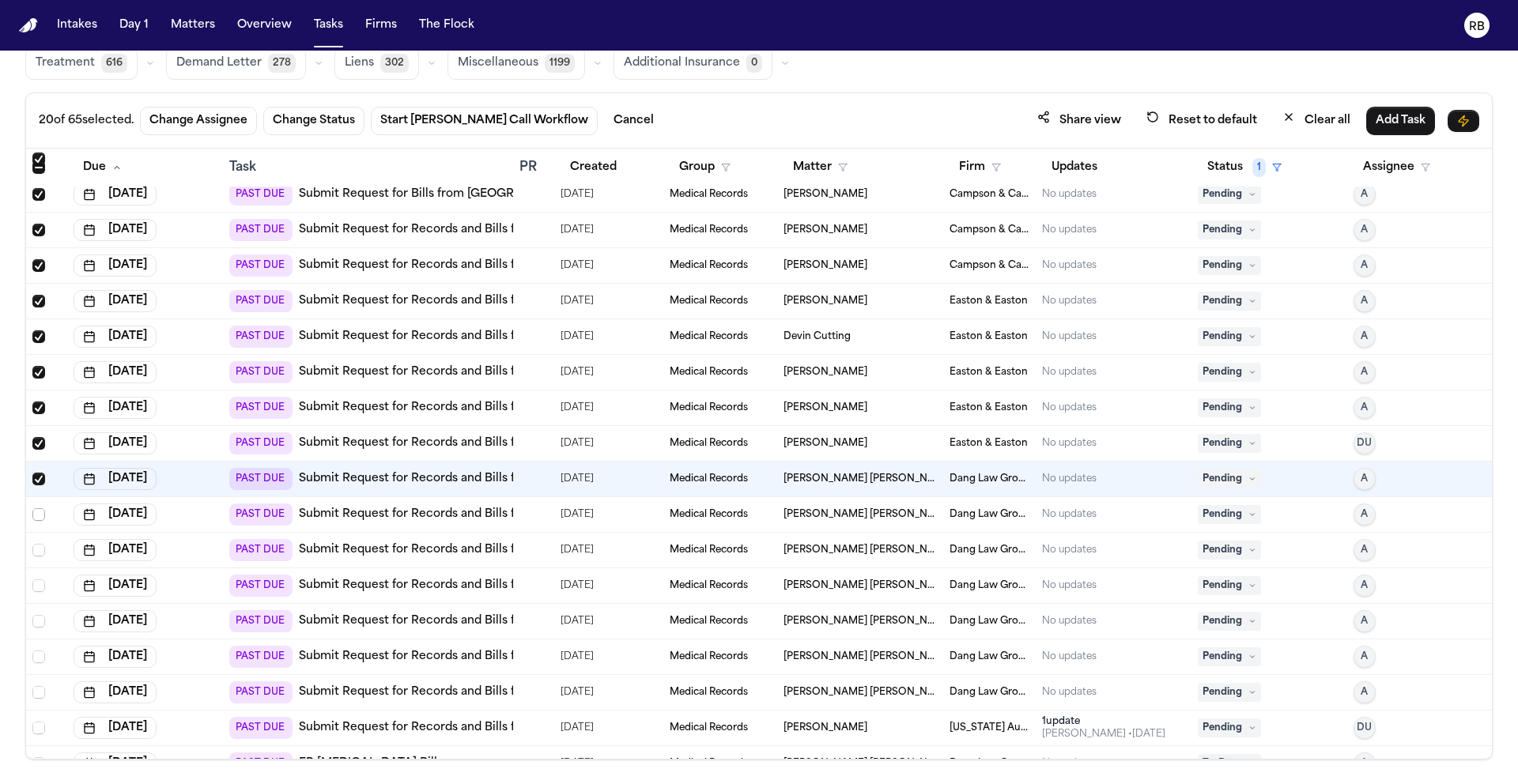
click at [38, 516] on span "Select row" at bounding box center [39, 515] width 13 height 13
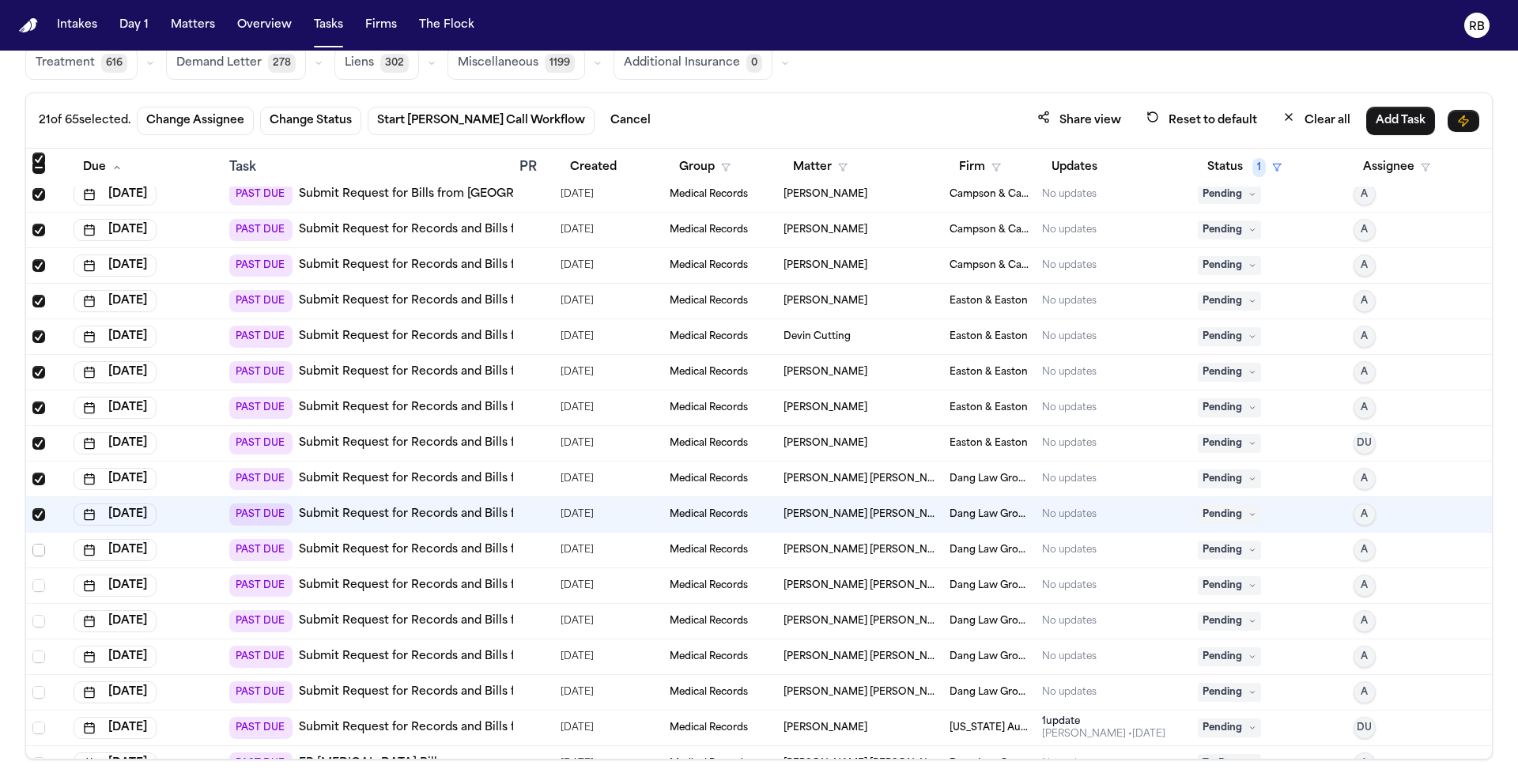
click at [40, 547] on span "Select row" at bounding box center [39, 550] width 13 height 13
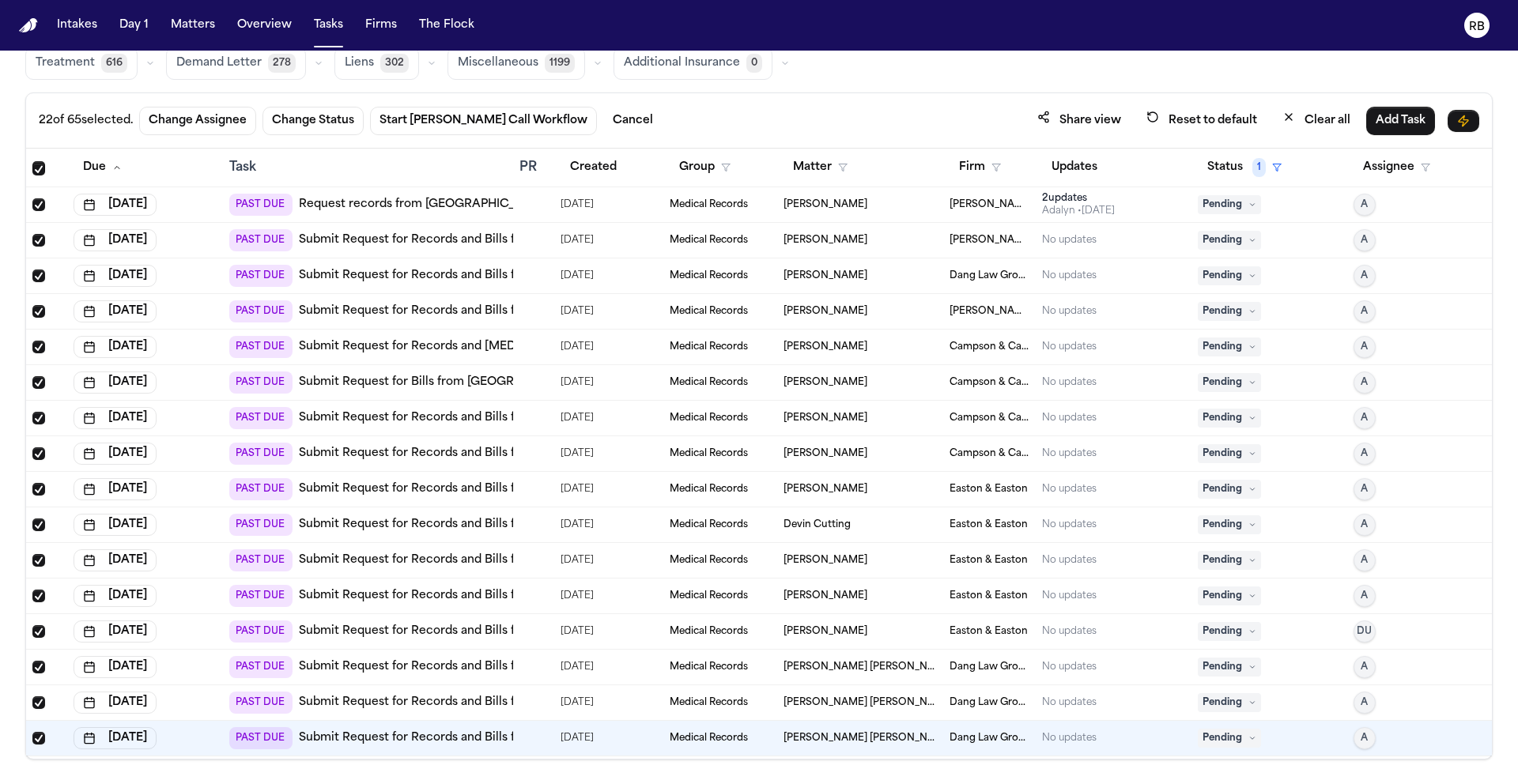
scroll to position [322, 0]
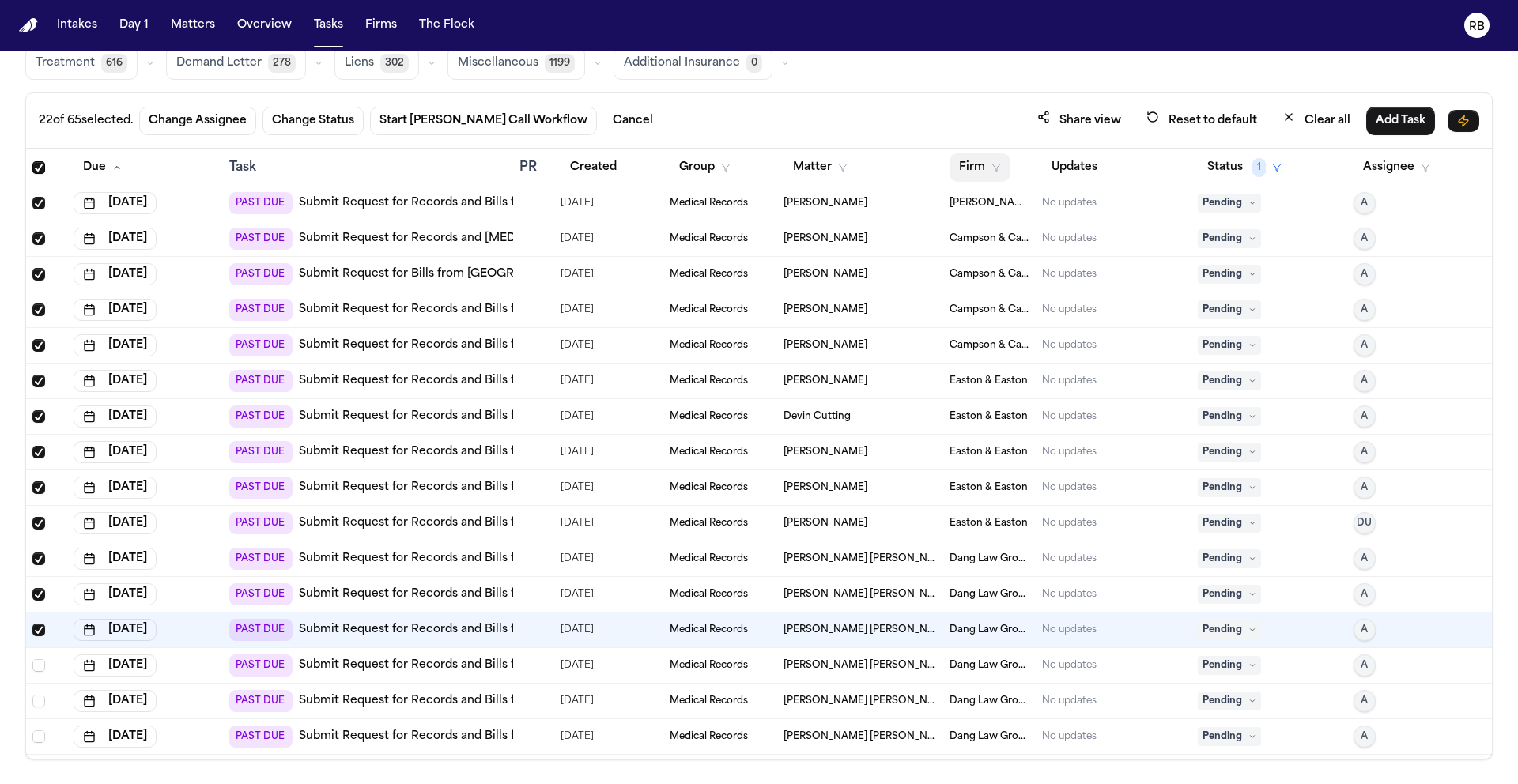
click at [964, 167] on button "Firm" at bounding box center [980, 168] width 61 height 29
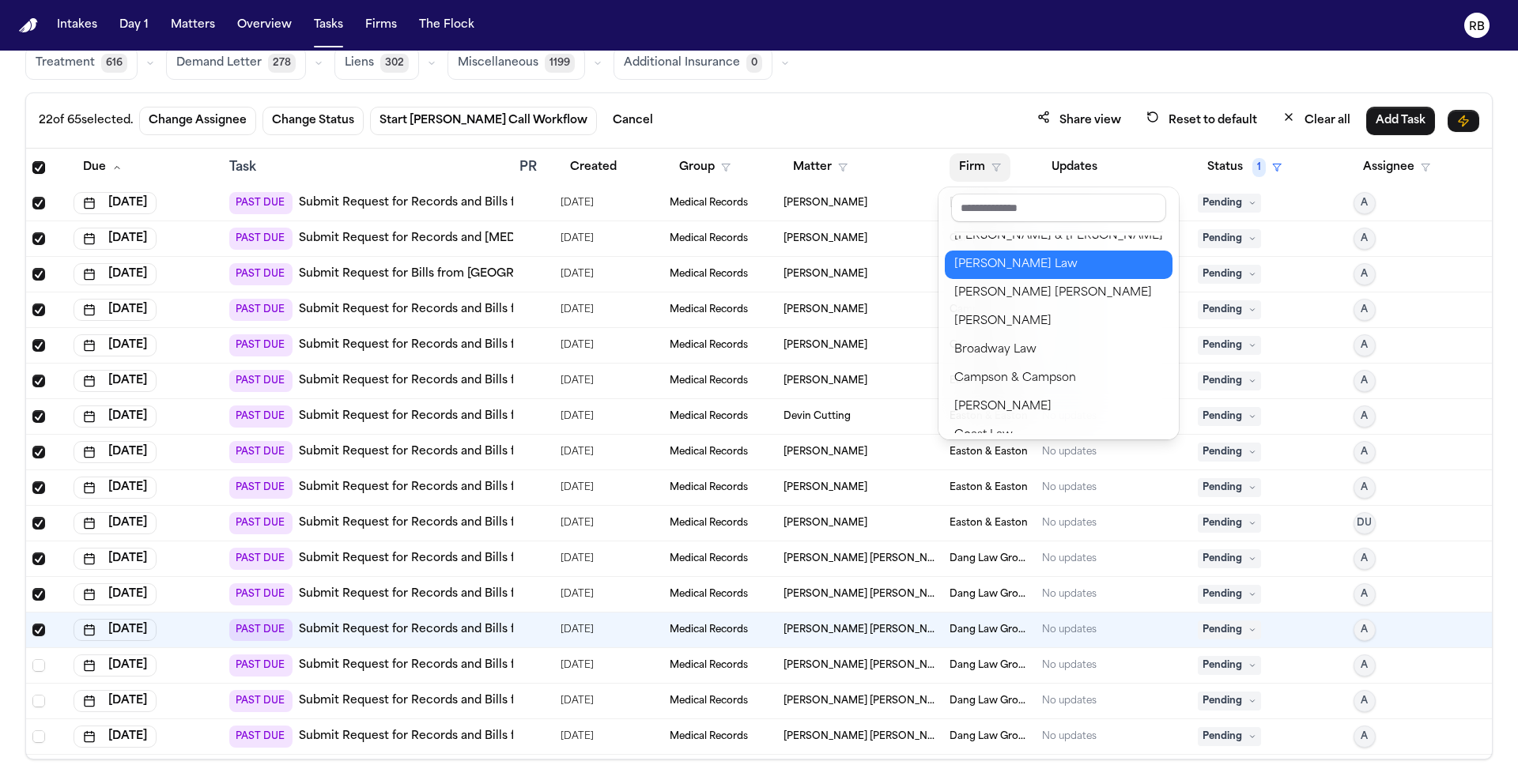
scroll to position [169, 0]
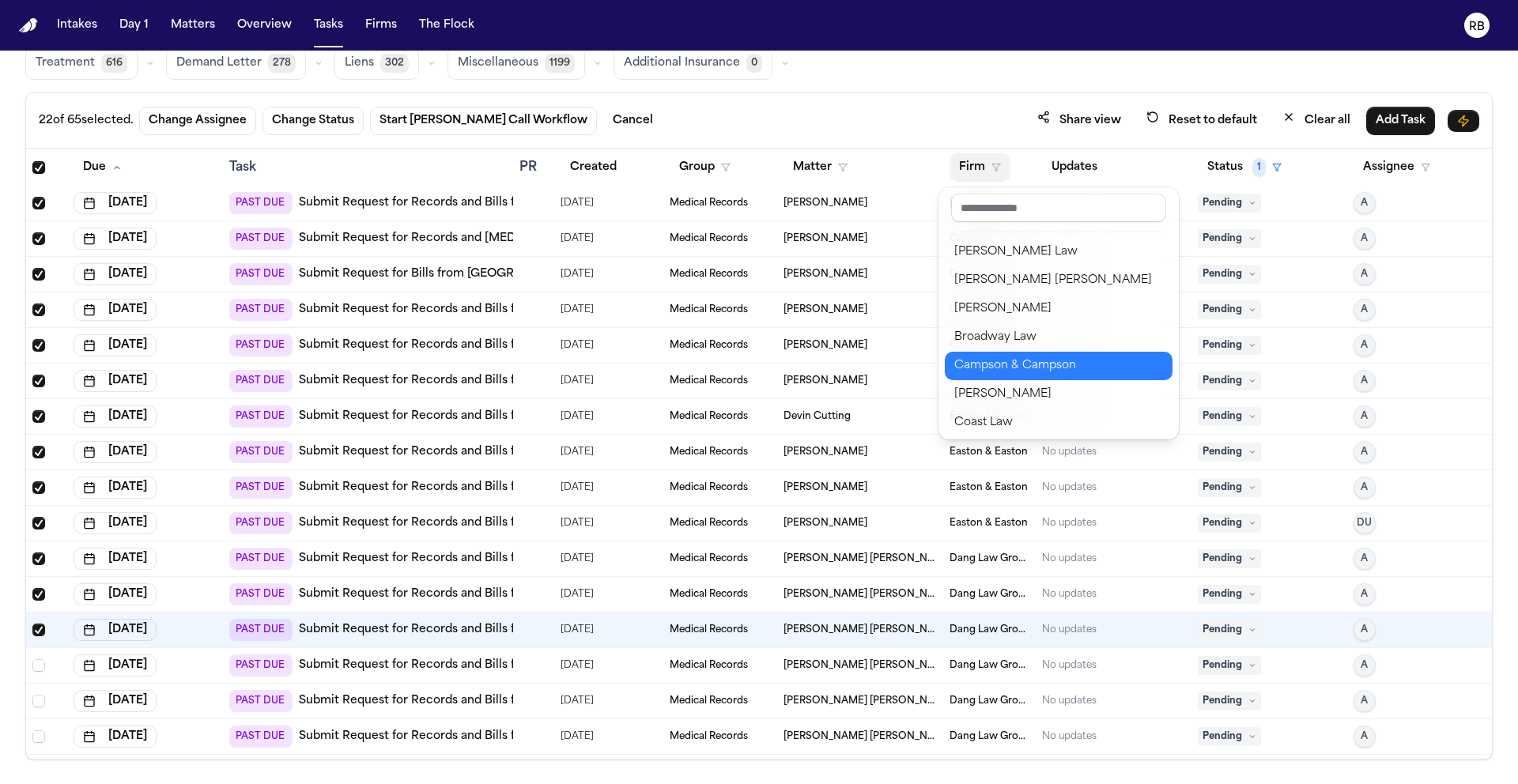
click at [1051, 367] on div "Campson & Campson" at bounding box center [1058, 365] width 209 height 19
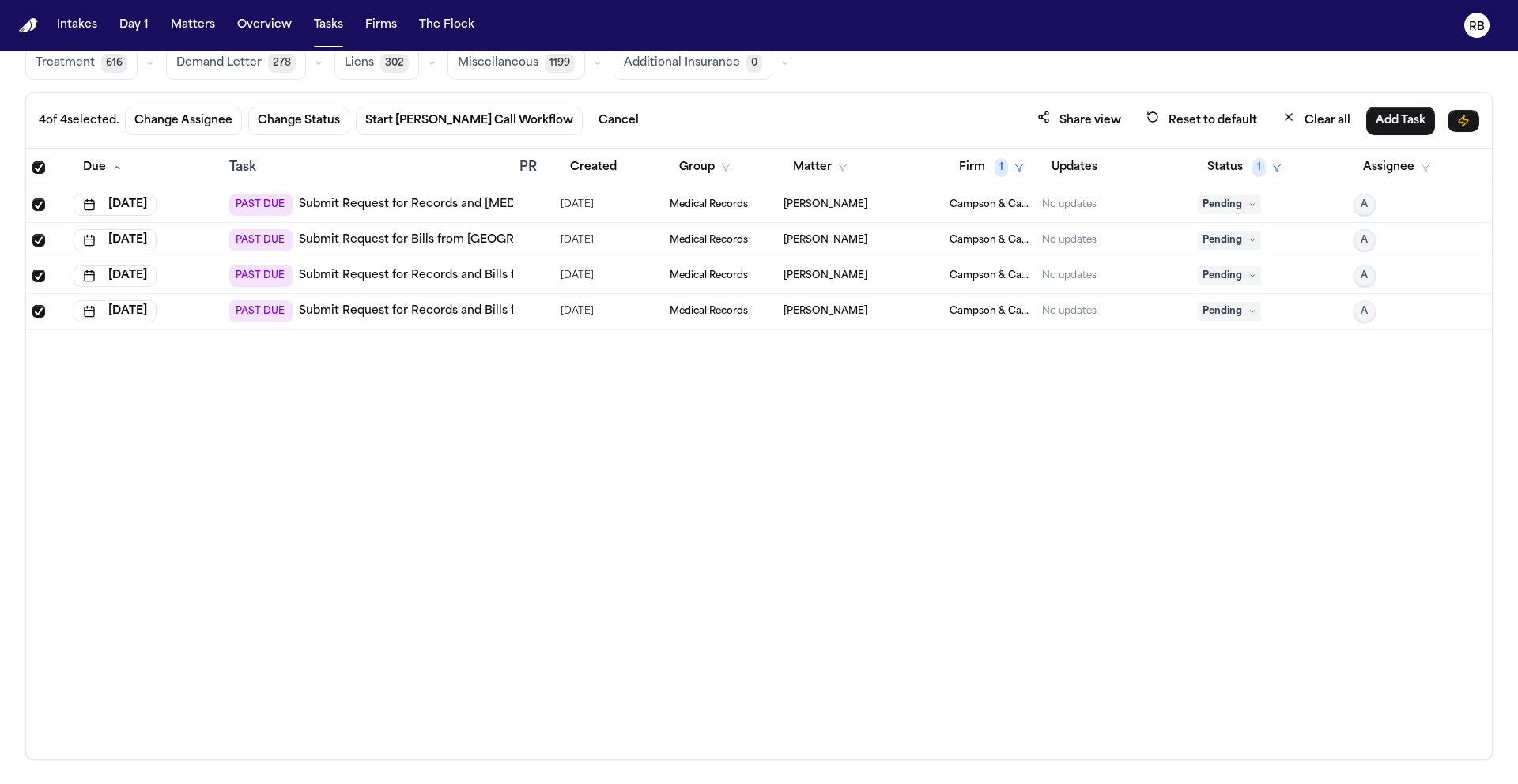
click at [827, 509] on div "Due Task PR Created Group Matter Firm 1 Updates Status 1 Assignee Oct 7, 2025 P…" at bounding box center [758, 454] width 1465 height 610
click at [548, 200] on td at bounding box center [534, 205] width 41 height 36
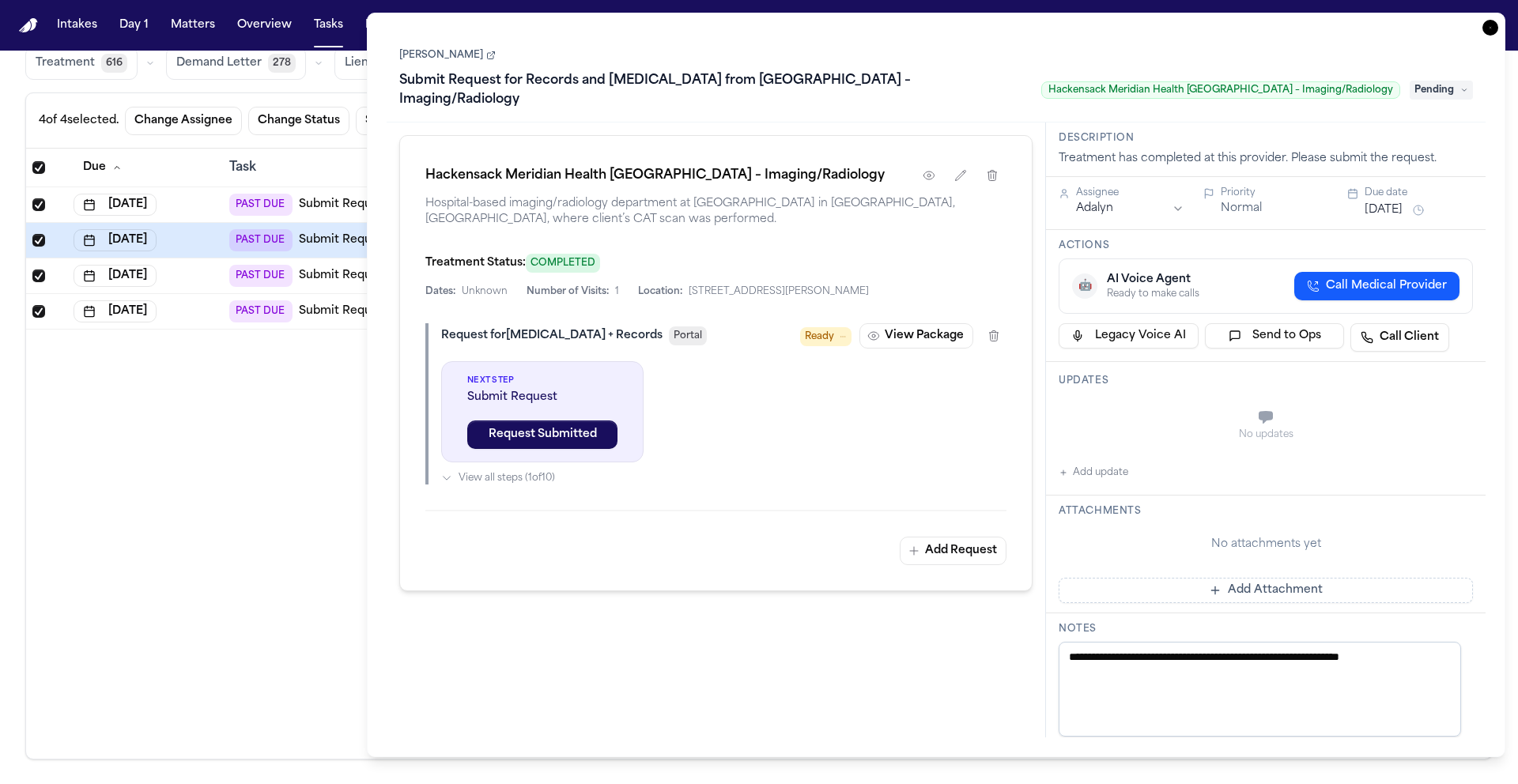
click at [1491, 27] on icon "button" at bounding box center [1490, 28] width 16 height 16
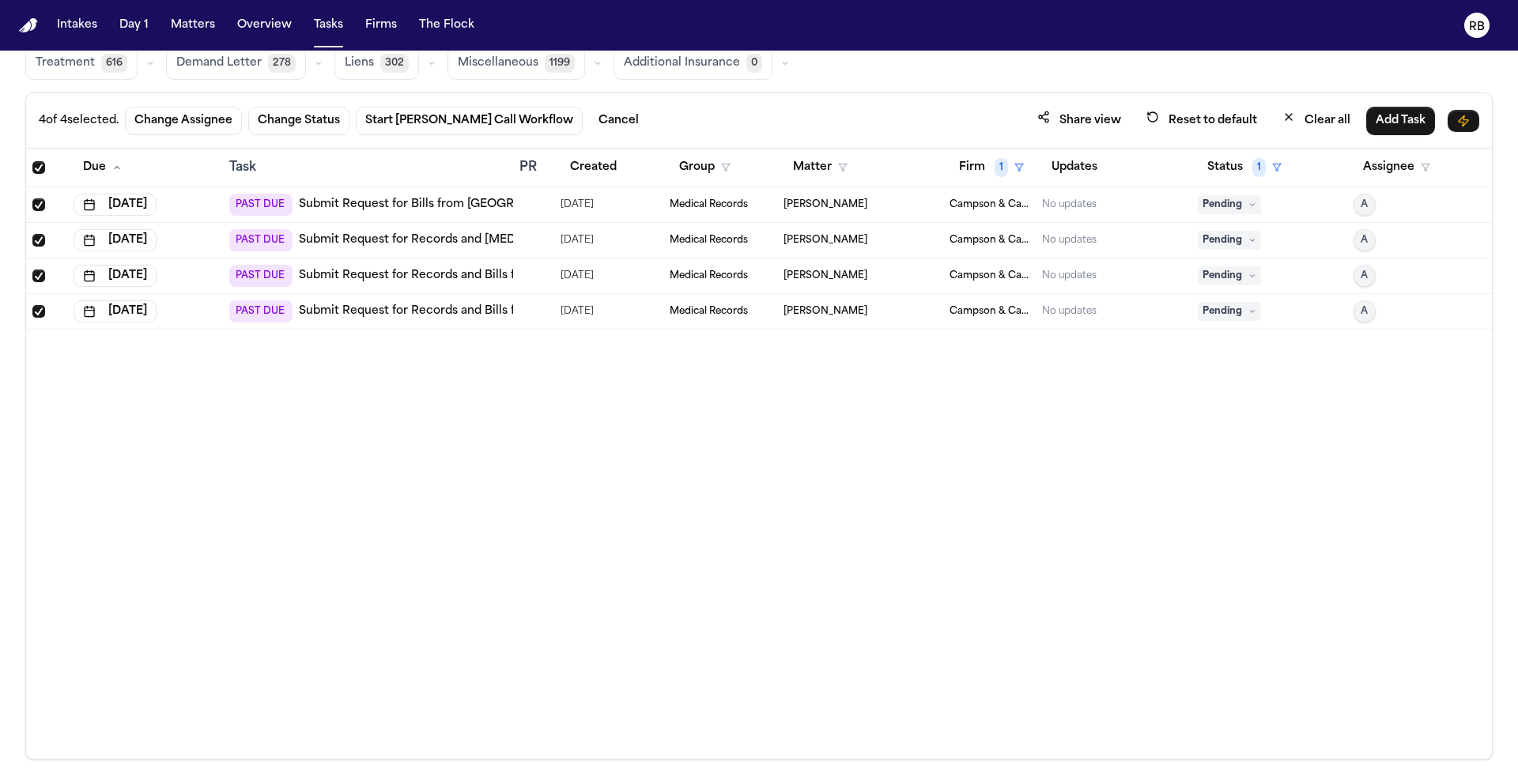
click at [535, 204] on div at bounding box center [534, 205] width 29 height 13
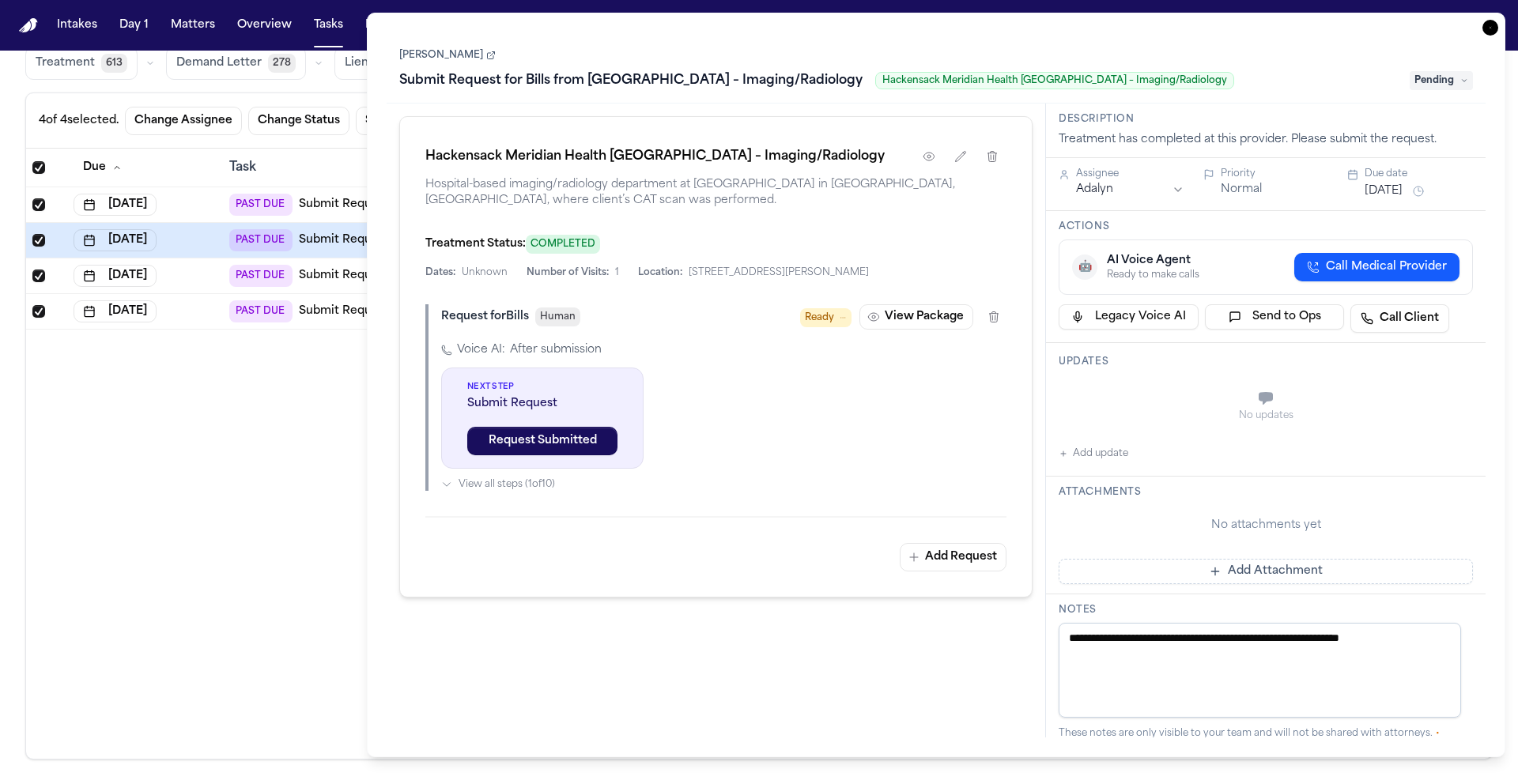
click at [1485, 27] on icon "button" at bounding box center [1490, 28] width 16 height 16
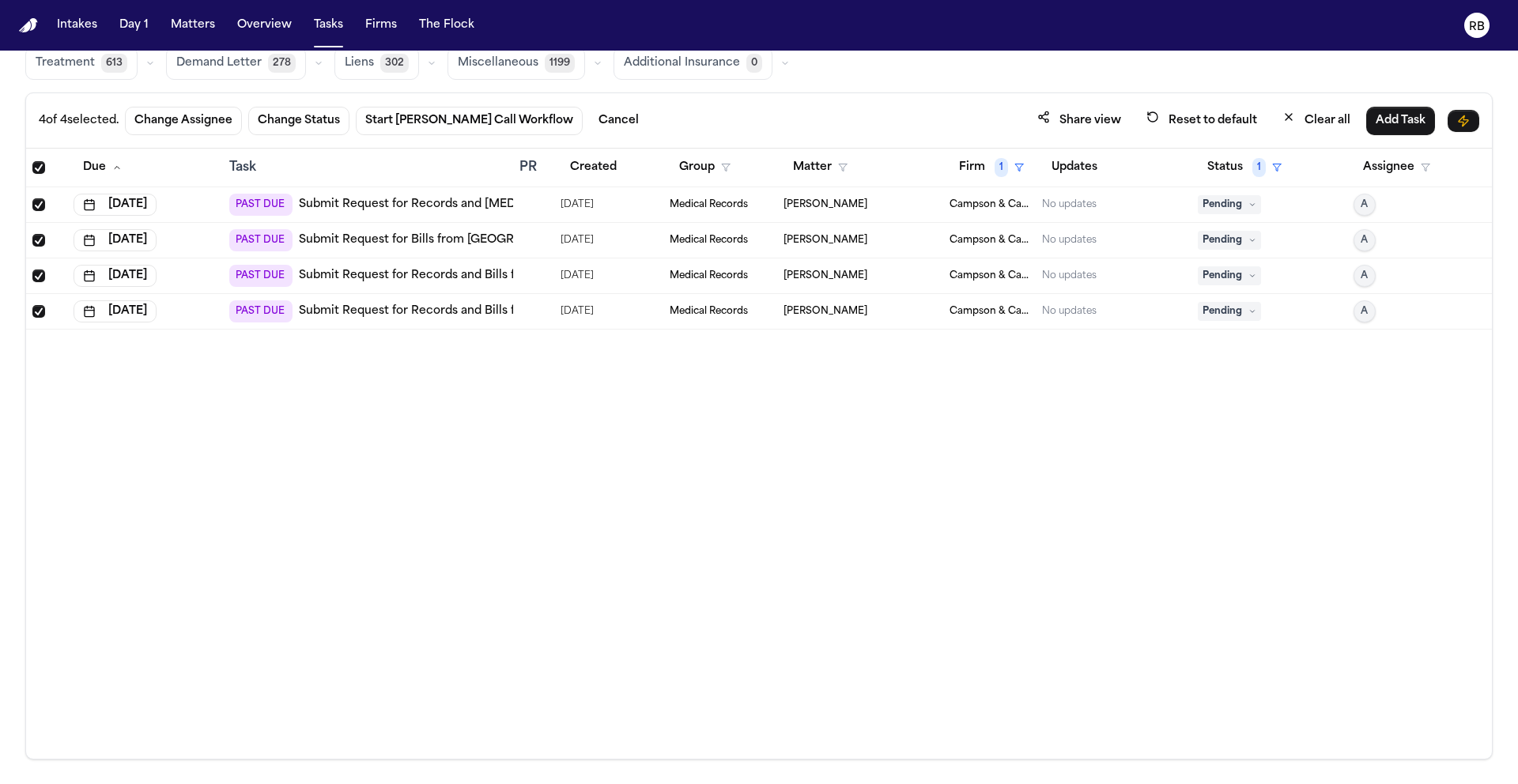
click at [531, 315] on div at bounding box center [534, 311] width 29 height 13
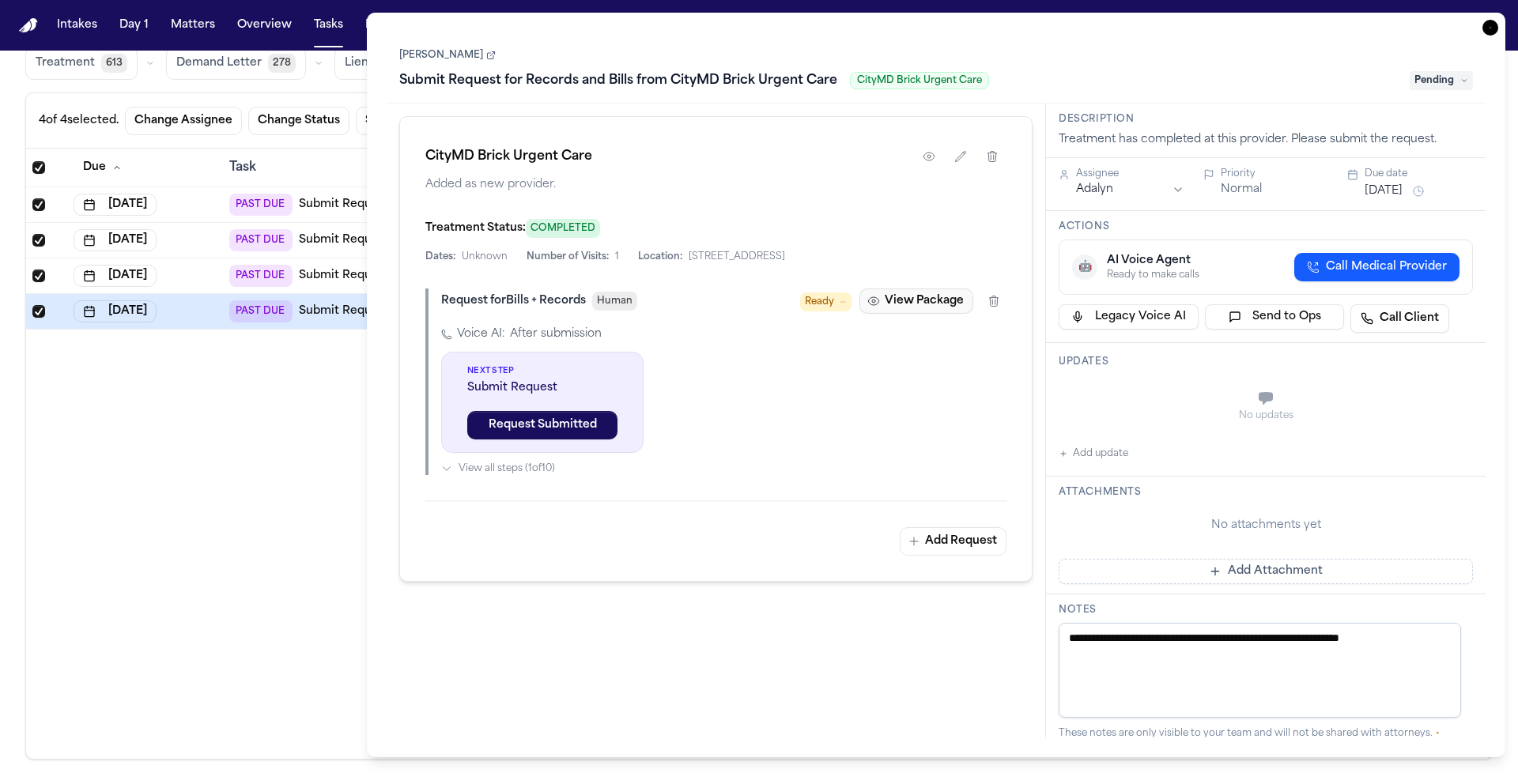
click at [916, 295] on button "View Package" at bounding box center [916, 301] width 114 height 25
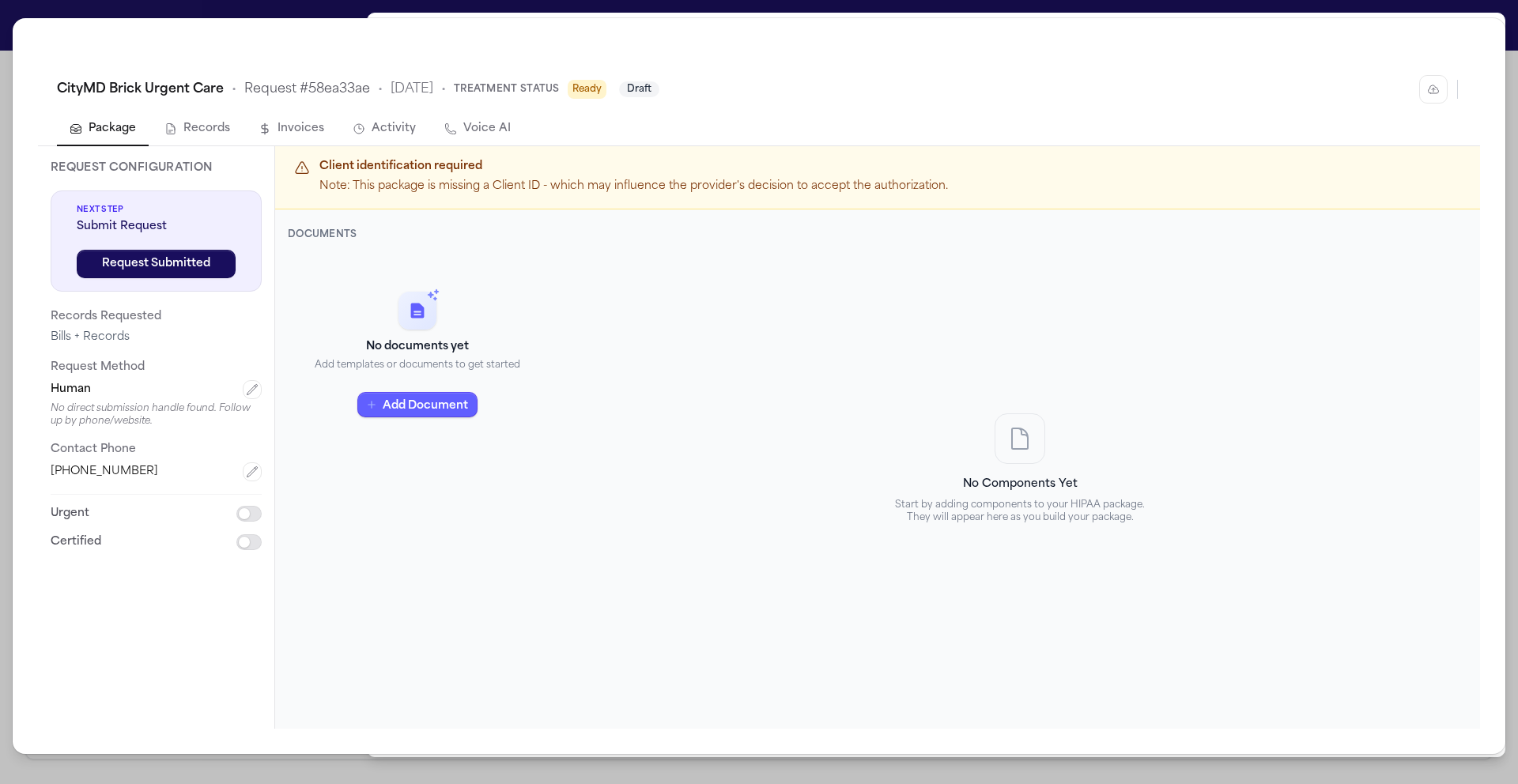
click at [44, 5] on div "CityMD Brick Urgent Care • Request # 58ea33ae • 10/6/2025 • Treatment Status Re…" at bounding box center [759, 392] width 1518 height 784
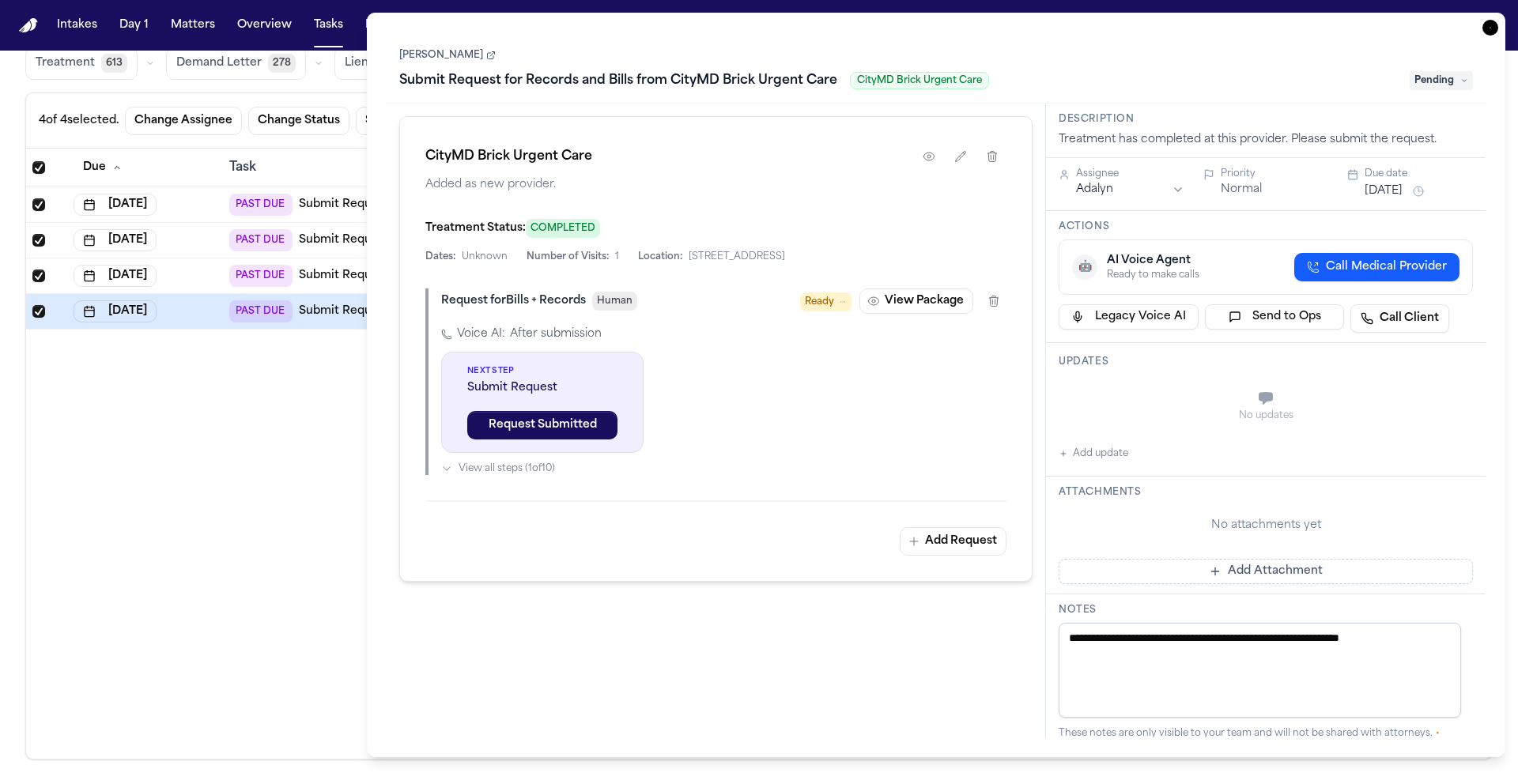
click at [1487, 29] on icon "button" at bounding box center [1490, 28] width 16 height 16
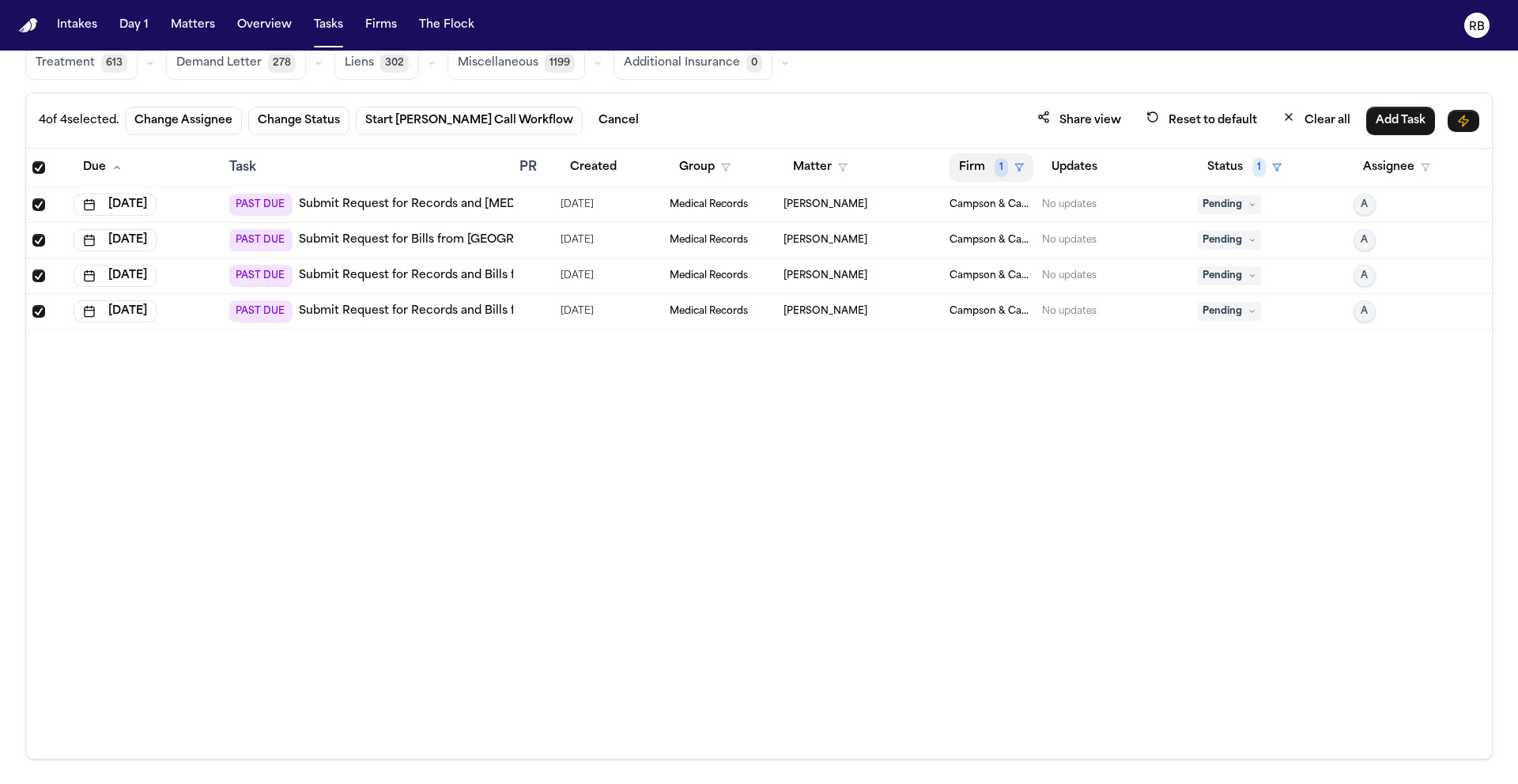
click at [976, 168] on button "Firm 1" at bounding box center [990, 168] width 83 height 29
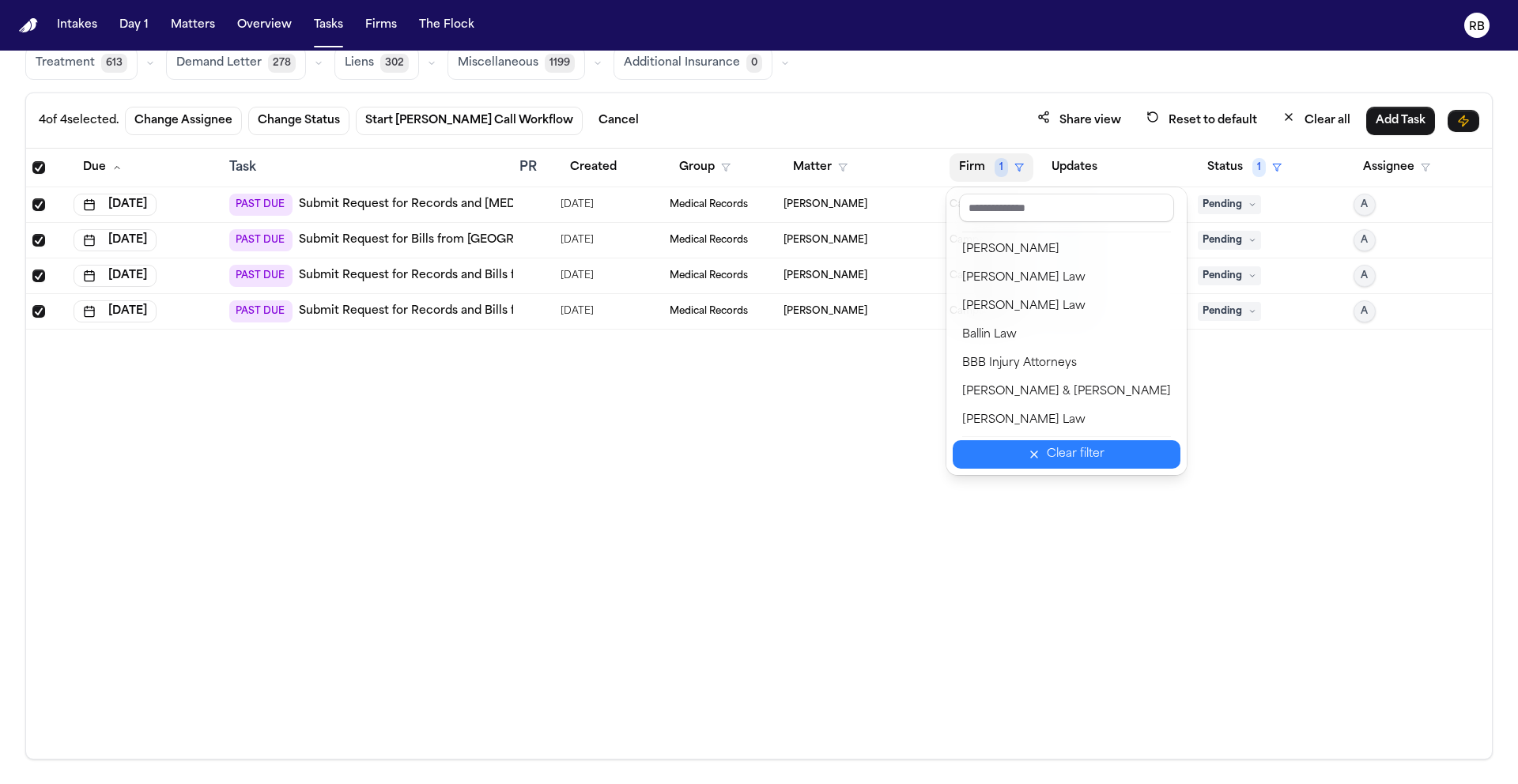
click at [1046, 457] on div "Clear filter" at bounding box center [1075, 454] width 57 height 19
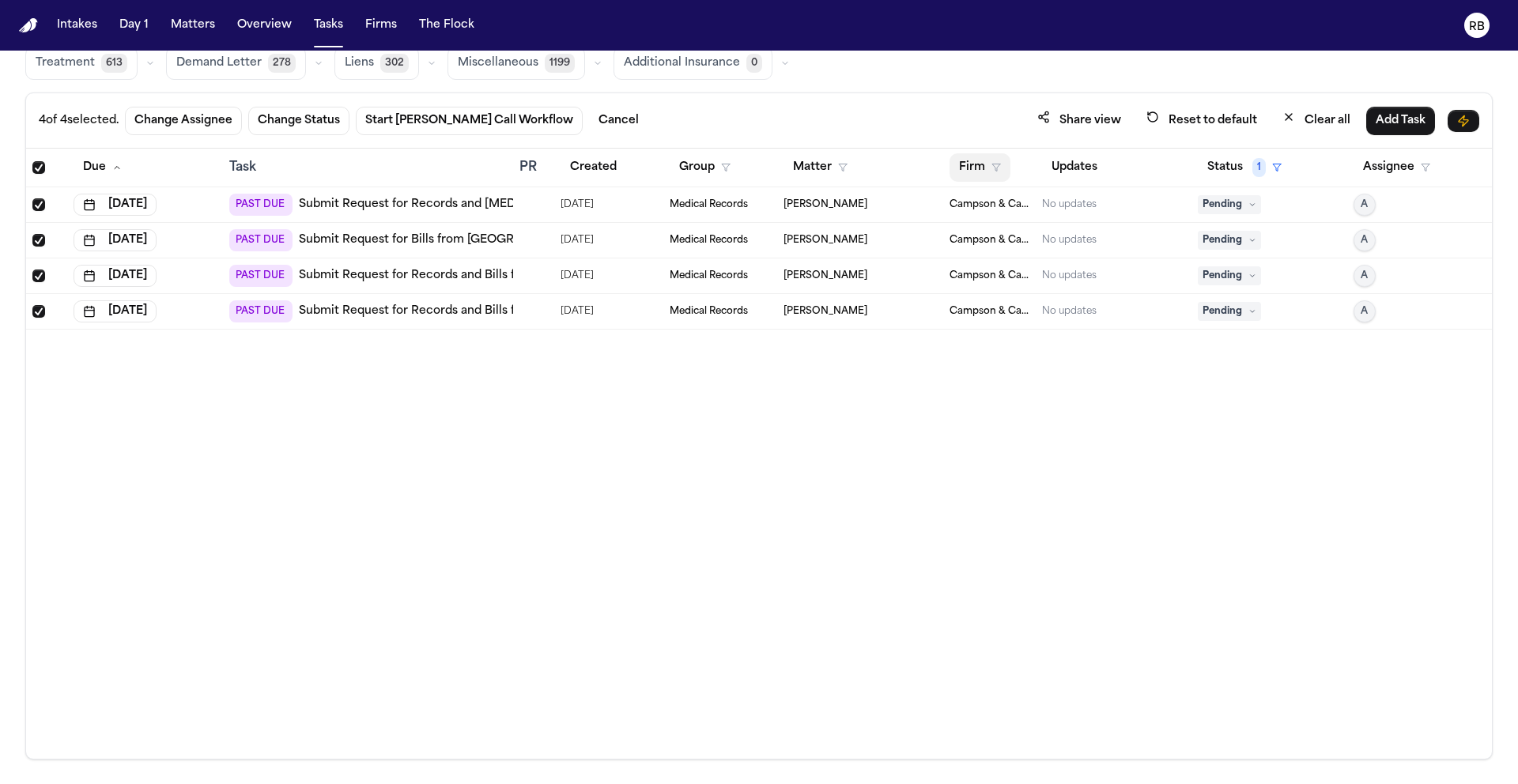
click at [973, 162] on button "Firm" at bounding box center [980, 168] width 61 height 29
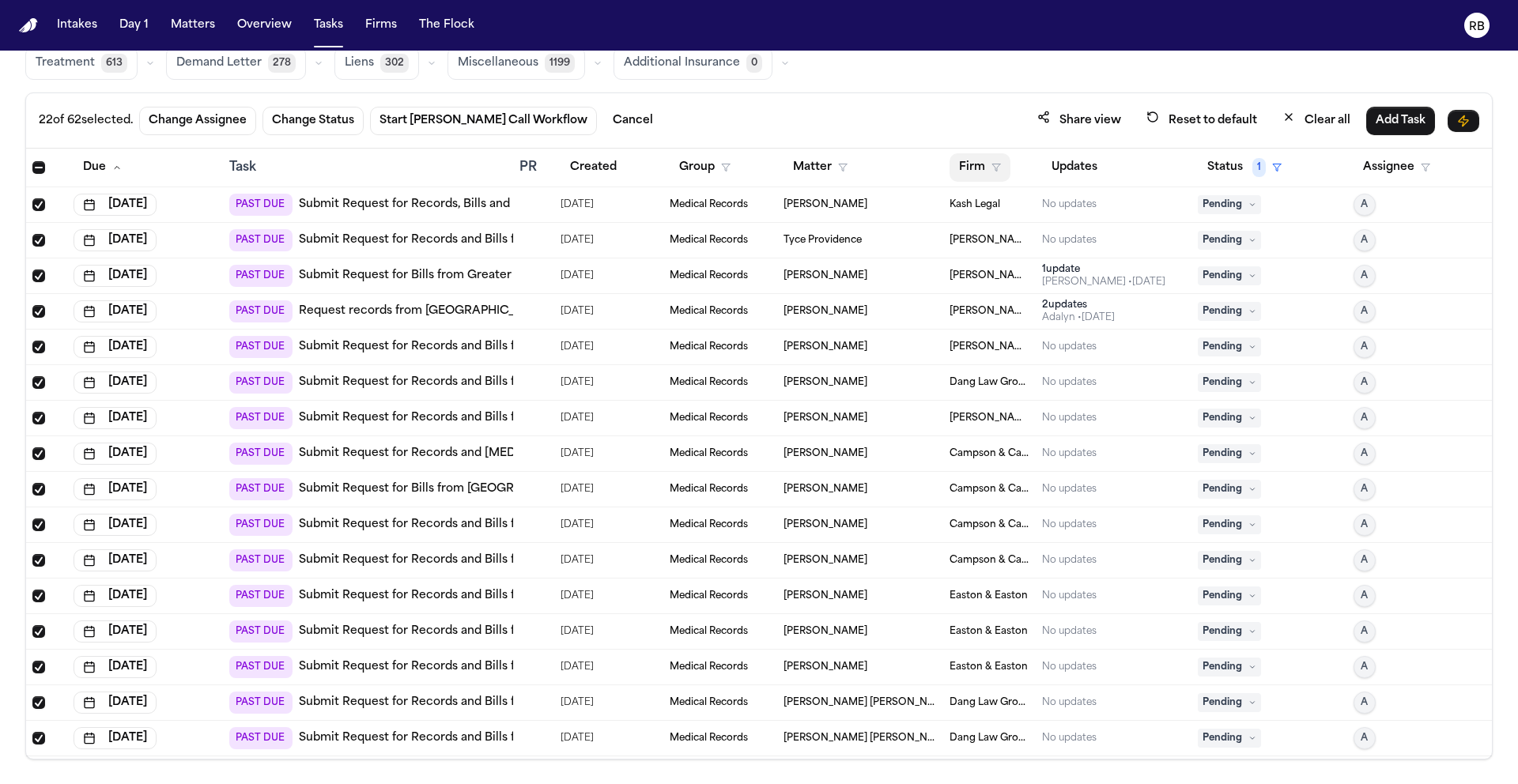
click at [963, 162] on button "Firm" at bounding box center [980, 168] width 61 height 29
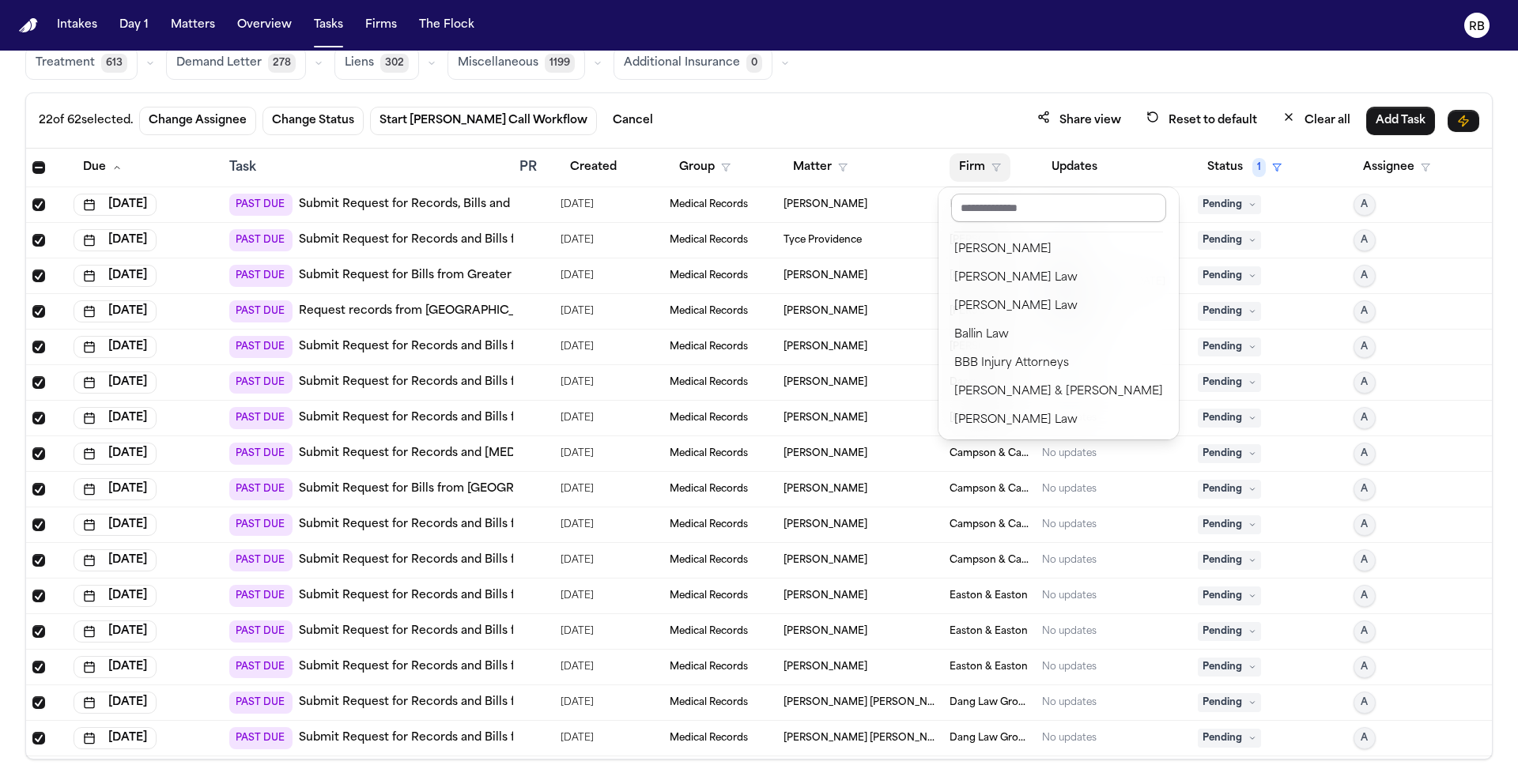
click at [989, 205] on input "text" at bounding box center [1059, 208] width 215 height 29
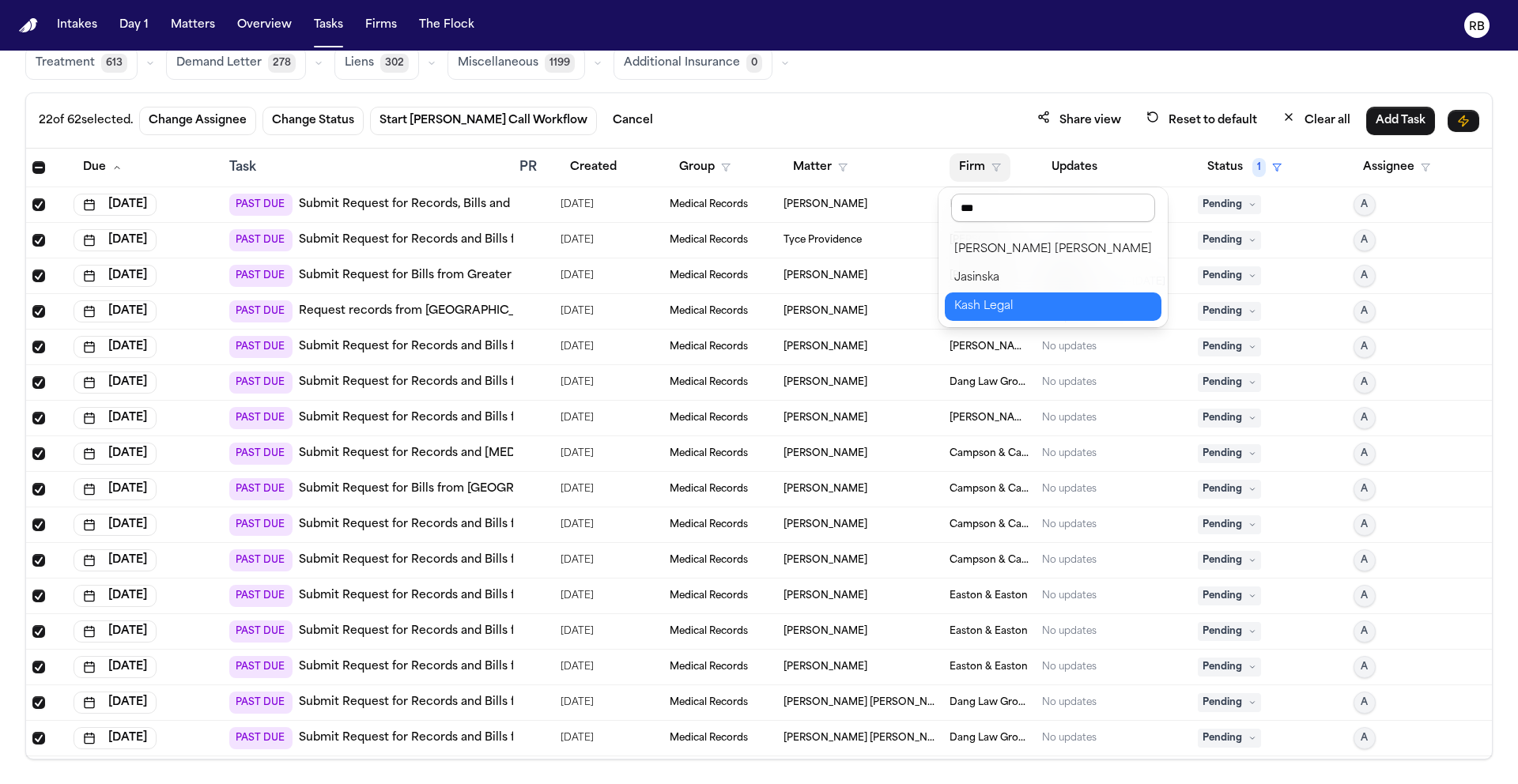
type input "****"
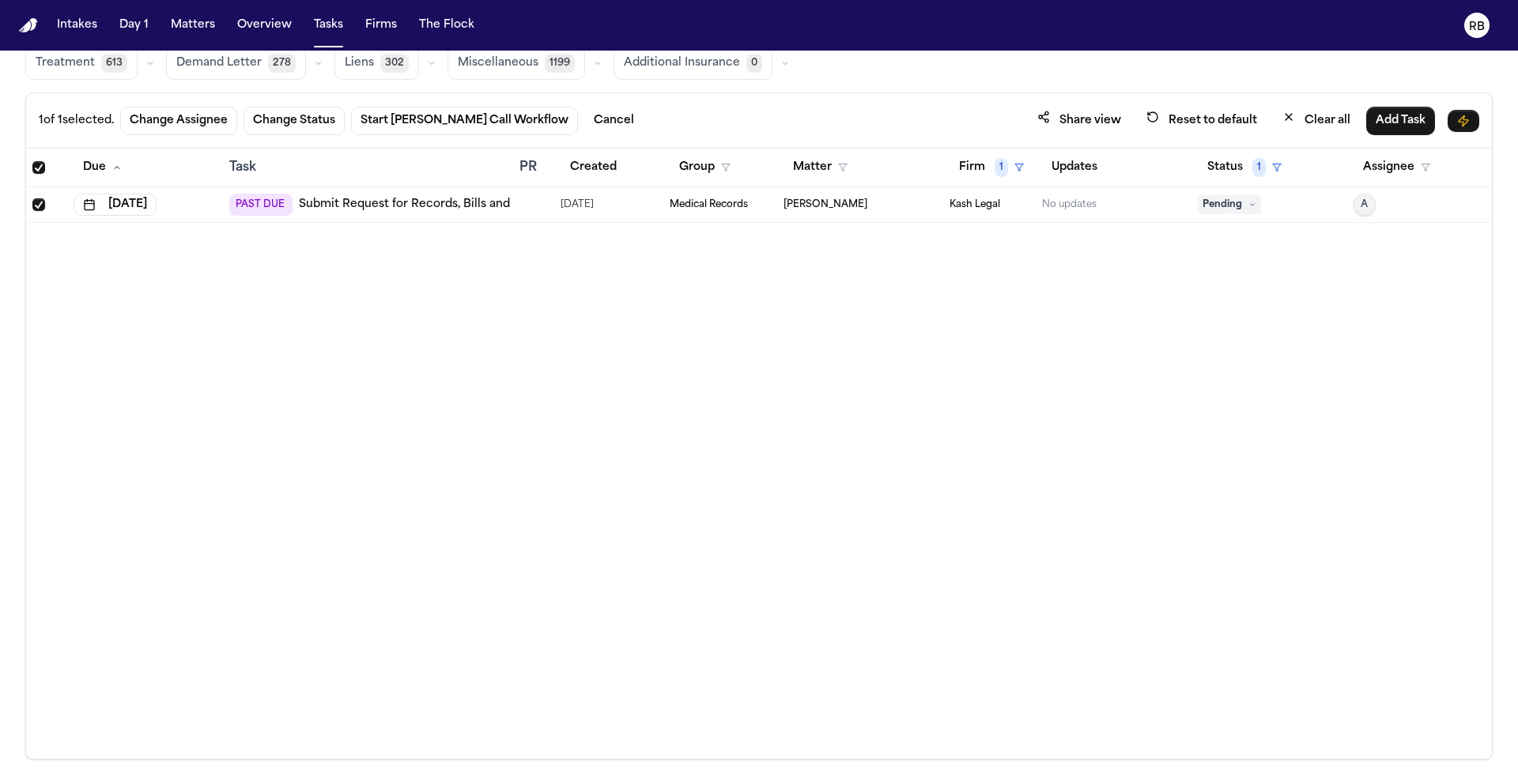
click at [889, 405] on div "Due Task PR Created Group Matter Firm 1 Updates Status 1 Assignee Oct 1, 2025 P…" at bounding box center [758, 454] width 1465 height 610
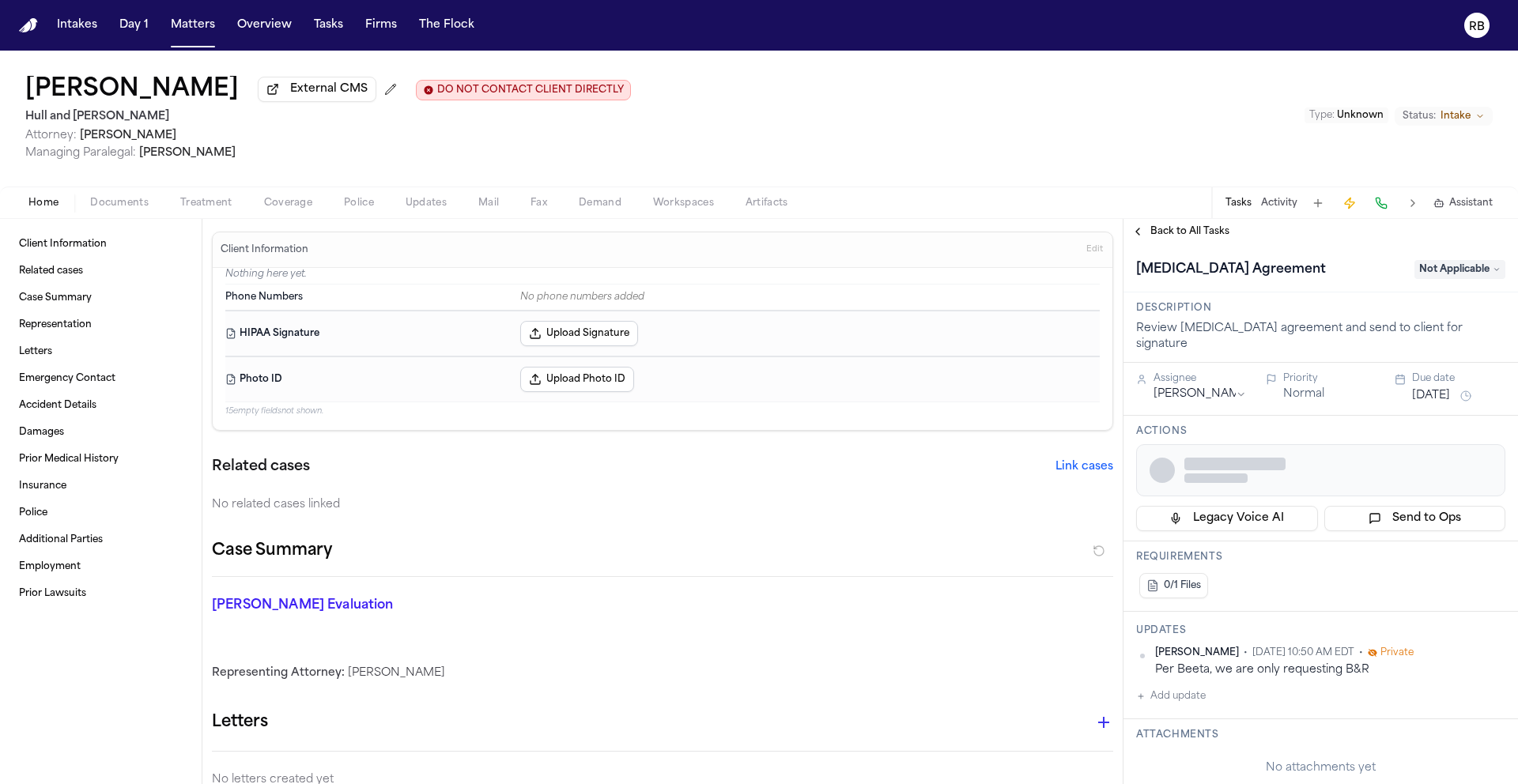
click at [867, 113] on div "Mary Kelley External CMS DO NOT CONTACT CLIENT DIRECTLY DO NOT CONTACT Hull and…" at bounding box center [759, 118] width 1518 height 136
click at [423, 95] on icon "Edit client contact restriction" at bounding box center [428, 90] width 11 height 11
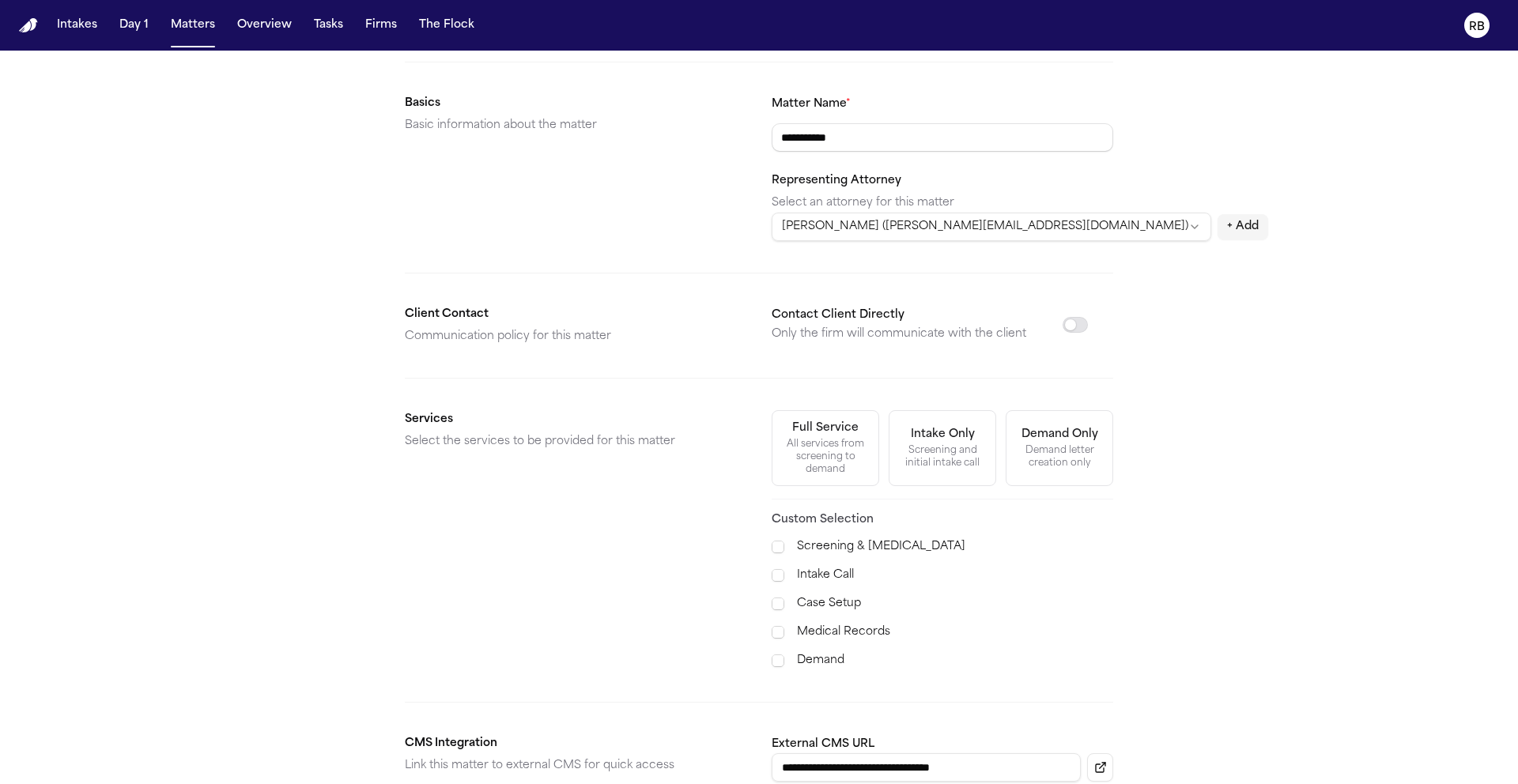
scroll to position [214, 0]
click at [778, 629] on span at bounding box center [778, 630] width 13 height 13
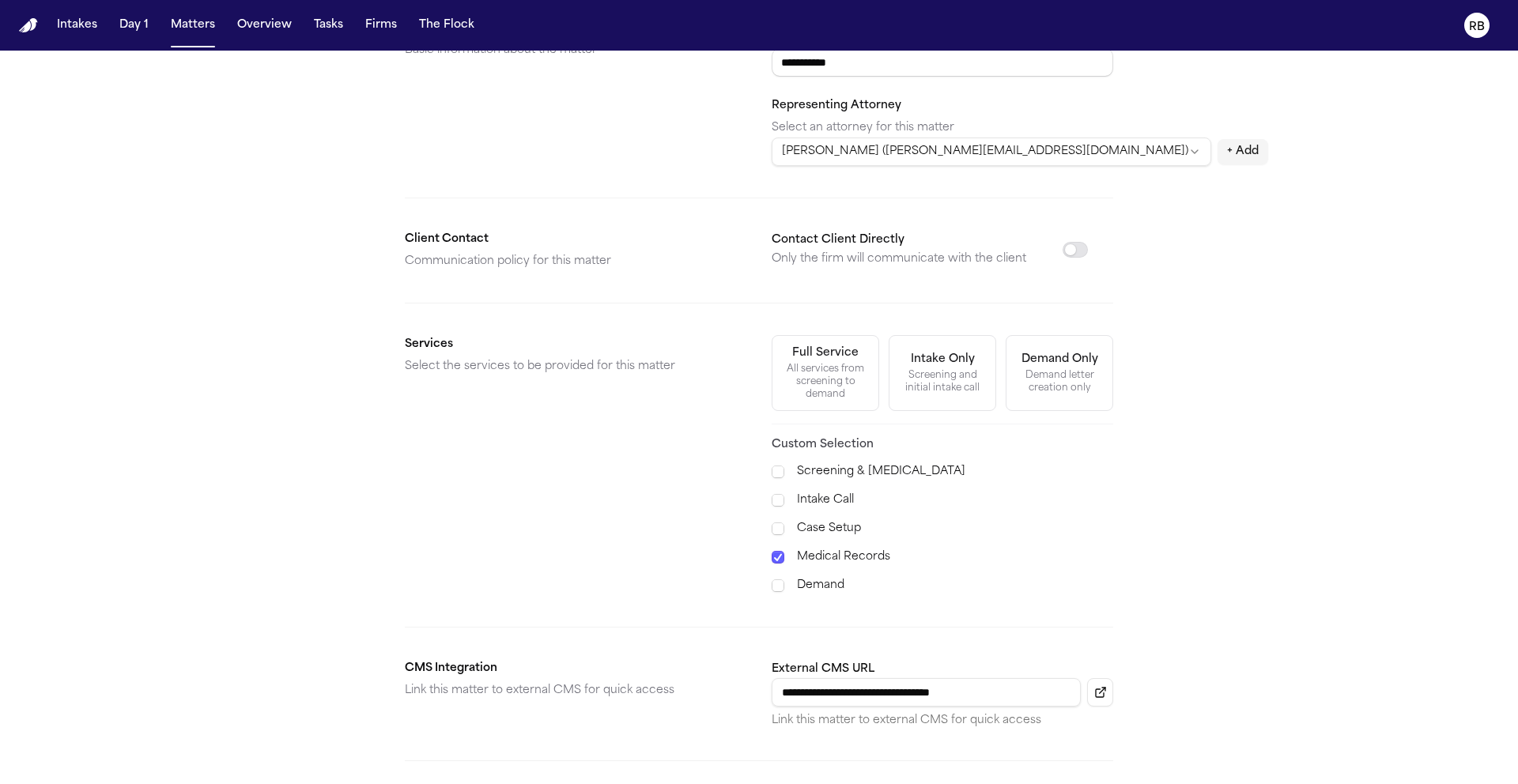
scroll to position [418, 0]
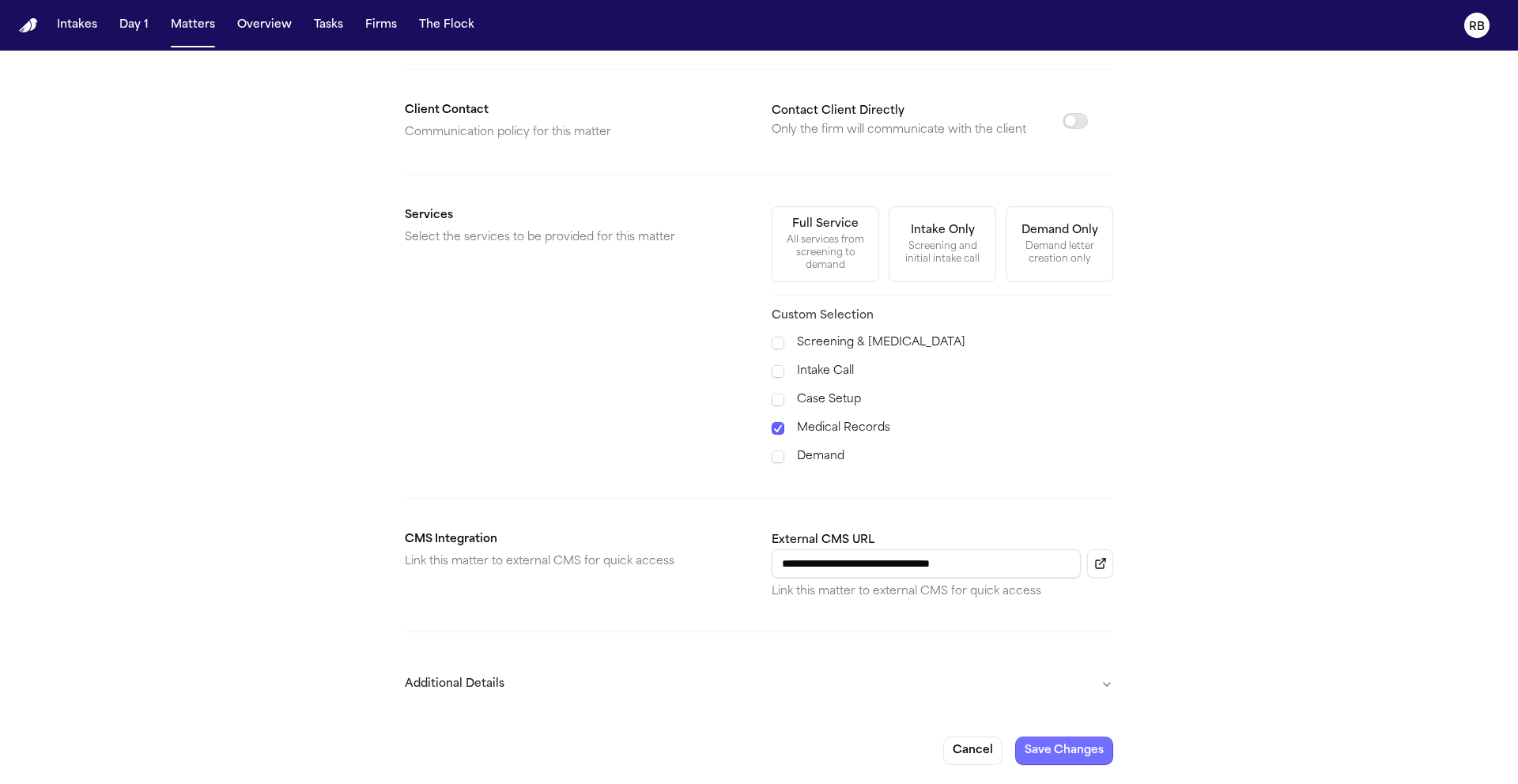
click at [1079, 747] on button "Save Changes" at bounding box center [1063, 751] width 98 height 29
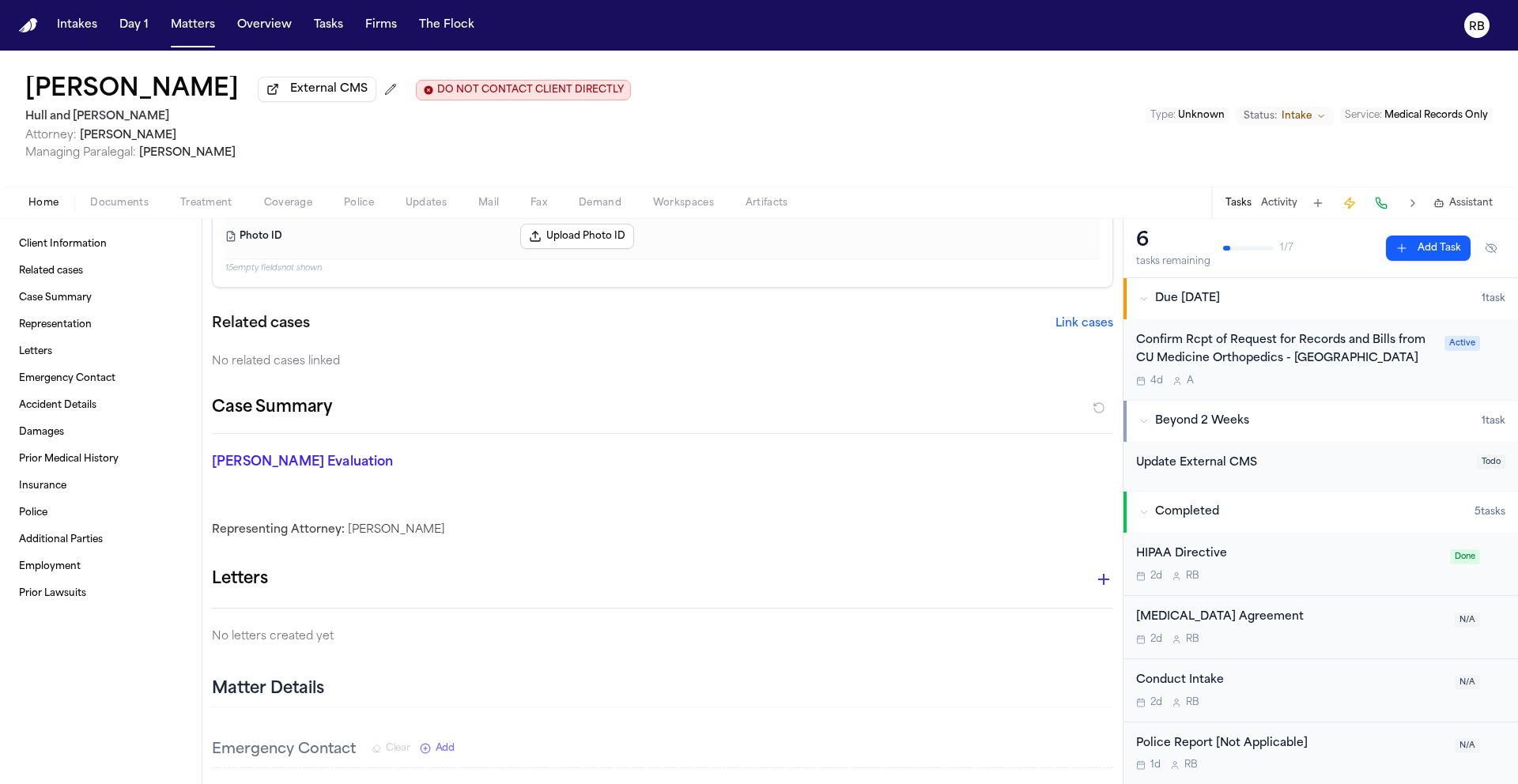
click at [1042, 91] on div "Mary Kelley External CMS DO NOT CONTACT CLIENT DIRECTLY DO NOT CONTACT Hull and…" at bounding box center [759, 118] width 1518 height 136
click at [1039, 133] on div "Mary Kelley External CMS DO NOT CONTACT CLIENT DIRECTLY DO NOT CONTACT Hull and…" at bounding box center [759, 118] width 1518 height 136
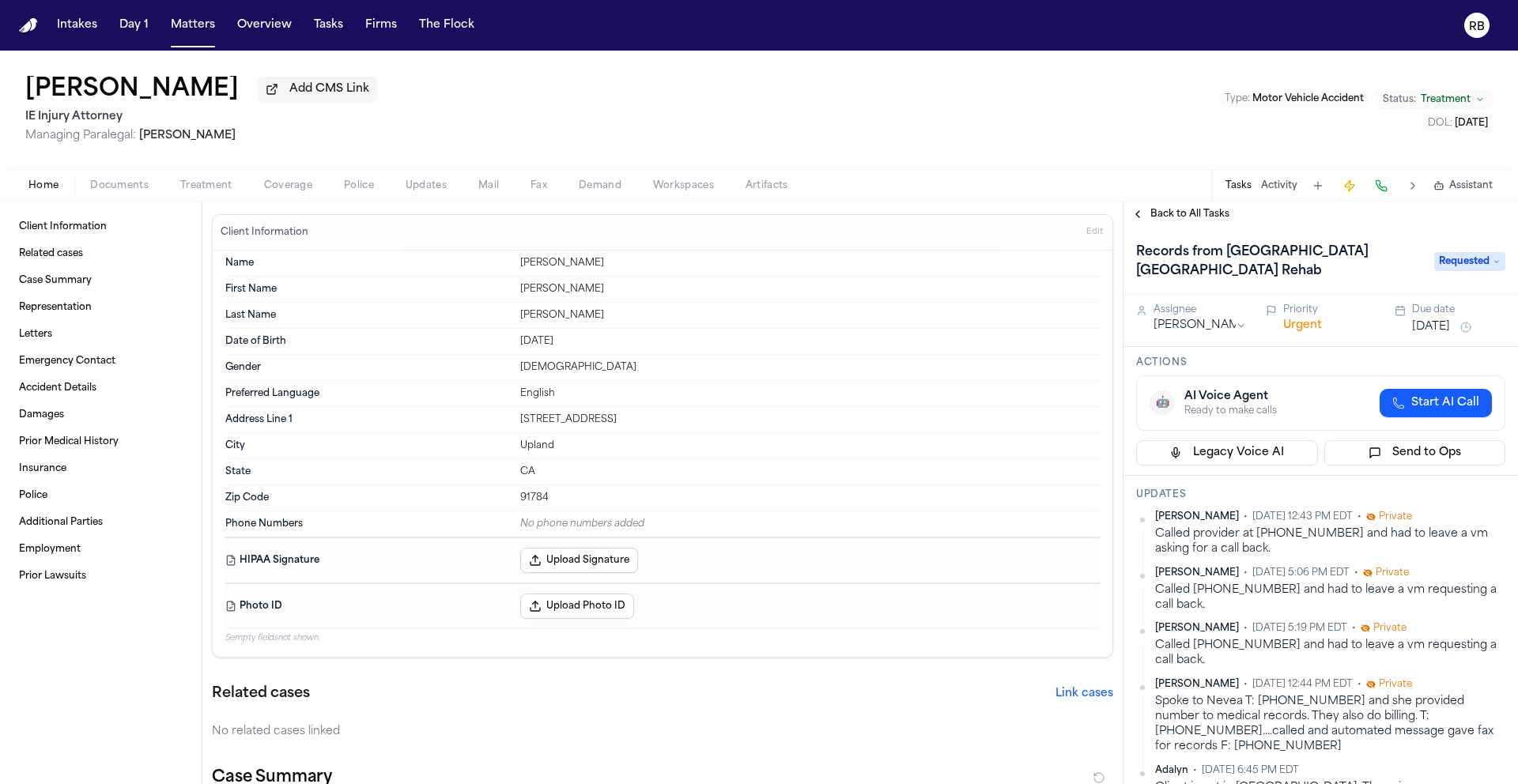
click at [217, 192] on span "Treatment" at bounding box center [206, 186] width 52 height 13
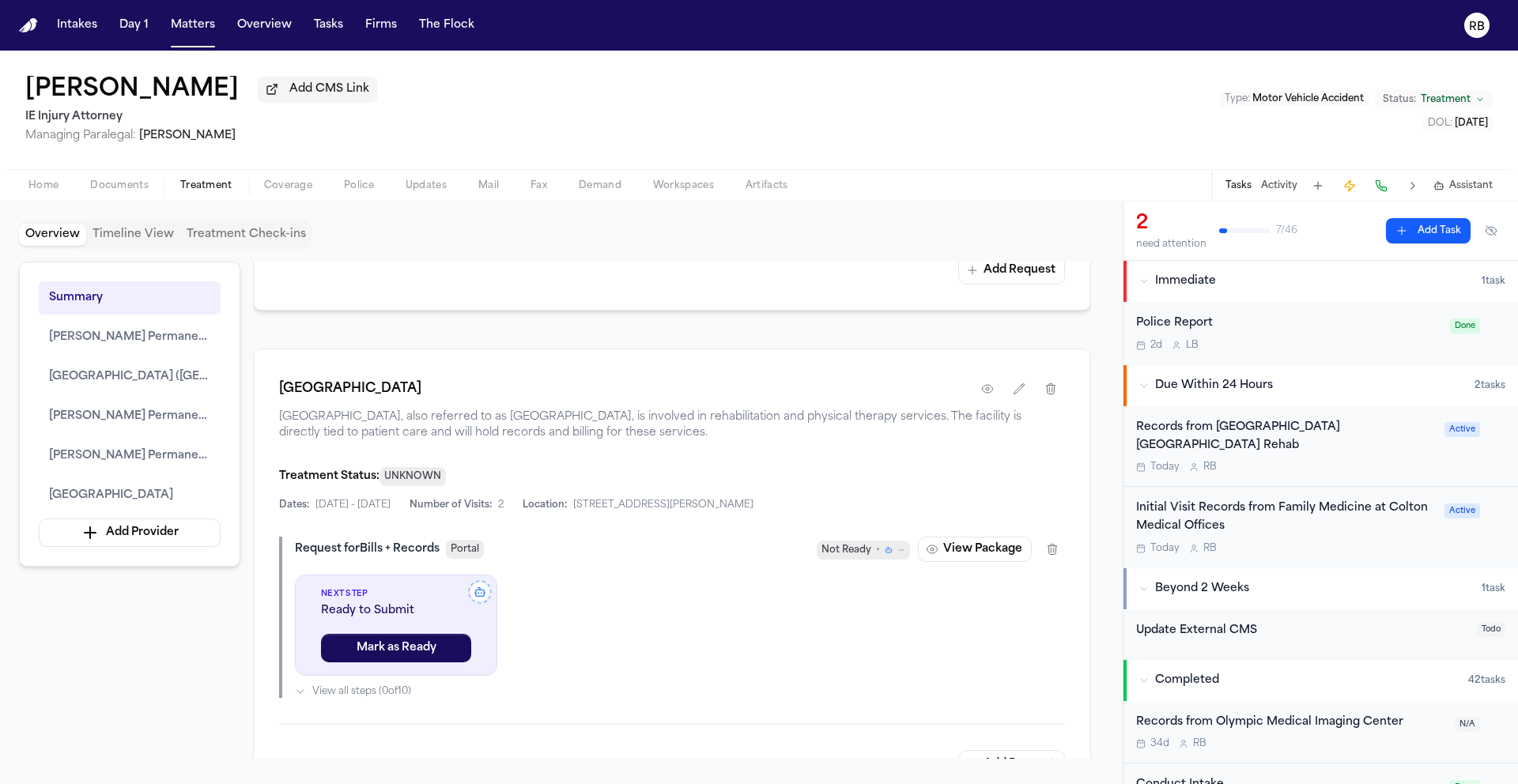
scroll to position [3694, 0]
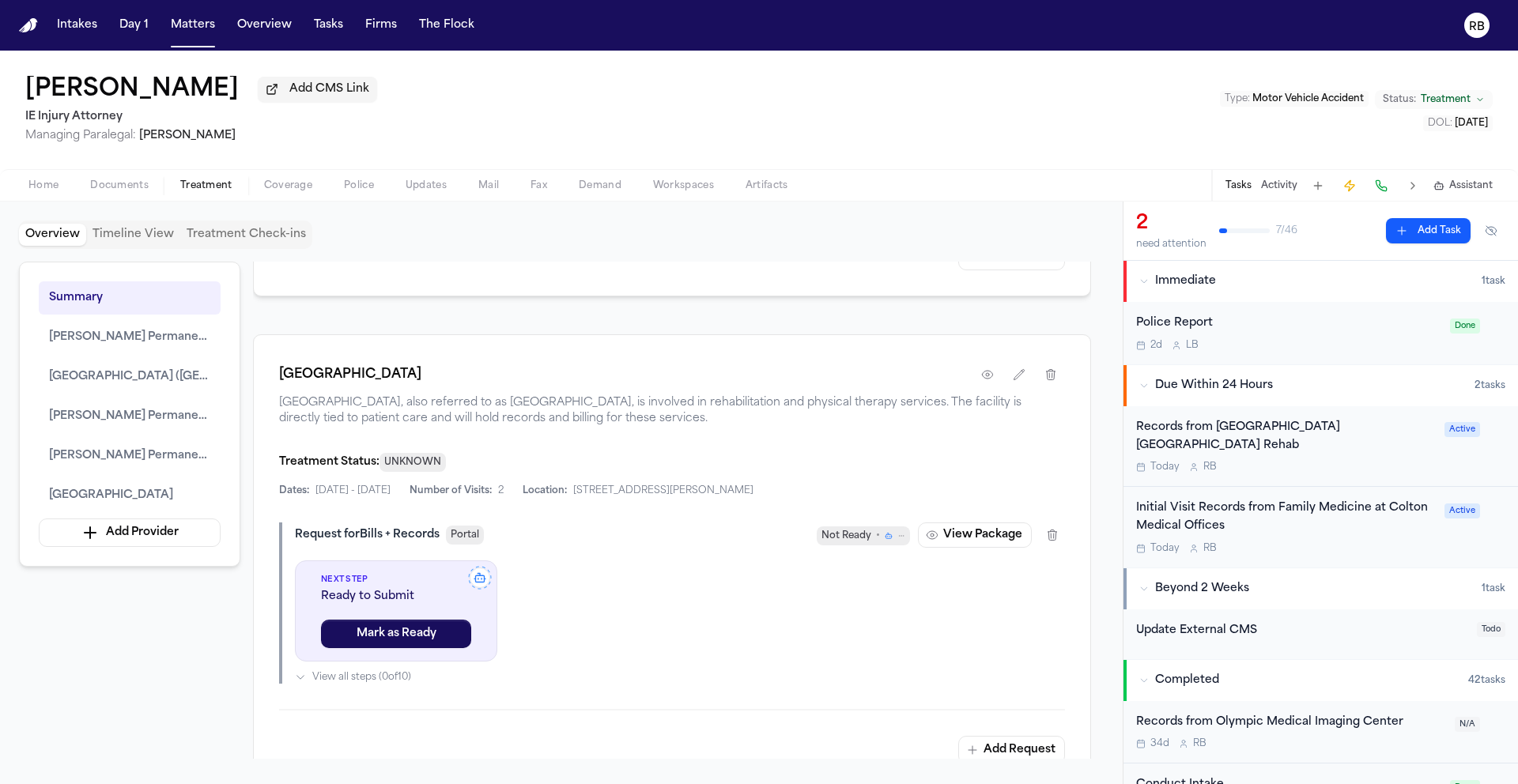
click at [1341, 466] on div "Today R B" at bounding box center [1285, 467] width 299 height 13
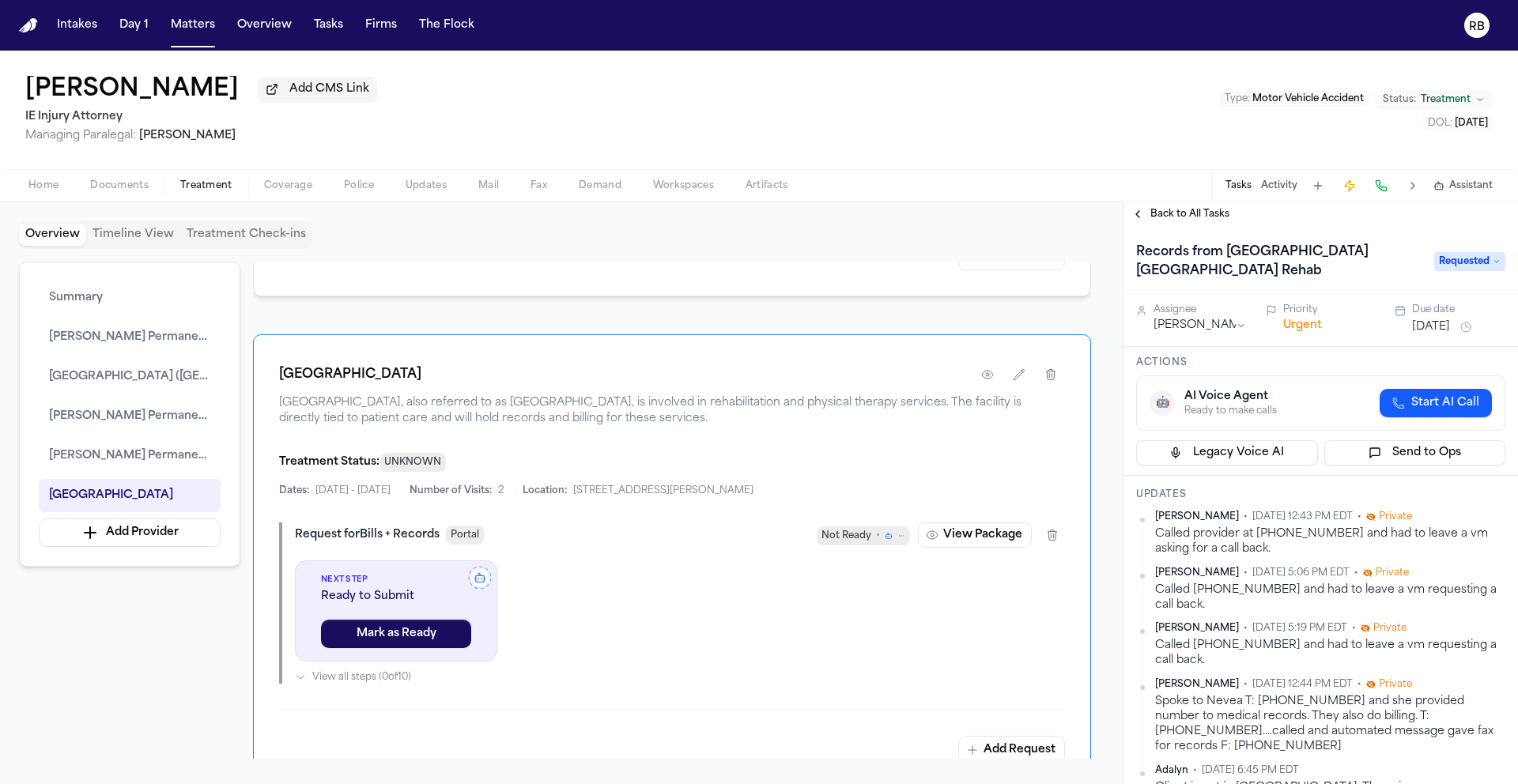
click at [1444, 407] on span "Start AI Call" at bounding box center [1445, 404] width 68 height 16
click at [1388, 365] on h3 "Actions" at bounding box center [1320, 362] width 369 height 13
click at [986, 373] on icon "button" at bounding box center [988, 375] width 4 height 4
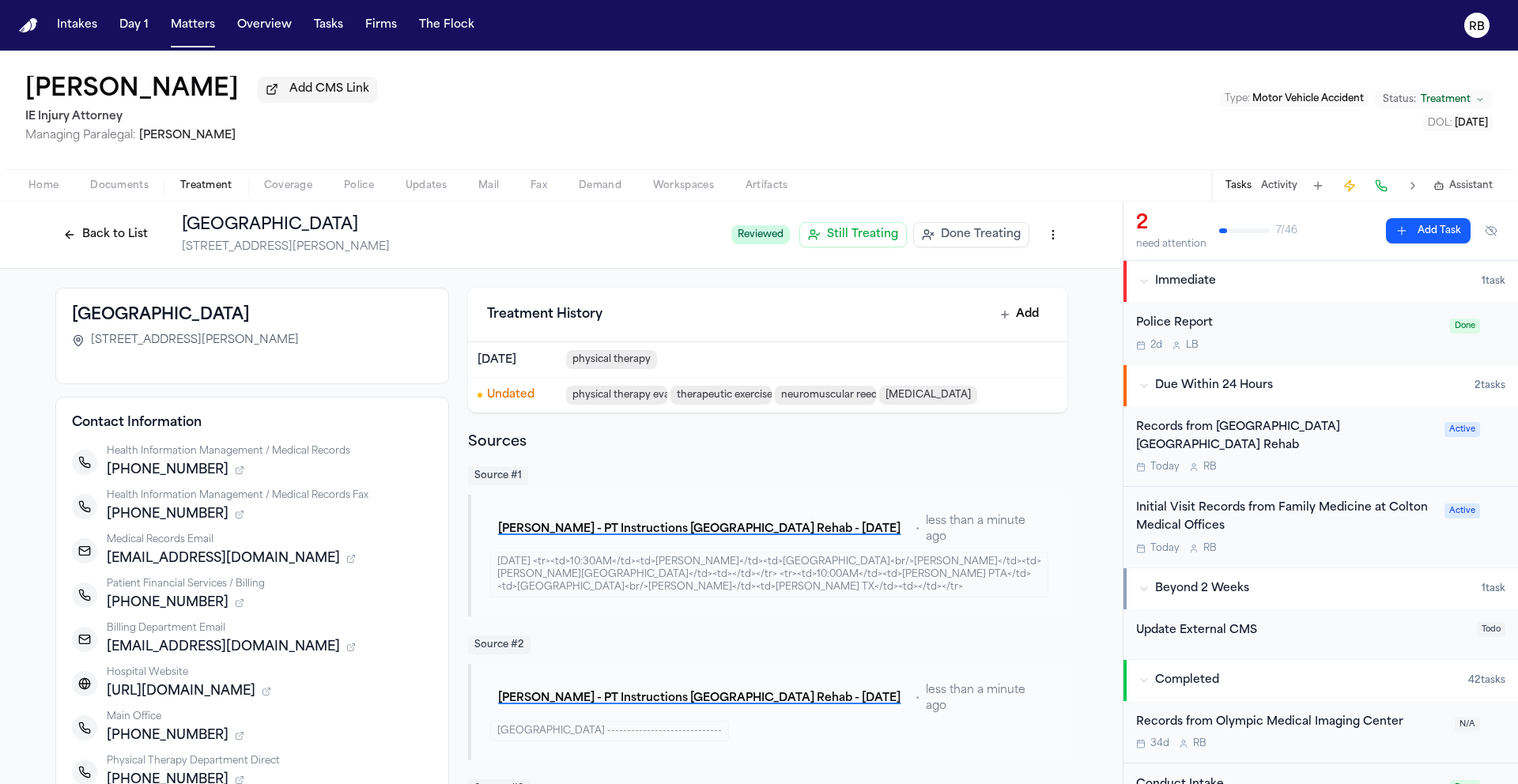
click at [1376, 447] on div "Records from San Antonio Regional Hospital Rancho San Antonio Rehab" at bounding box center [1285, 437] width 299 height 37
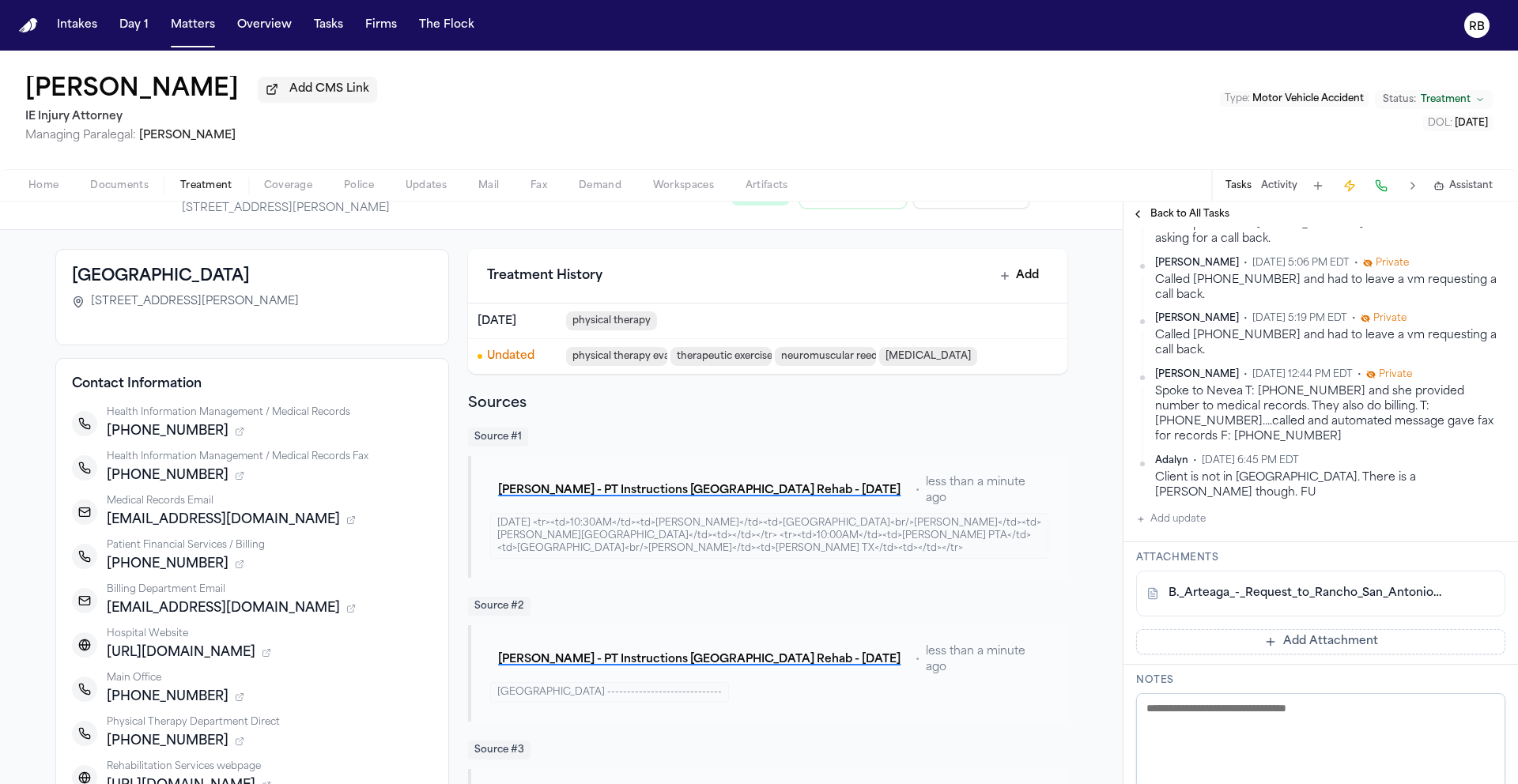
scroll to position [314, 0]
click at [1280, 585] on link "B._Arteaga_-_Request_to_Rancho_San_Antonio_Rehab.pdf" at bounding box center [1304, 593] width 273 height 16
drag, startPoint x: 1304, startPoint y: 571, endPoint x: 2349, endPoint y: 518, distance: 1046.3
click at [1517, 518] on html "Intakes Day 1 Matters Overview Tasks Firms The Flock RB Brandon Arteaga Add CMS…" at bounding box center [759, 392] width 1518 height 784
click at [1326, 585] on link "B._Arteaga_-_Request_to_Rancho_San_Antonio_Rehab.pdf" at bounding box center [1304, 593] width 273 height 16
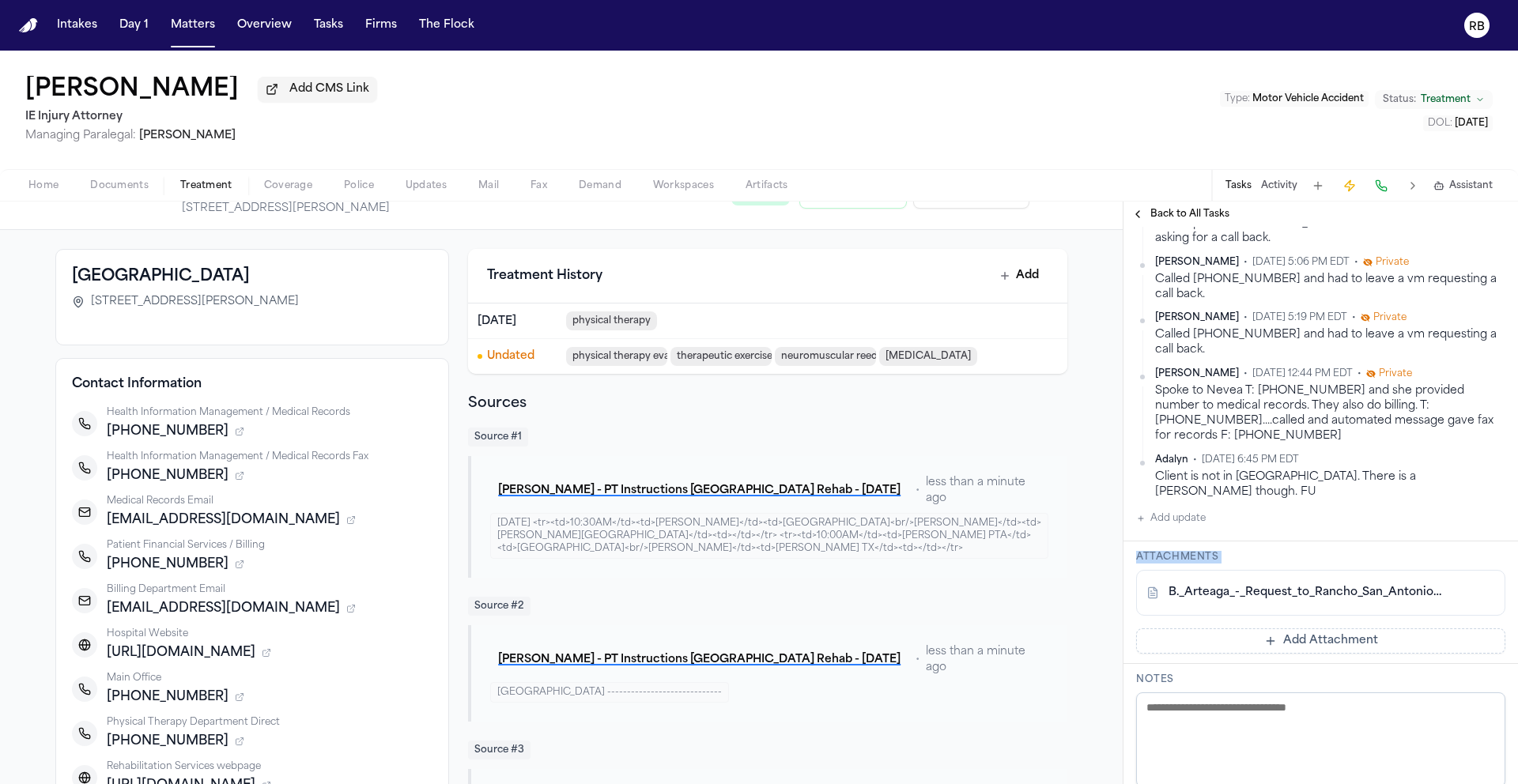
click at [1332, 585] on link "B._Arteaga_-_Request_to_Rancho_San_Antonio_Rehab.pdf" at bounding box center [1304, 593] width 273 height 16
click at [1180, 509] on button "Add update" at bounding box center [1171, 518] width 70 height 19
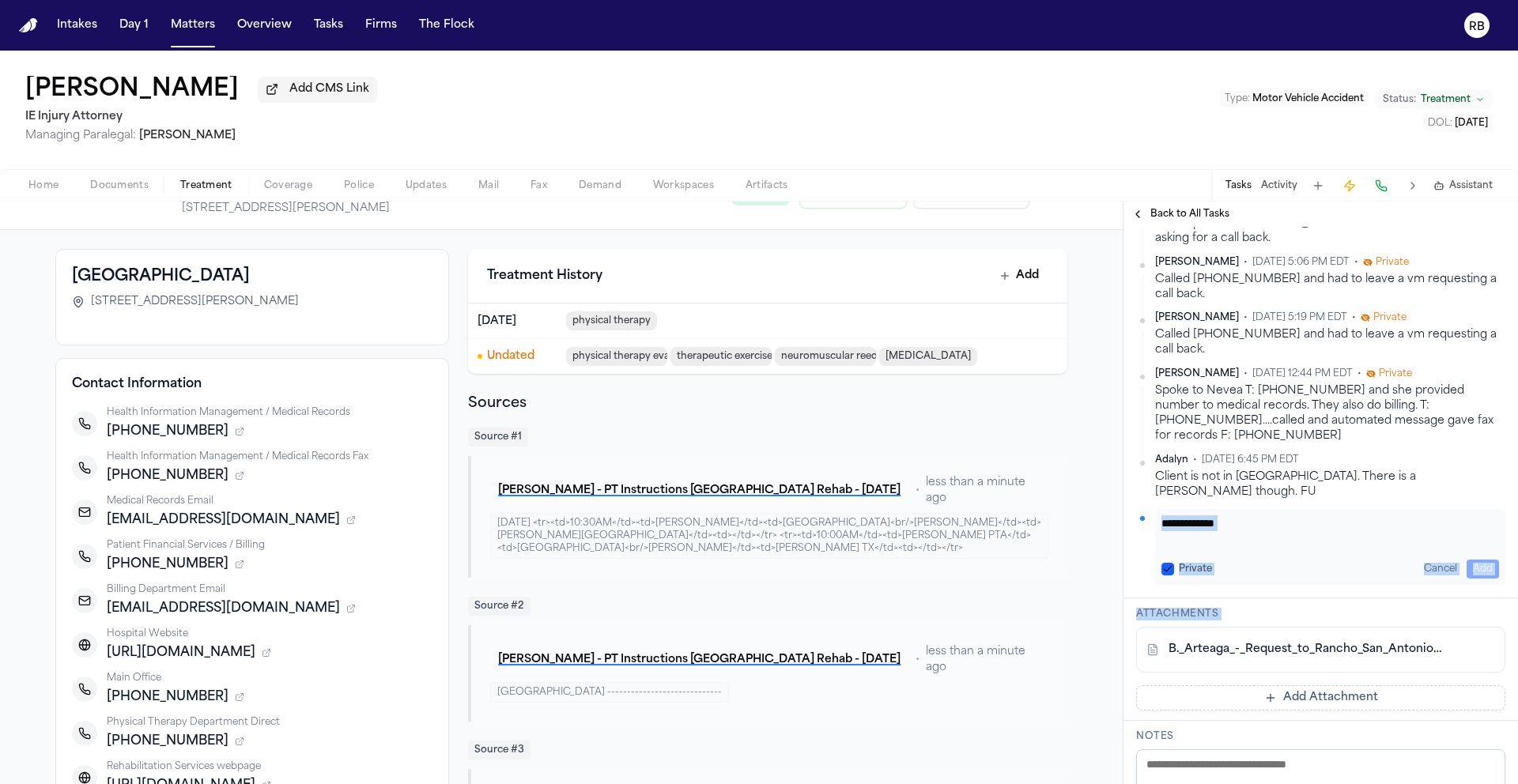
click at [1263, 515] on textarea "Add your update" at bounding box center [1330, 530] width 337 height 31
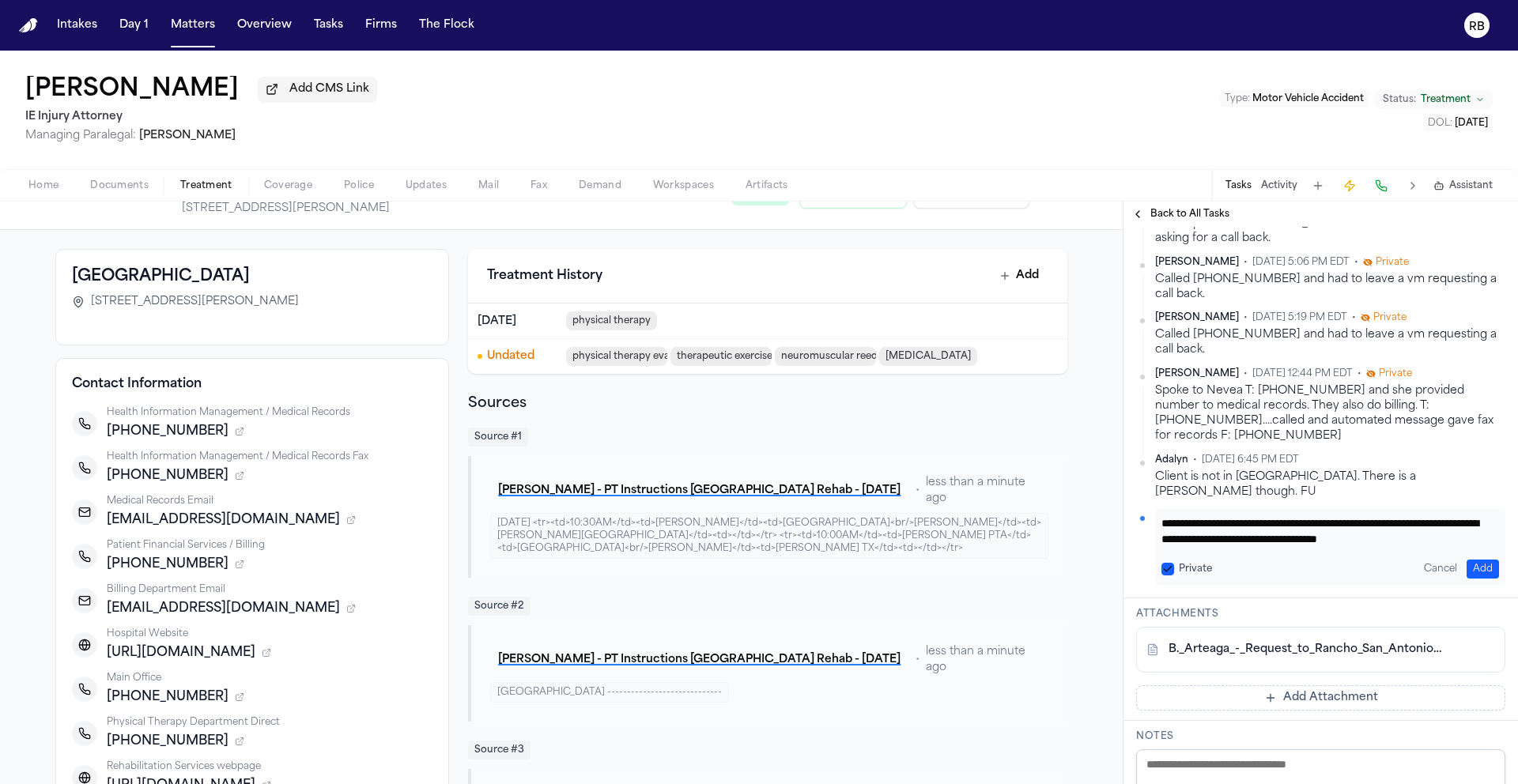
type textarea "**********"
click at [1471, 560] on button "Add" at bounding box center [1482, 569] width 32 height 19
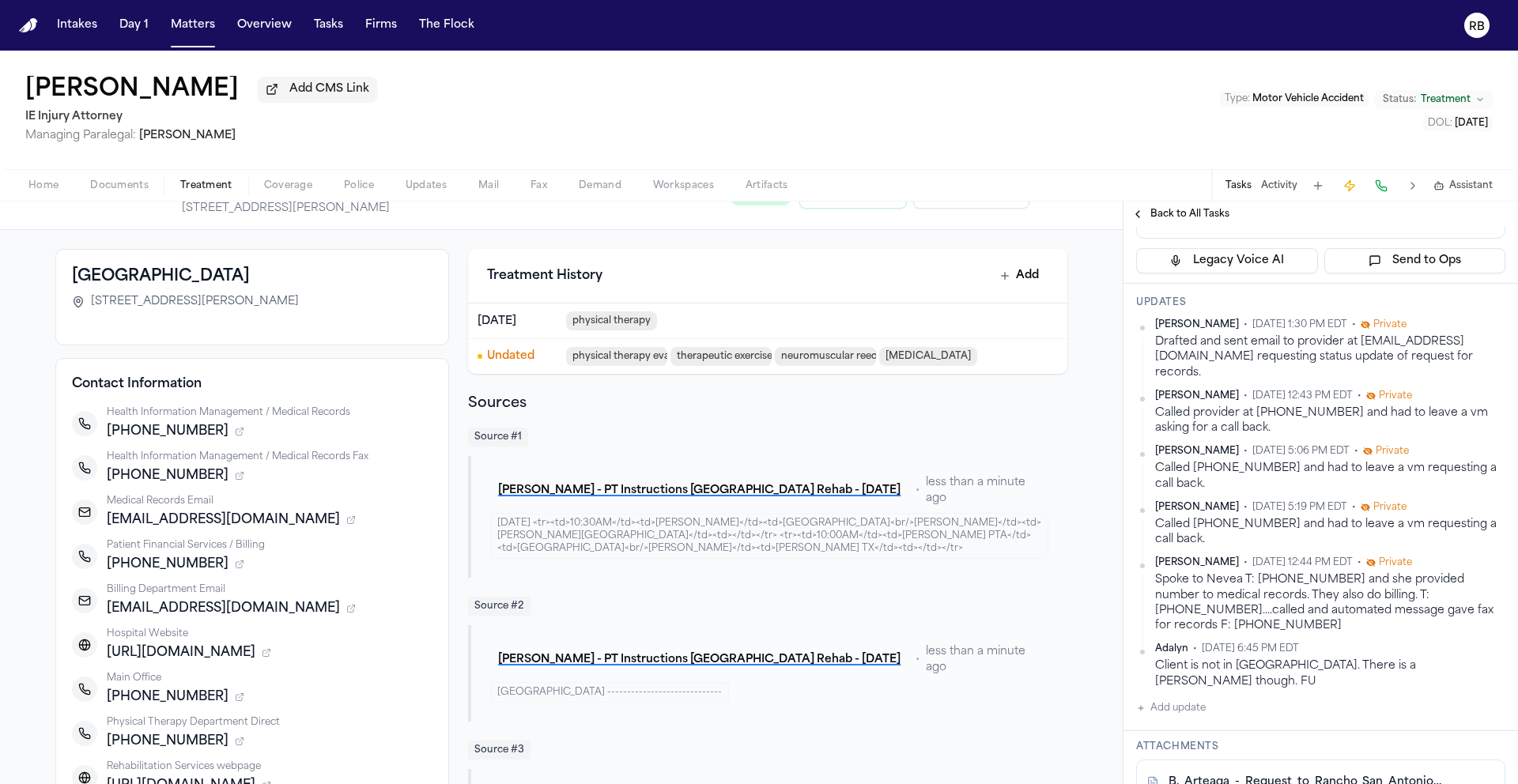
scroll to position [106, 0]
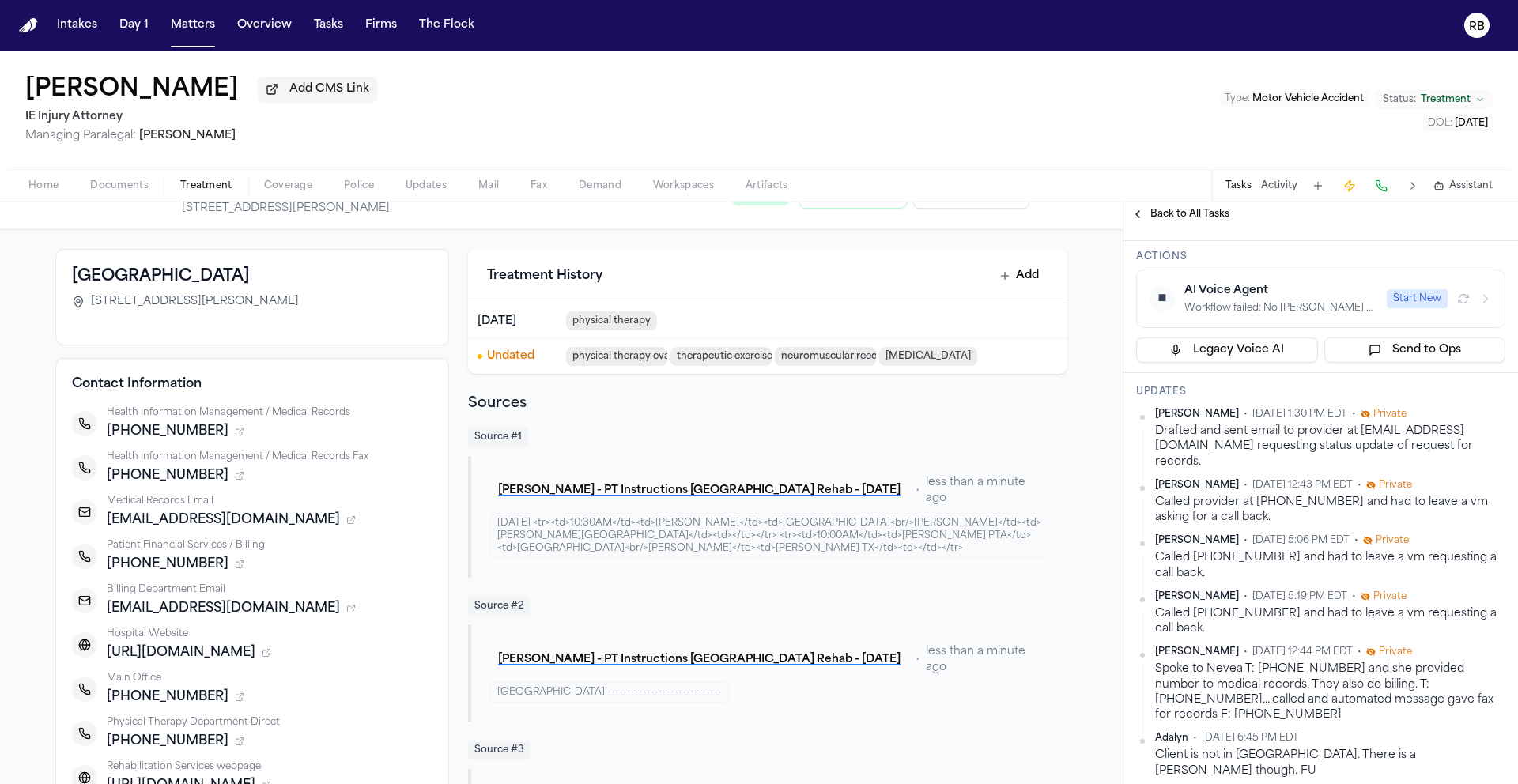
click at [1066, 144] on div "Brandon Arteaga Add CMS Link IE Injury Attorney Managing Paralegal: Mohamed Abd…" at bounding box center [759, 109] width 1518 height 118
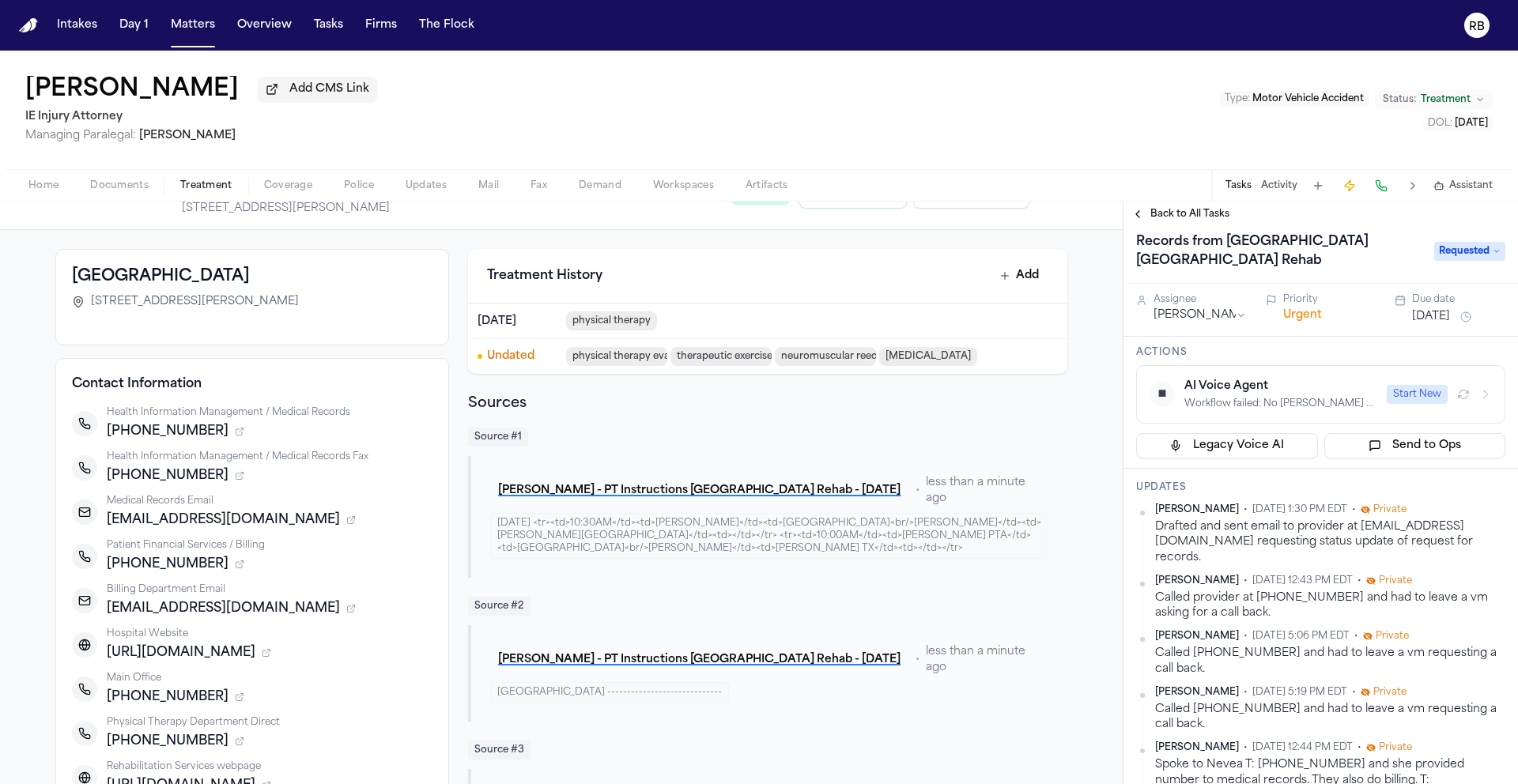
scroll to position [0, 0]
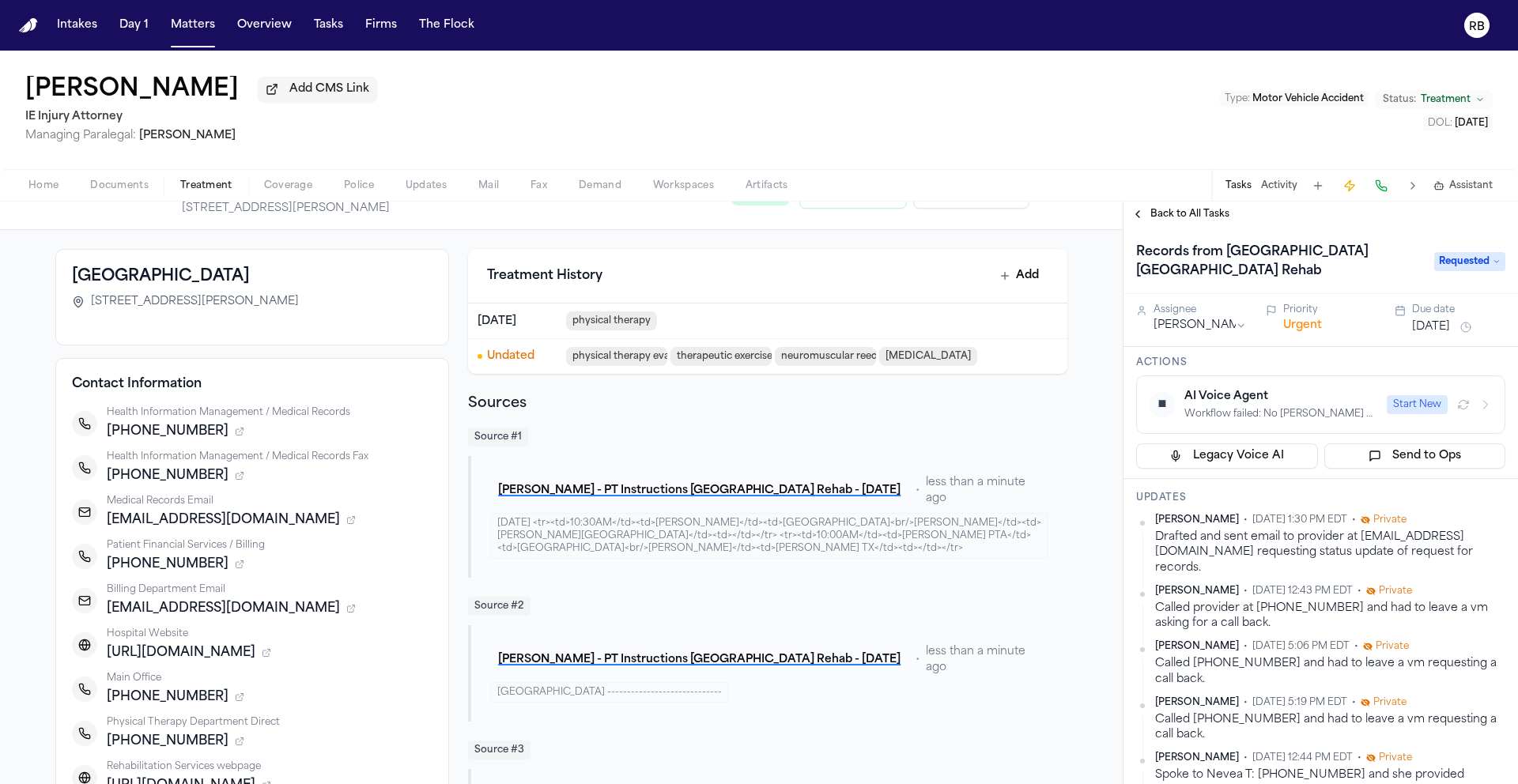
click at [1450, 335] on button "[DATE]" at bounding box center [1431, 327] width 38 height 16
click at [1395, 491] on button "14" at bounding box center [1393, 487] width 25 height 25
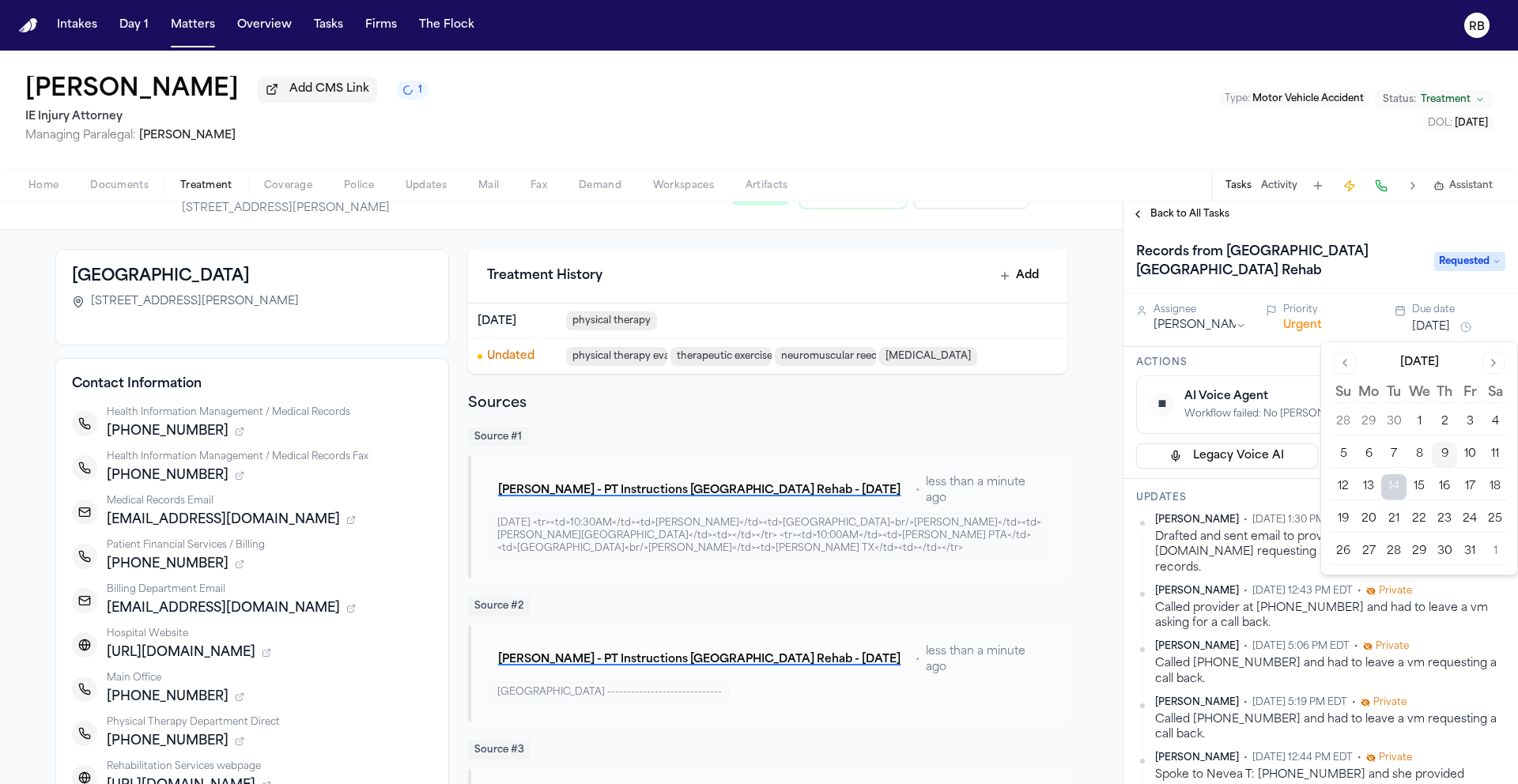
click at [1283, 363] on h3 "Actions" at bounding box center [1320, 362] width 369 height 13
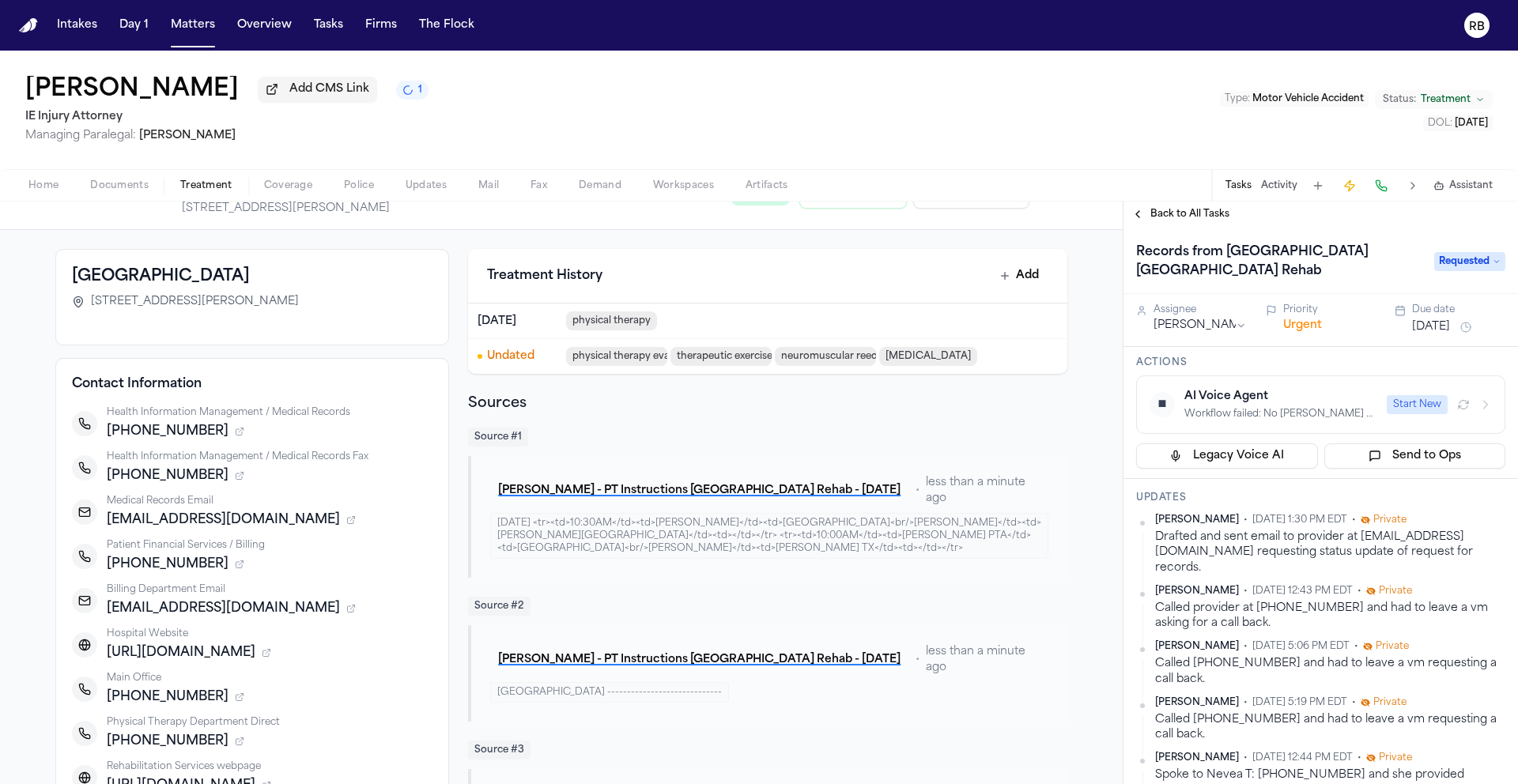
click at [1154, 221] on span "Back to All Tasks" at bounding box center [1190, 214] width 79 height 13
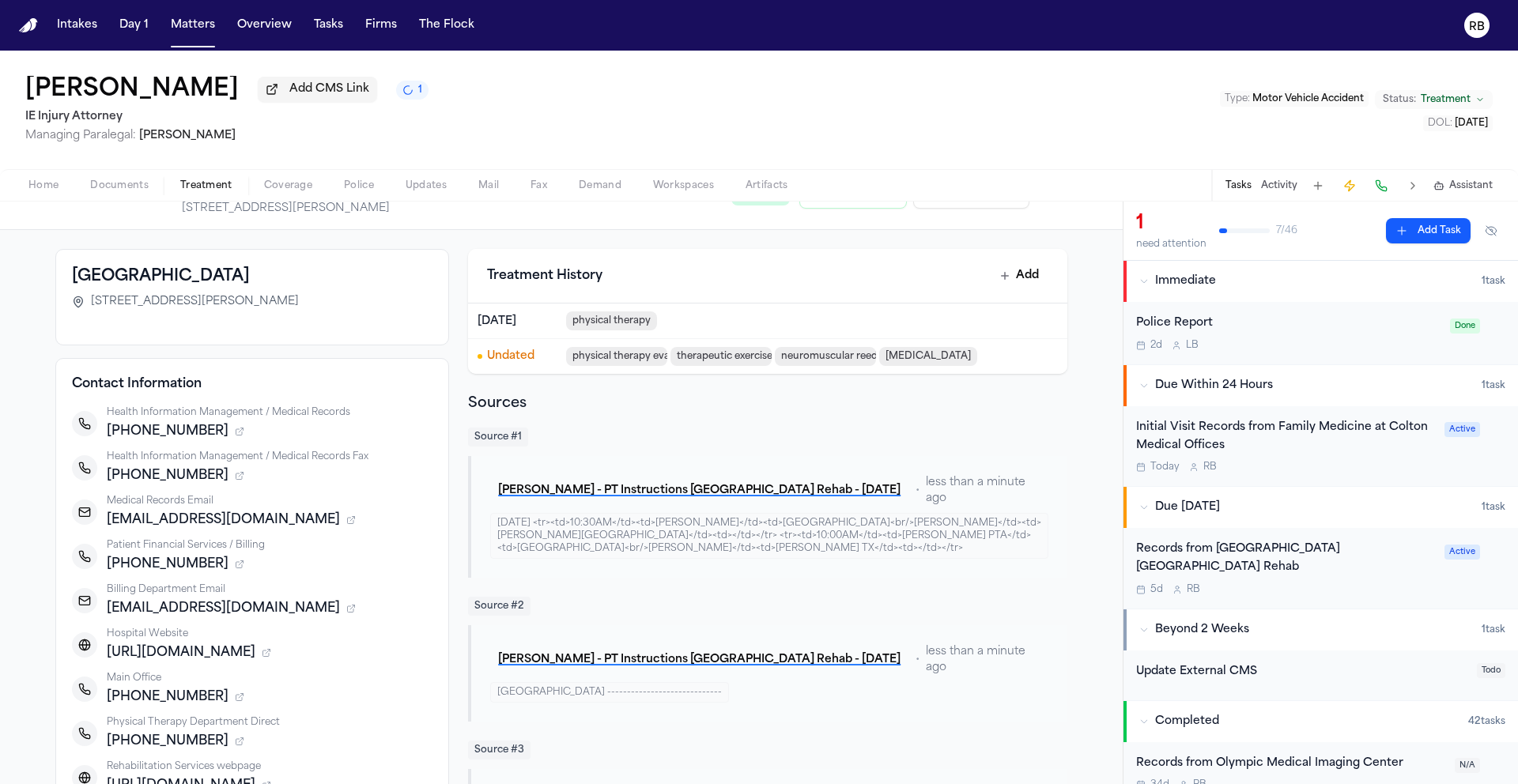
click at [1315, 460] on div "Initial Visit Records from Family Medicine at Colton Medical Offices Today R B" at bounding box center [1285, 447] width 299 height 56
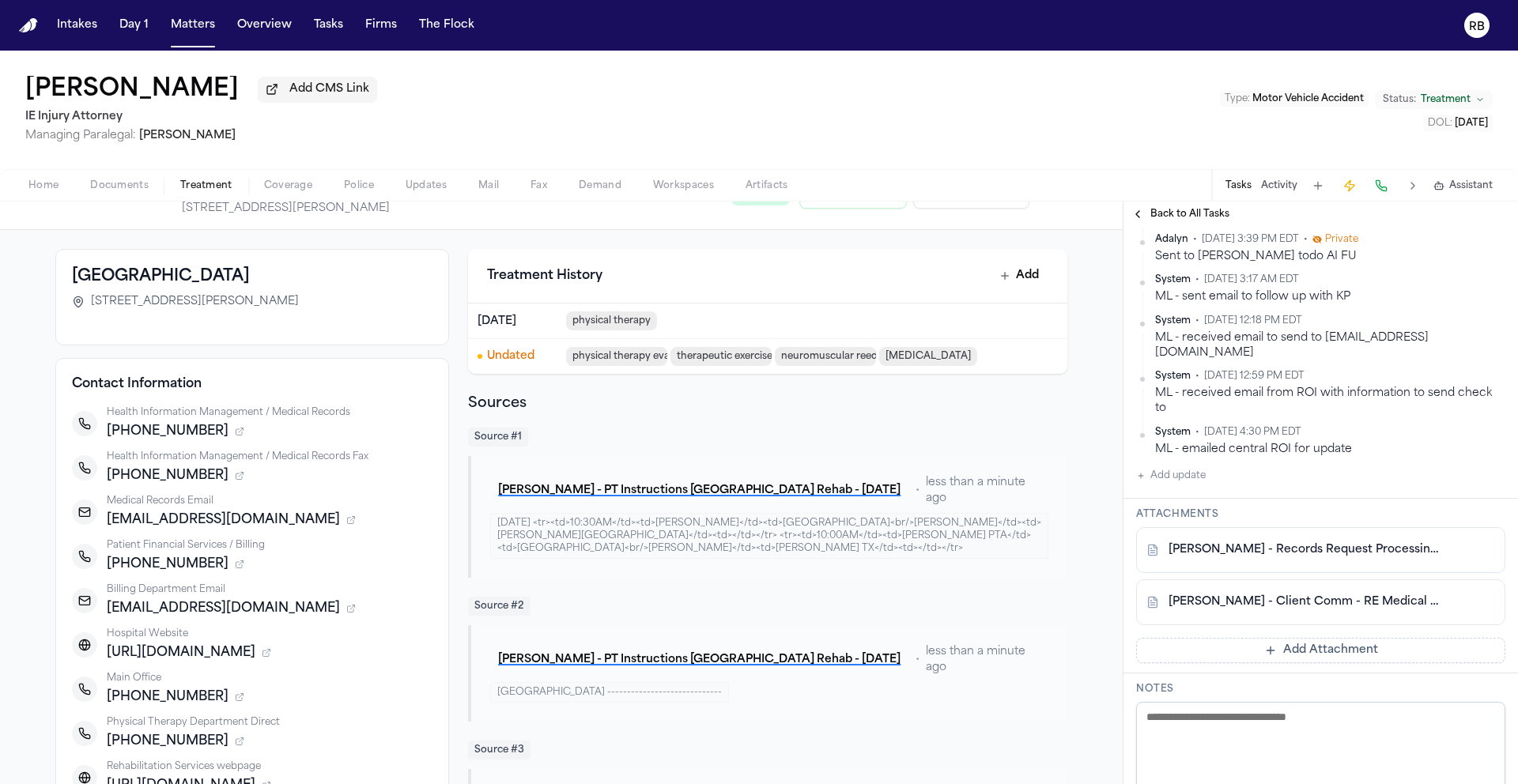
scroll to position [488, 0]
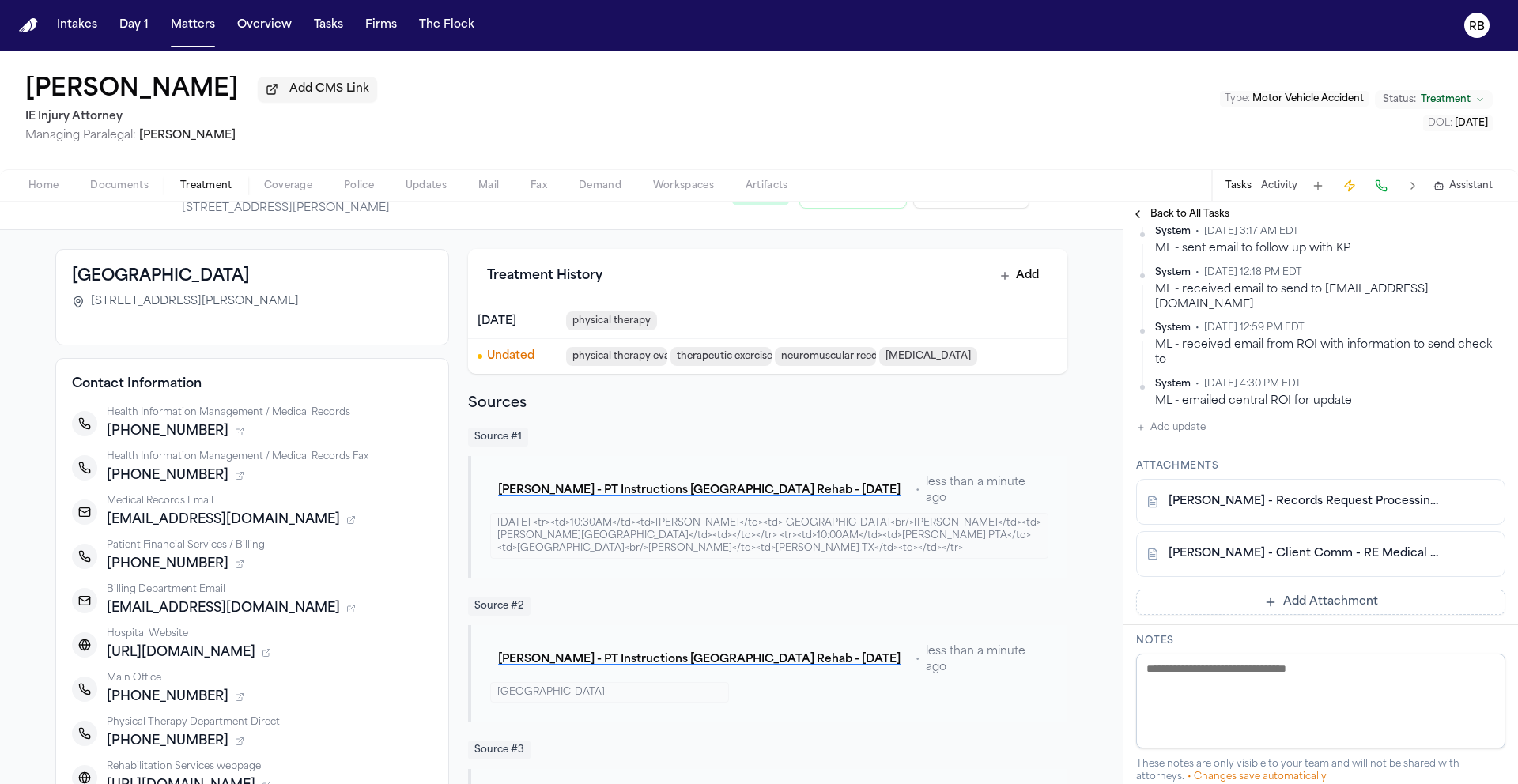
click at [1334, 494] on link "B. Arteaga - Records Request Processing Notice - 6.23.25" at bounding box center [1304, 502] width 273 height 16
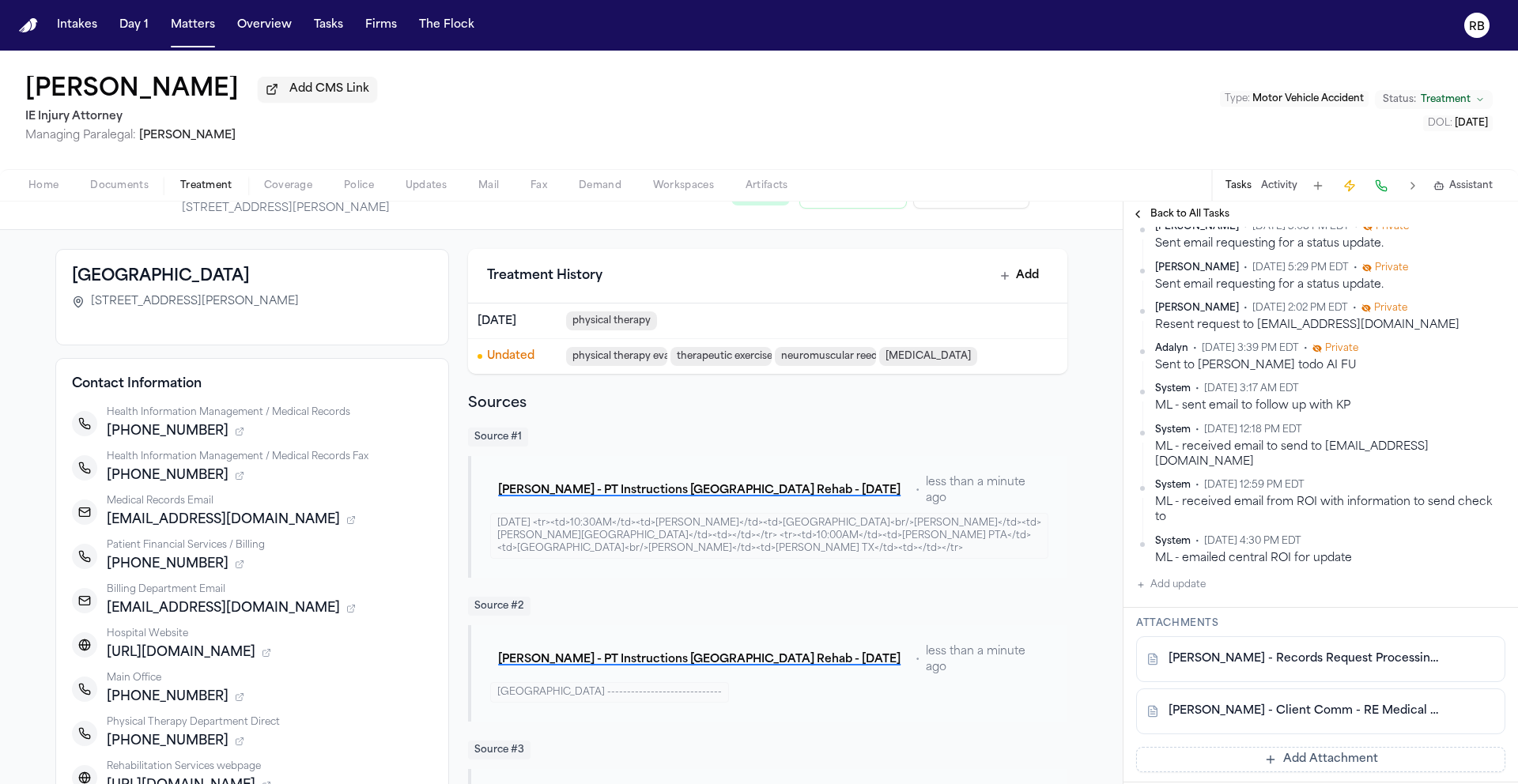
scroll to position [245, 0]
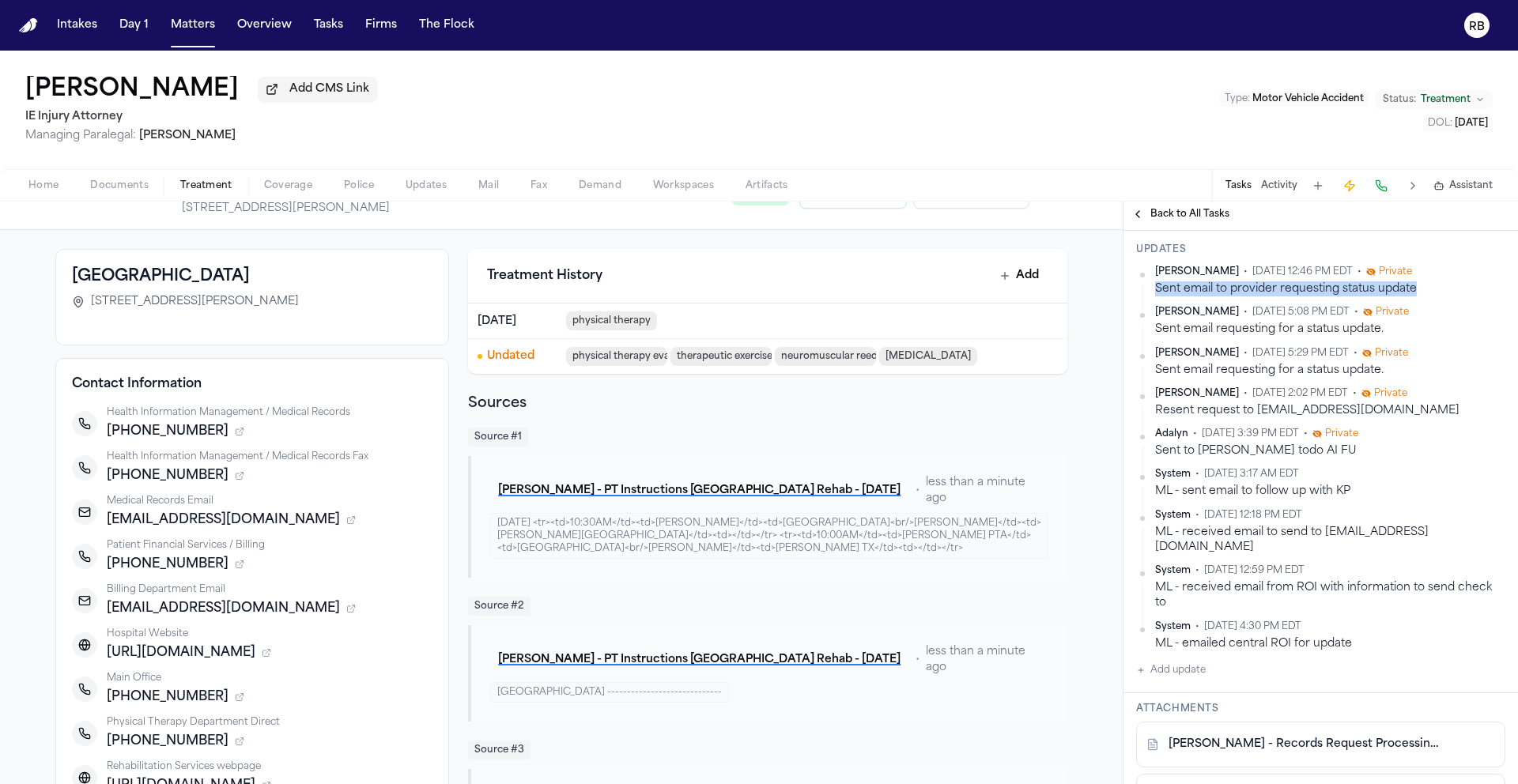
drag, startPoint x: 1425, startPoint y: 292, endPoint x: 1186, endPoint y: 294, distance: 239.0
click at [1155, 294] on div "Sent email to provider requesting status update" at bounding box center [1330, 289] width 350 height 15
copy div "Sent email to provider requesting status update"
click at [1179, 661] on button "Add update" at bounding box center [1171, 670] width 70 height 19
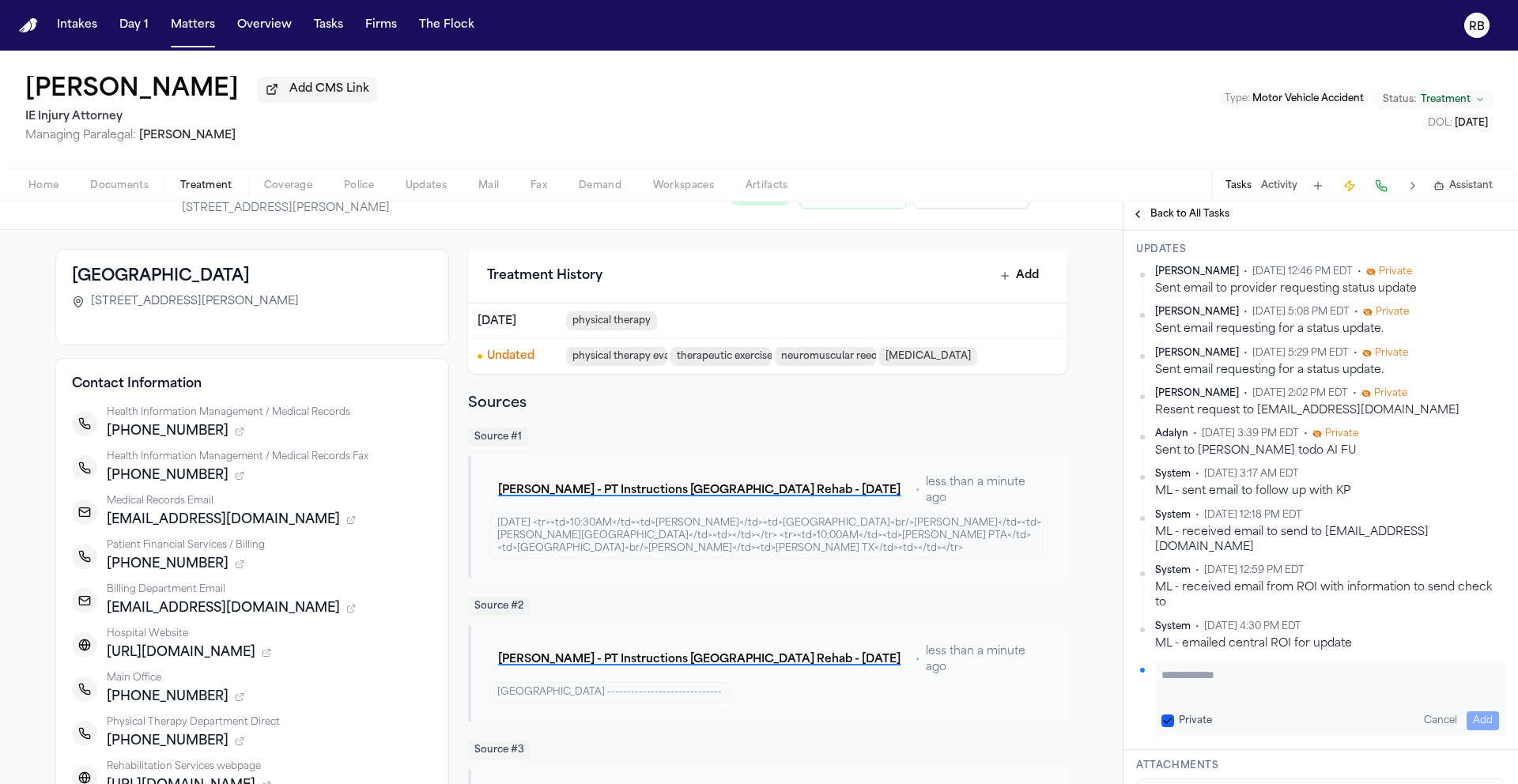
click at [1213, 673] on textarea "Add your update" at bounding box center [1330, 683] width 337 height 31
paste textarea "**********"
type textarea "**********"
click at [1479, 711] on button "Add" at bounding box center [1482, 720] width 32 height 19
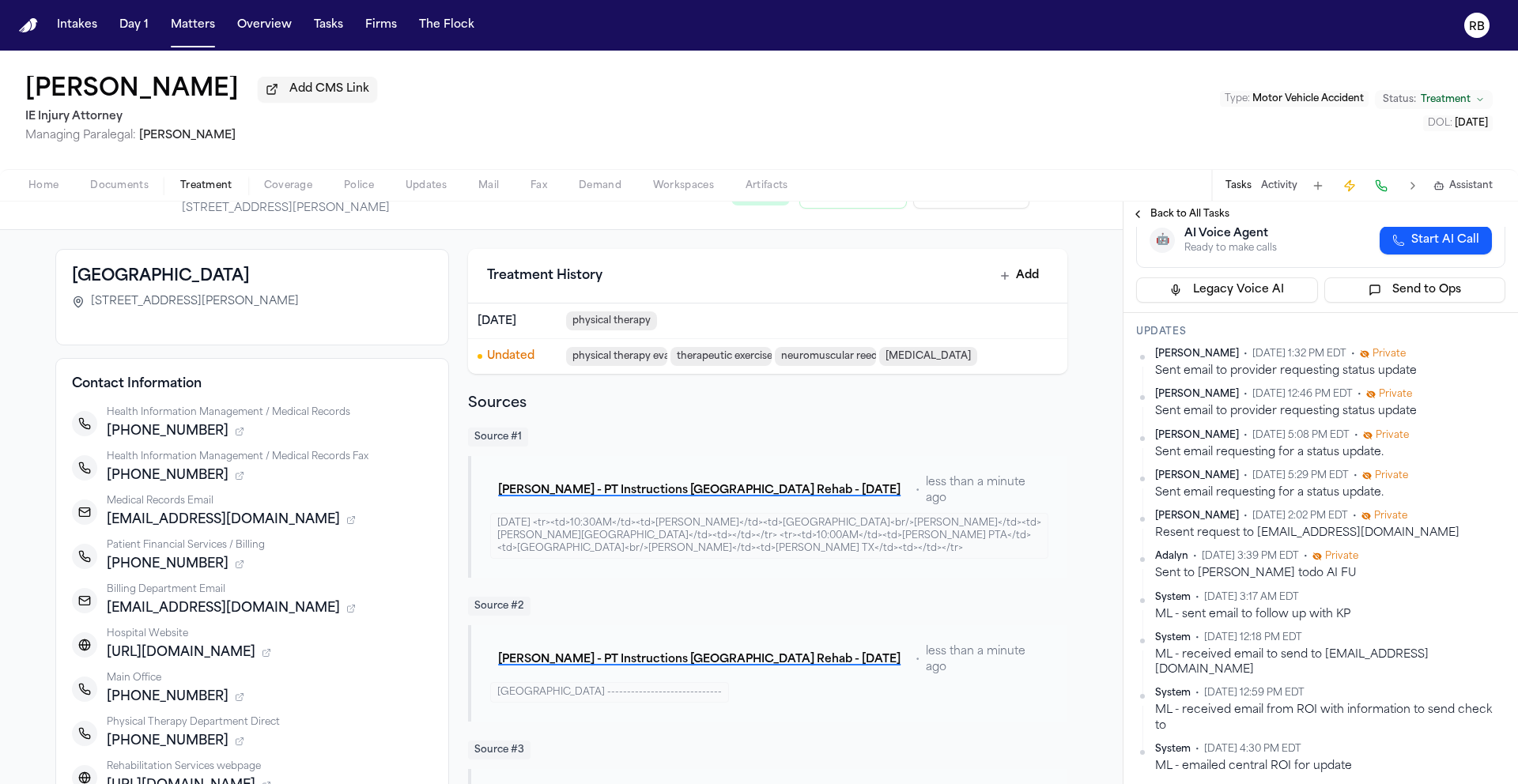
scroll to position [0, 0]
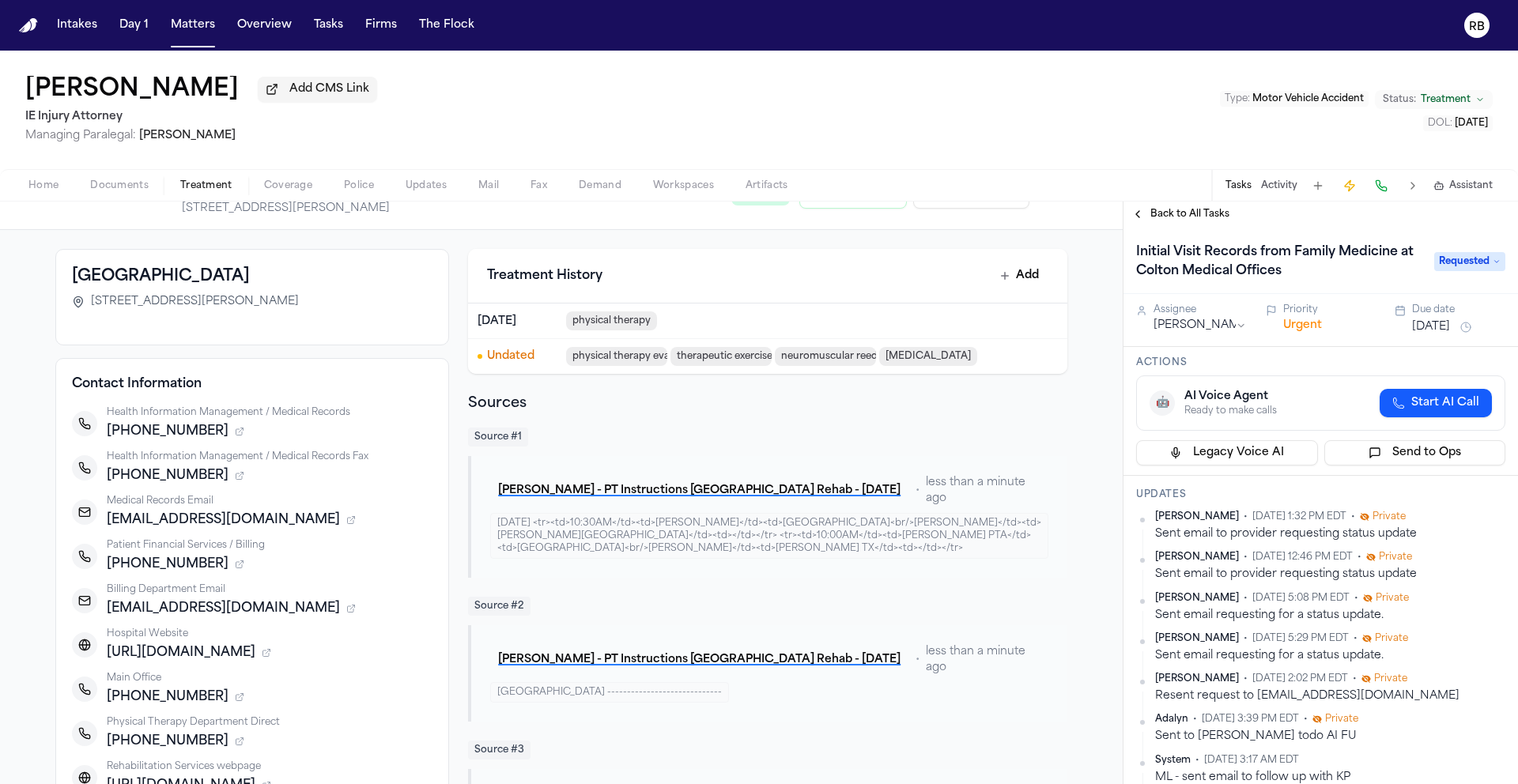
click at [1450, 322] on button "[DATE]" at bounding box center [1431, 327] width 38 height 16
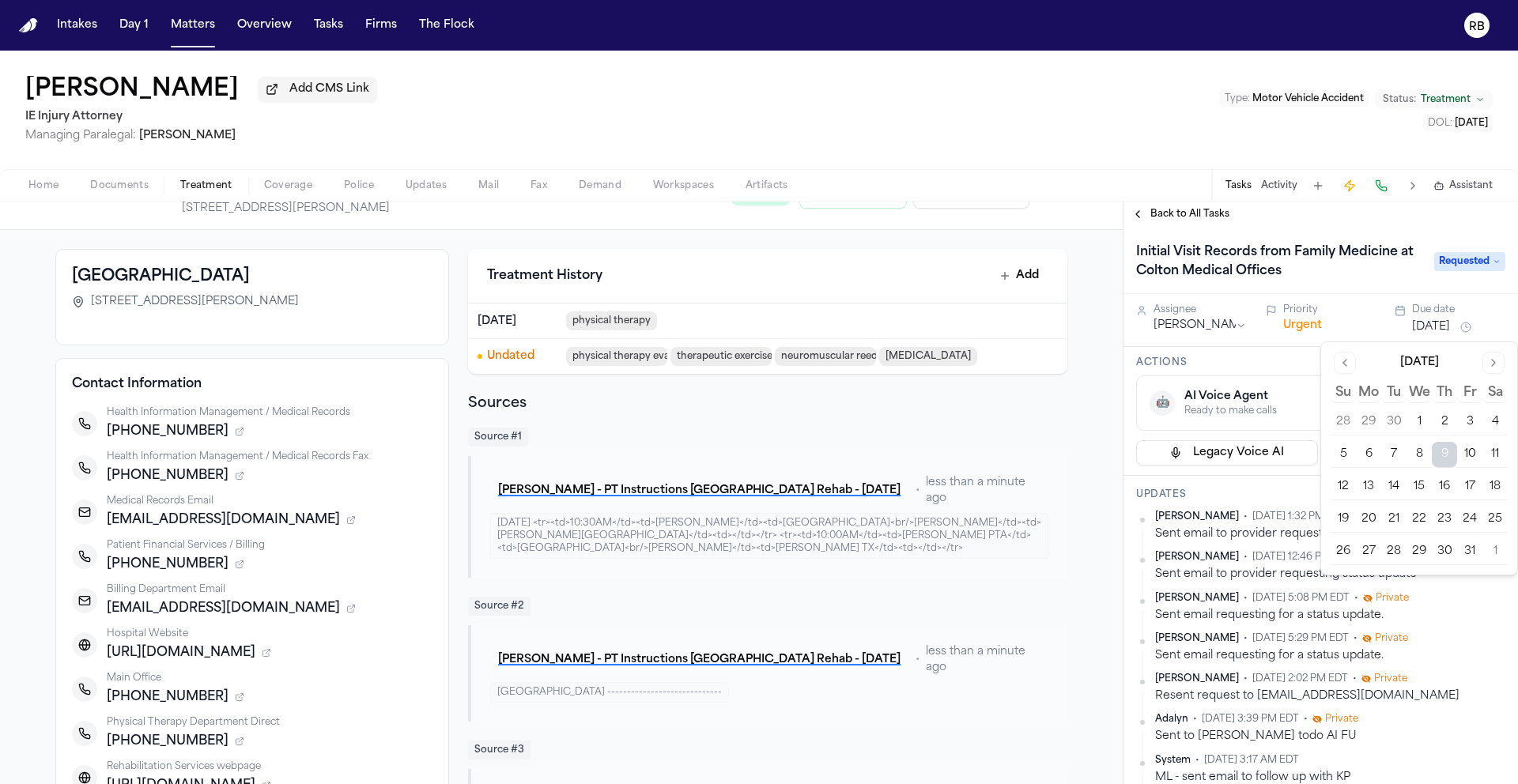
click at [1393, 485] on button "14" at bounding box center [1393, 487] width 25 height 25
click at [1286, 359] on h3 "Actions" at bounding box center [1320, 362] width 369 height 13
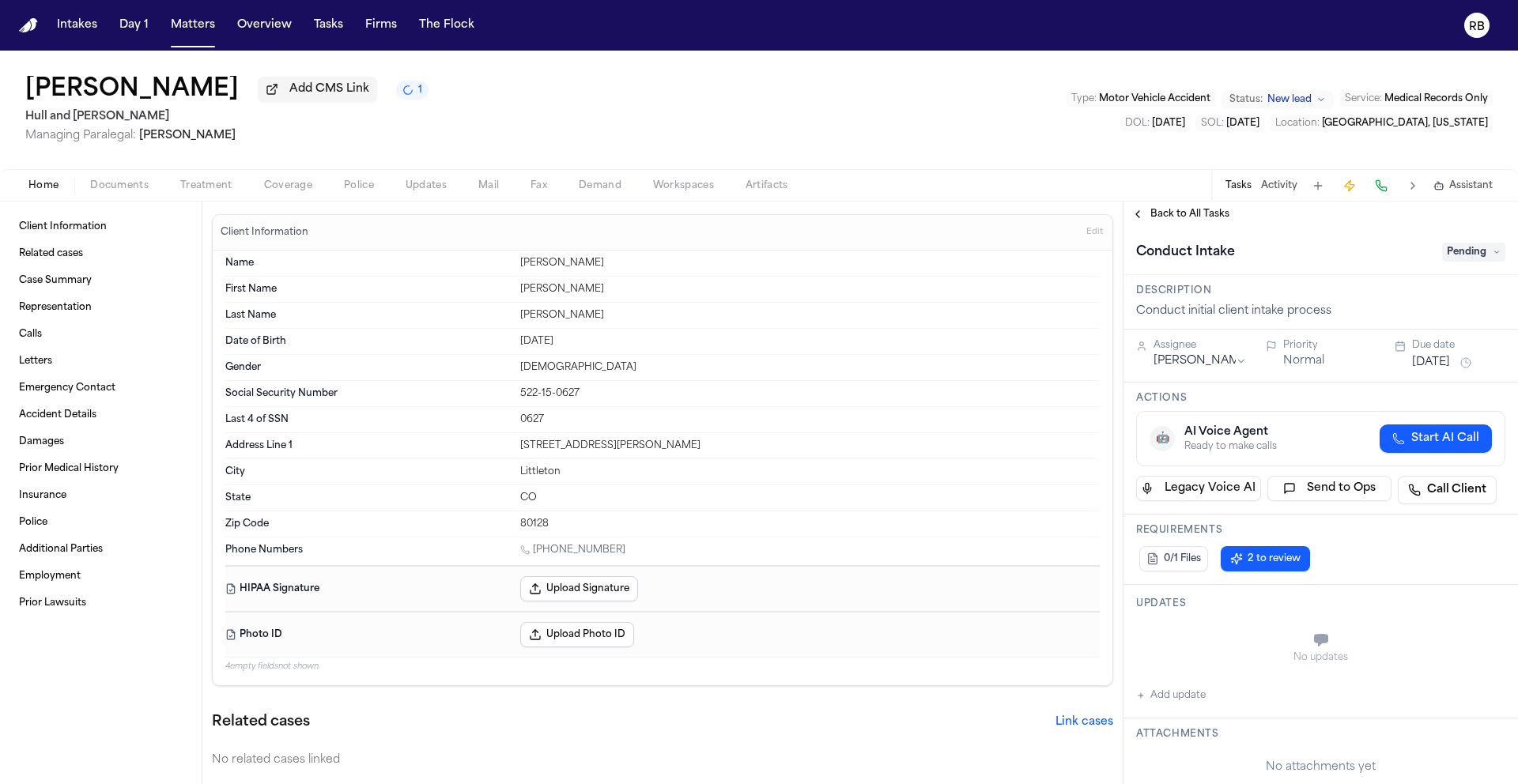
click at [1442, 257] on span "Pending" at bounding box center [1473, 251] width 63 height 19
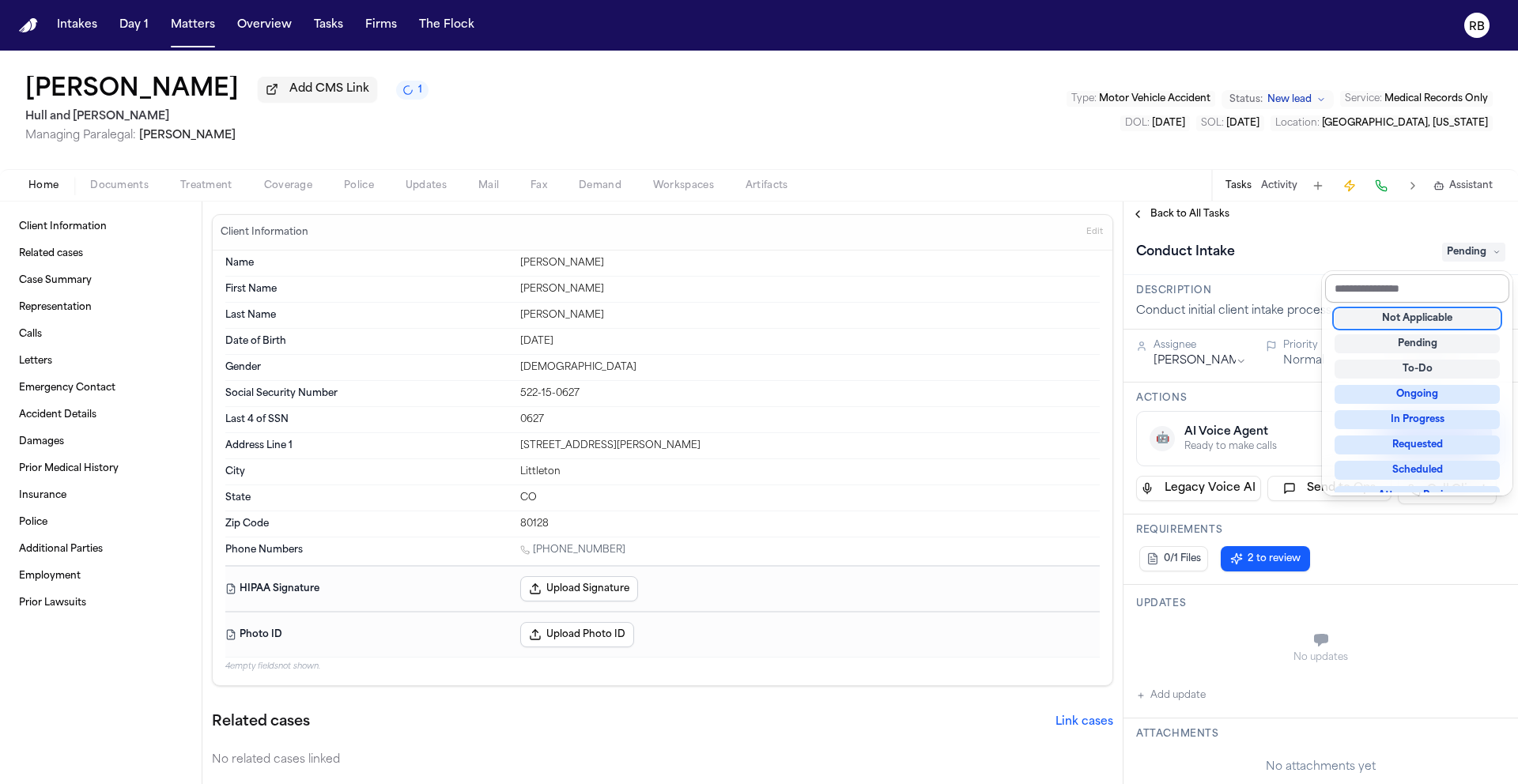
click at [1432, 281] on input "text" at bounding box center [1417, 289] width 184 height 29
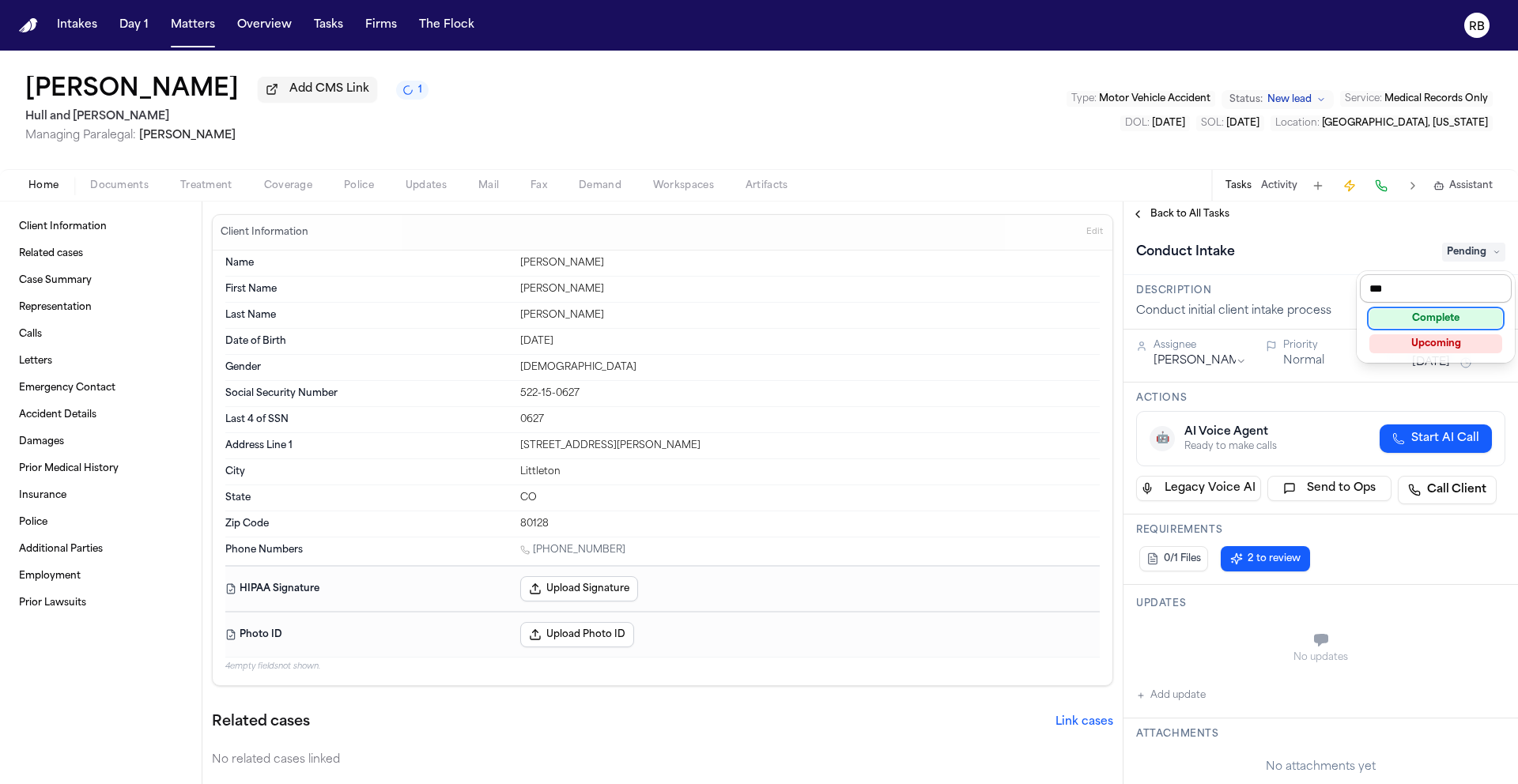
type input "****"
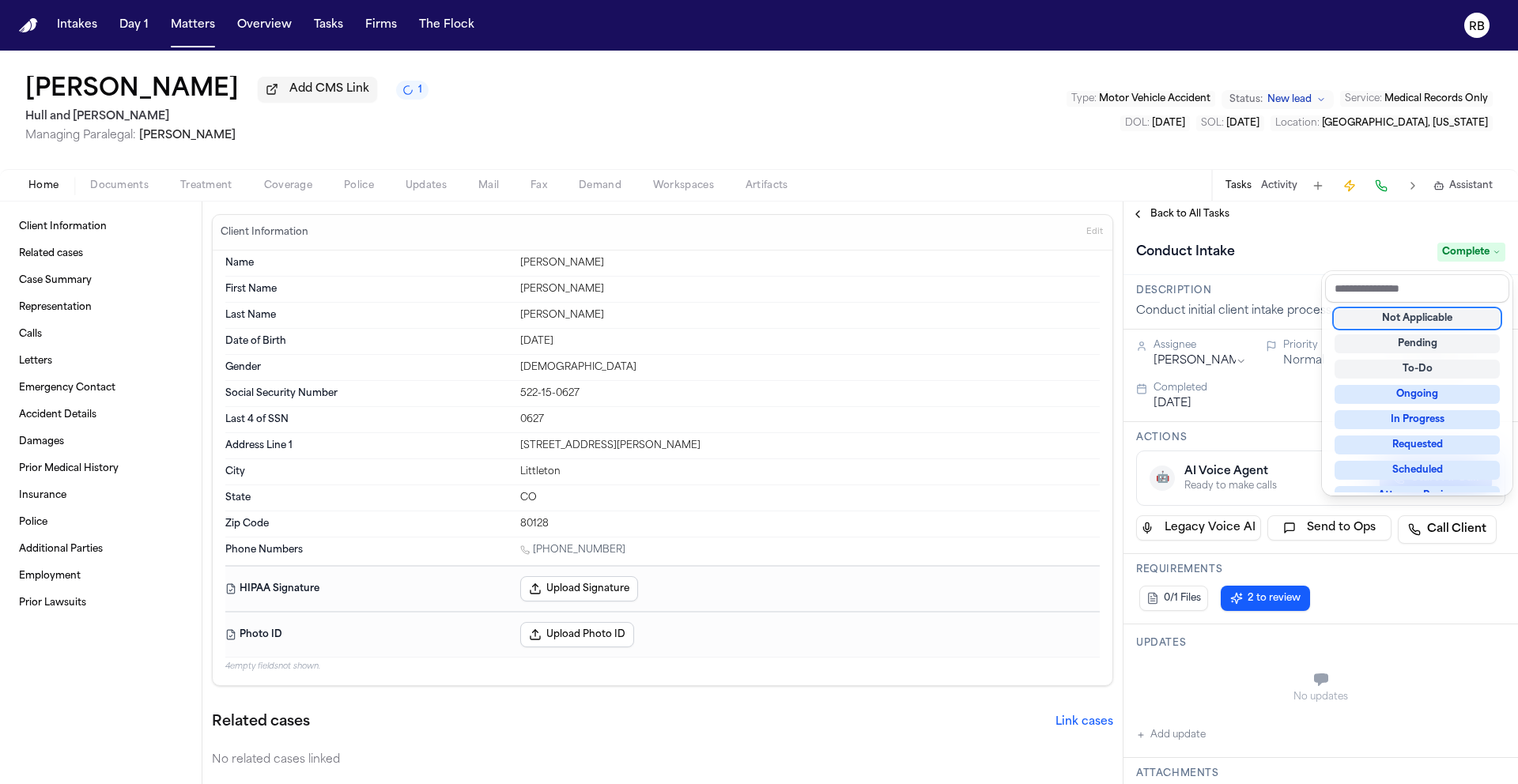
click at [1219, 366] on div "**********" at bounding box center [1321, 791] width 395 height 1129
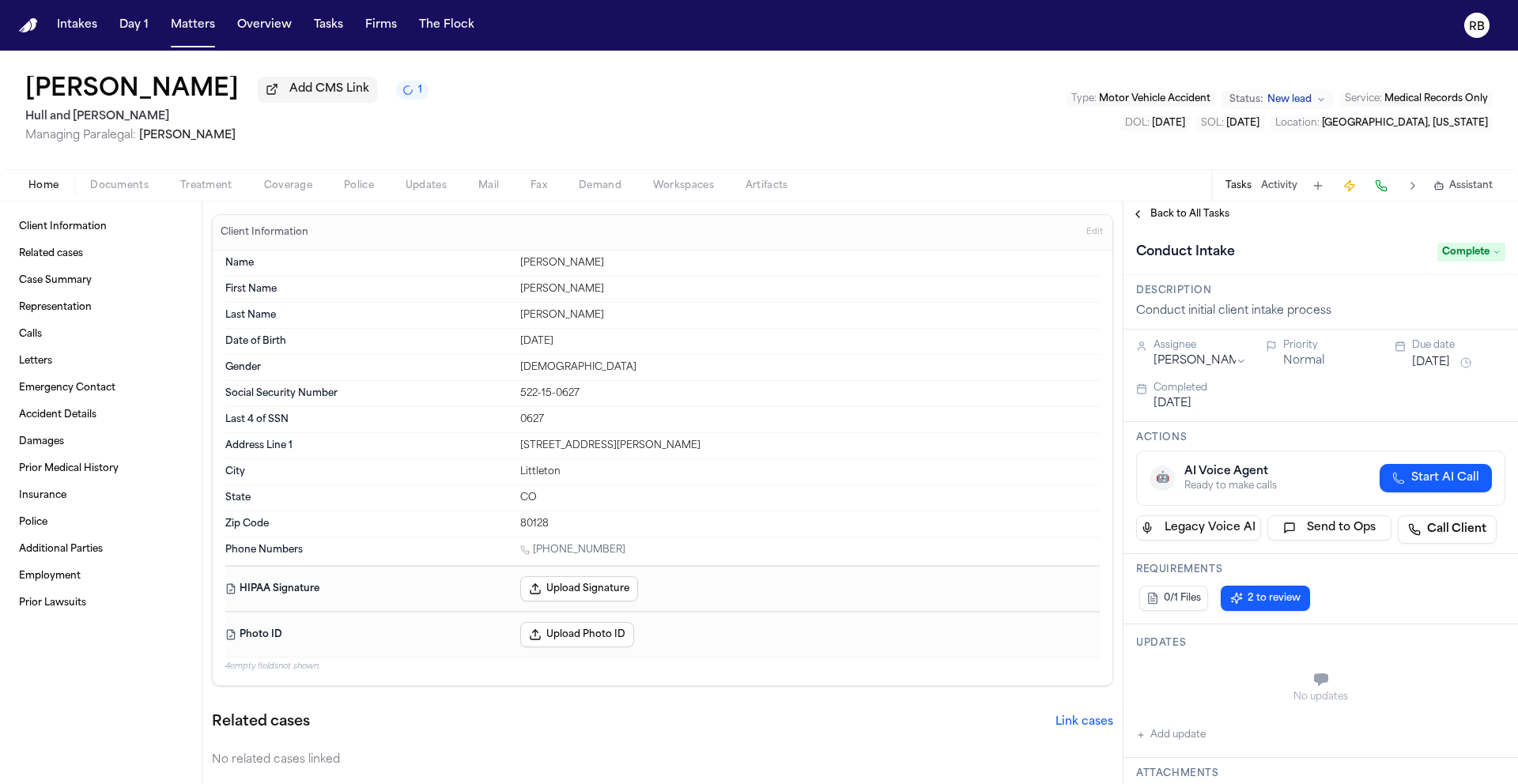
click at [1224, 360] on html "Intakes Day 1 Matters Overview Tasks Firms The Flock RB [PERSON_NAME] Add CMS L…" at bounding box center [759, 392] width 1518 height 784
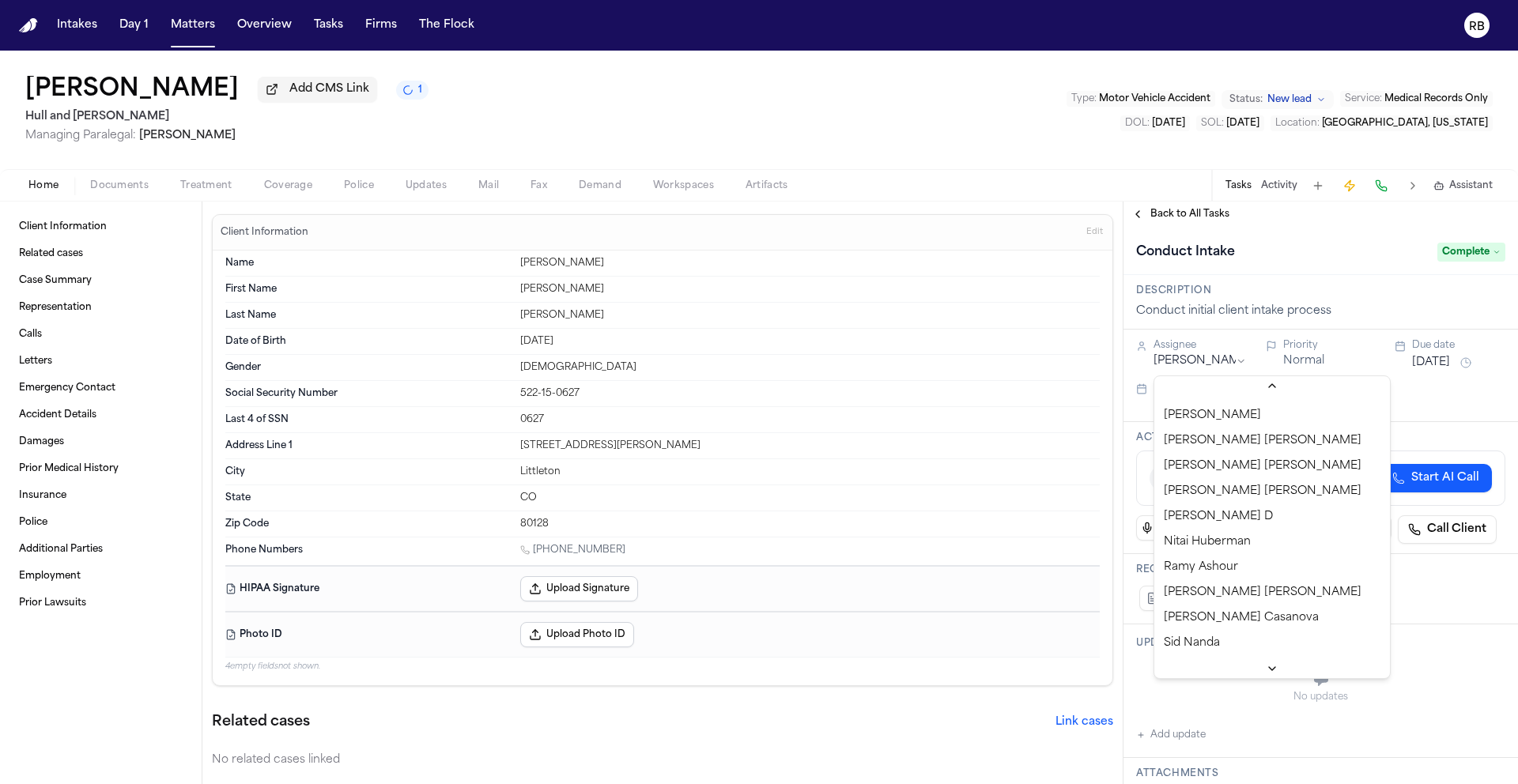
click at [1266, 379] on icon at bounding box center [1272, 386] width 13 height 13
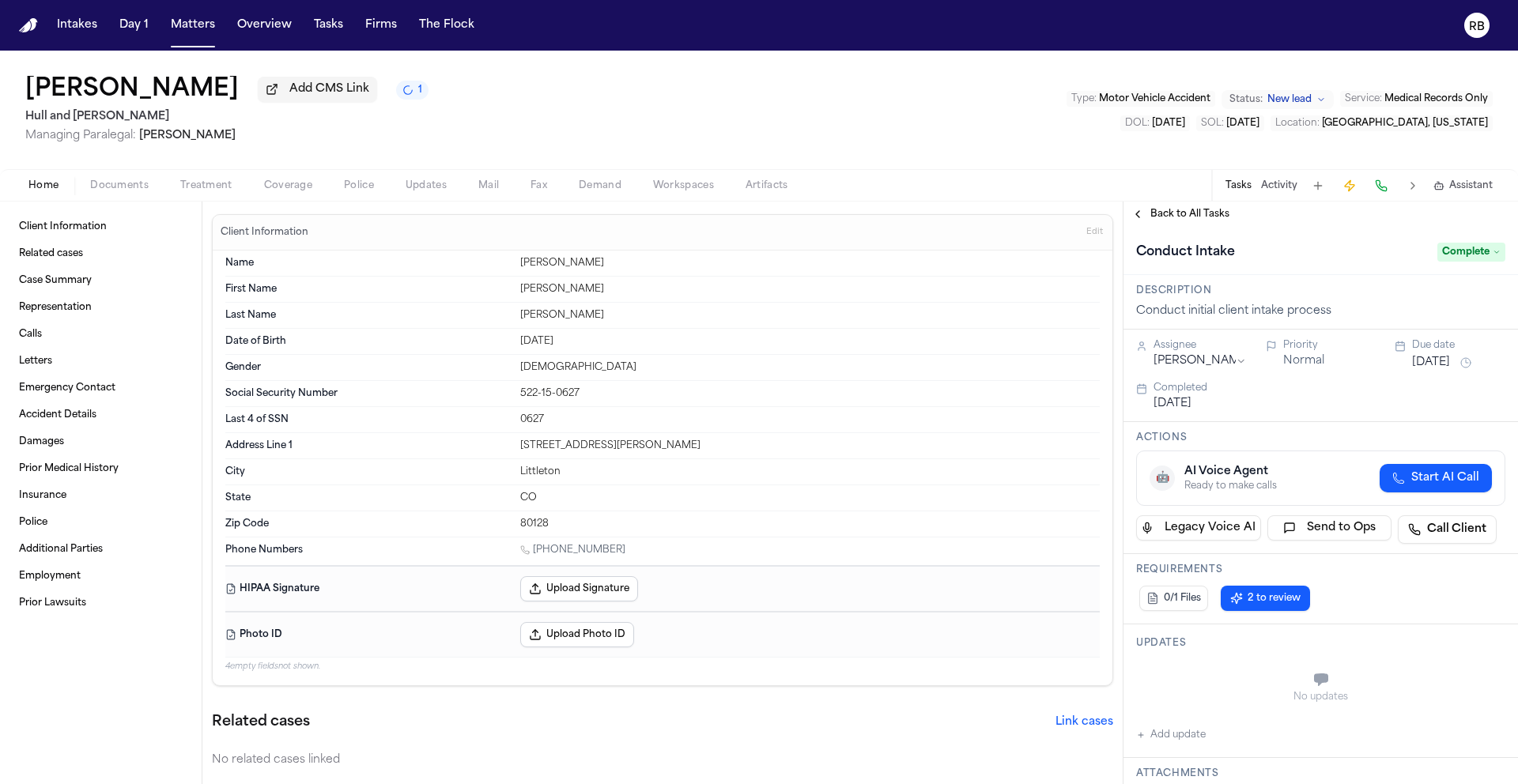
click at [1188, 216] on span "Back to All Tasks" at bounding box center [1190, 214] width 79 height 13
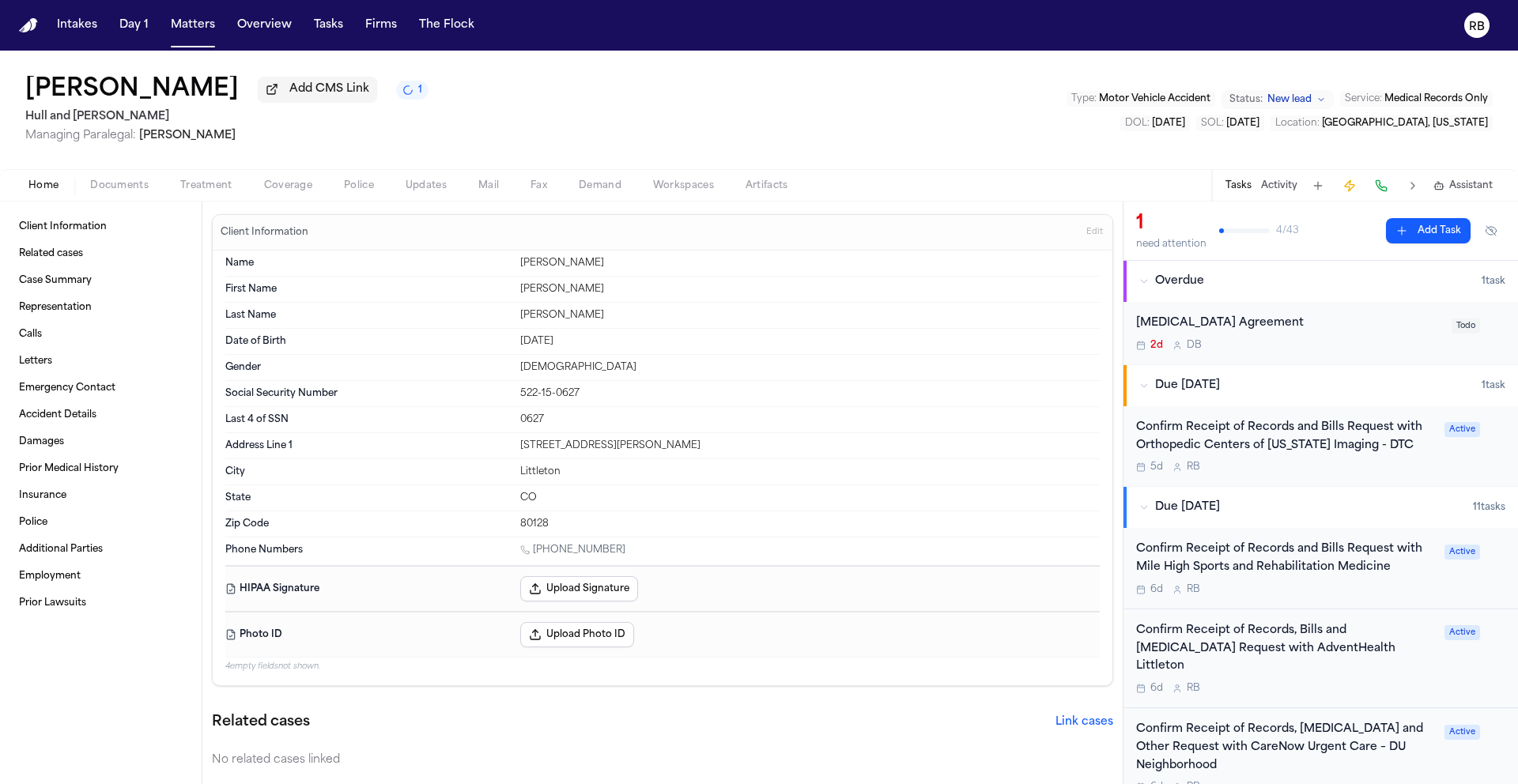
click at [1348, 348] on div "2d D B" at bounding box center [1288, 345] width 306 height 13
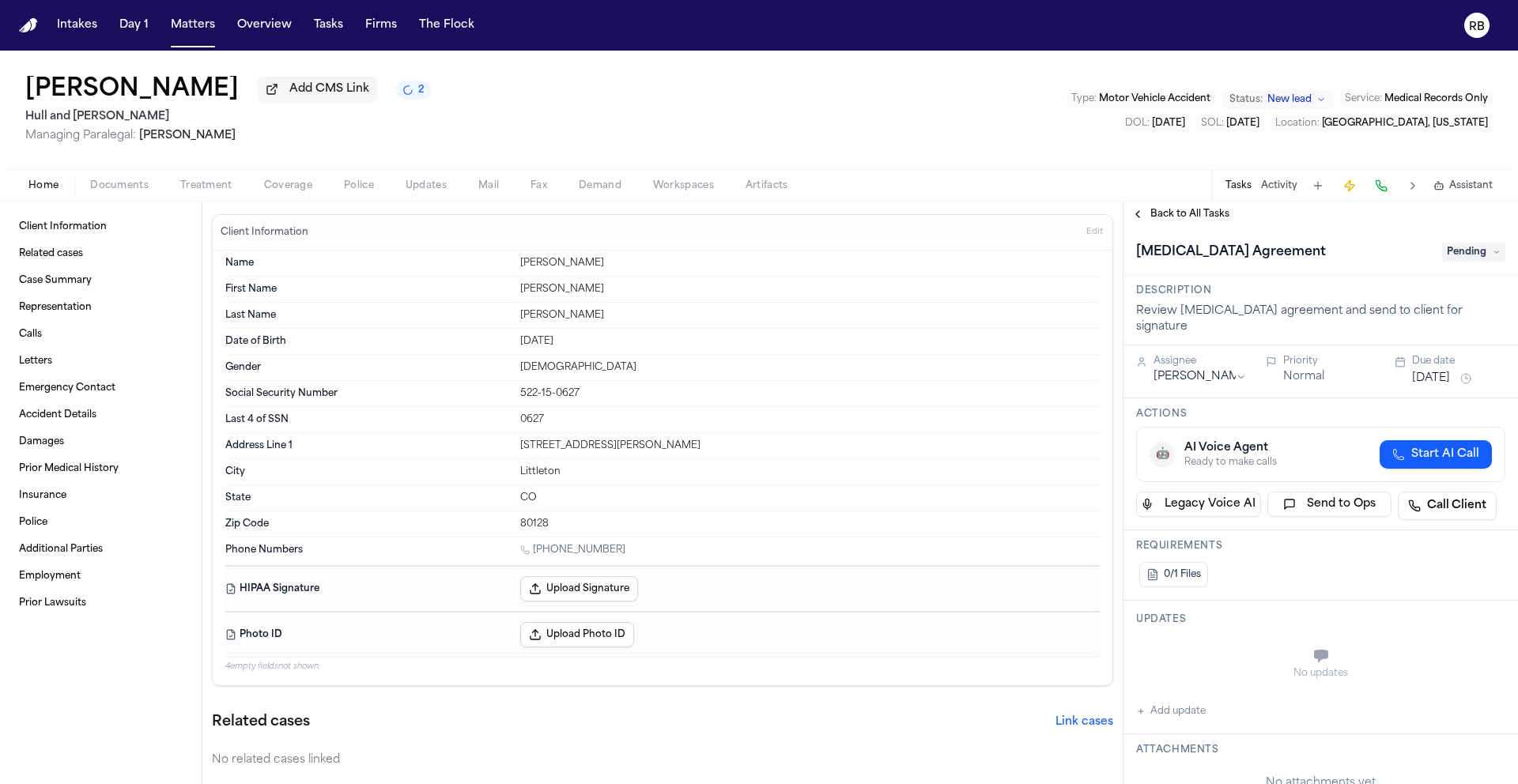
click at [1461, 257] on span "Pending" at bounding box center [1473, 251] width 63 height 19
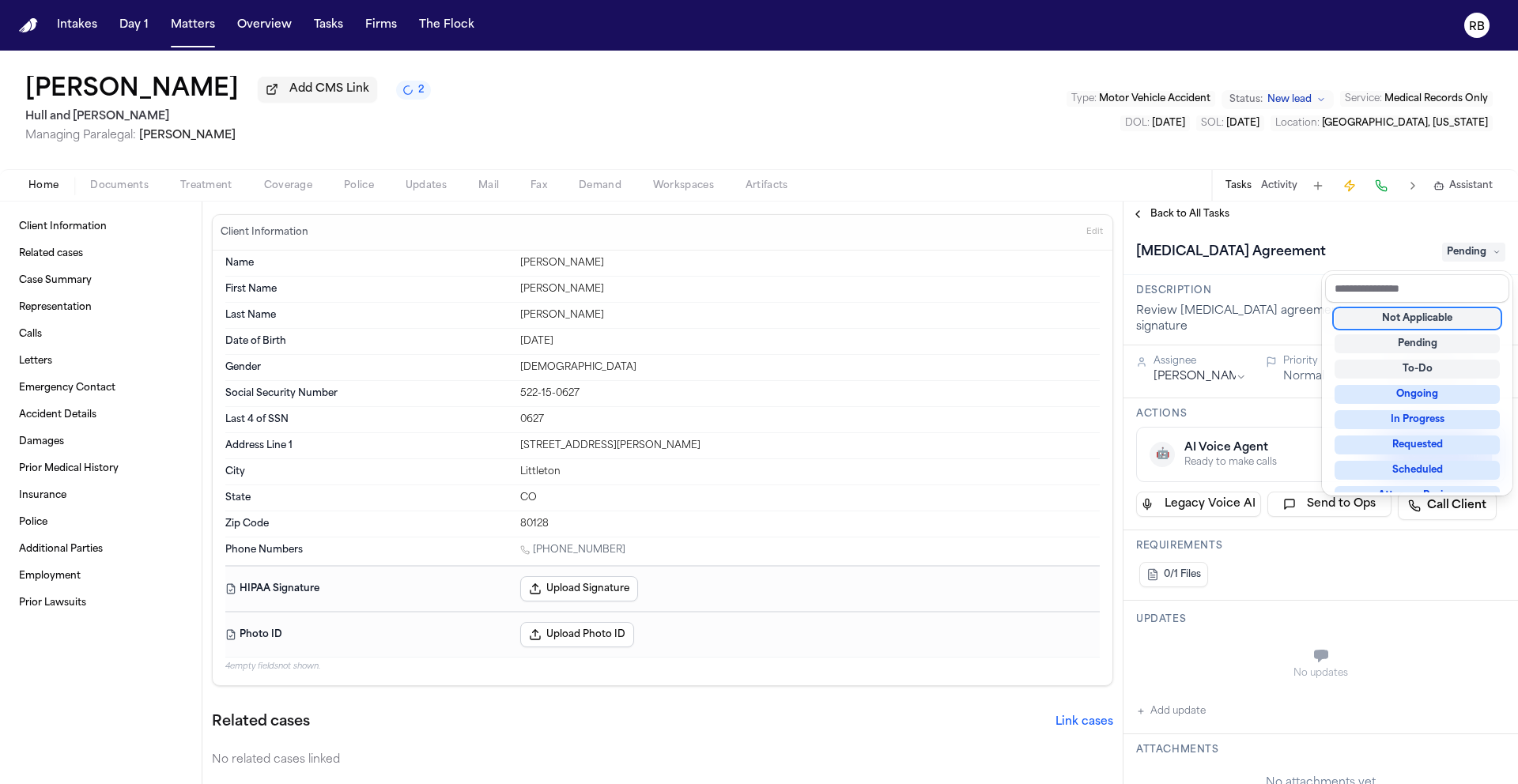
click at [1286, 264] on div "[MEDICAL_DATA] Agreement Pending" at bounding box center [1320, 252] width 369 height 25
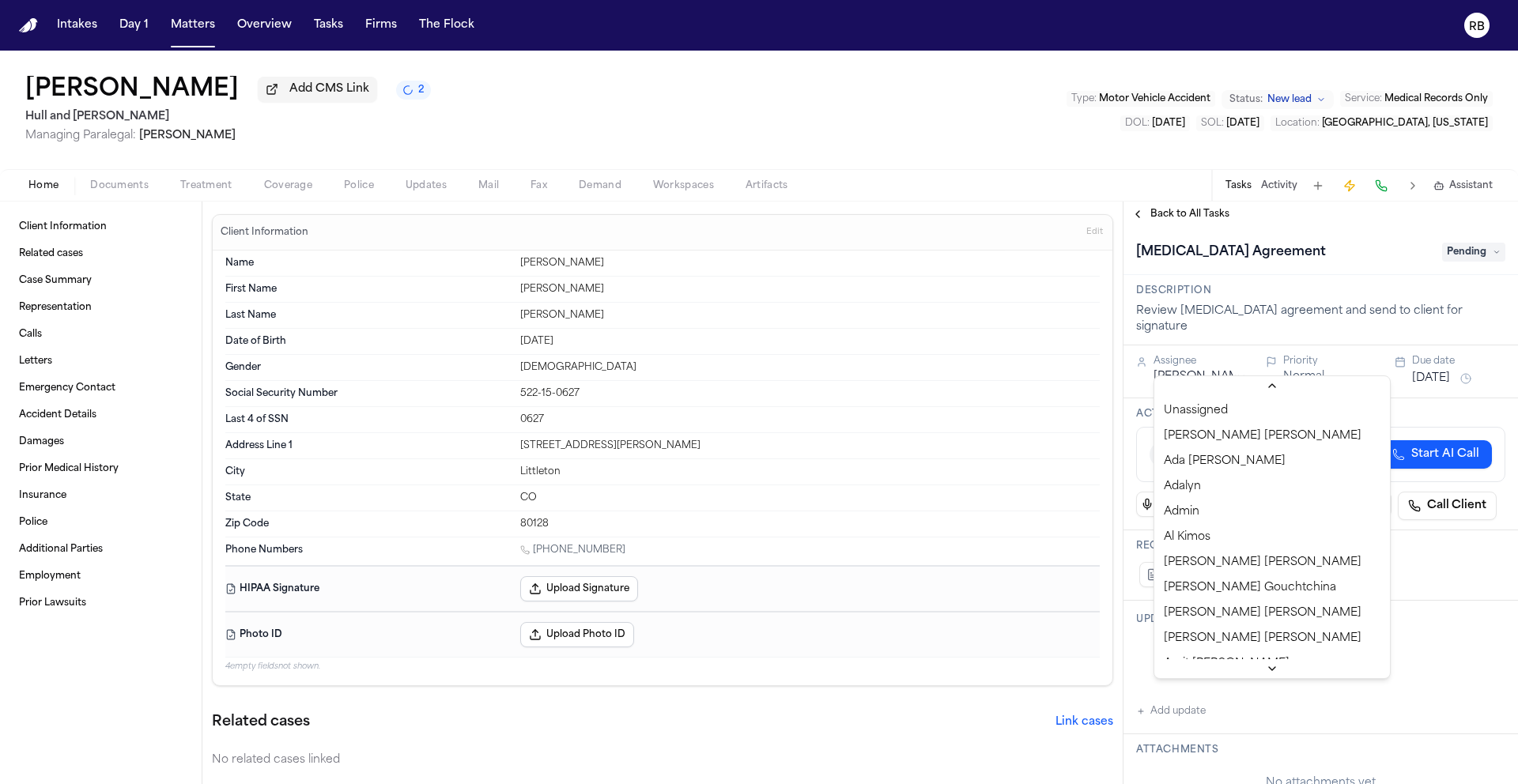
click at [1210, 362] on html "Intakes Day 1 Matters Overview Tasks Firms The Flock RB [PERSON_NAME] Add CMS L…" at bounding box center [759, 392] width 1518 height 784
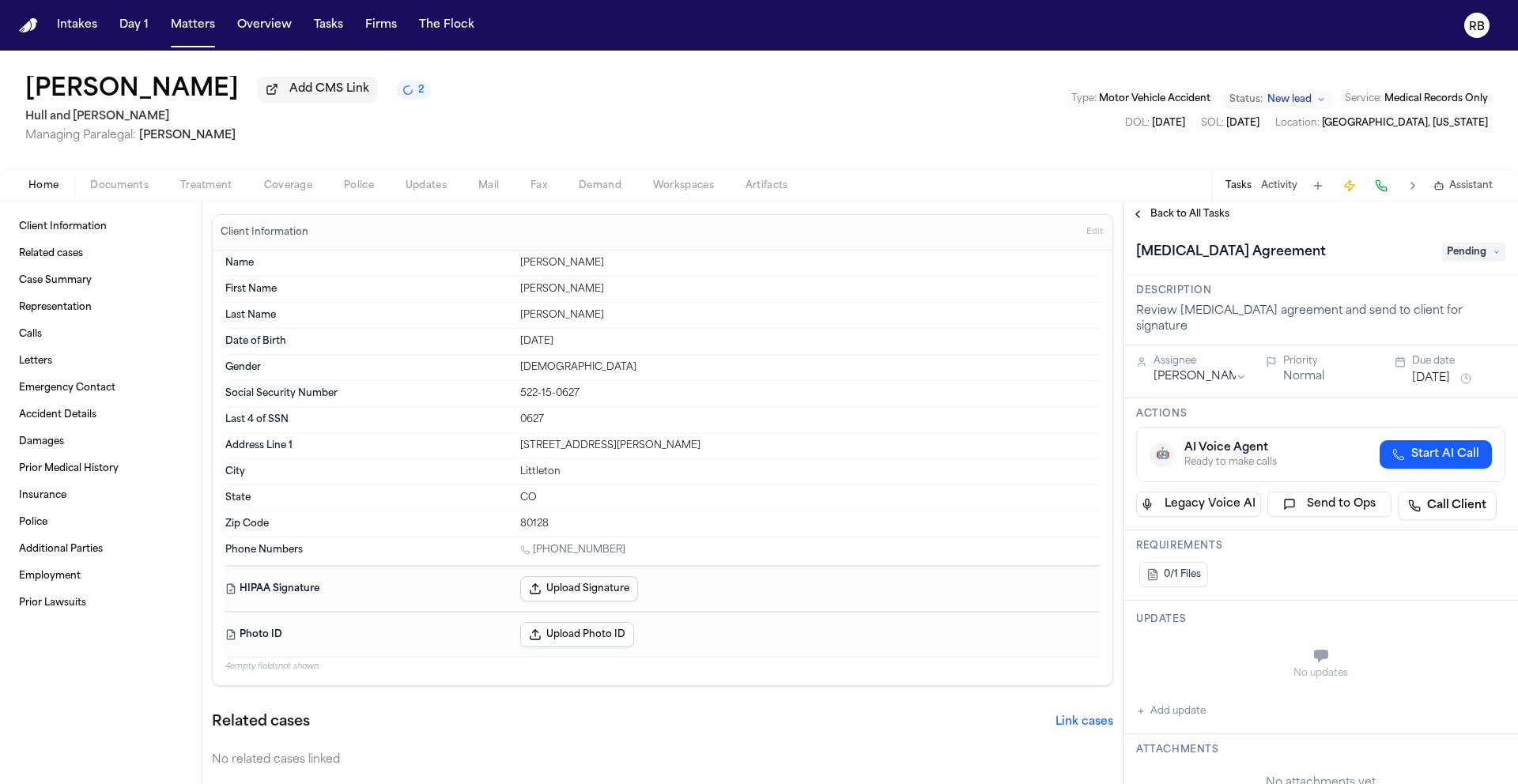
click at [1463, 254] on span "Pending" at bounding box center [1473, 251] width 63 height 19
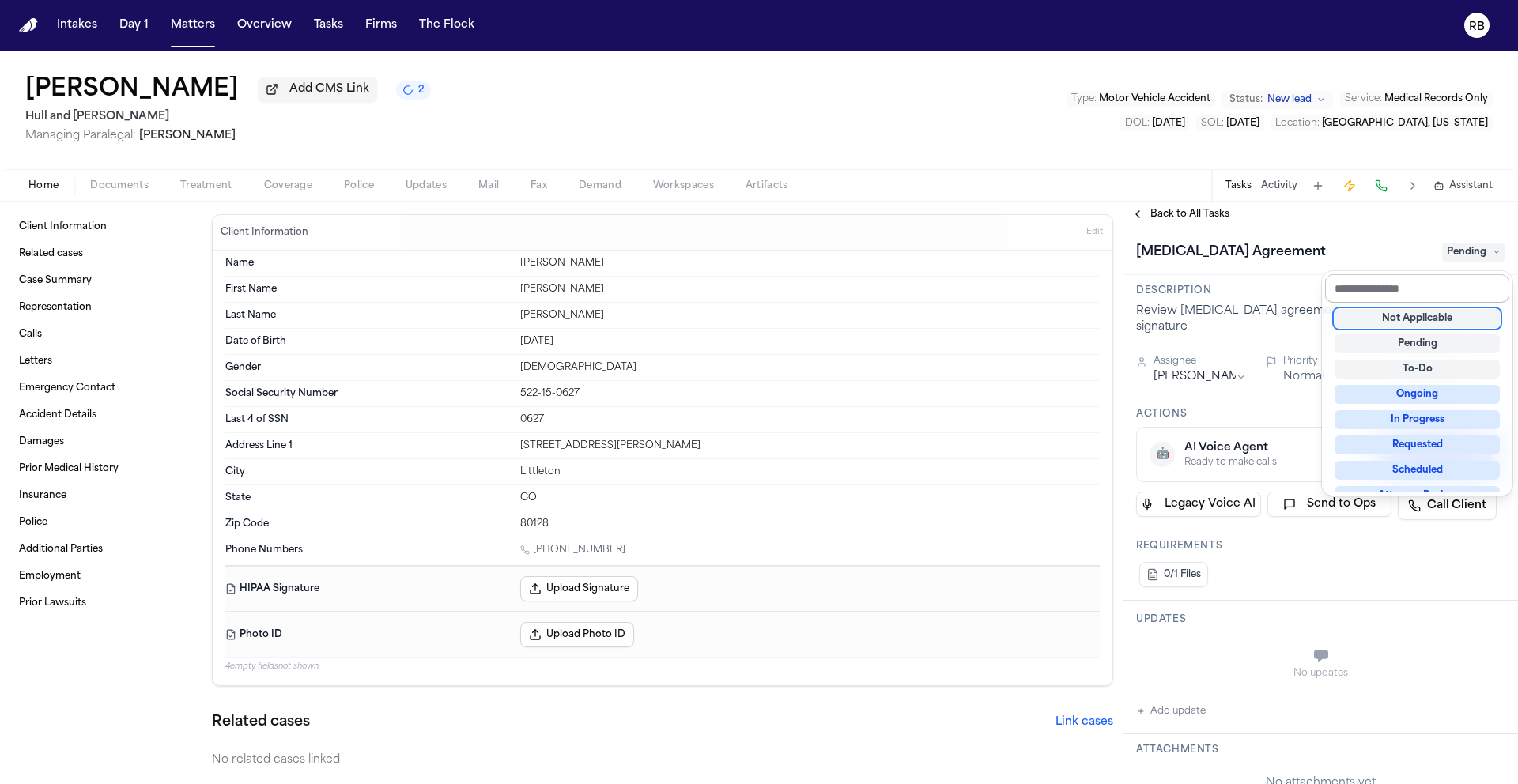
click at [1436, 294] on input "text" at bounding box center [1417, 289] width 184 height 29
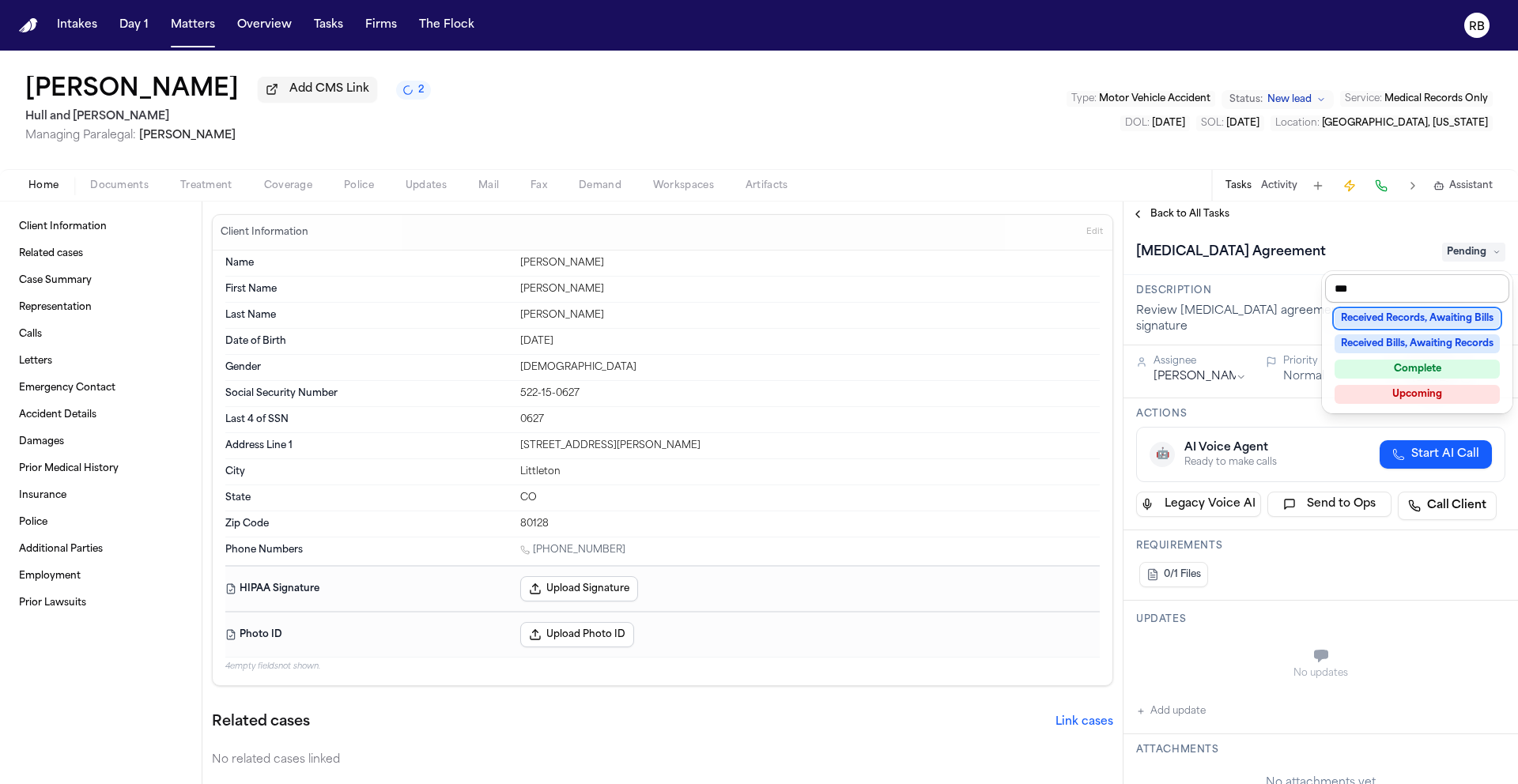
type input "****"
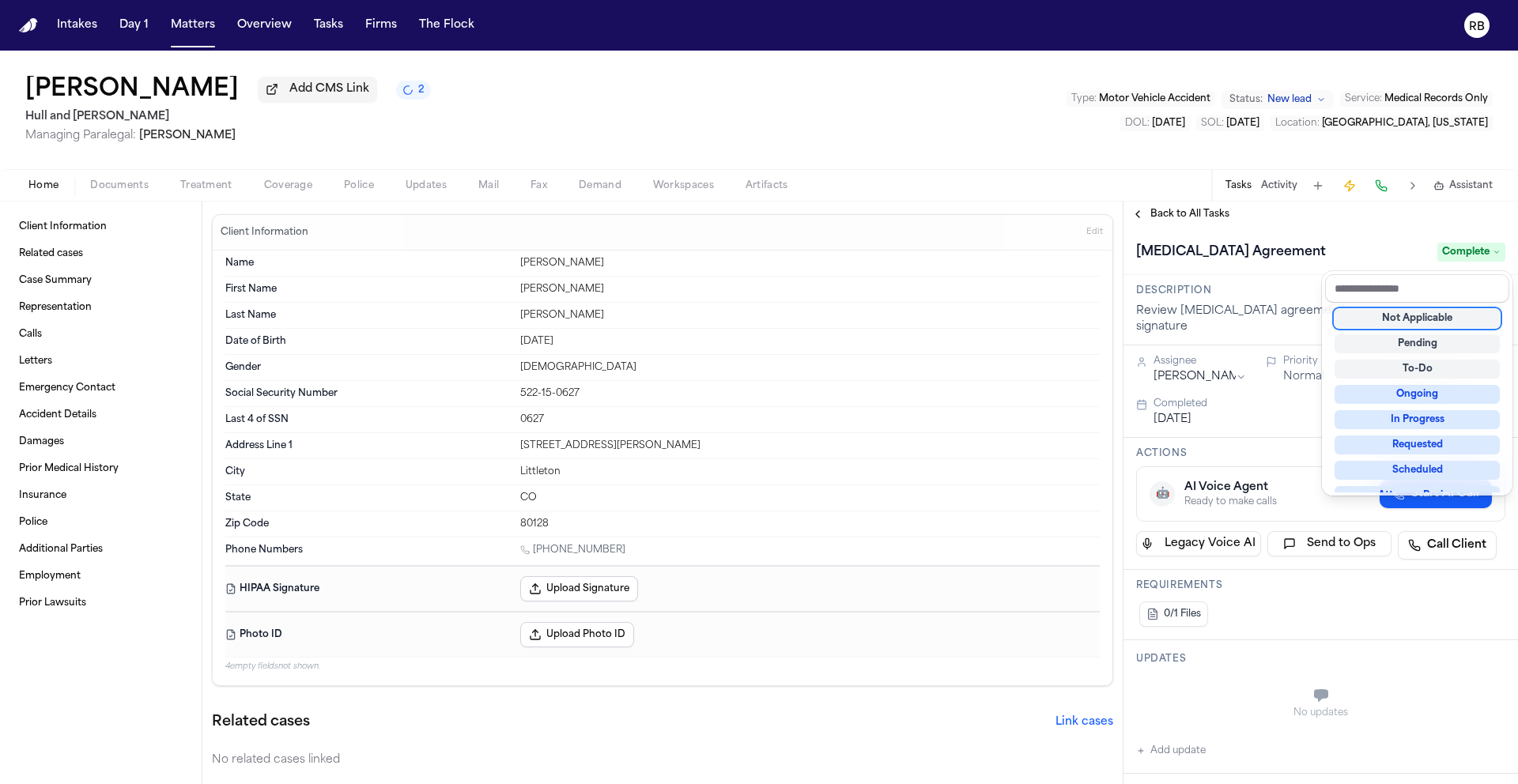
click at [1226, 216] on div "**********" at bounding box center [1321, 492] width 395 height 582
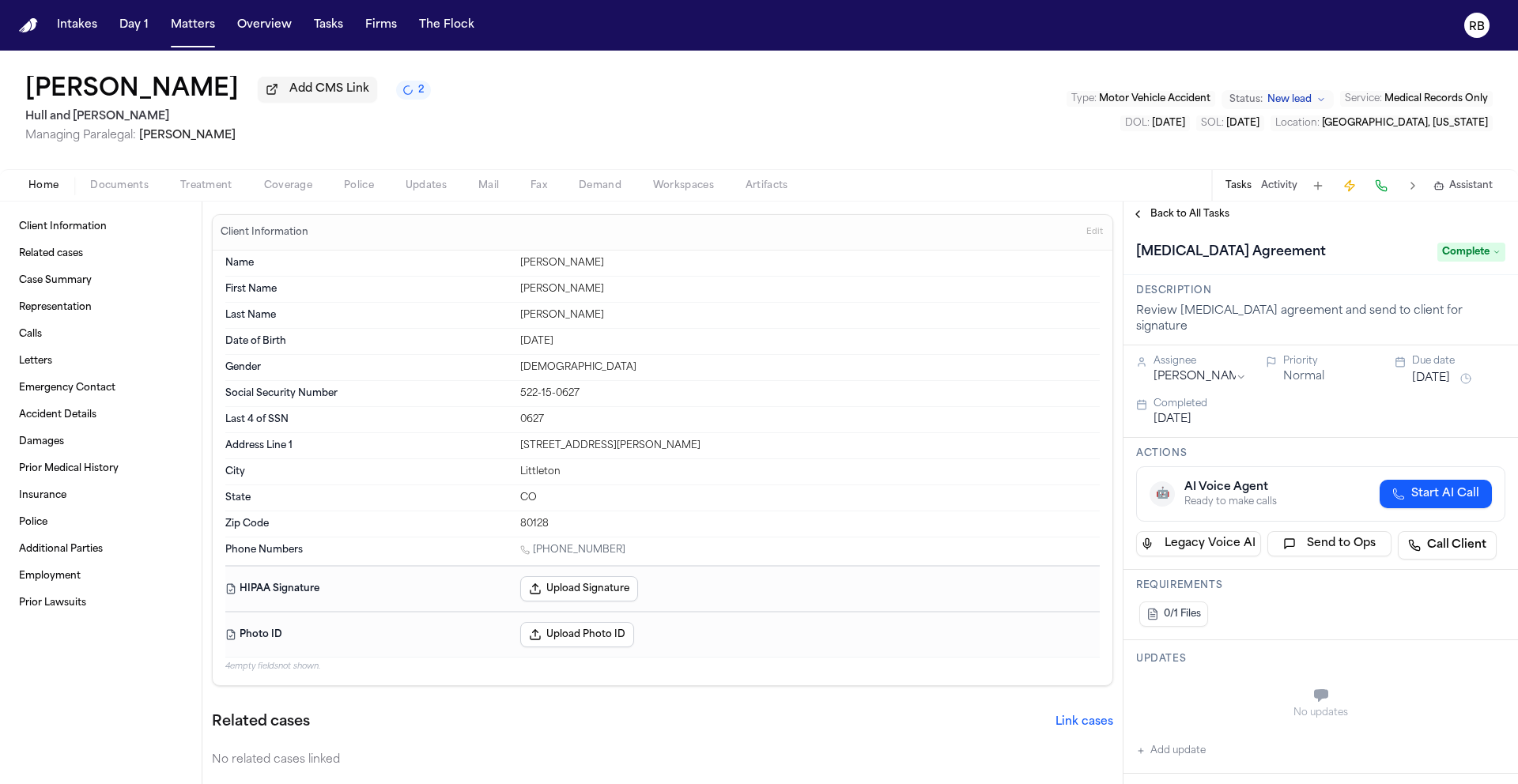
click at [1212, 218] on span "Back to All Tasks" at bounding box center [1190, 214] width 79 height 13
